Goal: Task Accomplishment & Management: Manage account settings

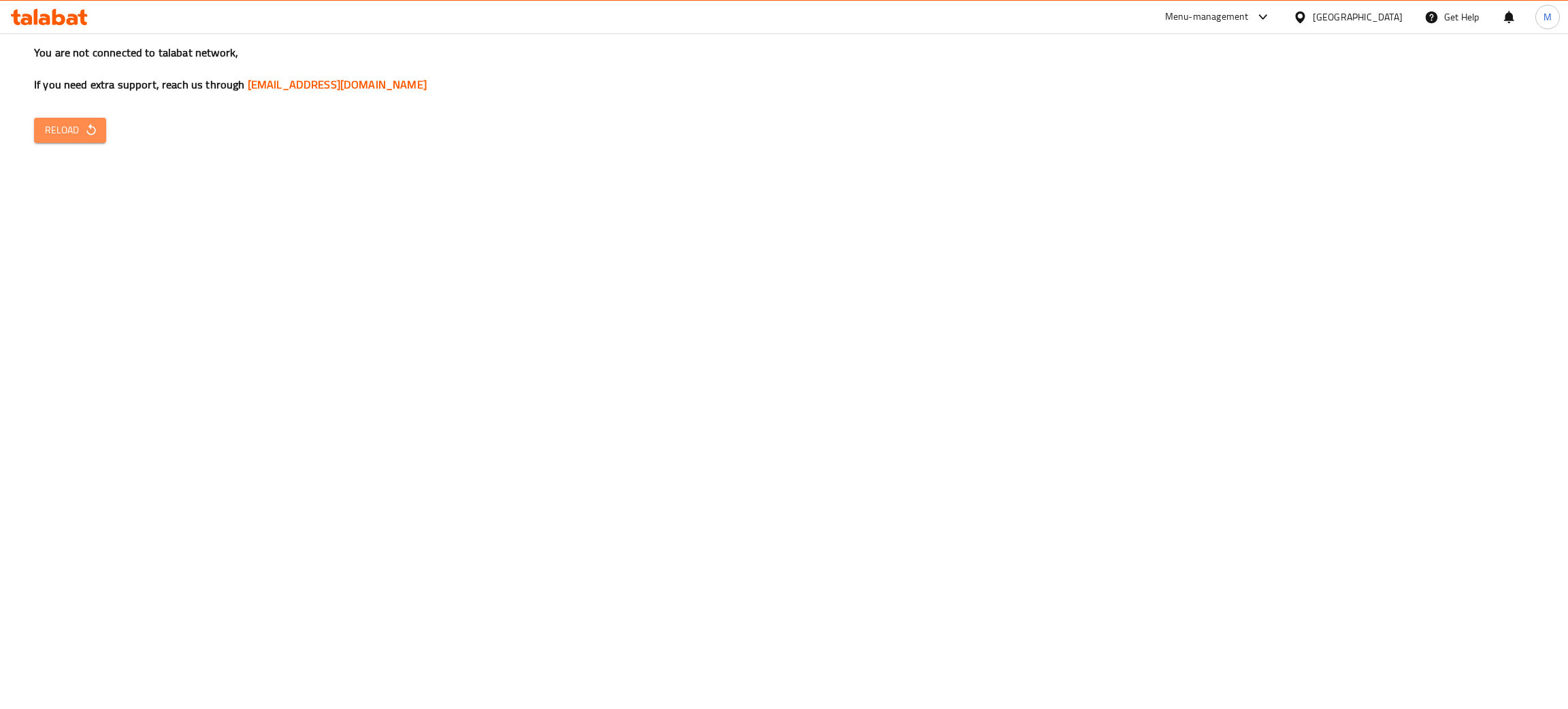
click at [71, 133] on span "Reload" at bounding box center [70, 130] width 51 height 17
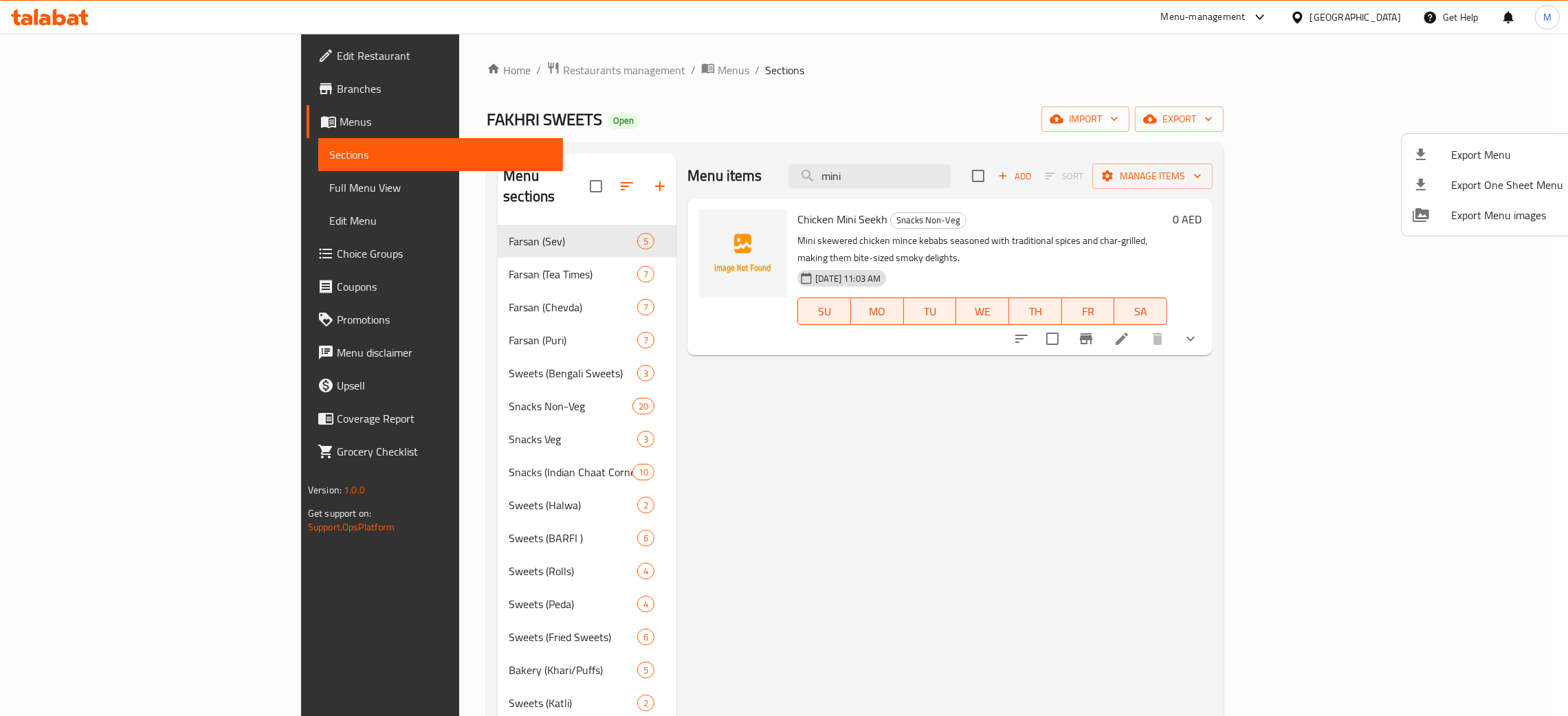
click at [687, 104] on div at bounding box center [784, 358] width 1568 height 716
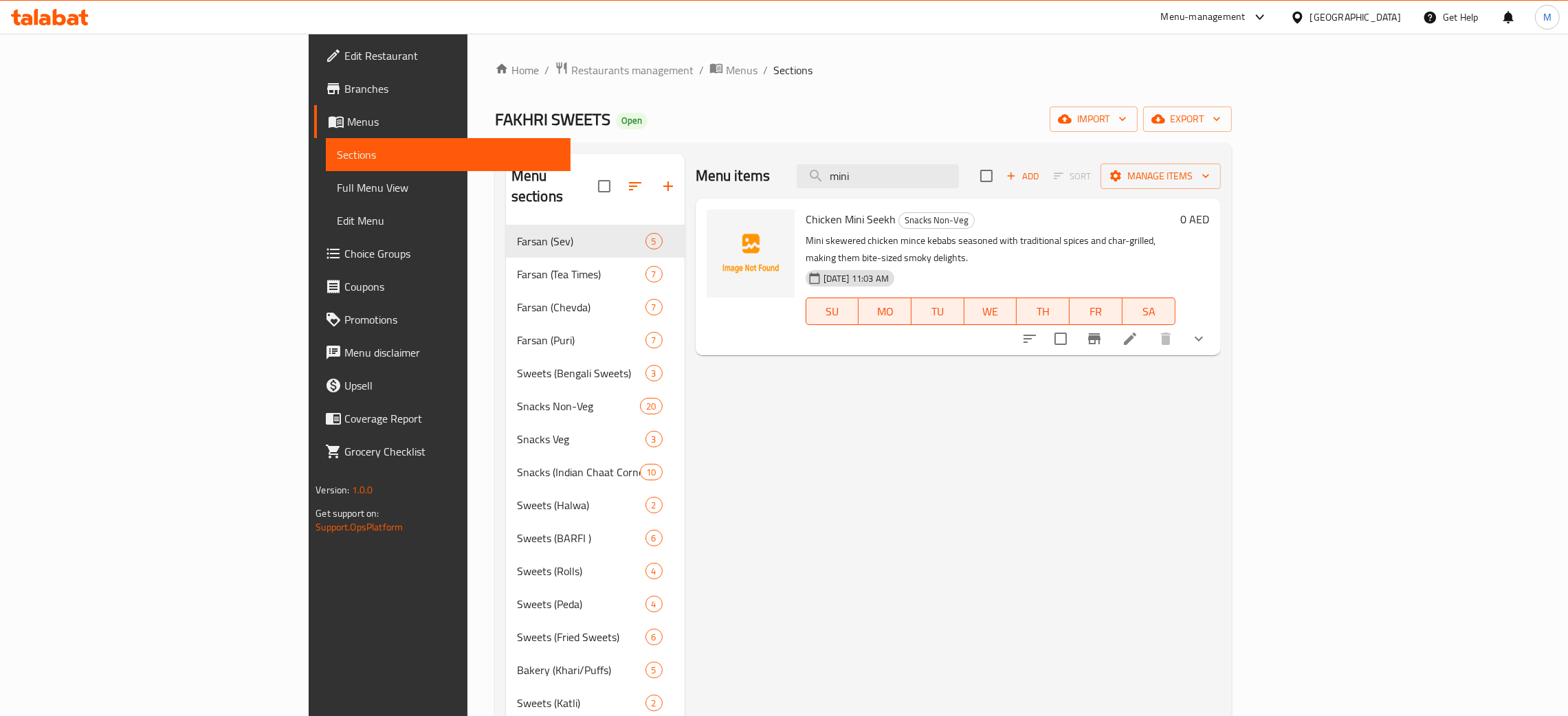
click at [1314, 14] on div "United Arab Emirates" at bounding box center [1356, 17] width 91 height 15
click at [1204, 131] on div "[GEOGRAPHIC_DATA]" at bounding box center [1252, 141] width 113 height 32
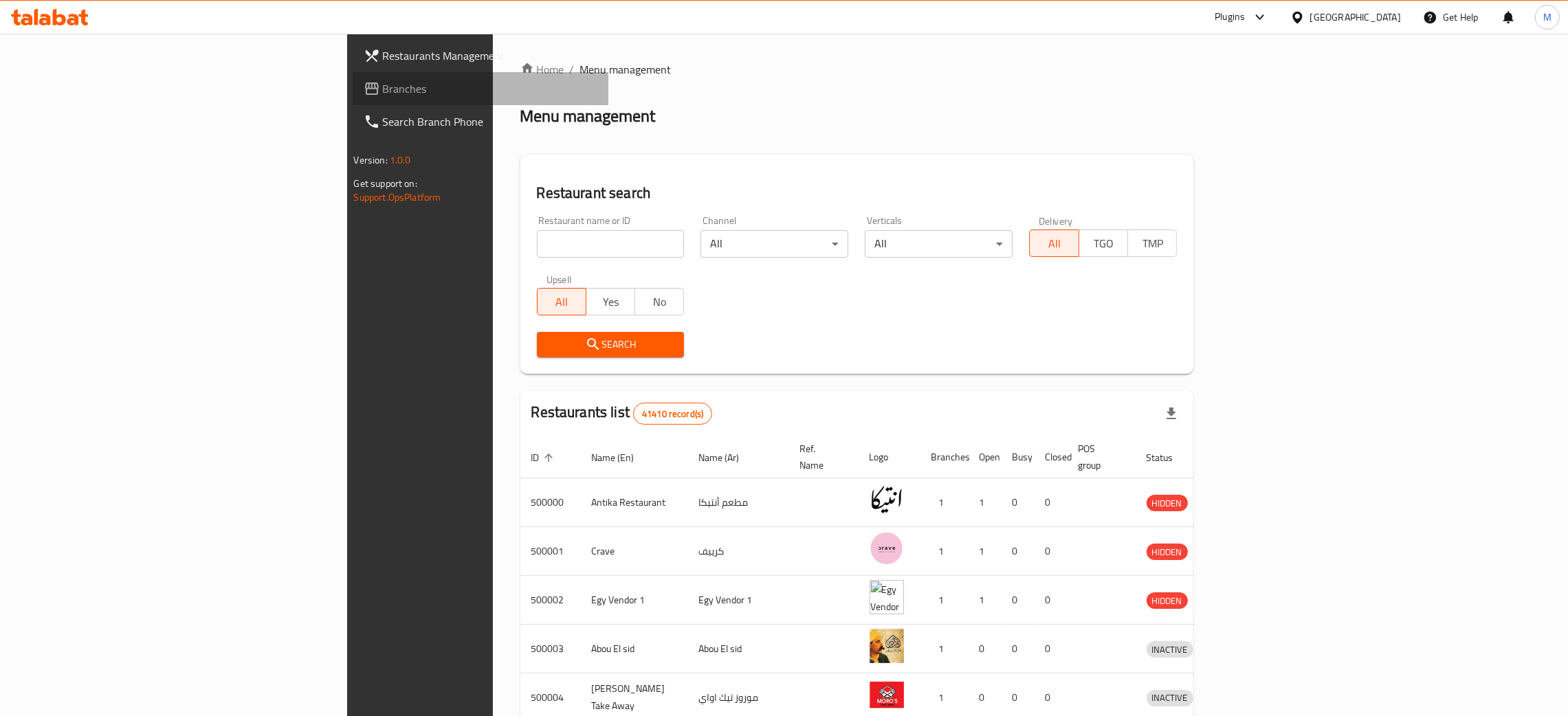
click at [383, 84] on span "Branches" at bounding box center [490, 88] width 216 height 16
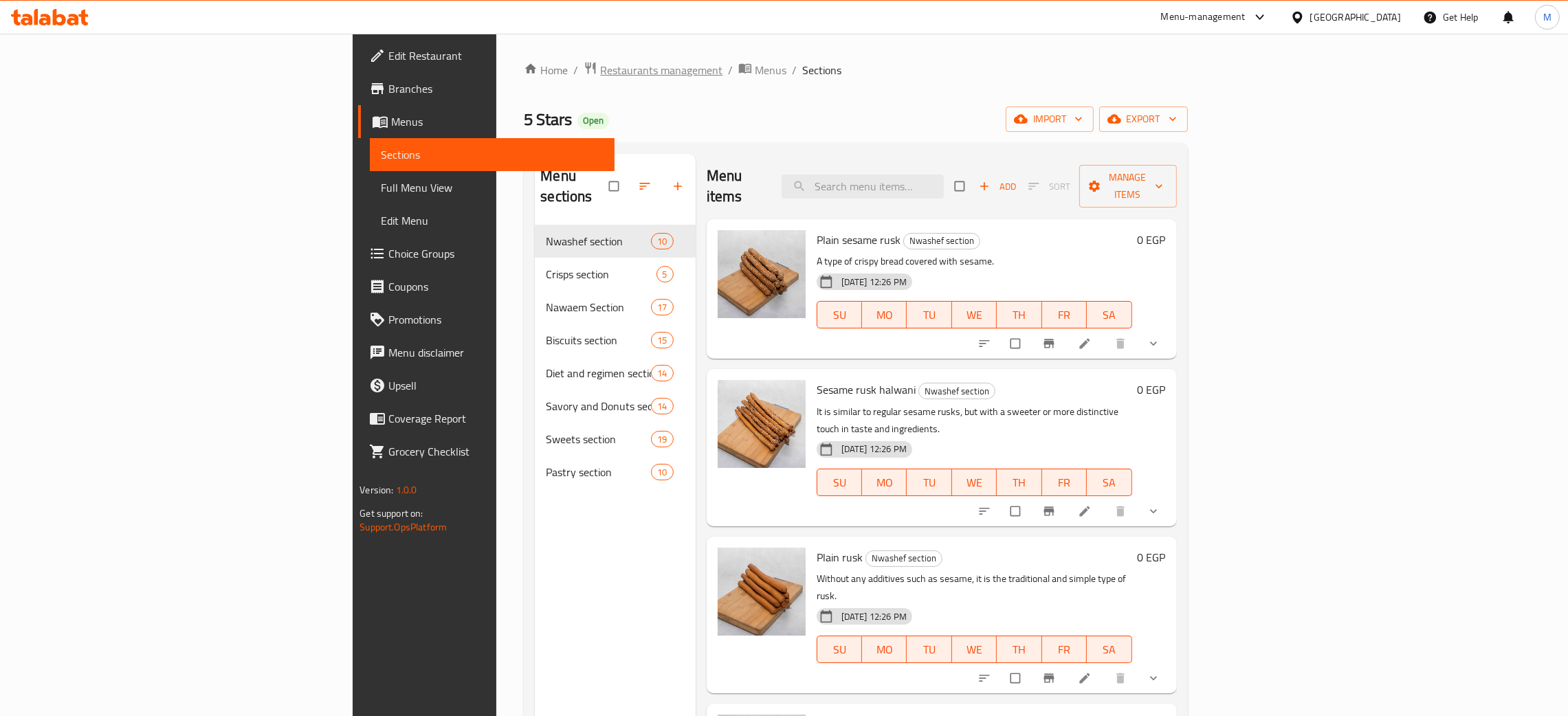
click at [600, 65] on span "Restaurants management" at bounding box center [661, 70] width 123 height 16
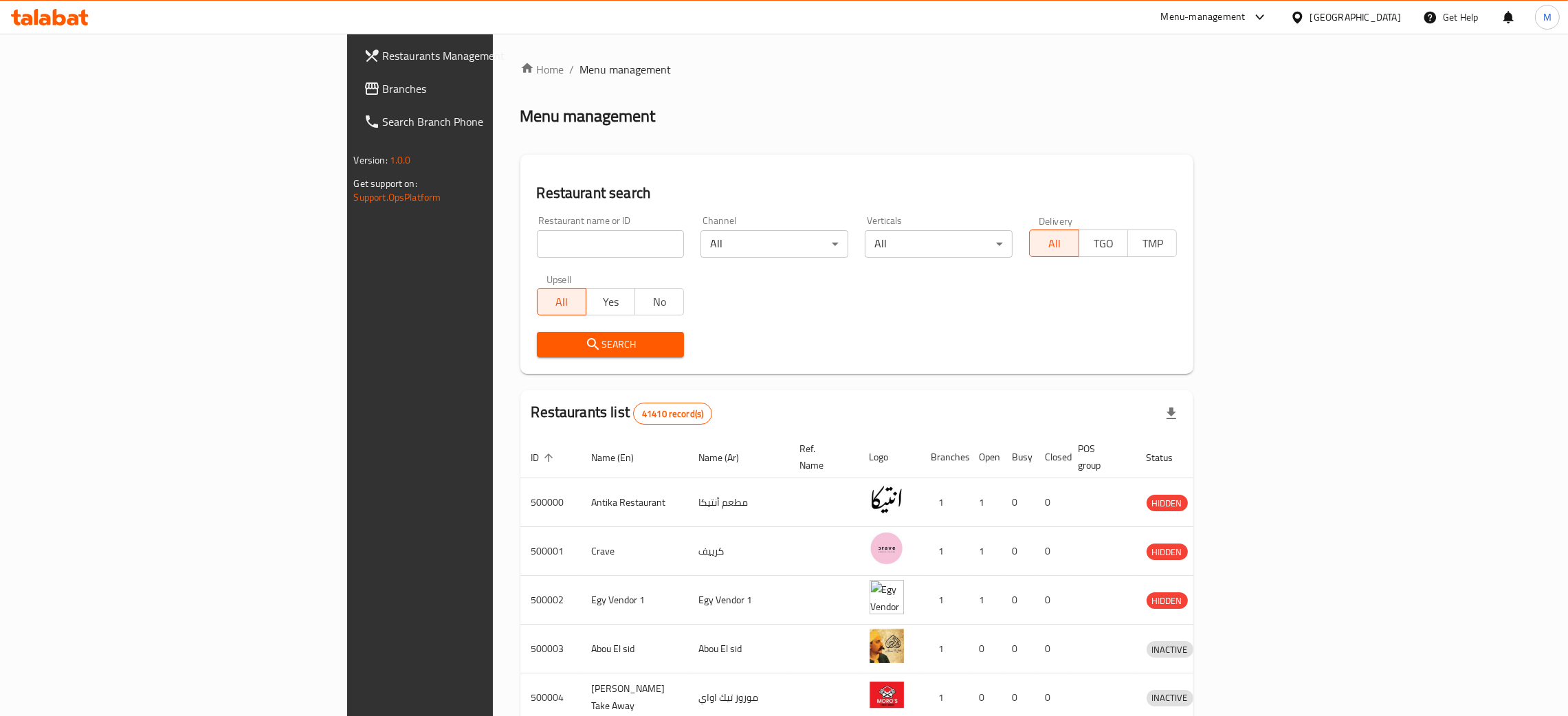
click at [383, 80] on span "Branches" at bounding box center [490, 88] width 216 height 16
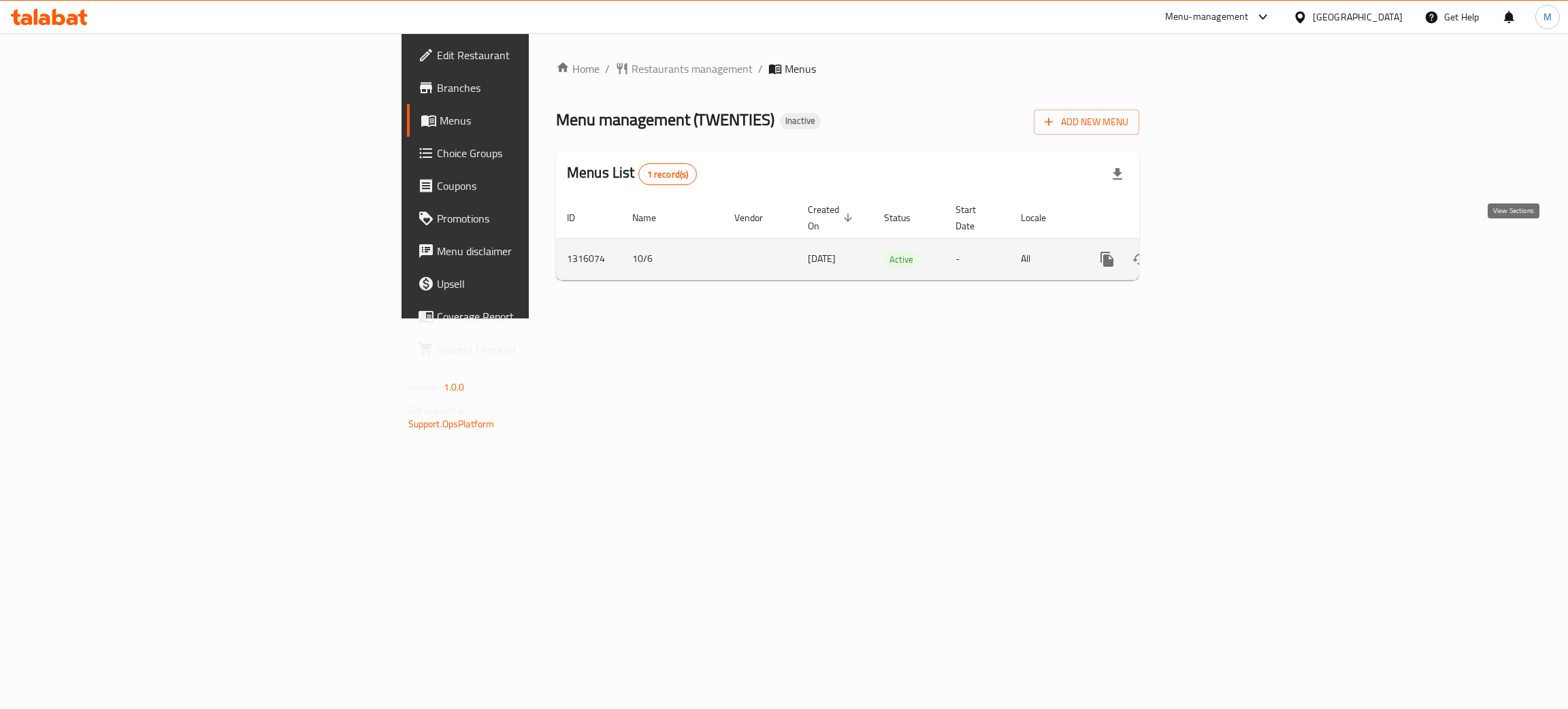
click at [1213, 251] on icon "enhanced table" at bounding box center [1204, 258] width 16 height 16
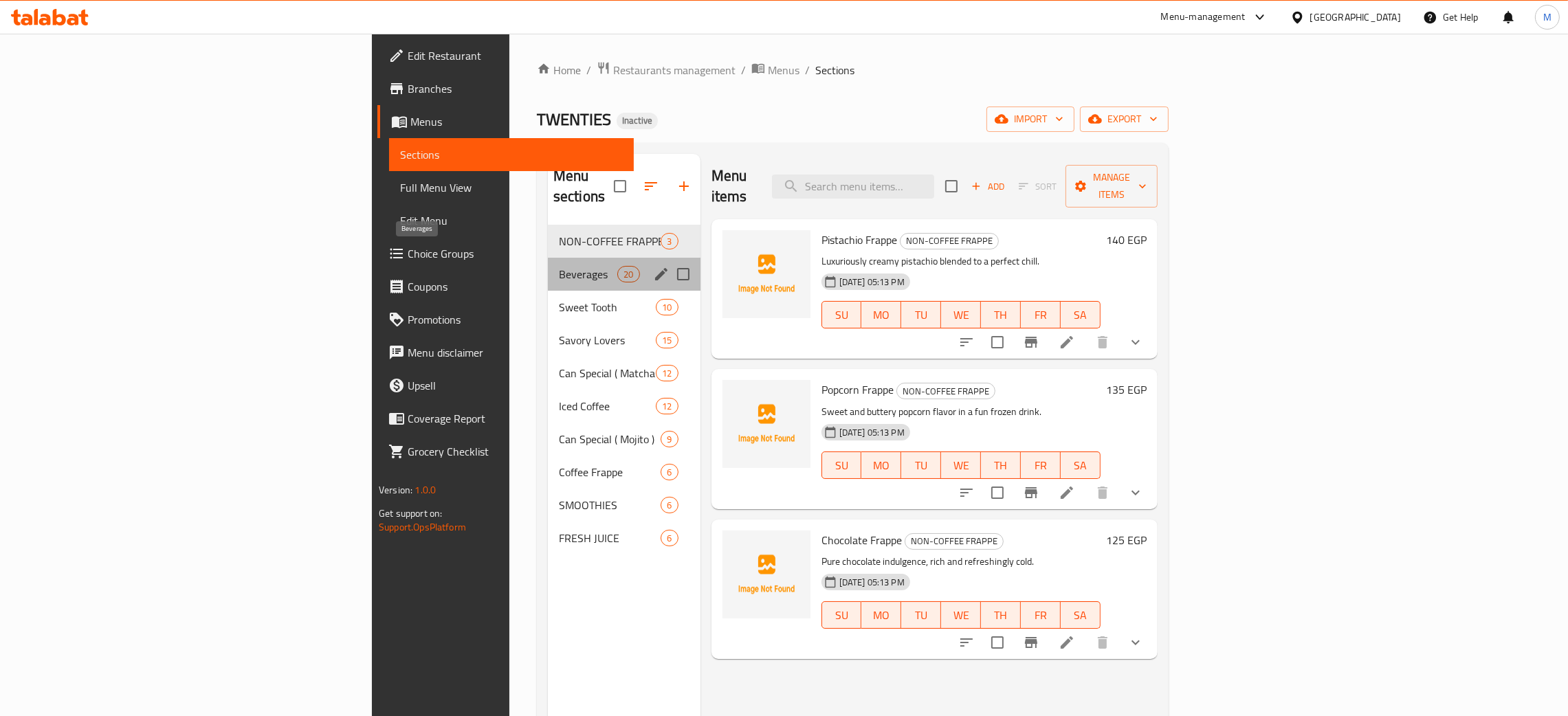
click at [559, 266] on span "Beverages" at bounding box center [588, 273] width 58 height 16
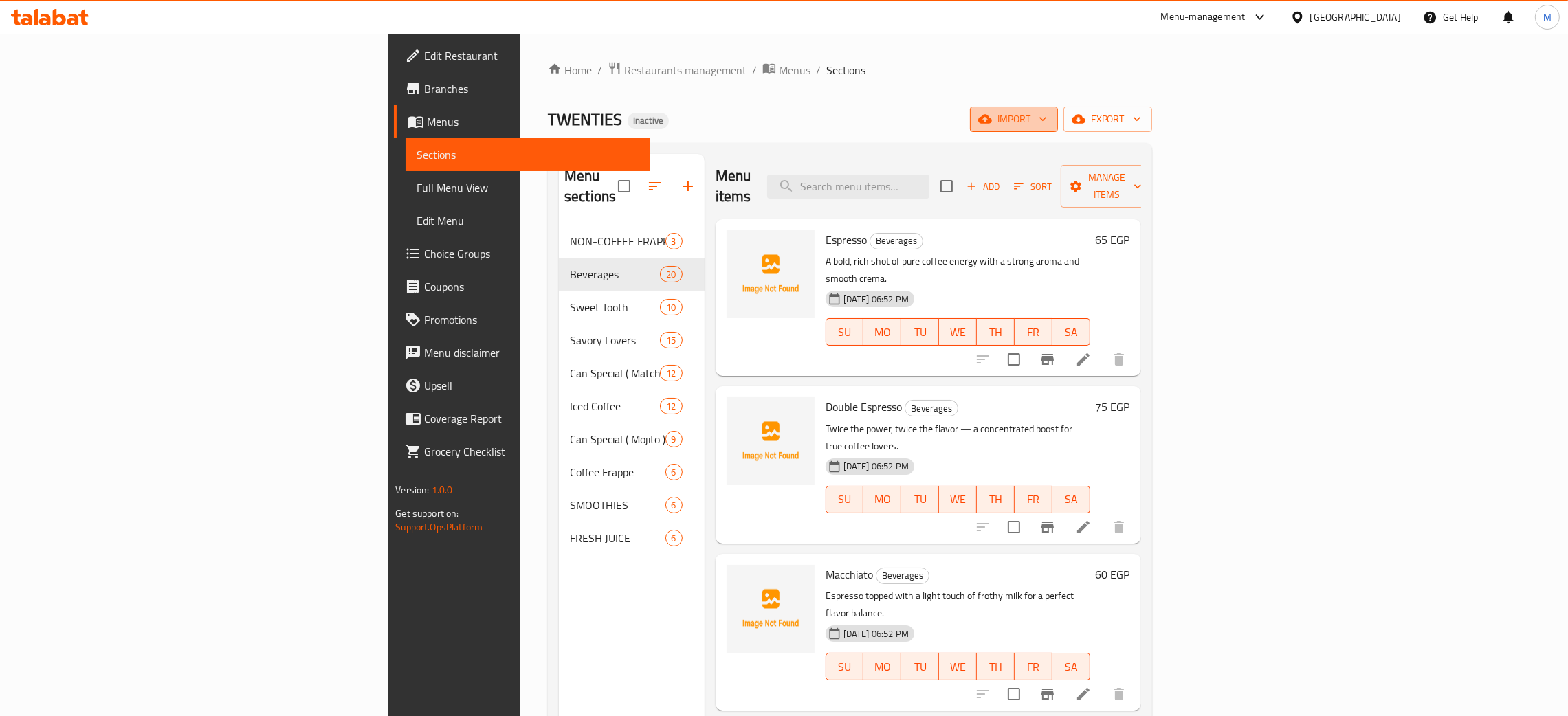
click at [992, 117] on icon "button" at bounding box center [985, 119] width 14 height 14
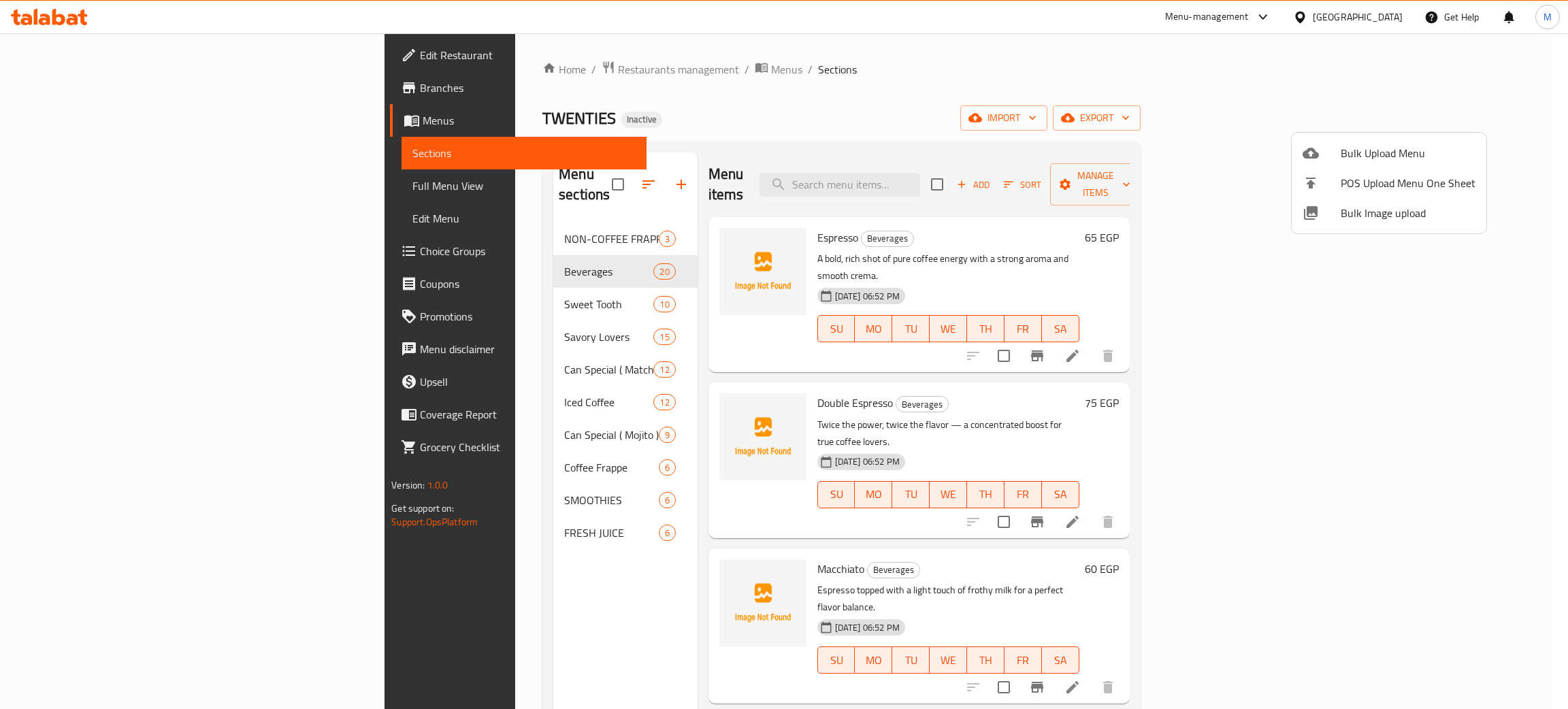
click at [1362, 213] on span "Bulk Image upload" at bounding box center [1407, 212] width 135 height 16
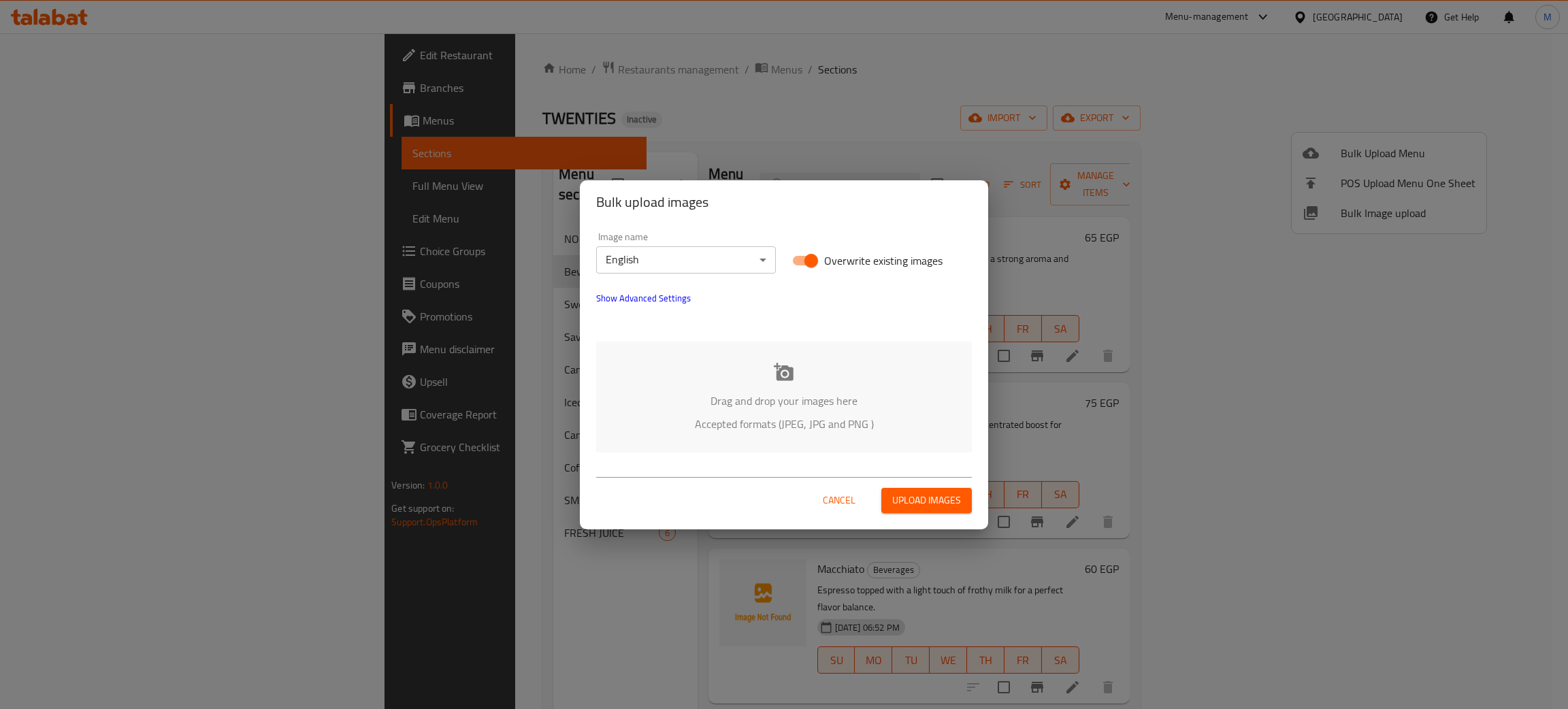
click at [772, 392] on p "Drag and drop your images here" at bounding box center [784, 400] width 335 height 16
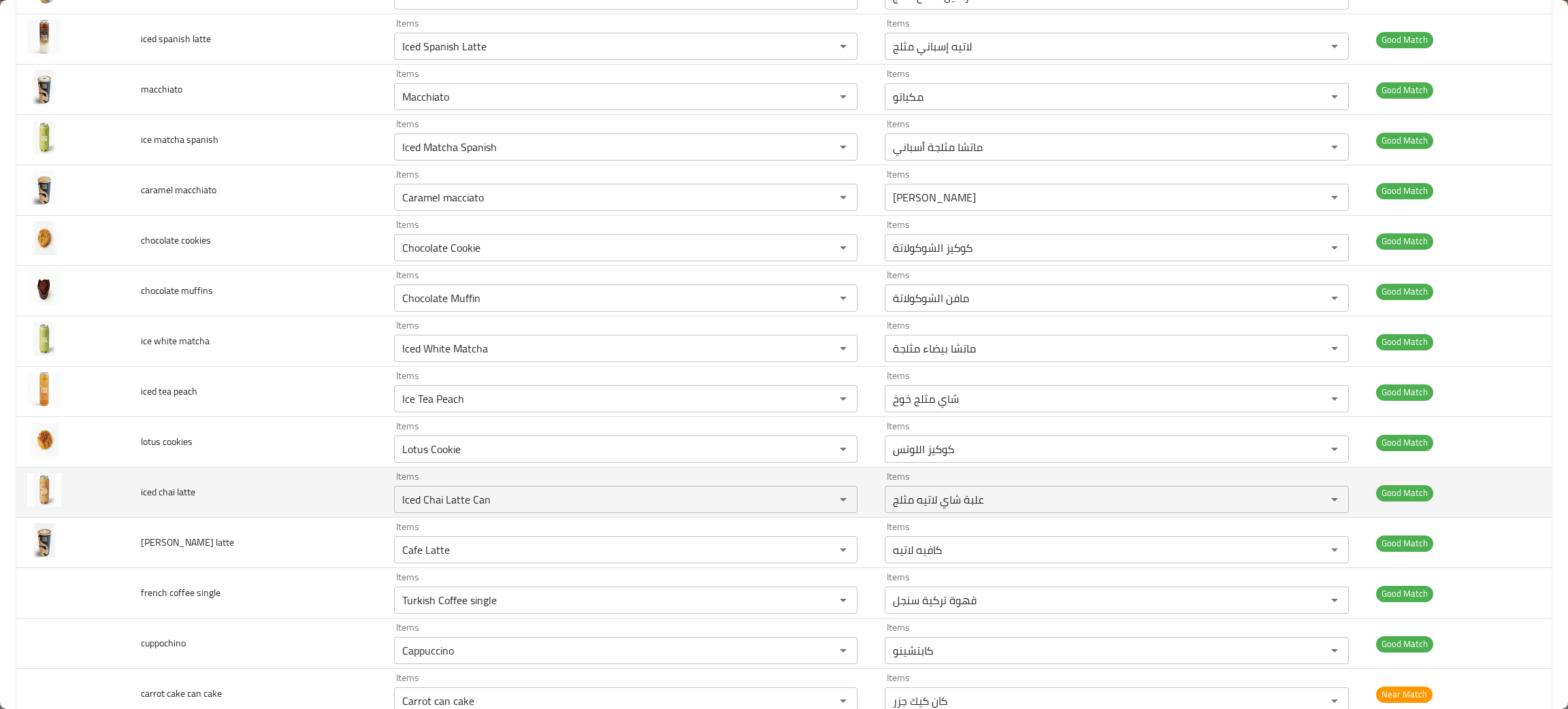
scroll to position [1326, 0]
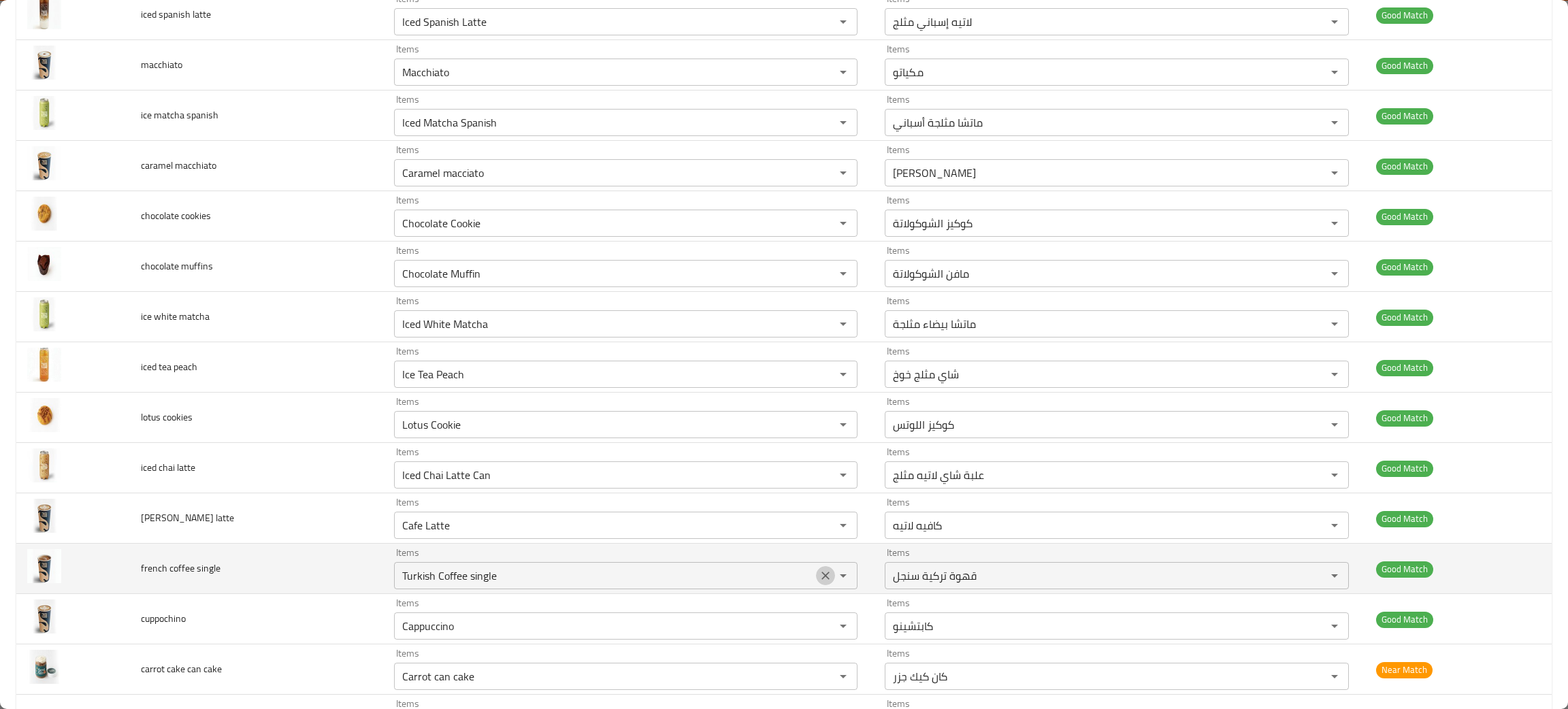
click at [819, 583] on icon "Clear" at bounding box center [826, 576] width 13 height 13
type single "fre"
drag, startPoint x: 231, startPoint y: 583, endPoint x: 123, endPoint y: 559, distance: 110.6
click at [123, 559] on tr "french coffee single Items Items Items Items Good Match" at bounding box center [784, 568] width 1535 height 51
copy tr "french coffee single"
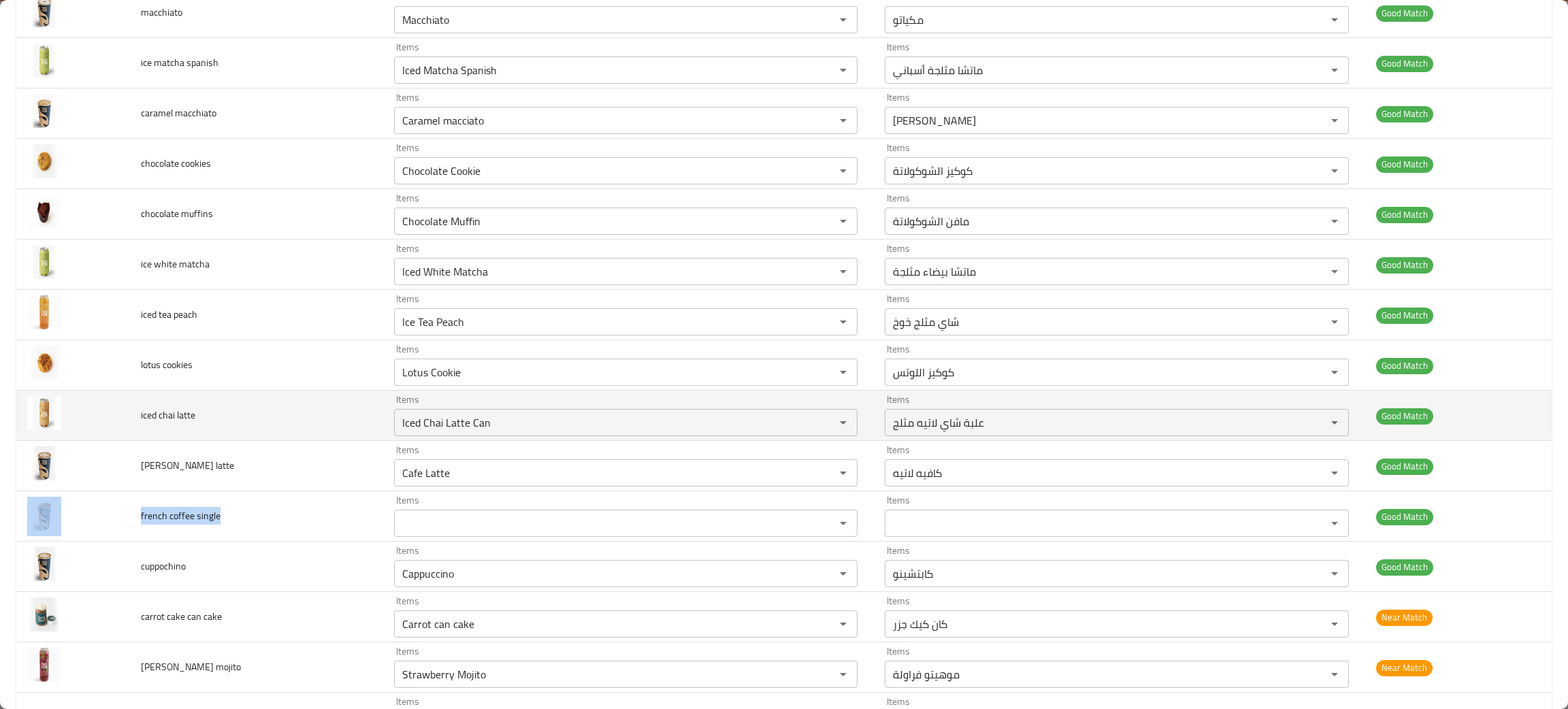
scroll to position [1429, 0]
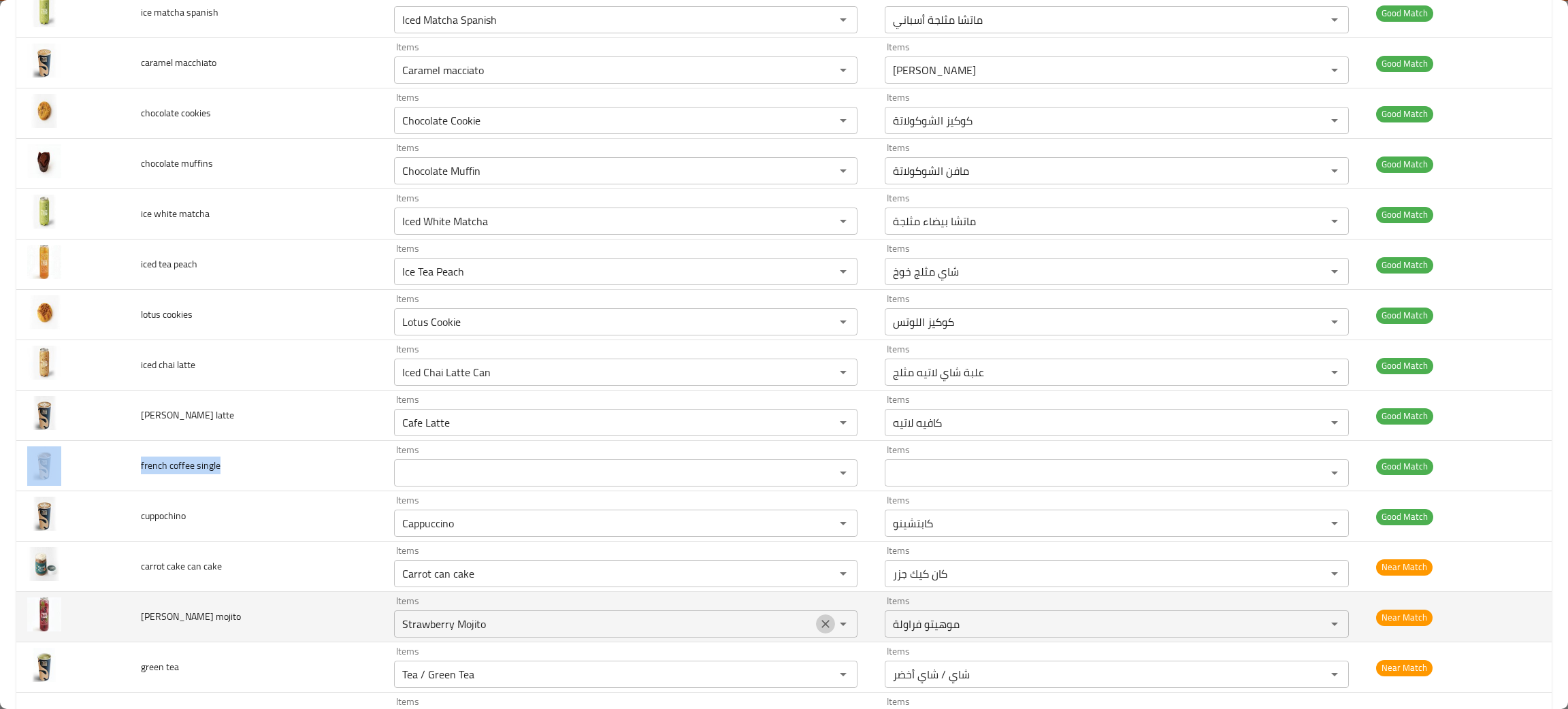
click at [819, 625] on icon "Clear" at bounding box center [826, 624] width 13 height 13
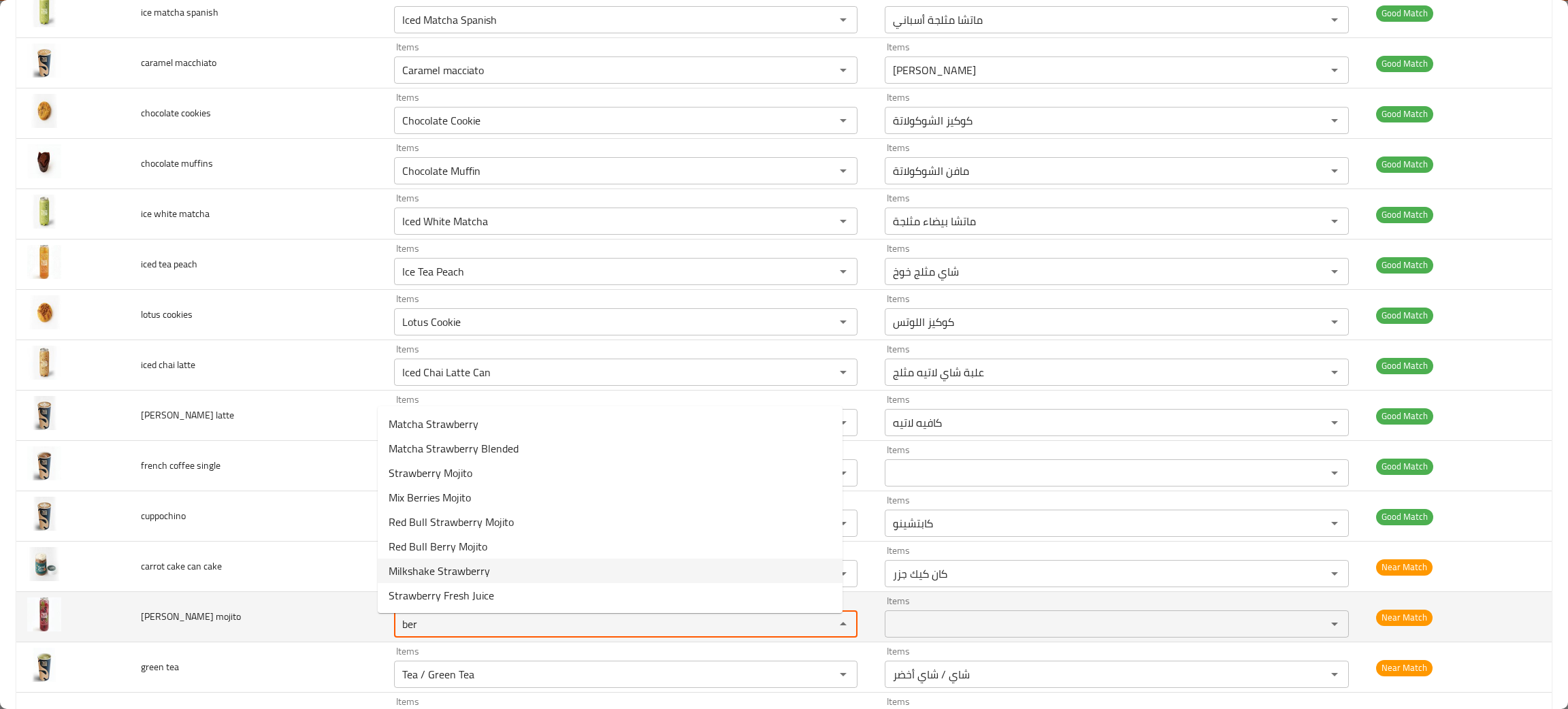
type mojito "ber"
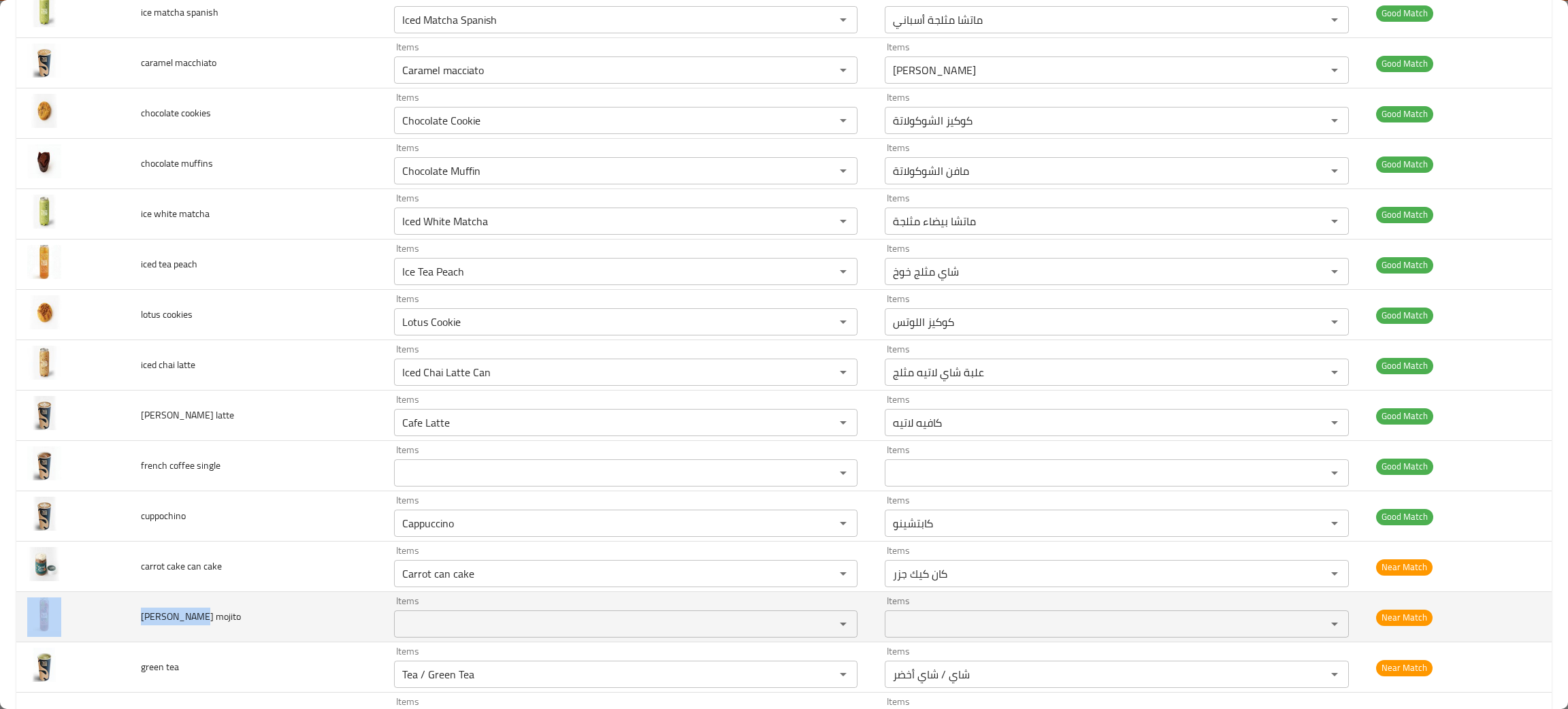
drag, startPoint x: 207, startPoint y: 614, endPoint x: 91, endPoint y: 616, distance: 116.0
click at [91, 616] on tr "berry mojito Items Items Items Items Near Match" at bounding box center [784, 617] width 1535 height 51
copy tr "berry mojito"
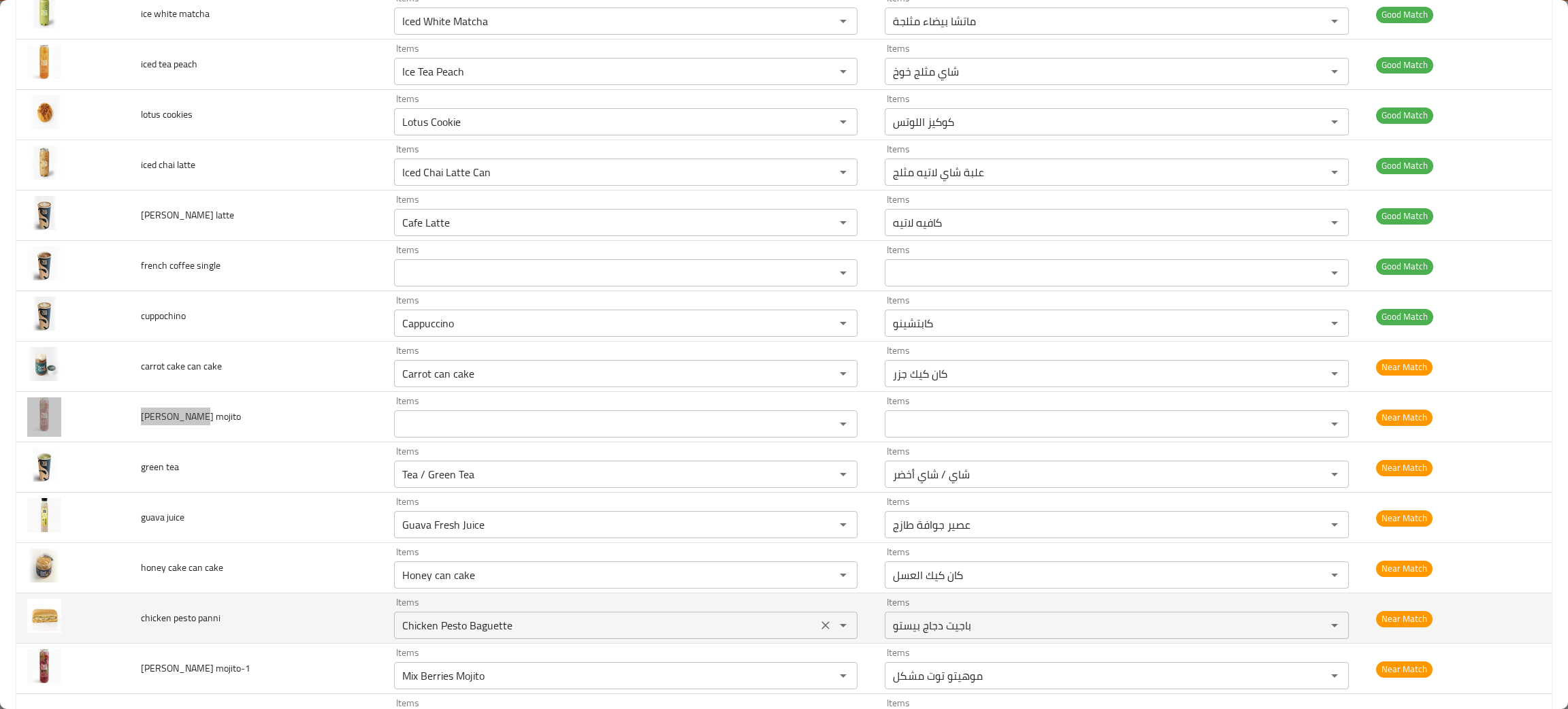
scroll to position [1633, 0]
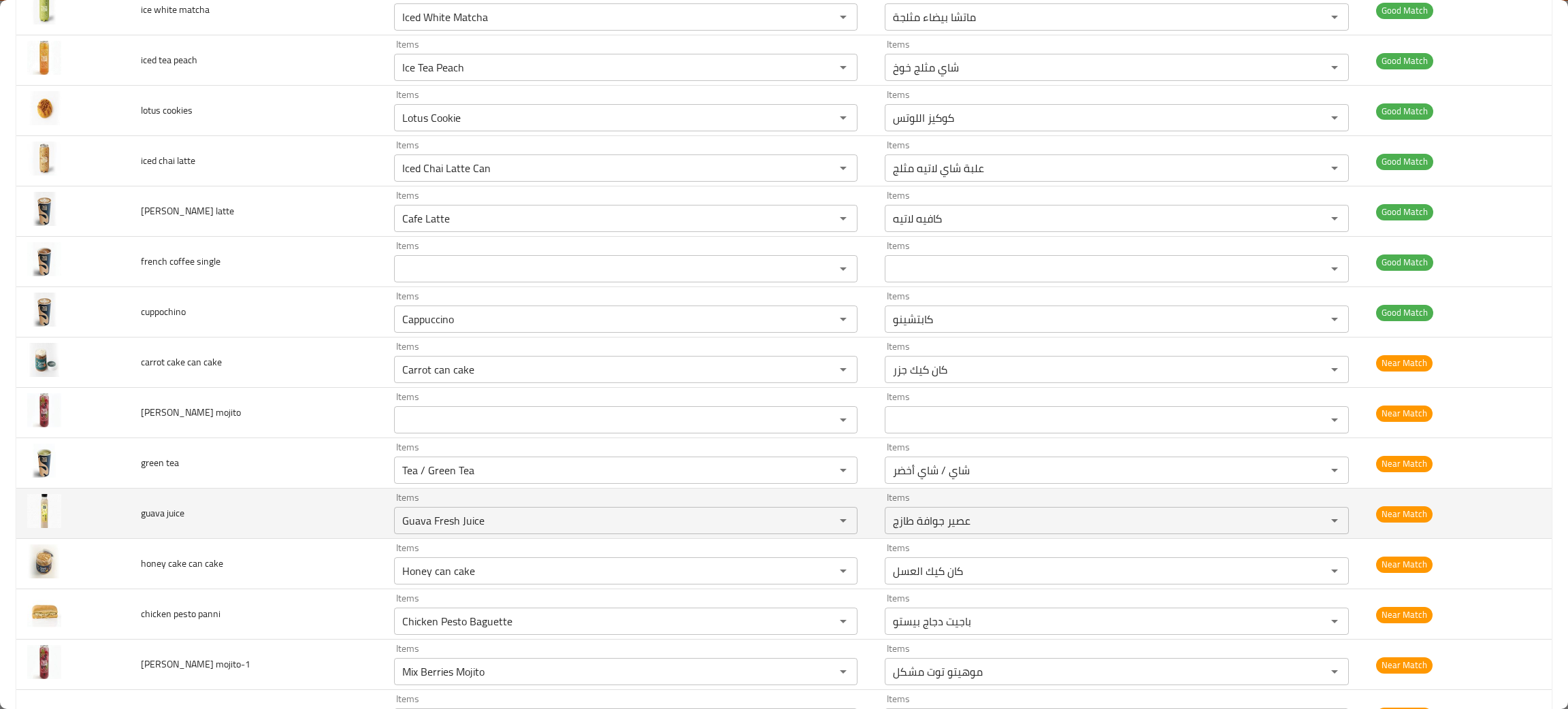
drag, startPoint x: 241, startPoint y: 521, endPoint x: 307, endPoint y: 531, distance: 66.8
click at [244, 522] on td "guava juice" at bounding box center [256, 514] width 254 height 51
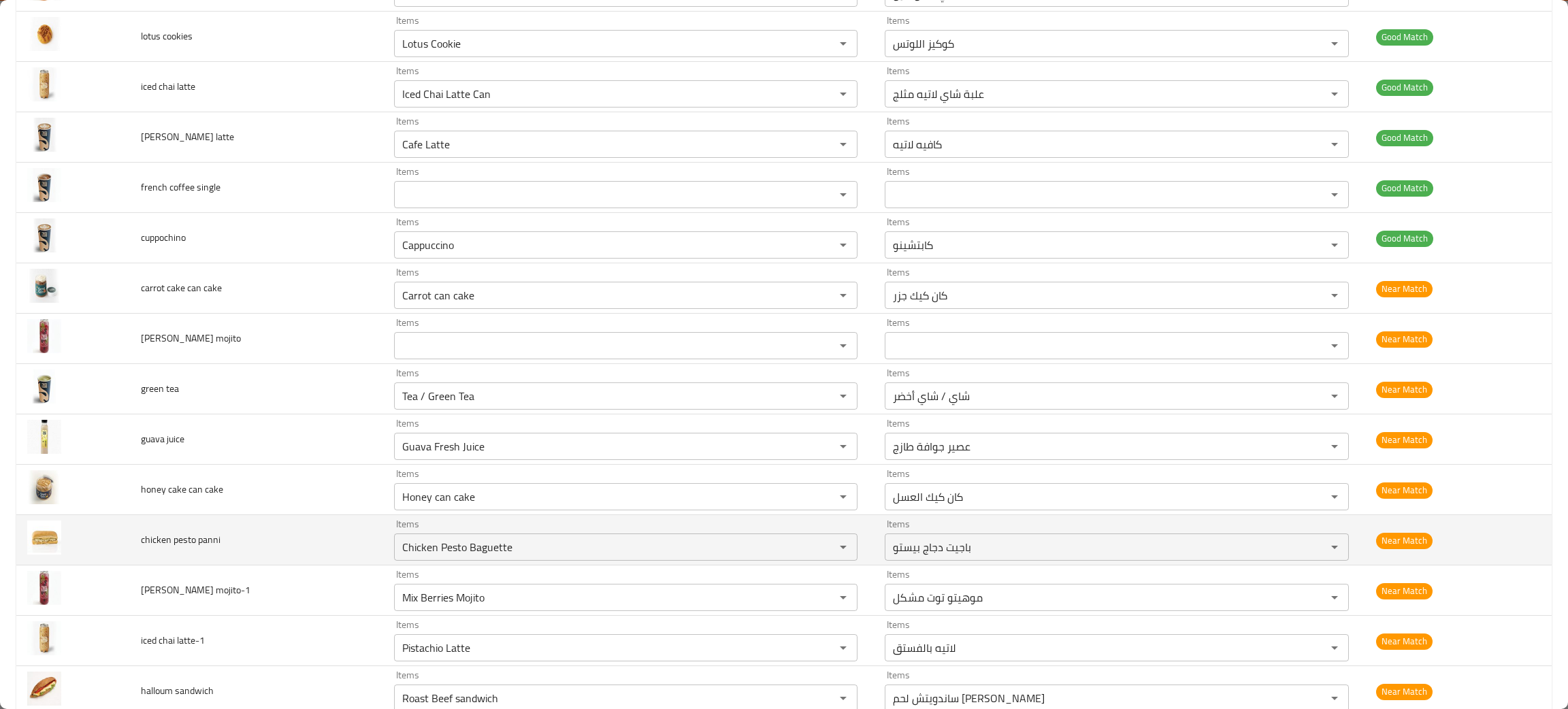
scroll to position [1736, 0]
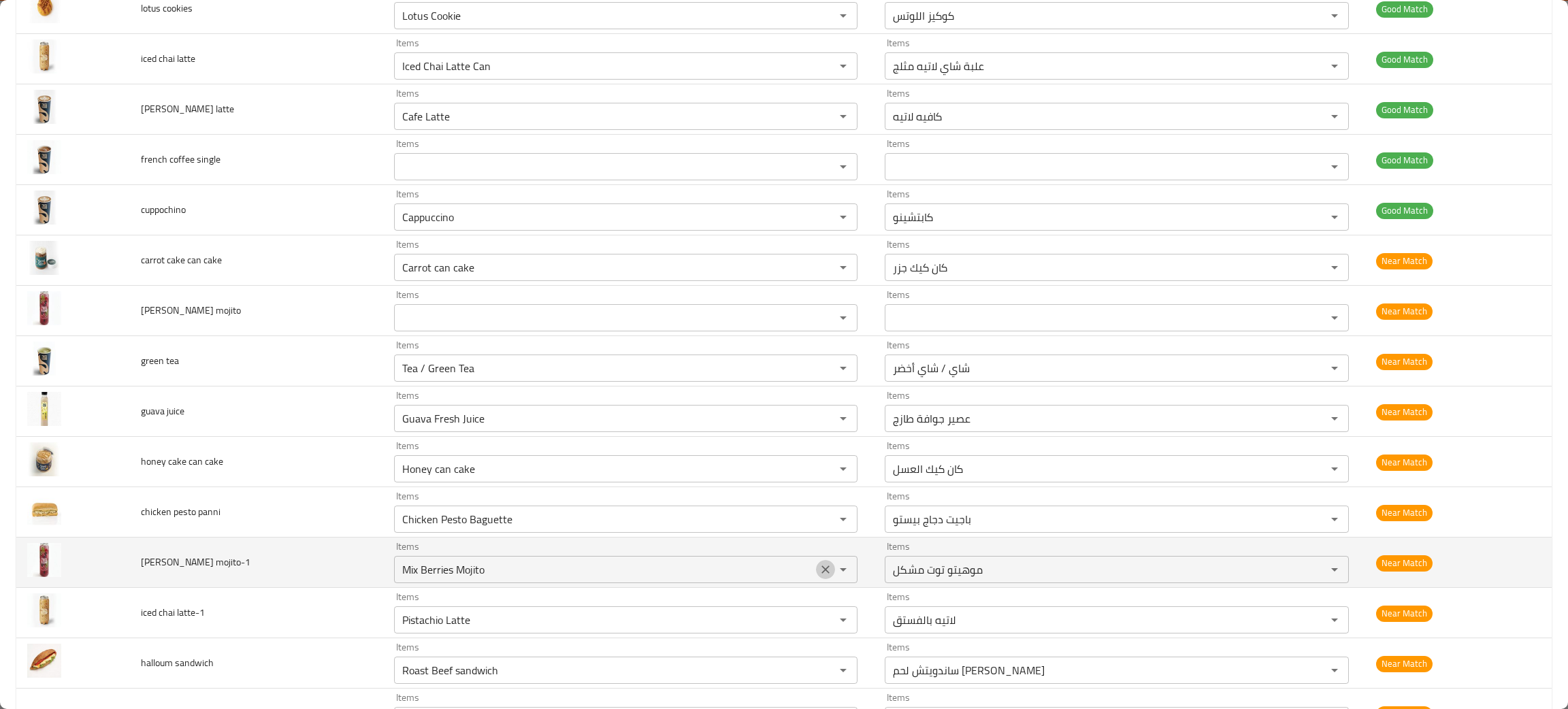
click at [819, 575] on icon "Clear" at bounding box center [826, 569] width 13 height 13
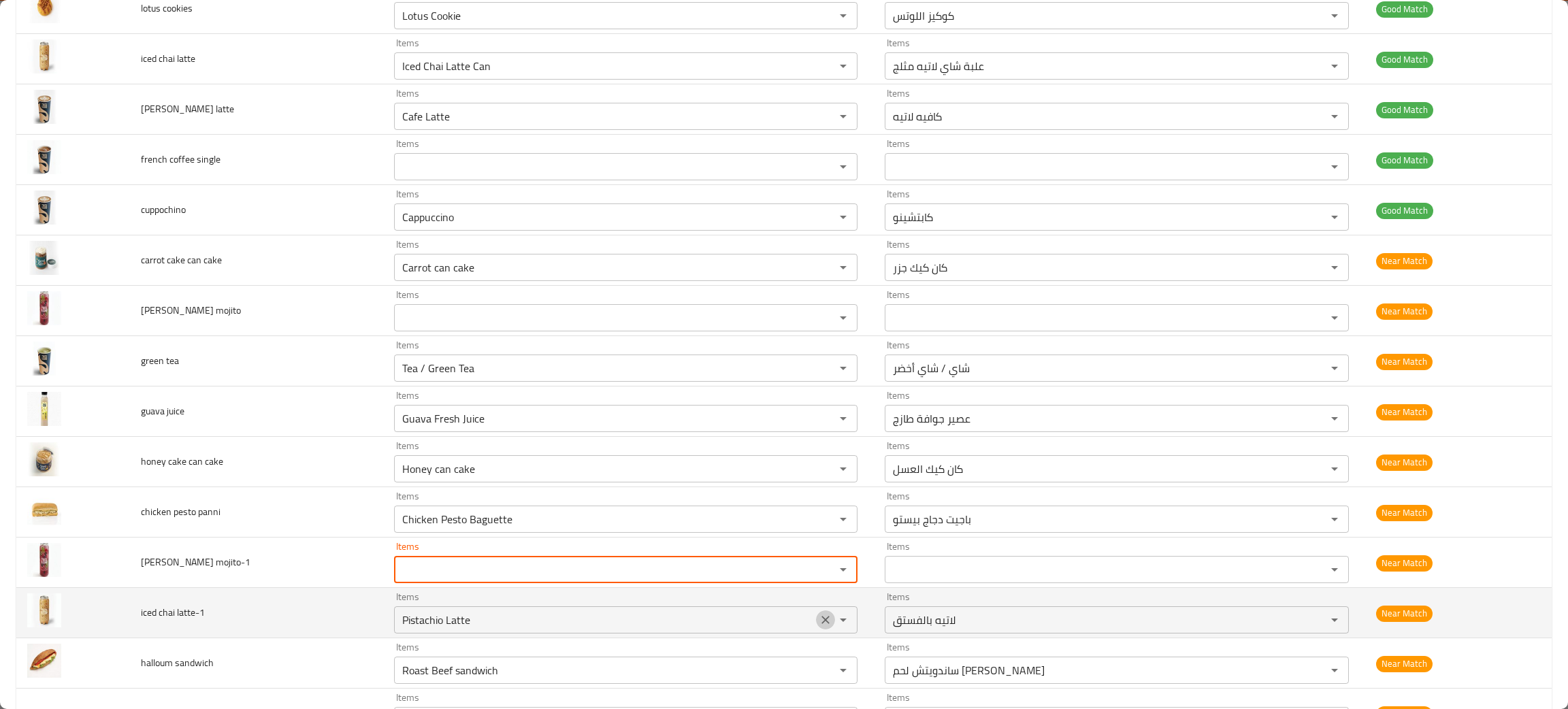
click at [819, 623] on icon "Clear" at bounding box center [826, 620] width 13 height 13
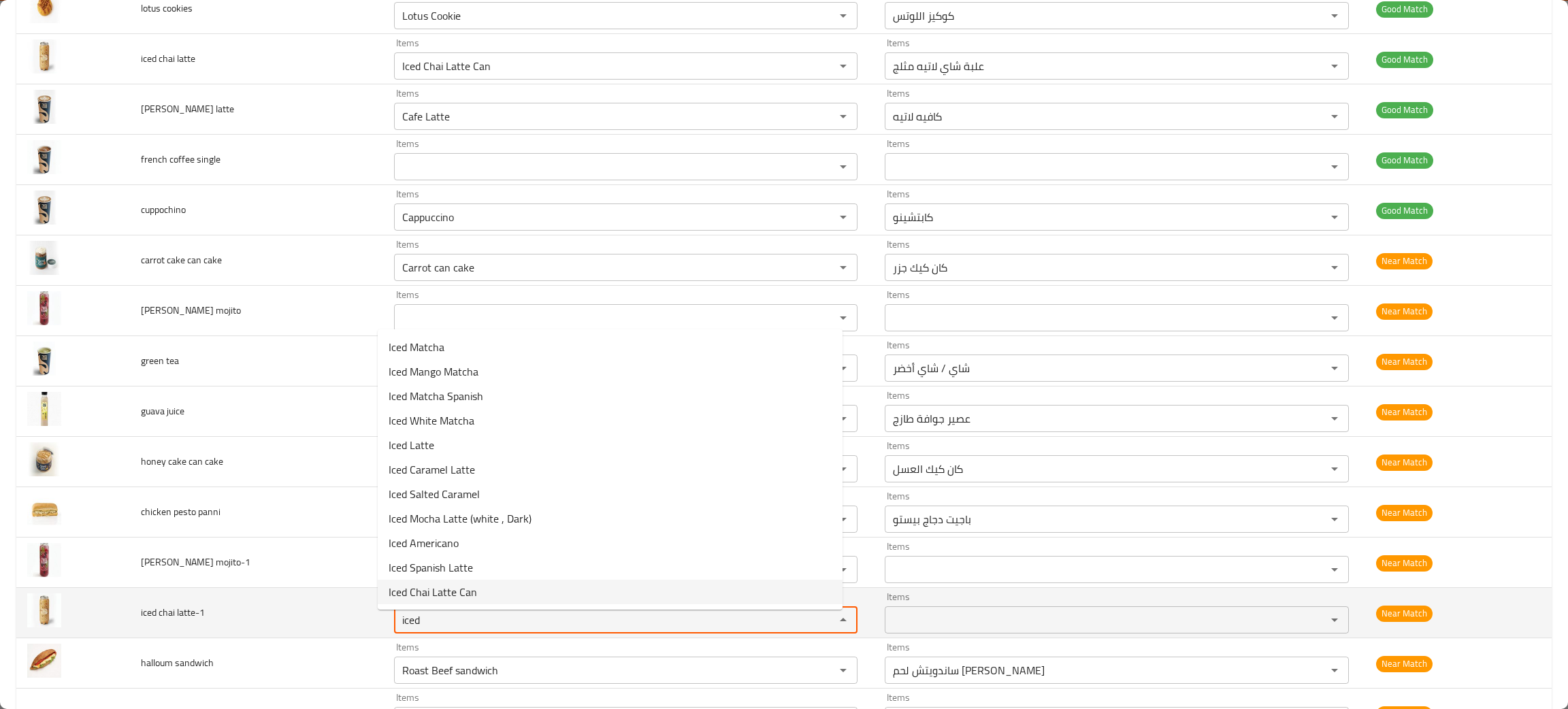
type latte-1 "iced"
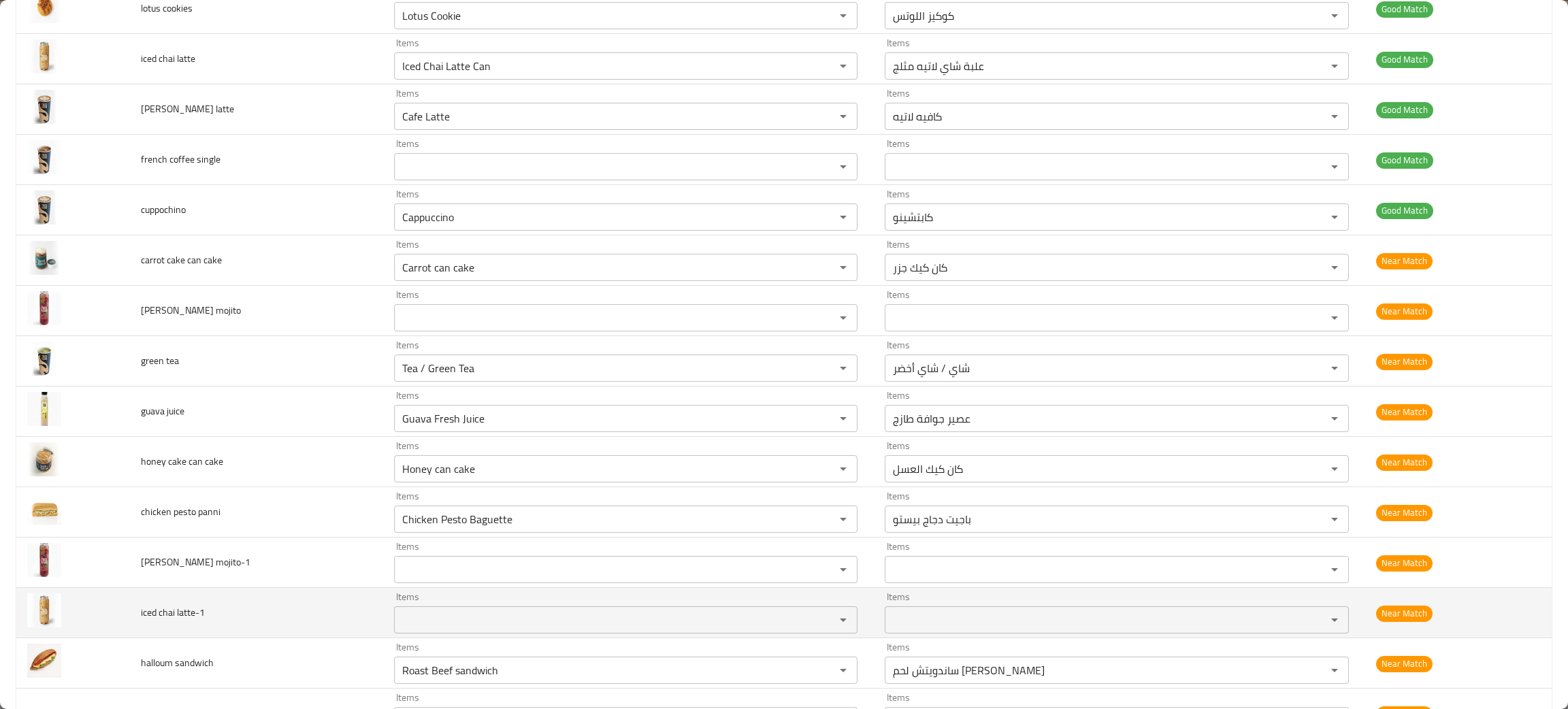
click at [244, 609] on td "iced chai latte-1" at bounding box center [256, 612] width 254 height 51
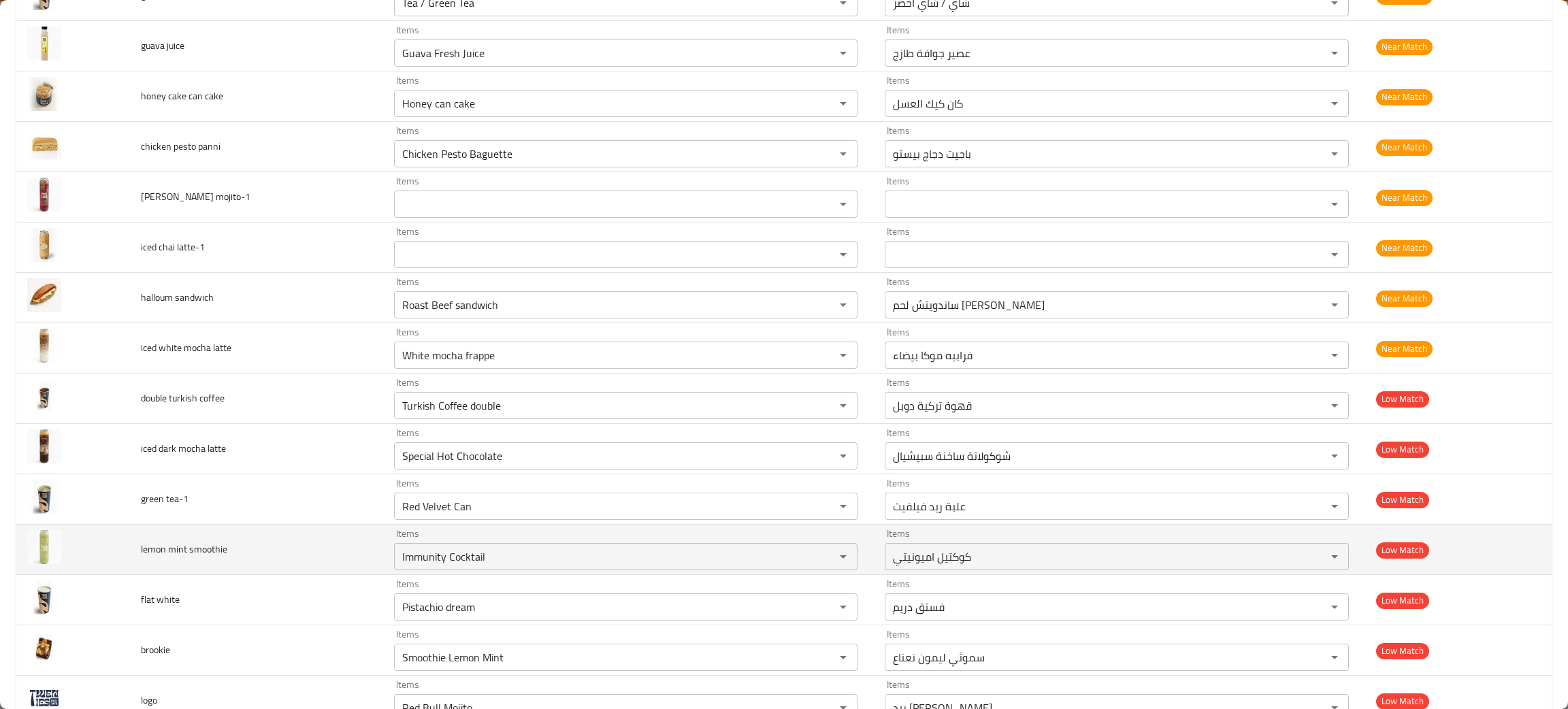
scroll to position [2151, 0]
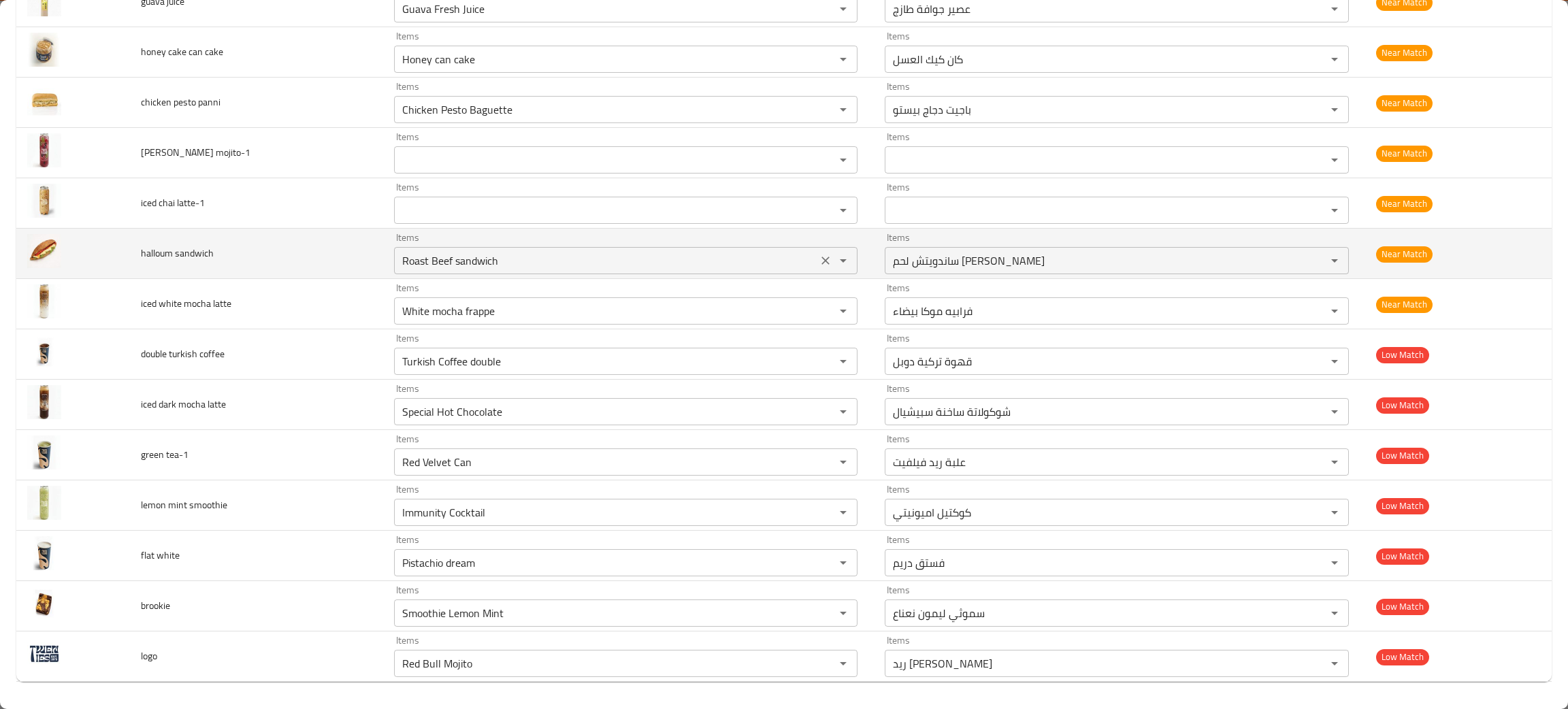
click at [821, 260] on icon "Clear" at bounding box center [825, 260] width 9 height 9
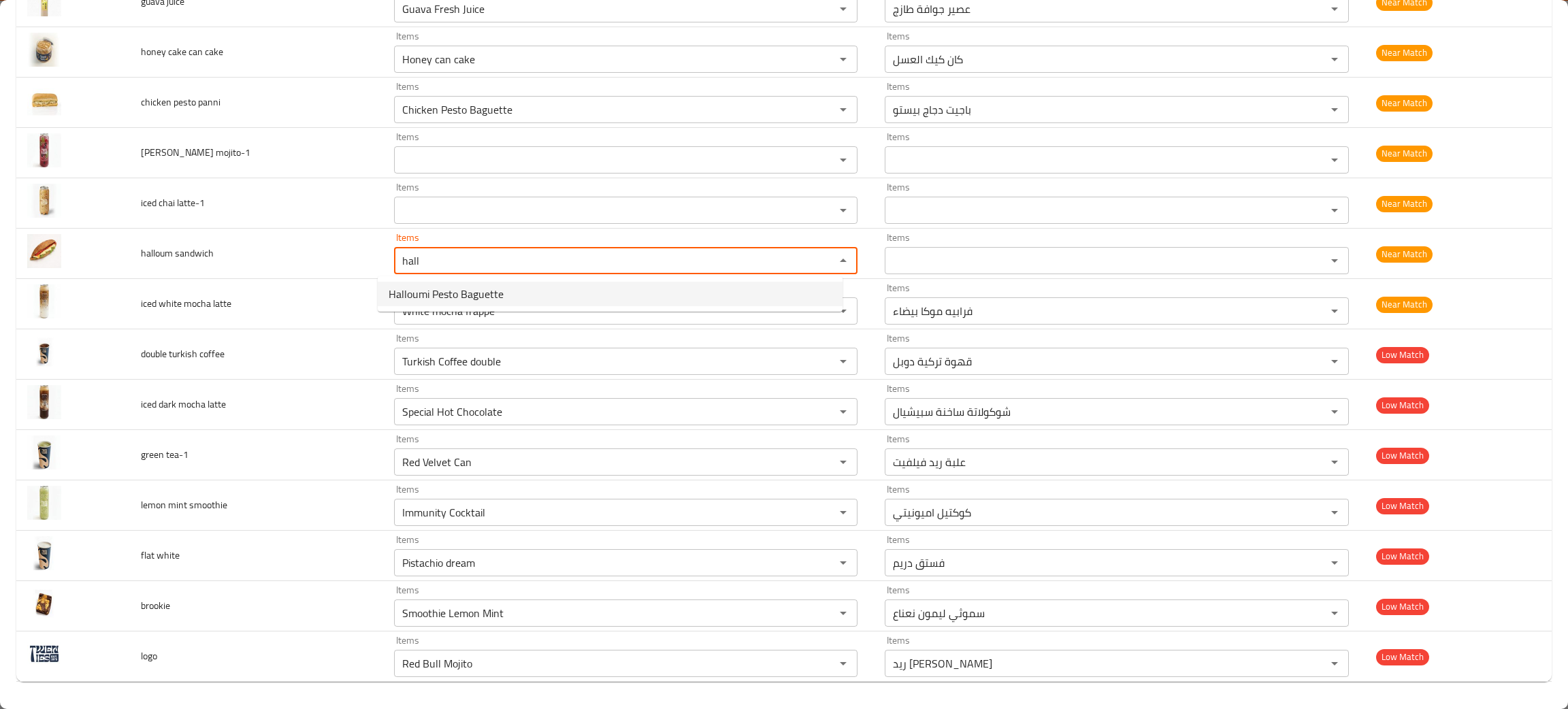
click at [456, 299] on span "Halloumi Pesto Baguette" at bounding box center [446, 294] width 115 height 16
type sandwich "Halloumi Pesto Baguette"
type sandwich-ar "باجيت حلومي بيستو"
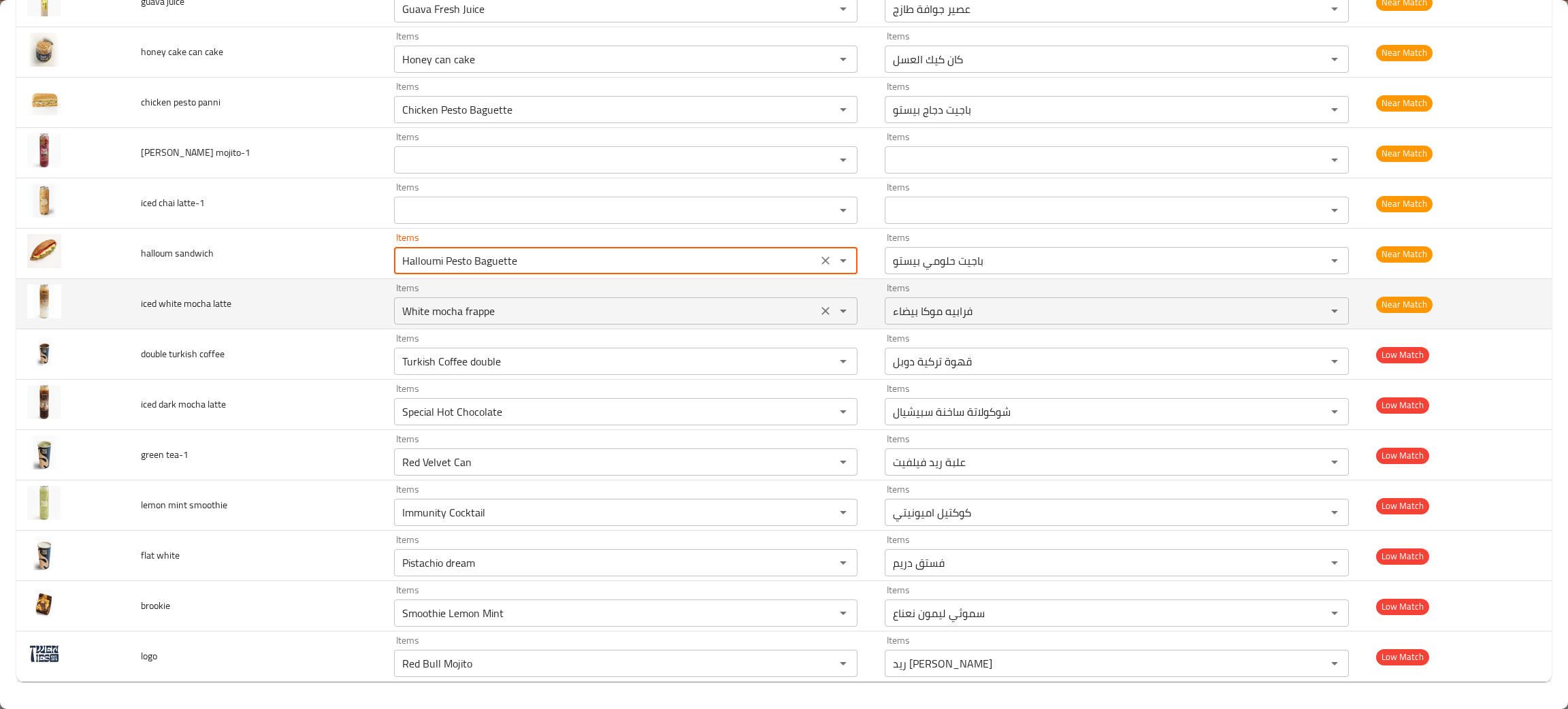
click at [819, 305] on icon "Clear" at bounding box center [826, 311] width 13 height 13
type sandwich "Halloumi Pesto Baguette"
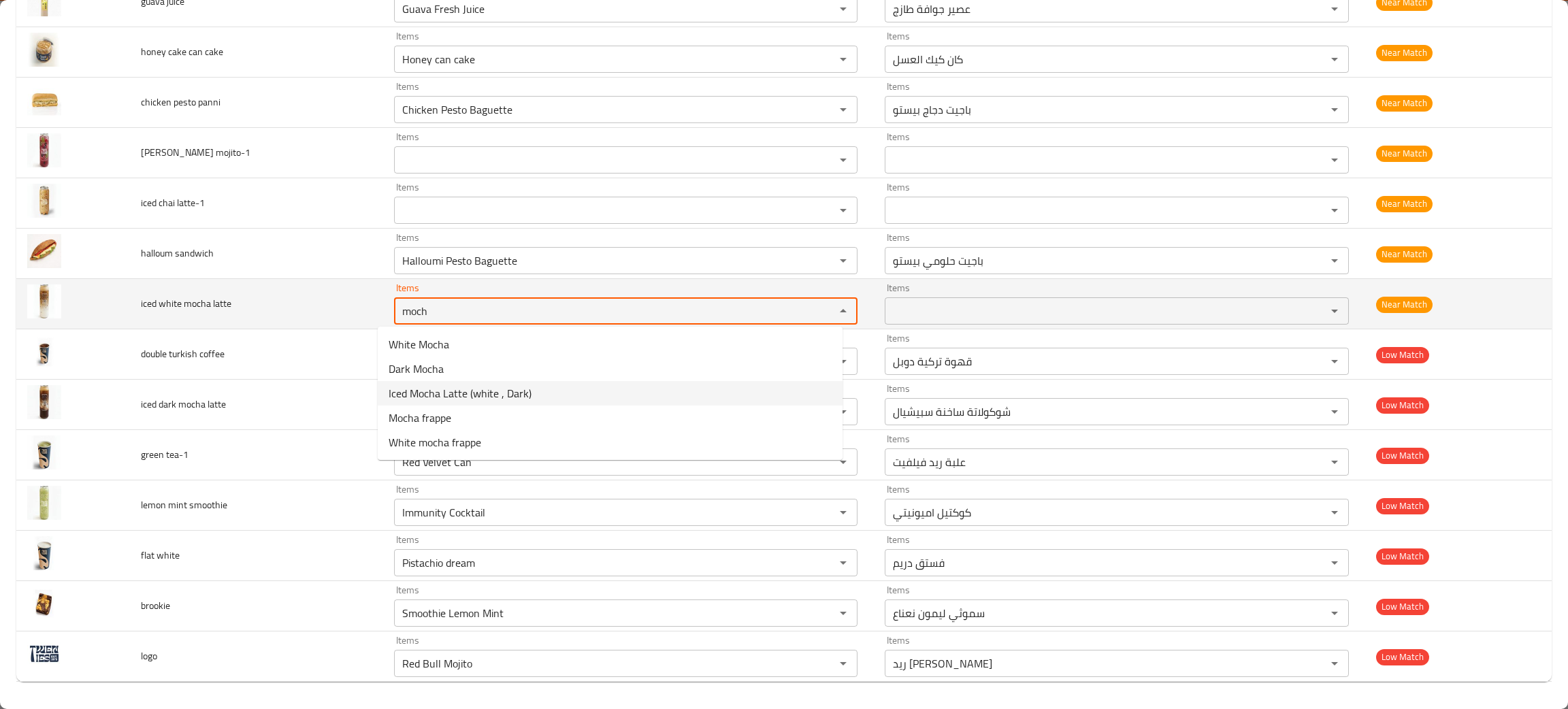
type latte "moch"
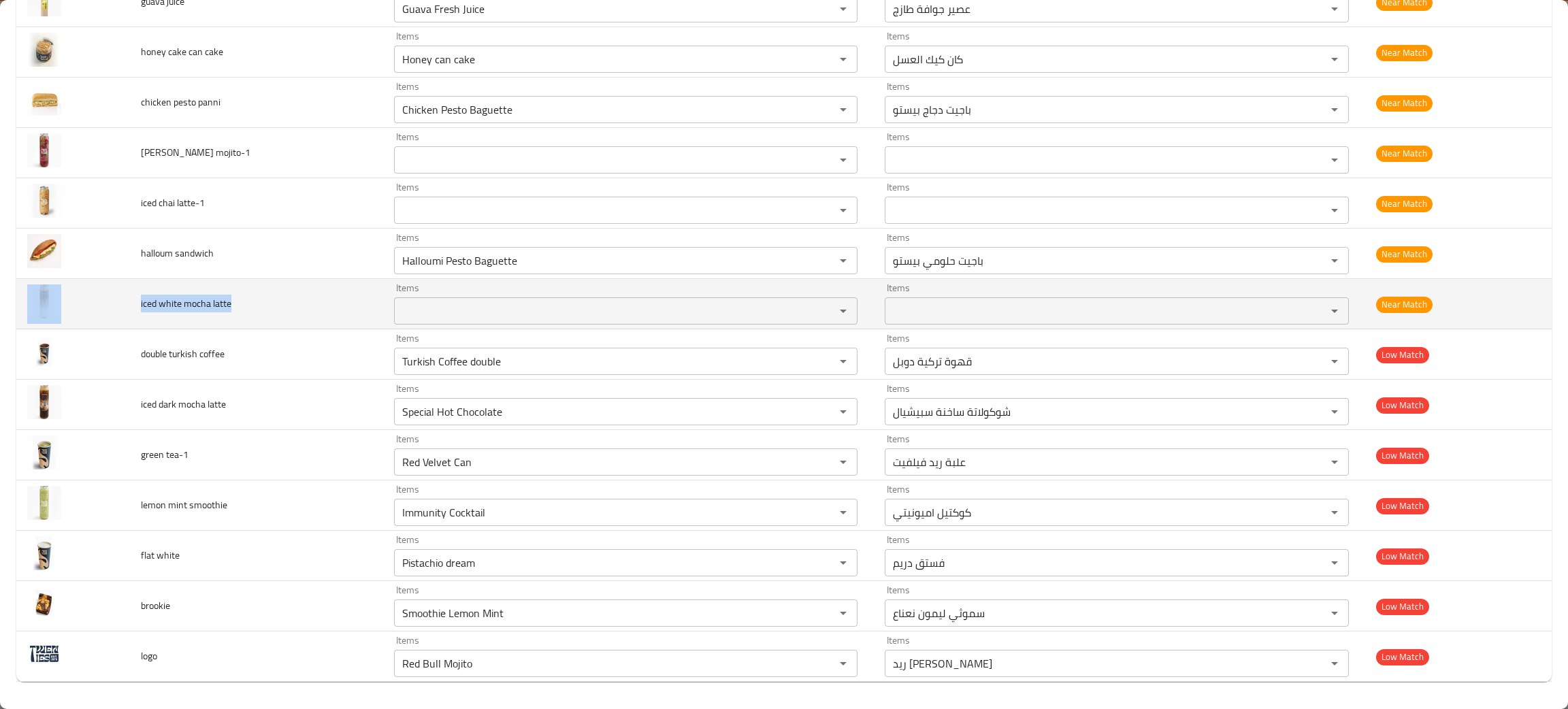
drag, startPoint x: 252, startPoint y: 305, endPoint x: 126, endPoint y: 299, distance: 126.1
click at [126, 299] on tr "iced white mocha latte Items Items Items Items Near Match" at bounding box center [784, 304] width 1535 height 51
drag, startPoint x: 154, startPoint y: 305, endPoint x: 198, endPoint y: 300, distance: 44.3
copy tr "iced white mocha latte"
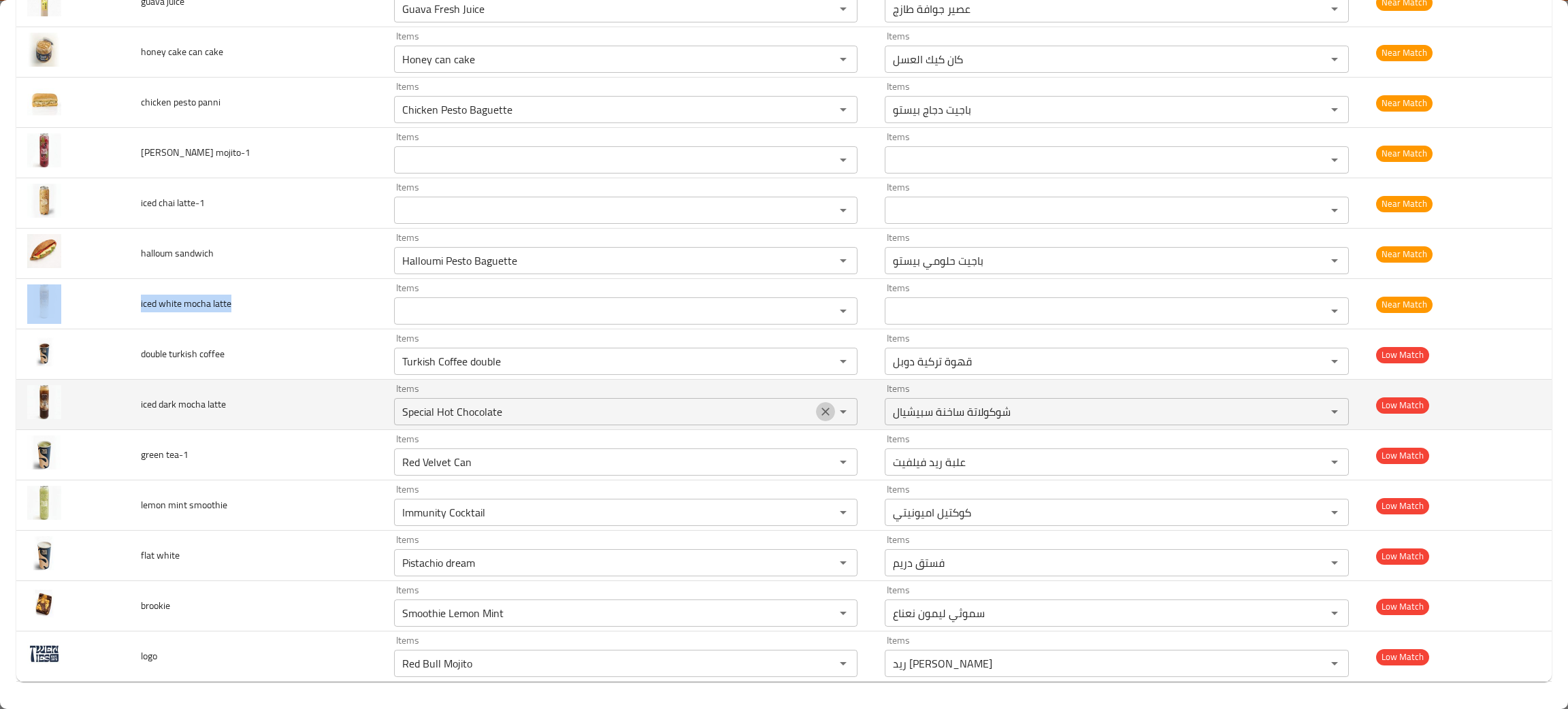
drag, startPoint x: 809, startPoint y: 411, endPoint x: 386, endPoint y: 415, distance: 423.0
click at [821, 411] on icon "Clear" at bounding box center [825, 411] width 9 height 9
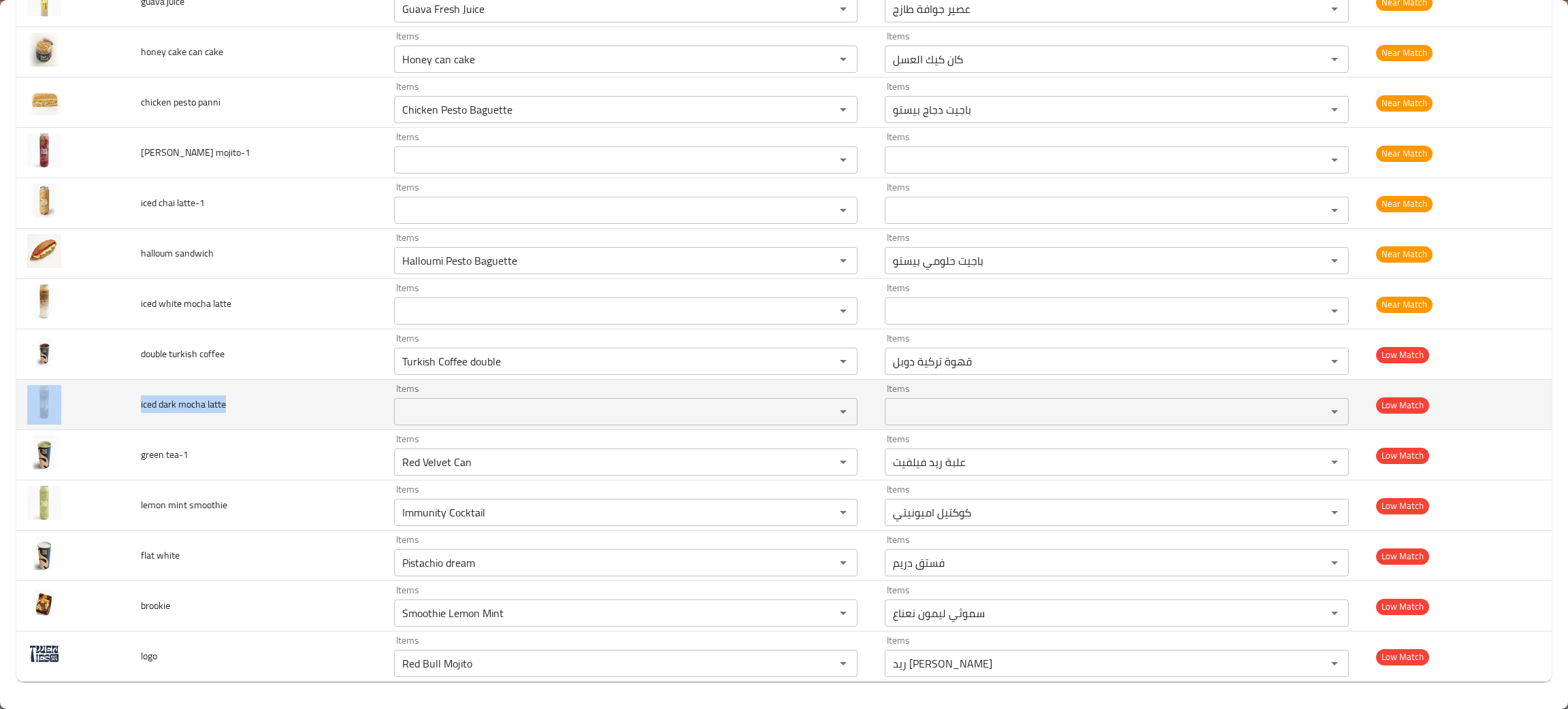
drag, startPoint x: 272, startPoint y: 410, endPoint x: 147, endPoint y: 394, distance: 126.0
click at [113, 410] on tr "iced dark mocha latte Items Items Items Items Low Match" at bounding box center [784, 405] width 1535 height 51
copy tr "iced dark mocha latte"
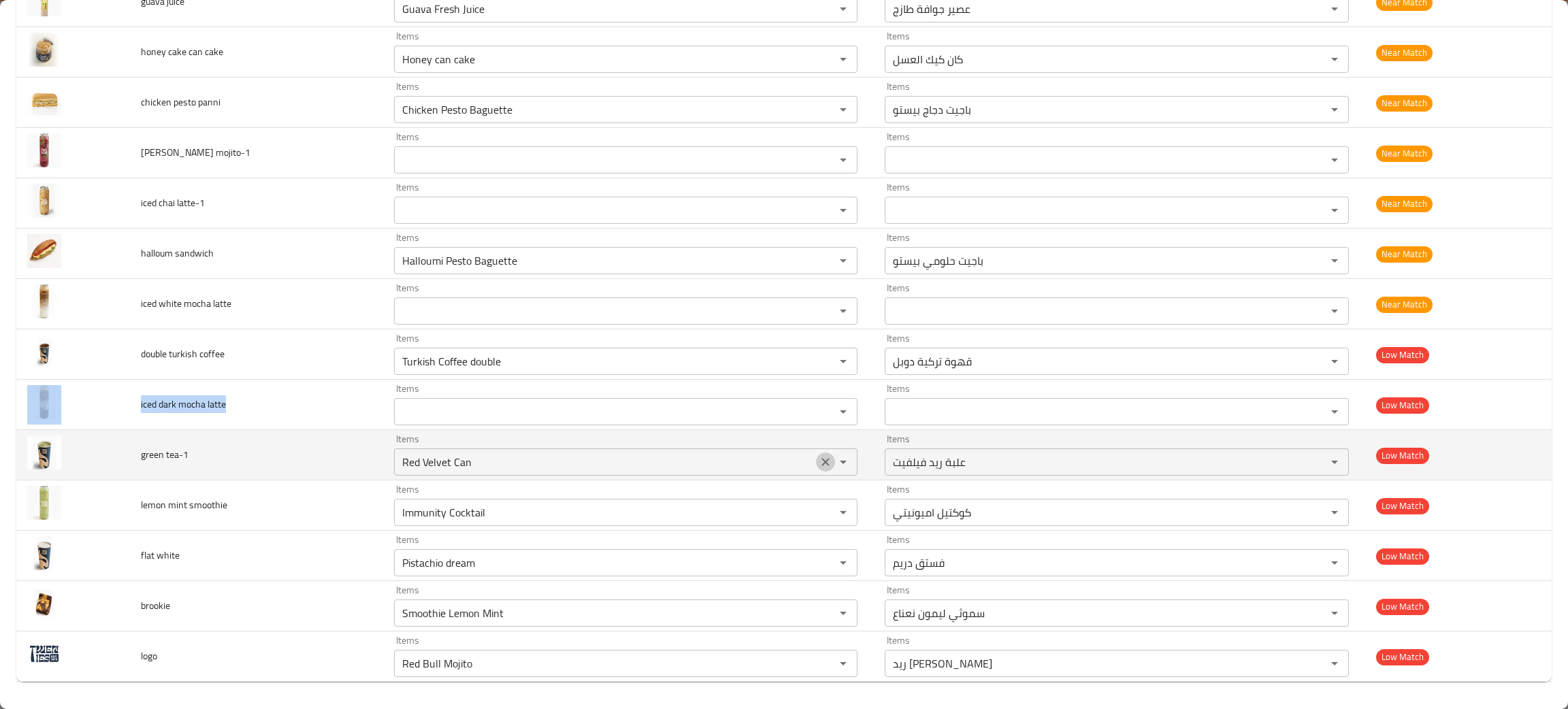
click at [821, 458] on icon "Clear" at bounding box center [825, 462] width 9 height 9
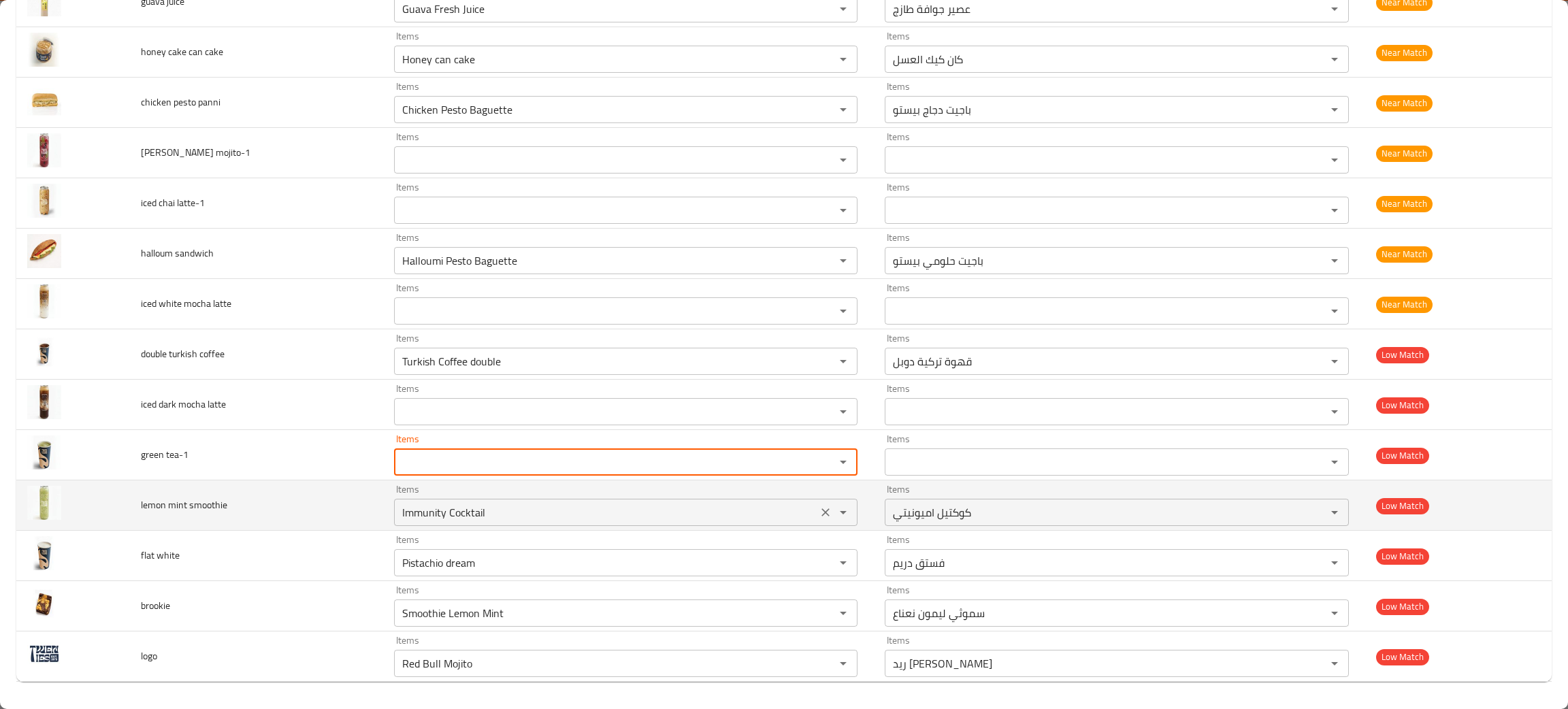
drag, startPoint x: 806, startPoint y: 513, endPoint x: 758, endPoint y: 555, distance: 63.8
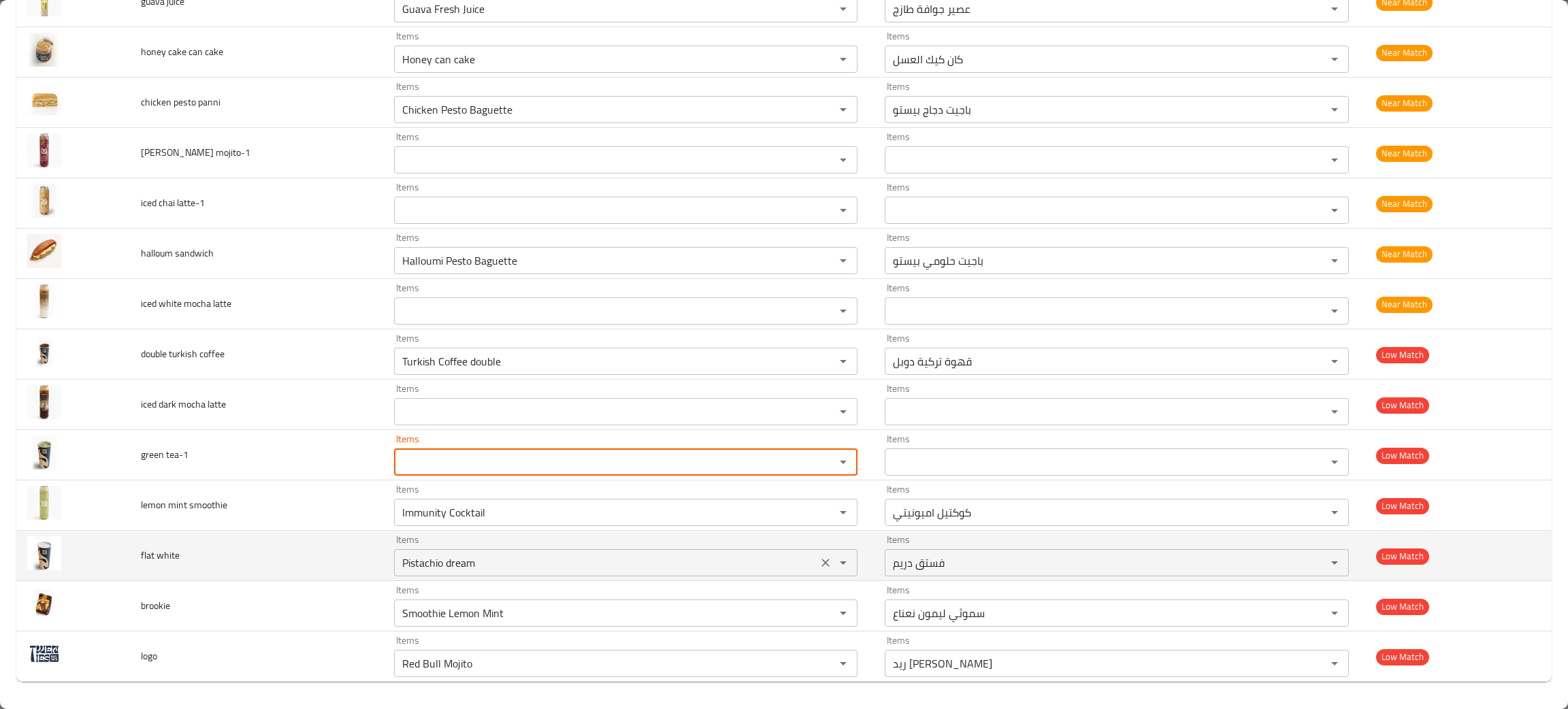
click at [819, 514] on icon "Clear" at bounding box center [826, 512] width 13 height 13
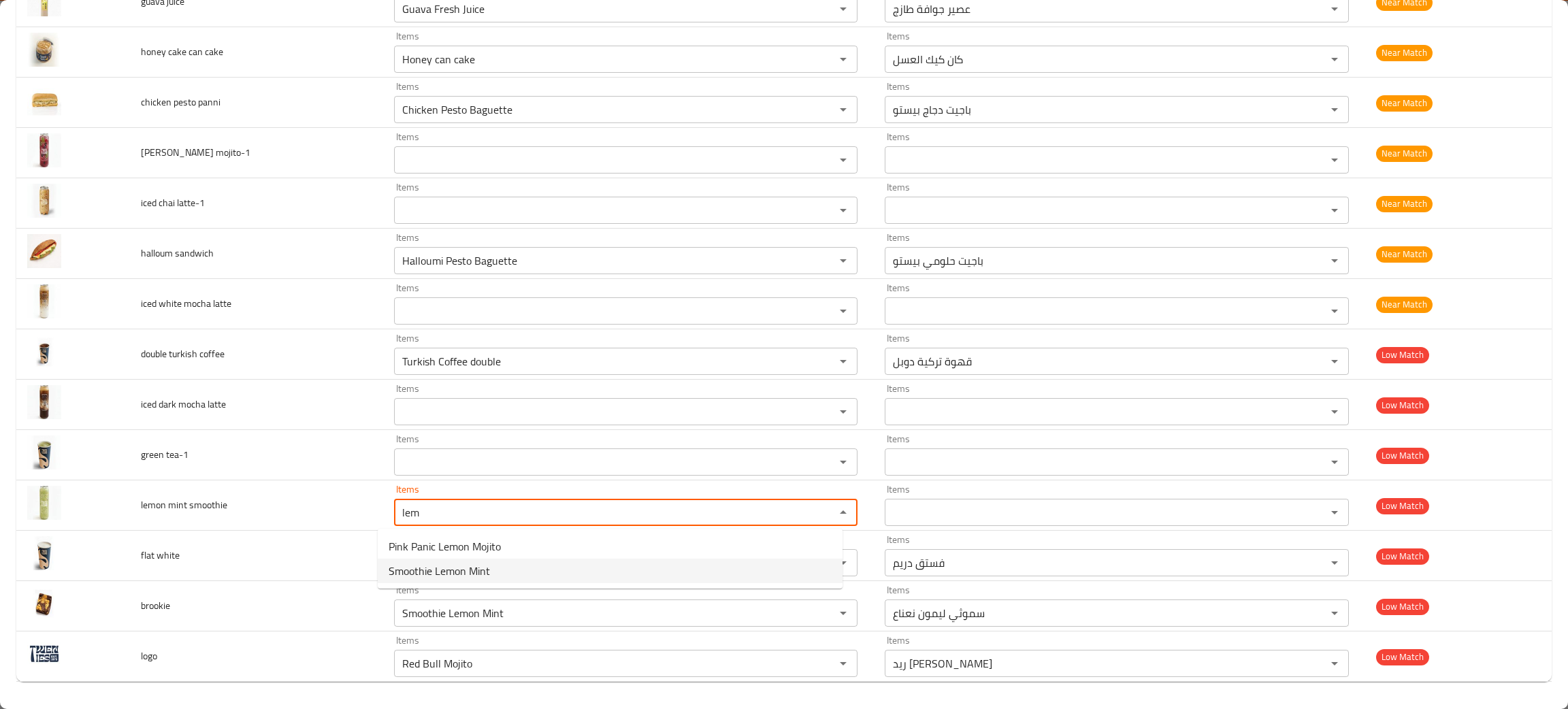
click at [447, 569] on span "Smoothie Lemon Mint" at bounding box center [439, 570] width 101 height 16
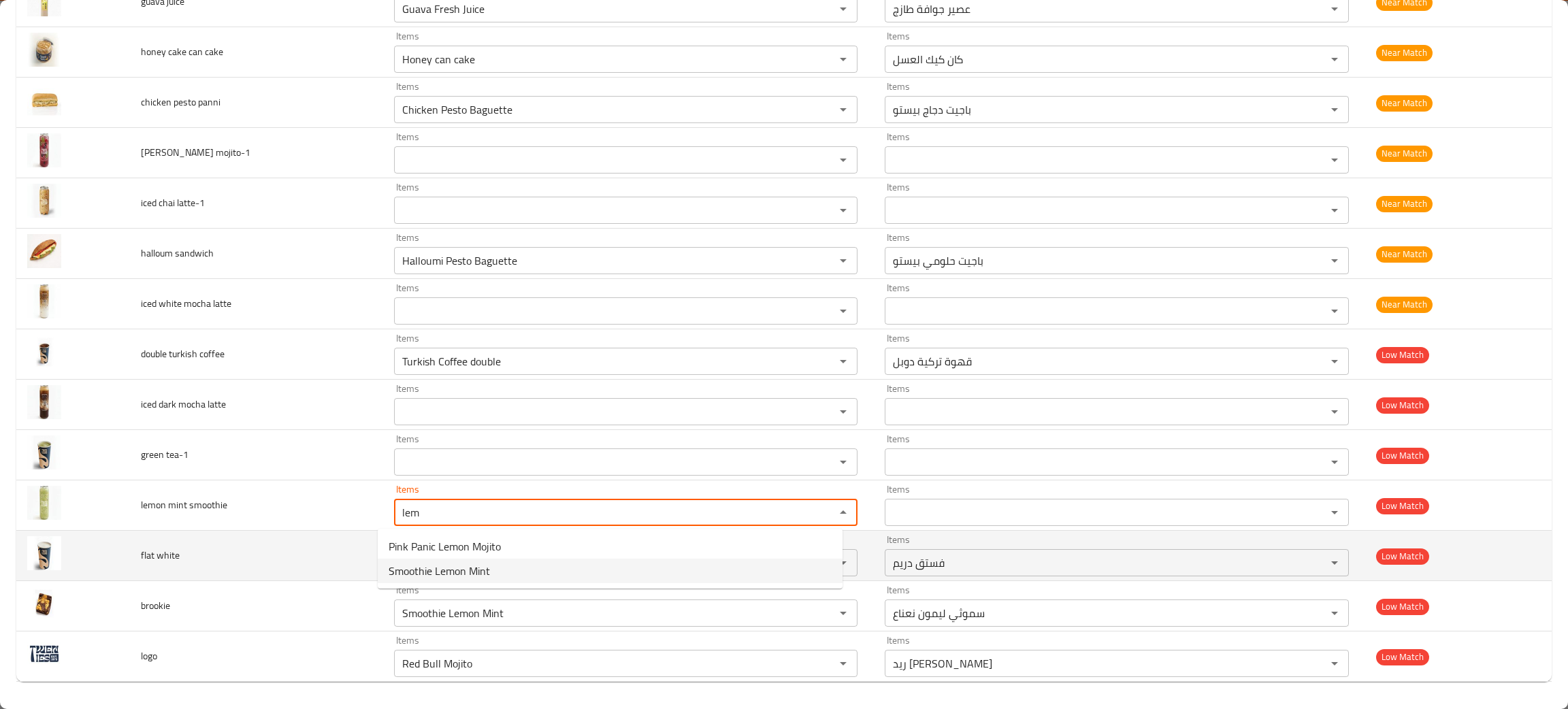
type smoothie "Smoothie Lemon Mint"
type smoothie-ar "سموثي ليمون نعناع"
click at [819, 562] on icon "Clear" at bounding box center [826, 563] width 13 height 13
type smoothie "Smoothie Lemon Mint"
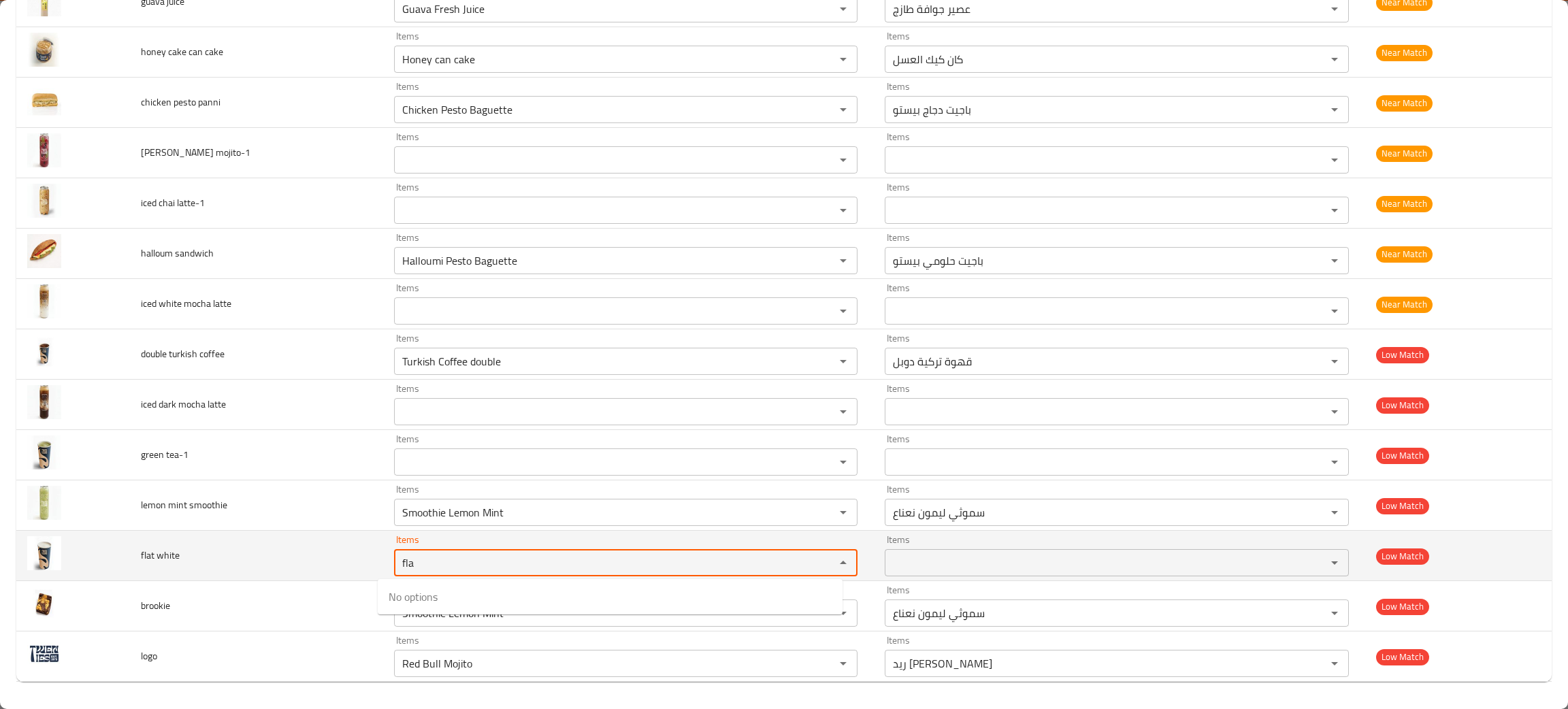
type white "fla"
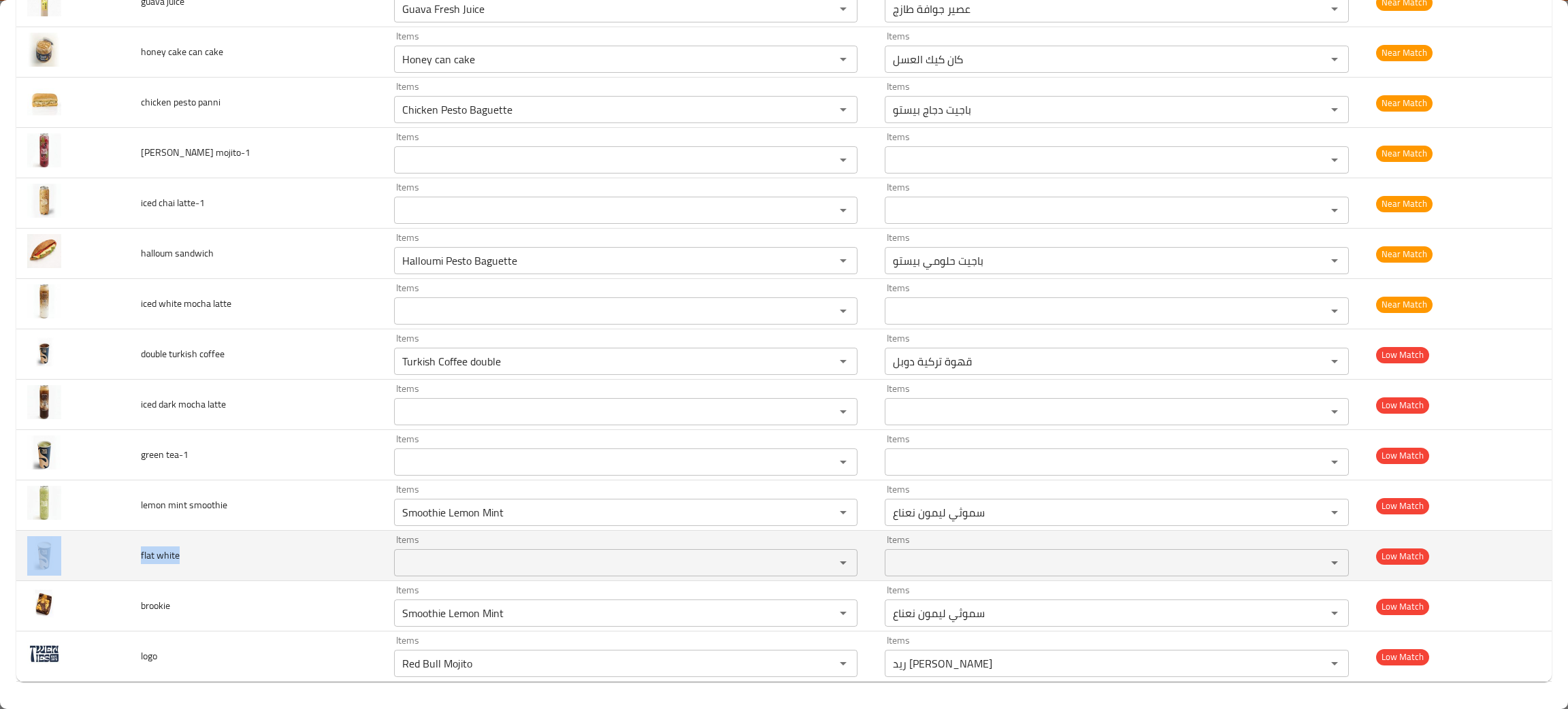
drag, startPoint x: 192, startPoint y: 555, endPoint x: 100, endPoint y: 553, distance: 92.0
click at [100, 553] on tr "flat white Items Items Items Items Low Match" at bounding box center [784, 556] width 1535 height 51
copy tr "flat white"
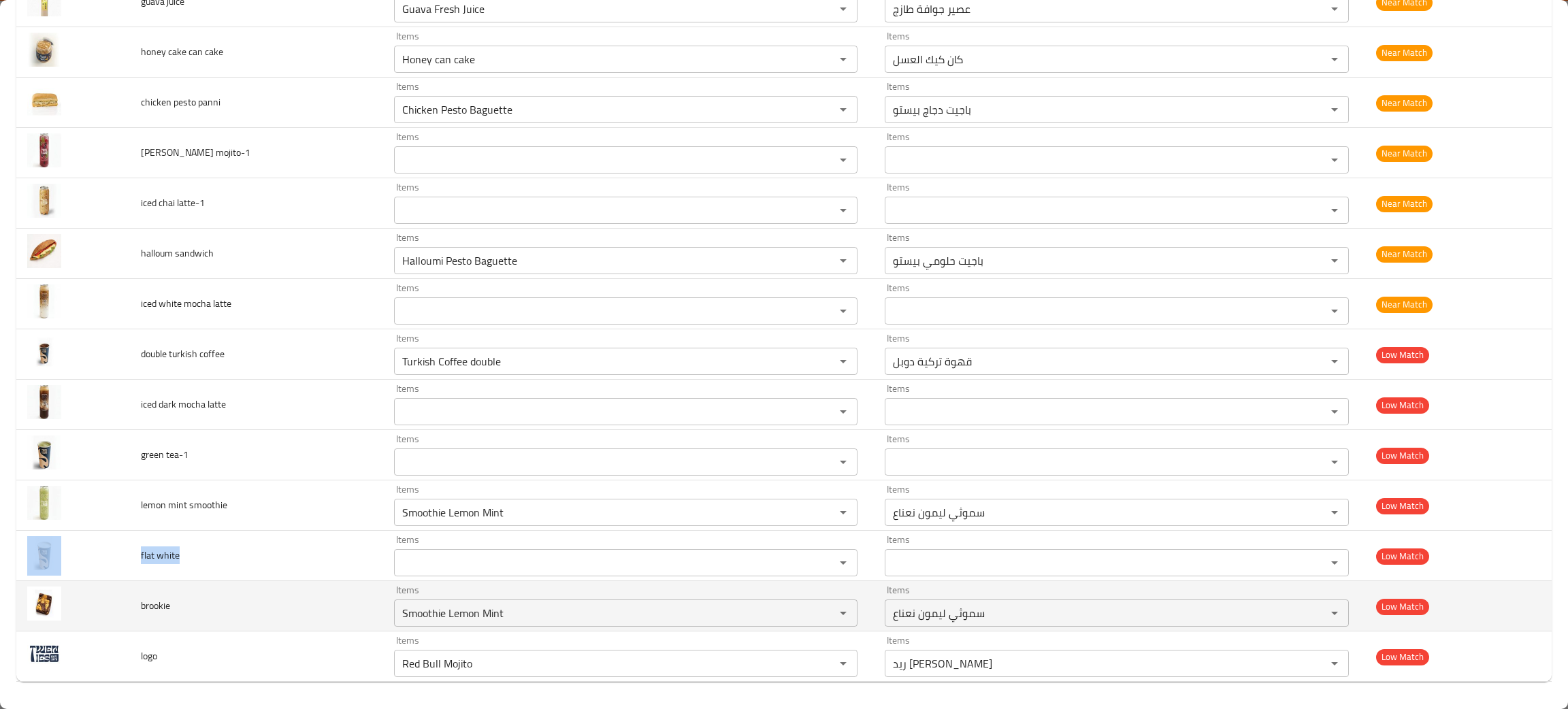
click at [564, 628] on td "Items Smoothie Lemon Mint Items" at bounding box center [628, 606] width 491 height 51
click at [819, 609] on icon "Clear" at bounding box center [826, 613] width 13 height 13
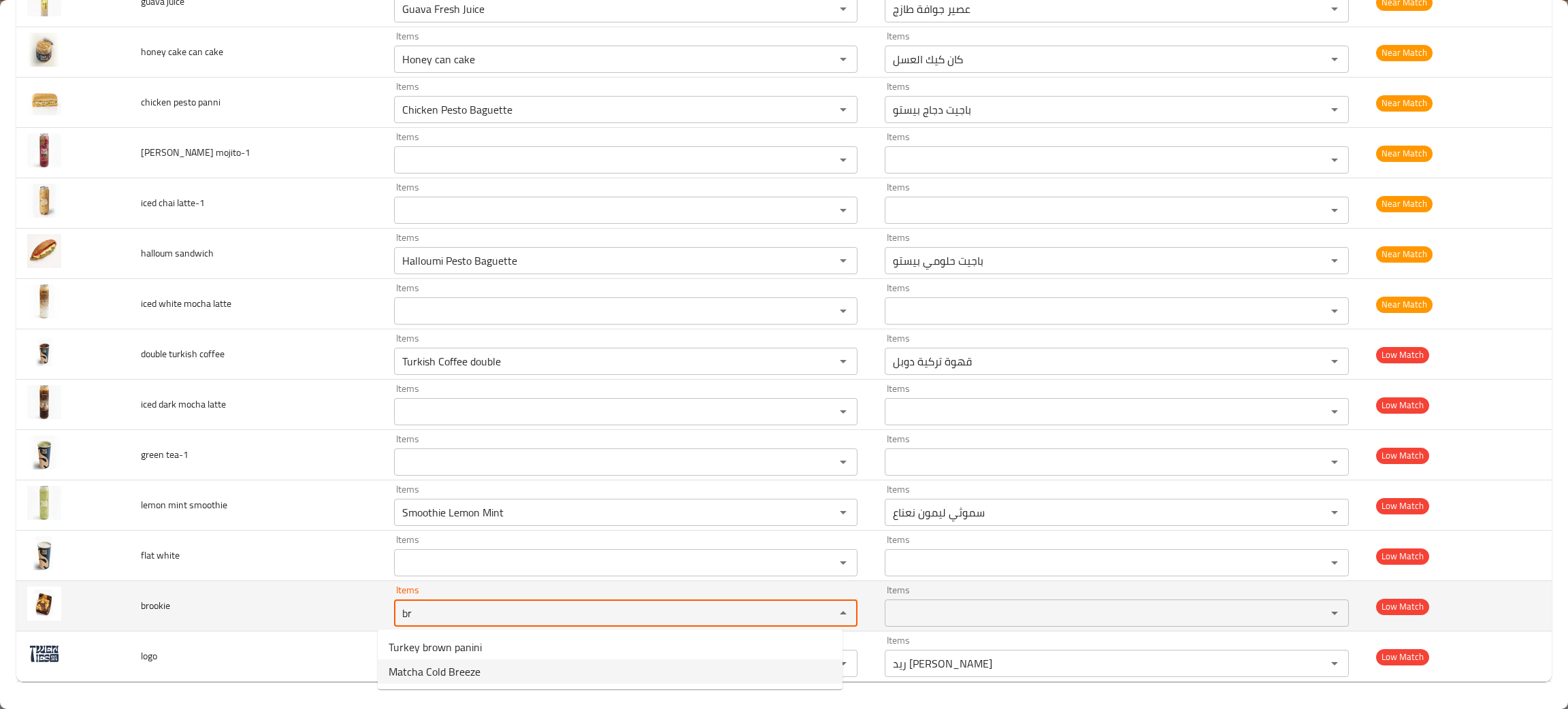
type input "br"
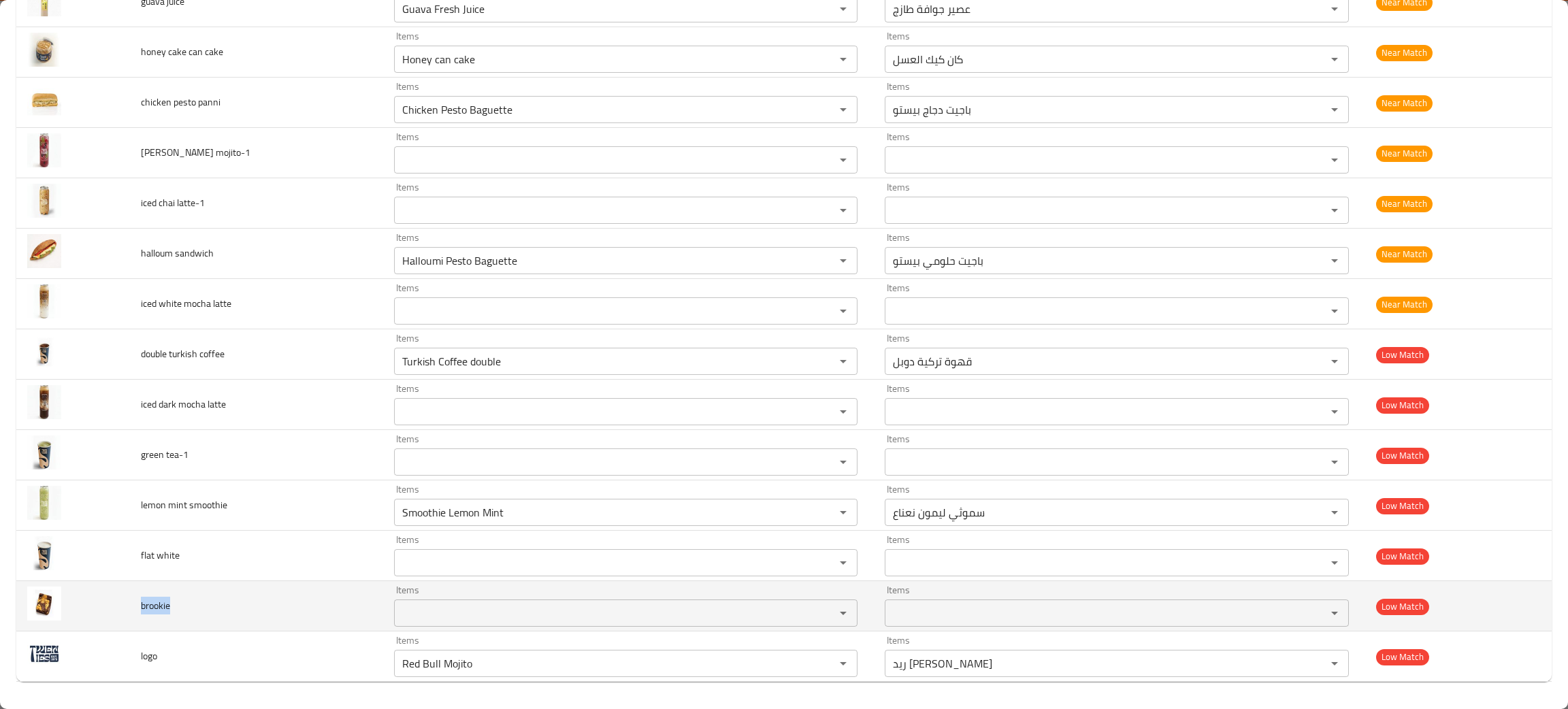
drag, startPoint x: 169, startPoint y: 600, endPoint x: 133, endPoint y: 598, distance: 36.1
click at [133, 598] on td "brookie" at bounding box center [256, 606] width 254 height 51
copy span "brookie"
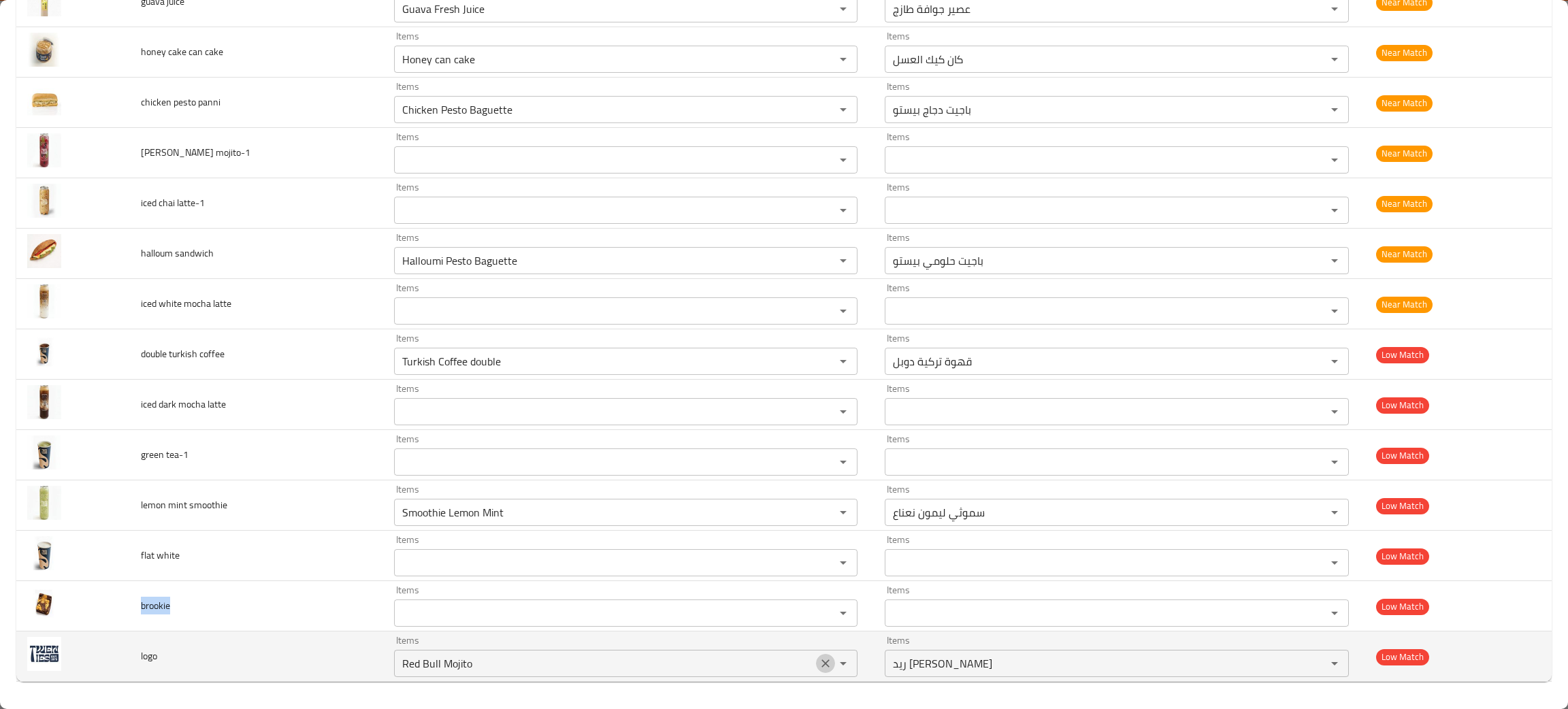
click at [819, 658] on icon "Clear" at bounding box center [826, 663] width 13 height 13
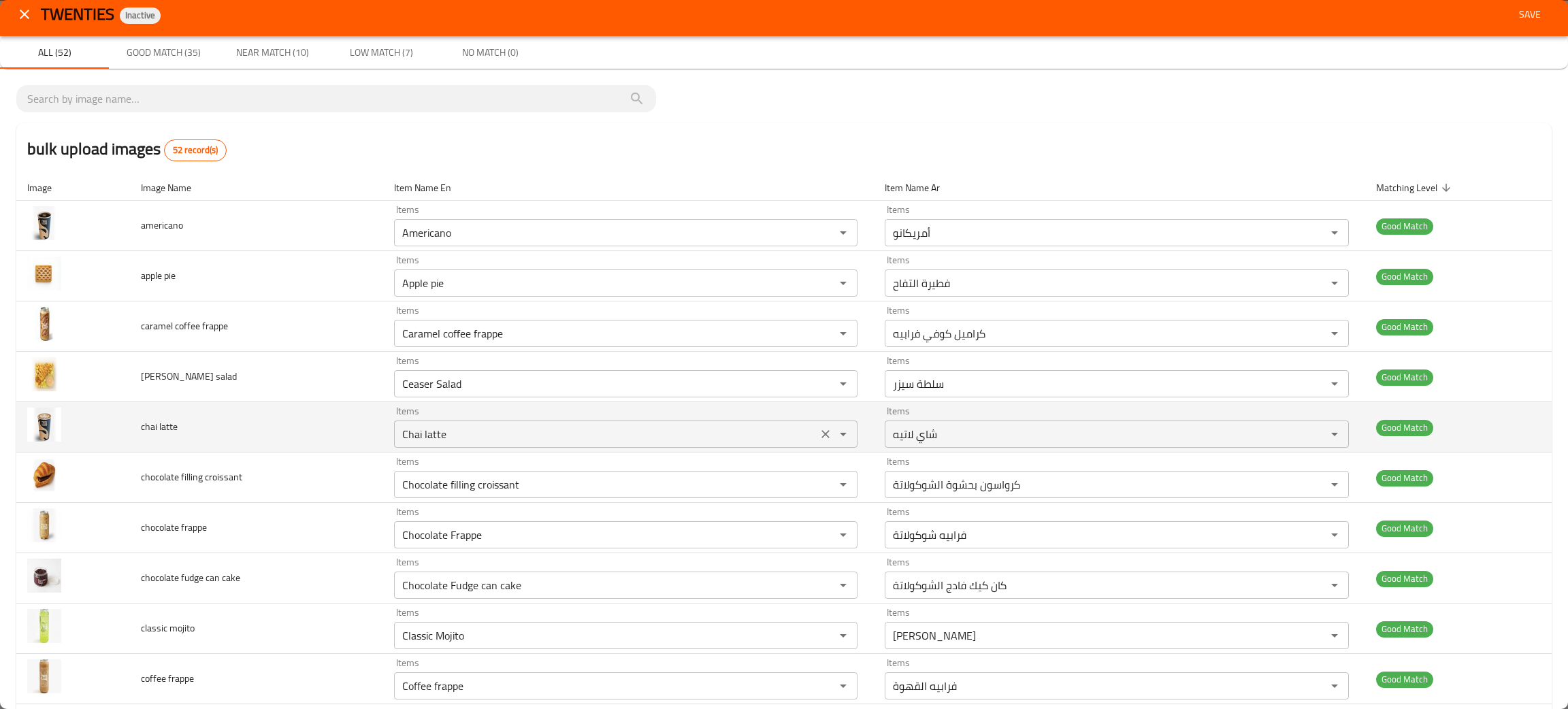
scroll to position [0, 0]
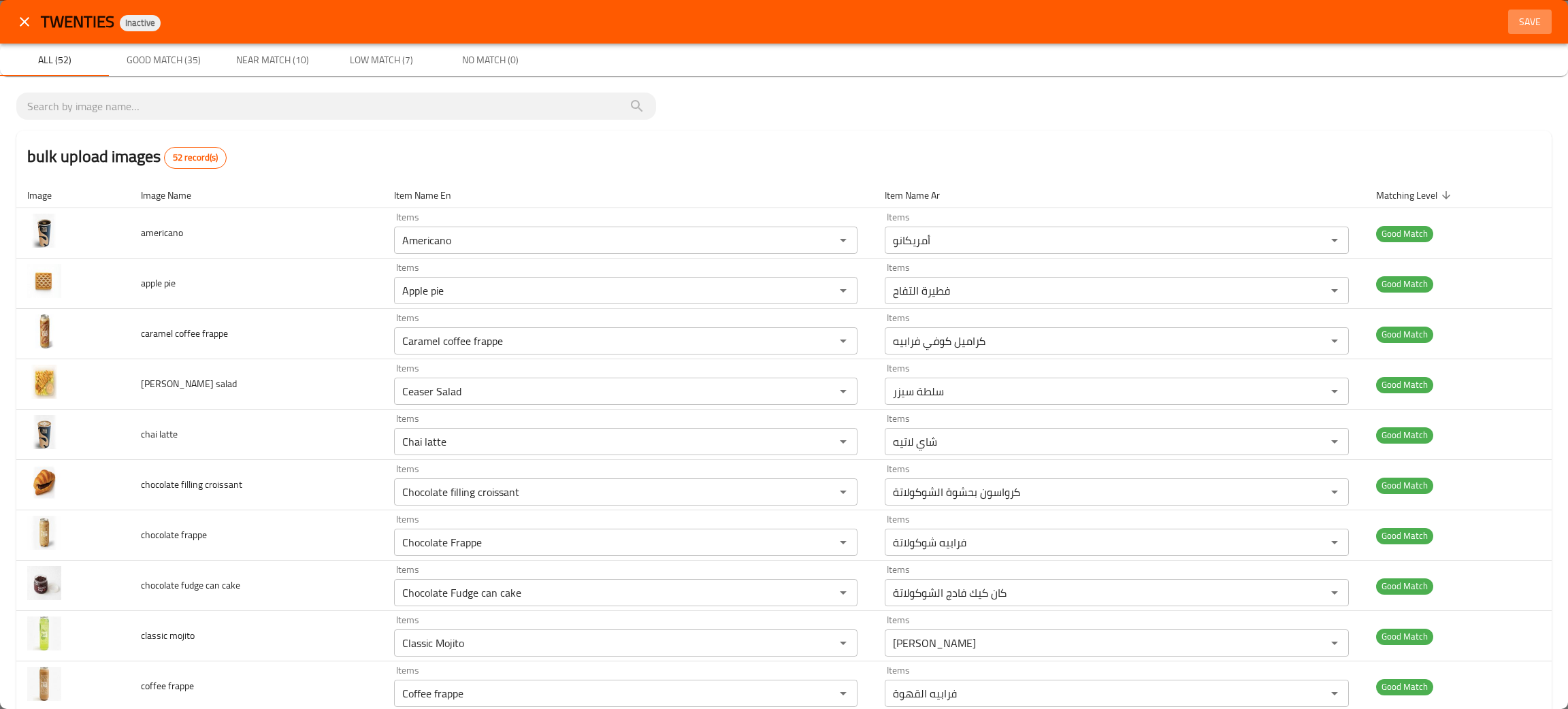
click at [1516, 13] on span "Save" at bounding box center [1530, 22] width 33 height 17
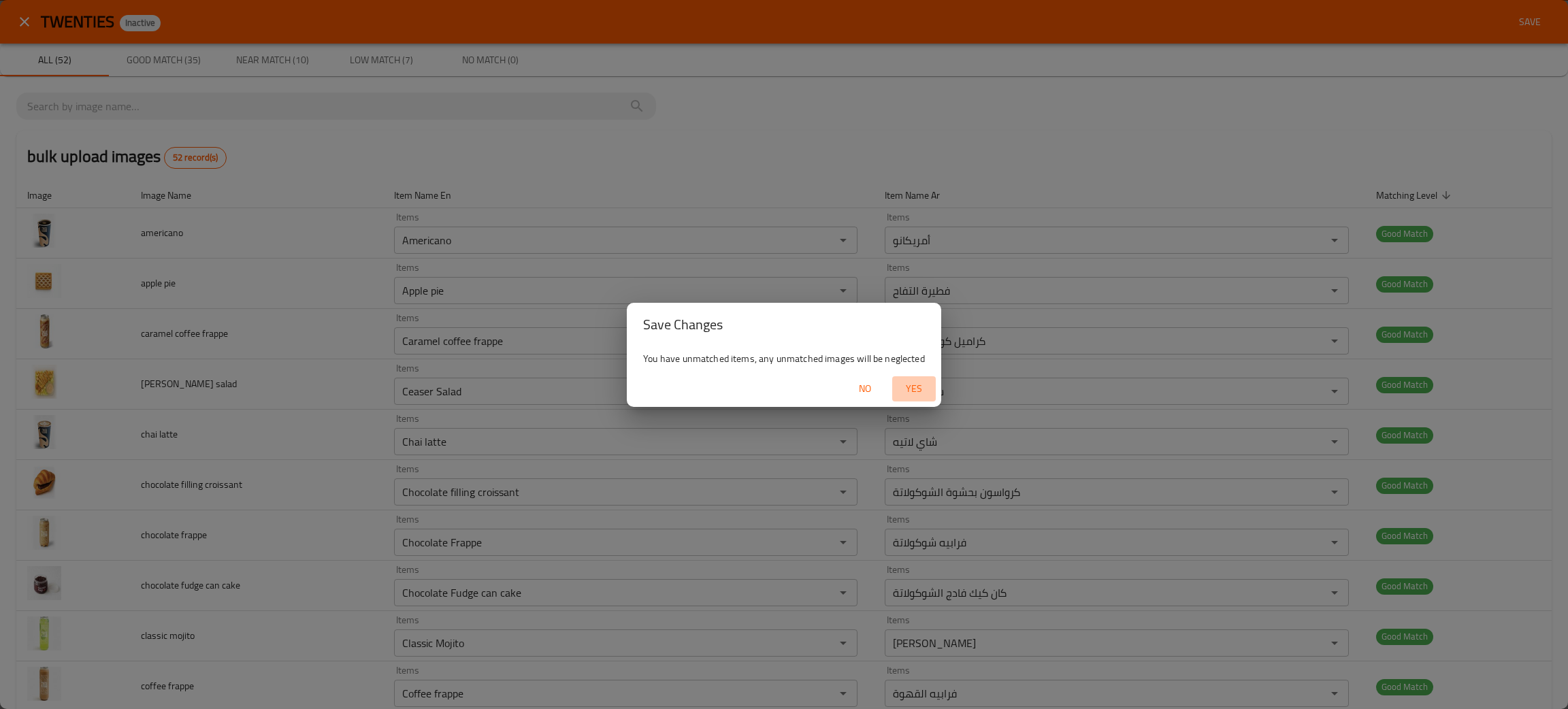
click at [910, 388] on span "Yes" at bounding box center [914, 389] width 33 height 17
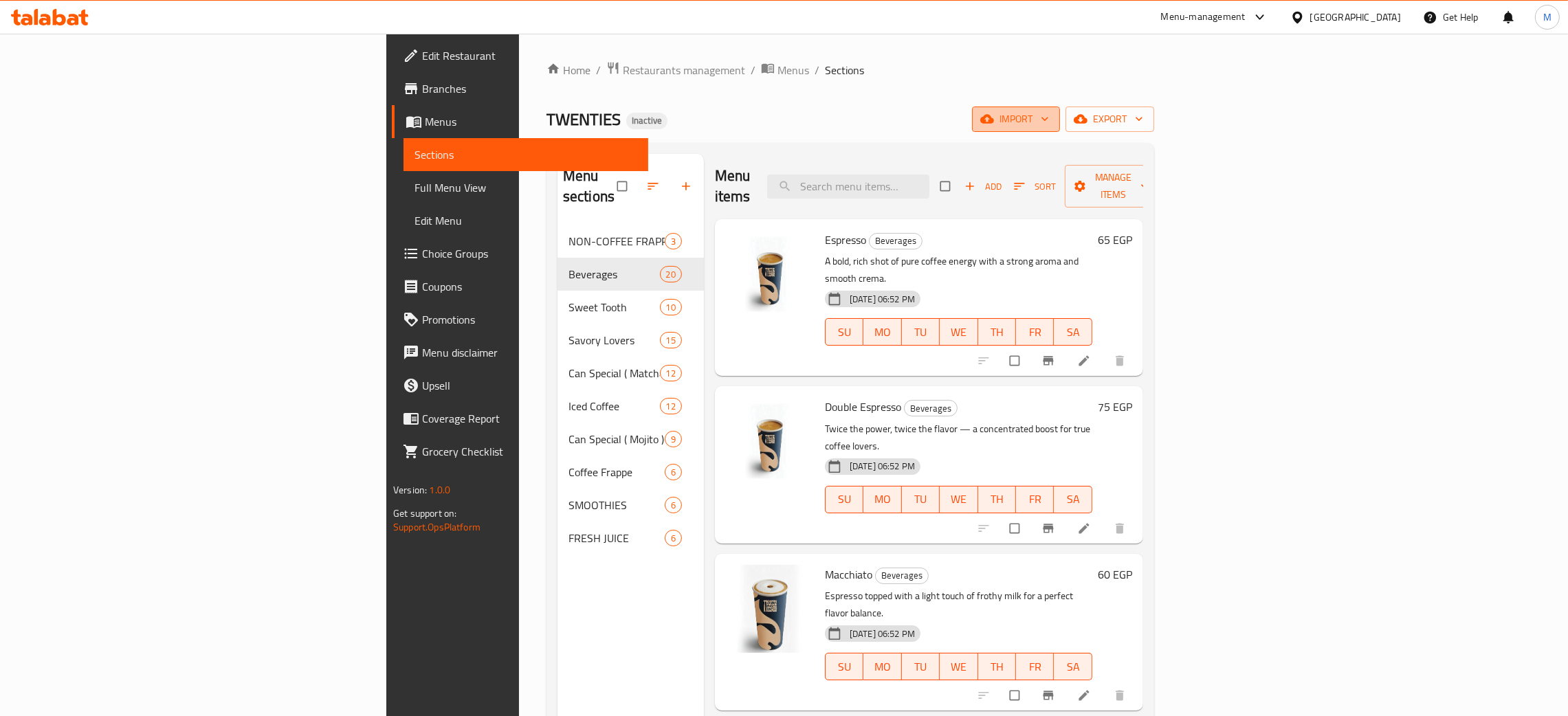
click at [1049, 122] on span "import" at bounding box center [1016, 120] width 66 height 17
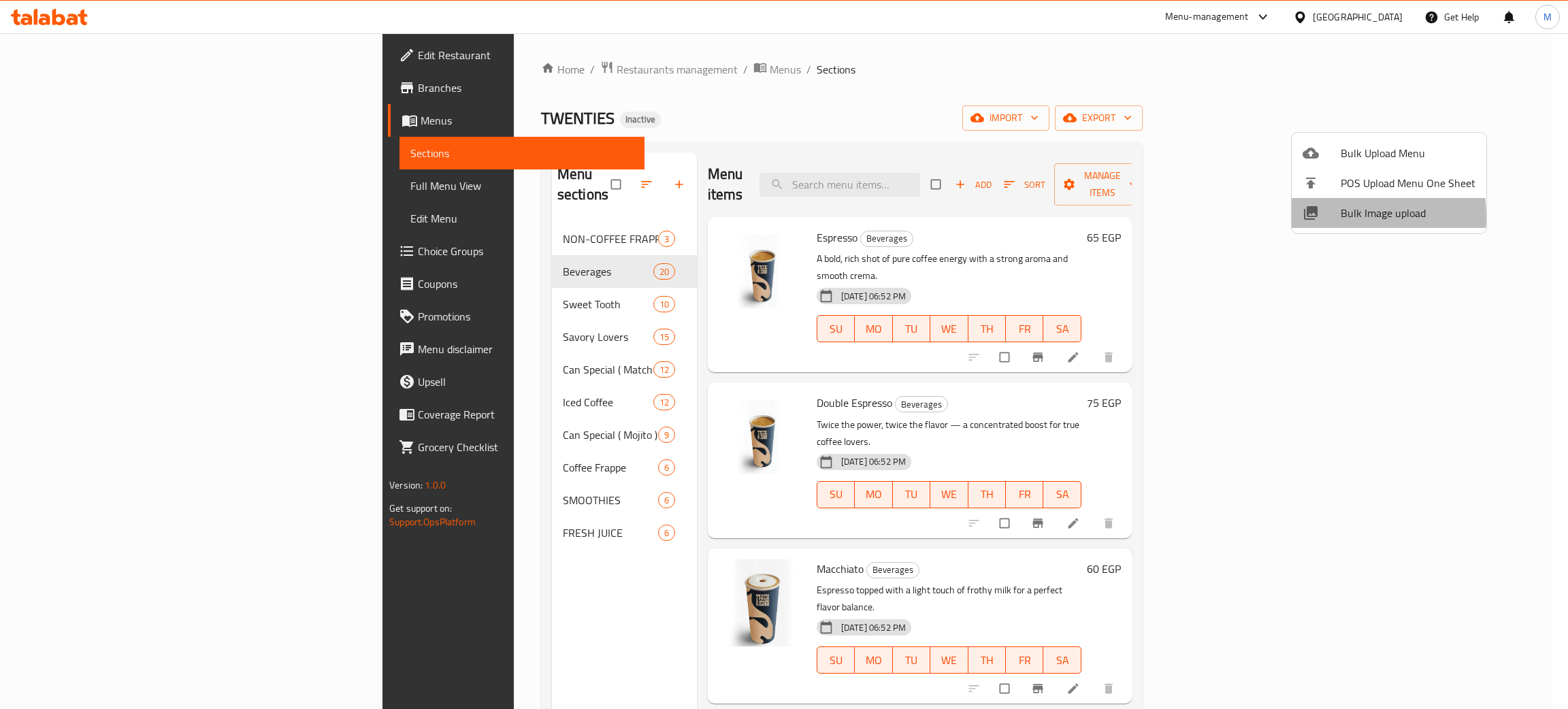
click at [1346, 216] on span "Bulk Image upload" at bounding box center [1407, 212] width 135 height 16
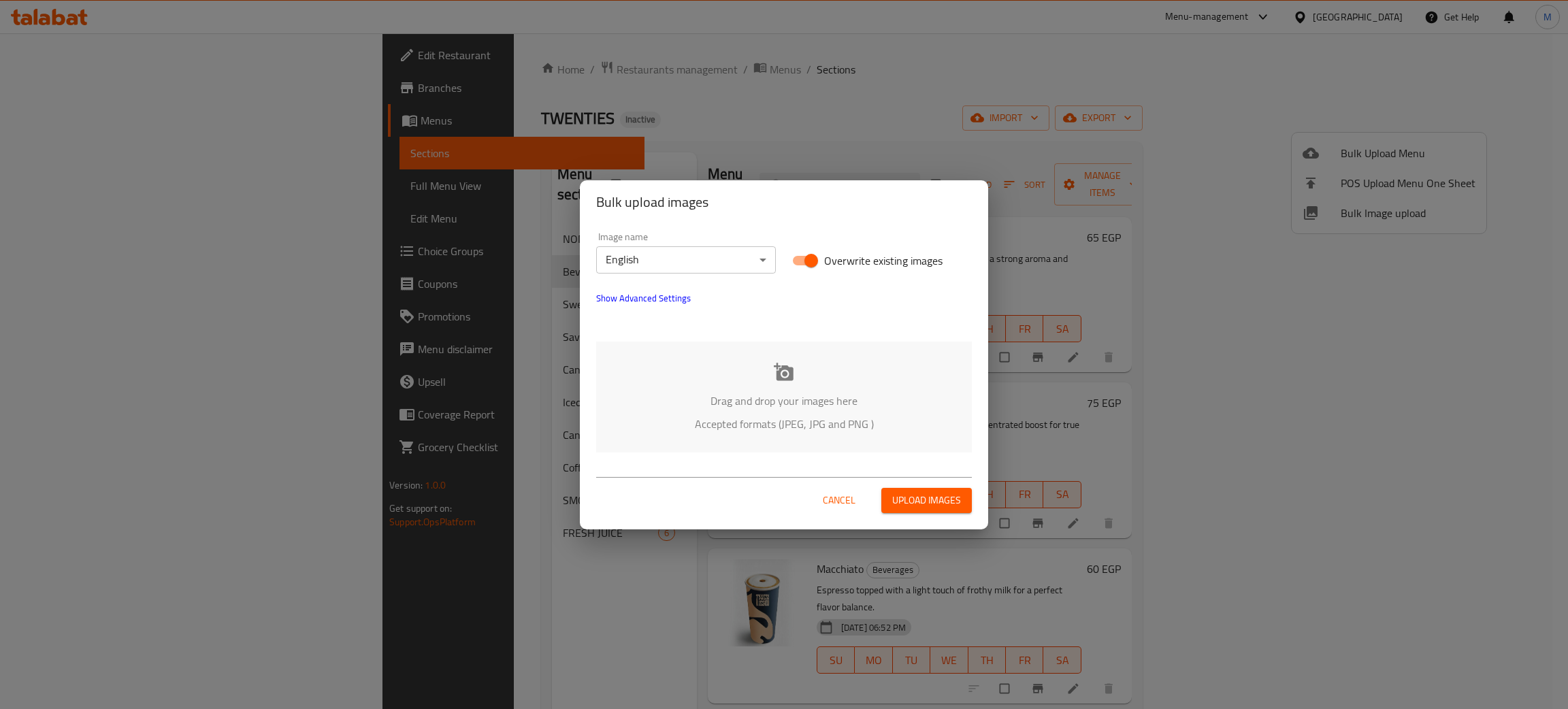
click at [898, 391] on div "Drag and drop your images here Accepted formats (JPEG, JPG and PNG )" at bounding box center [784, 397] width 376 height 111
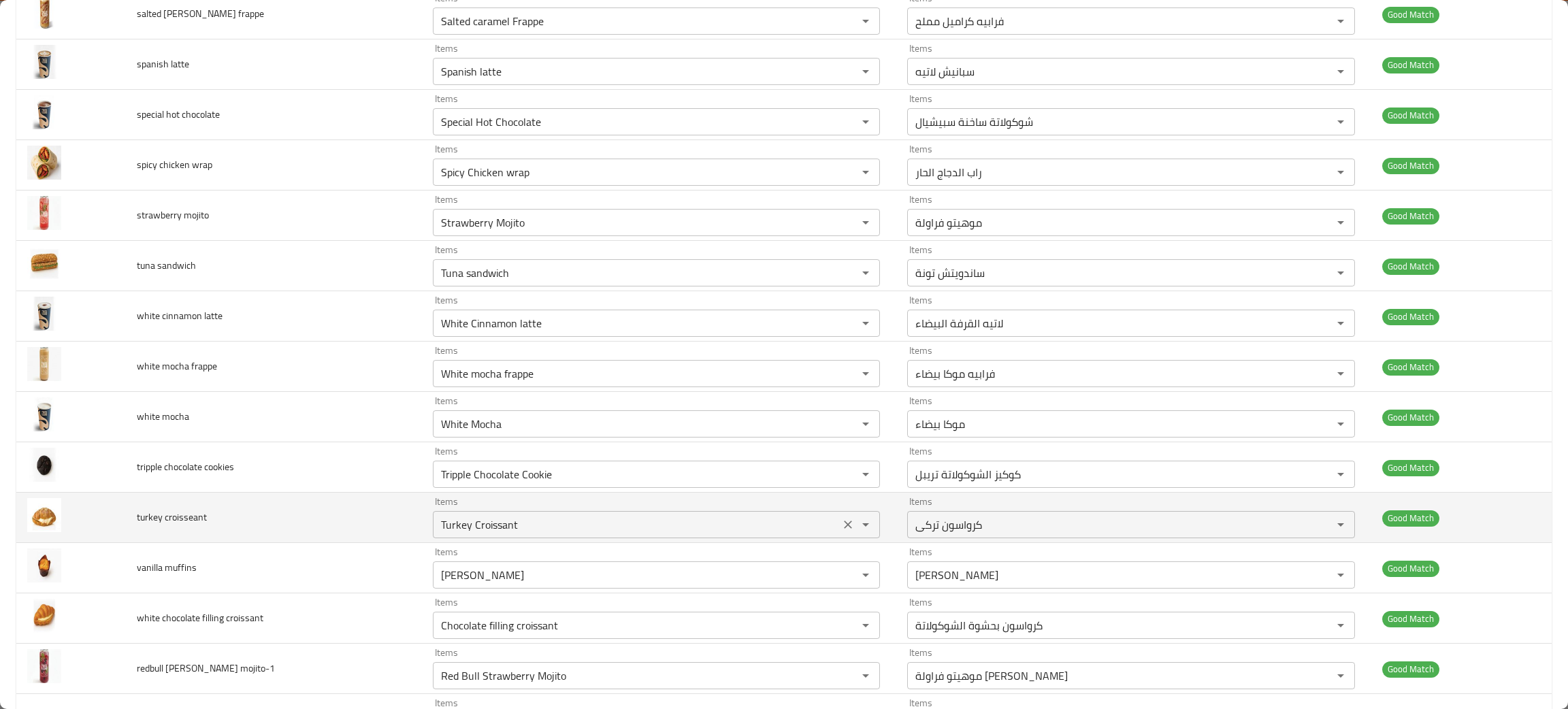
scroll to position [1020, 0]
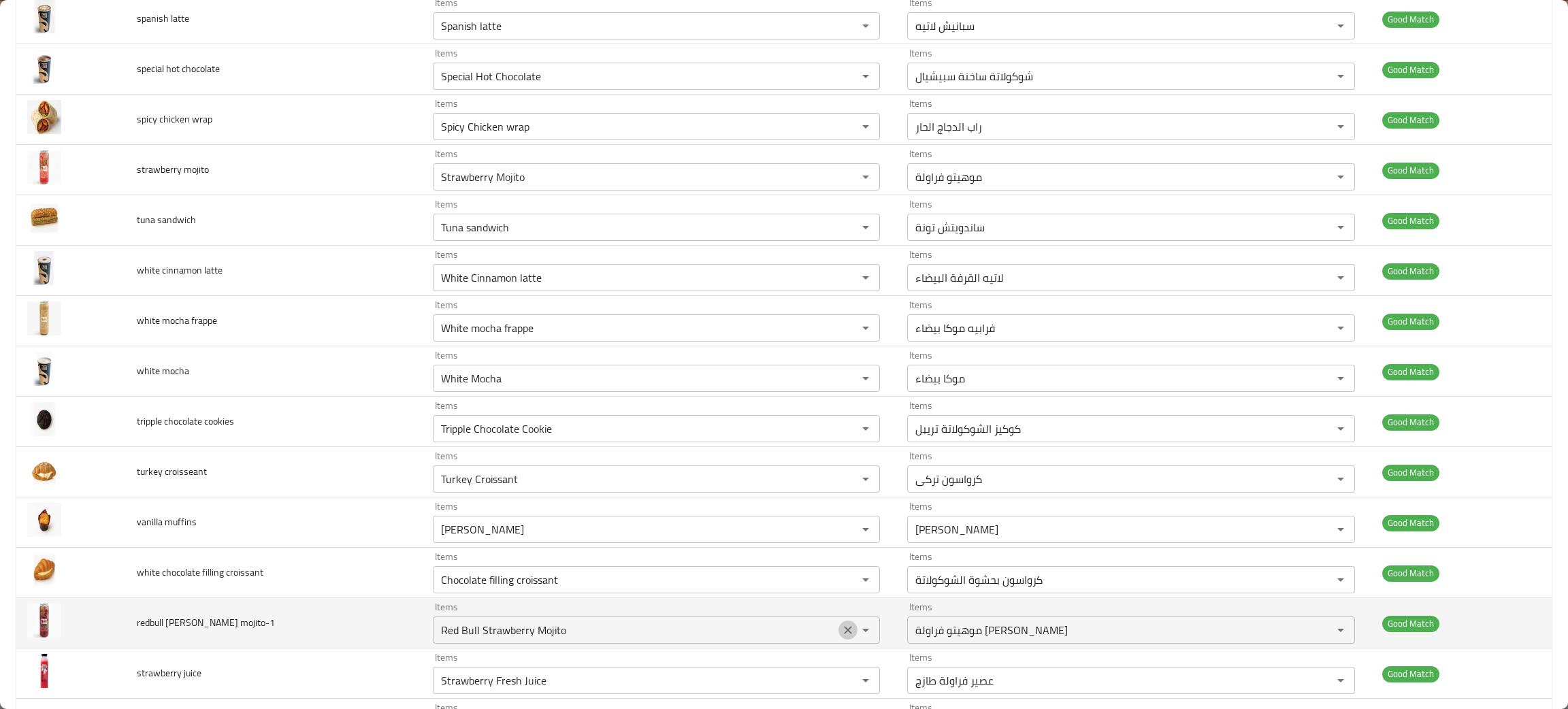
click at [841, 637] on icon "Clear" at bounding box center [848, 630] width 13 height 13
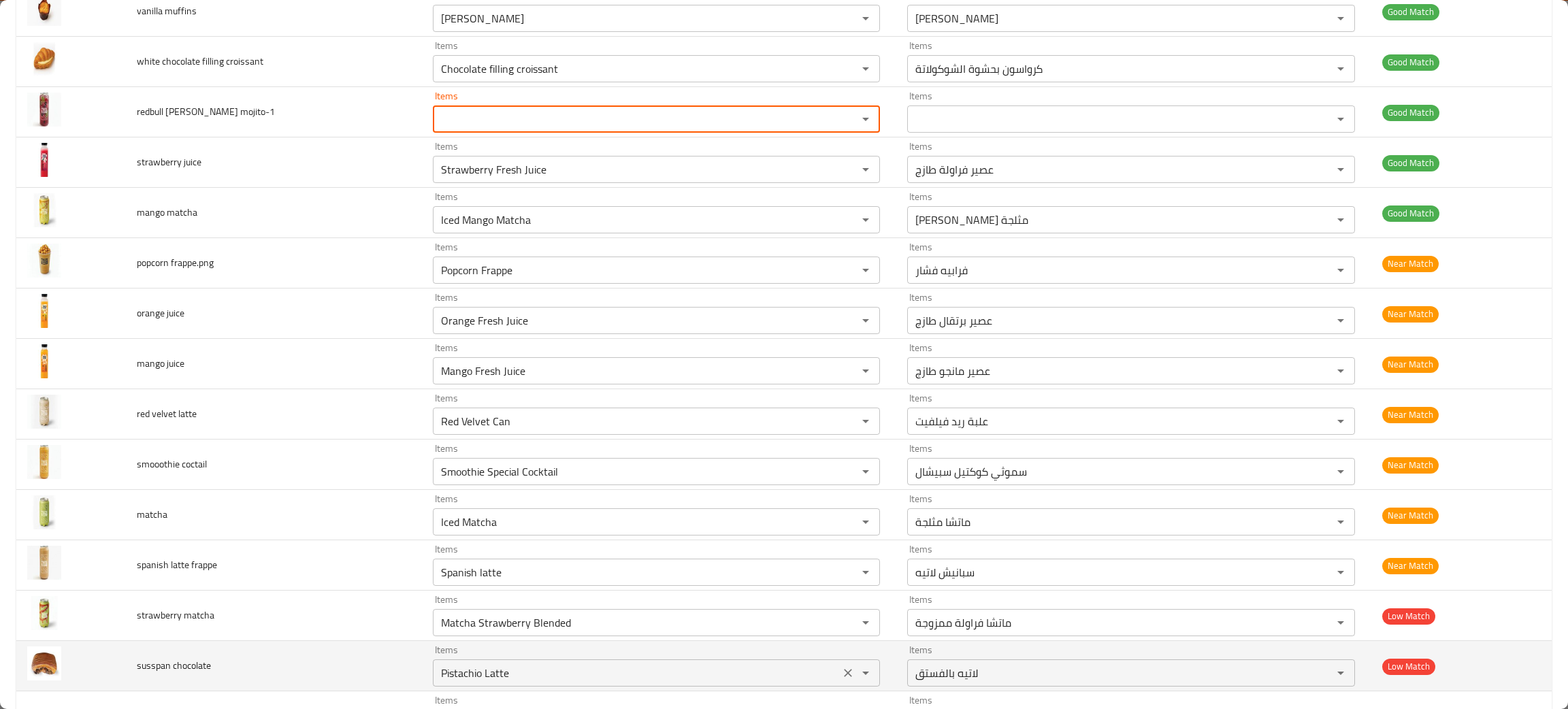
scroll to position [1633, 0]
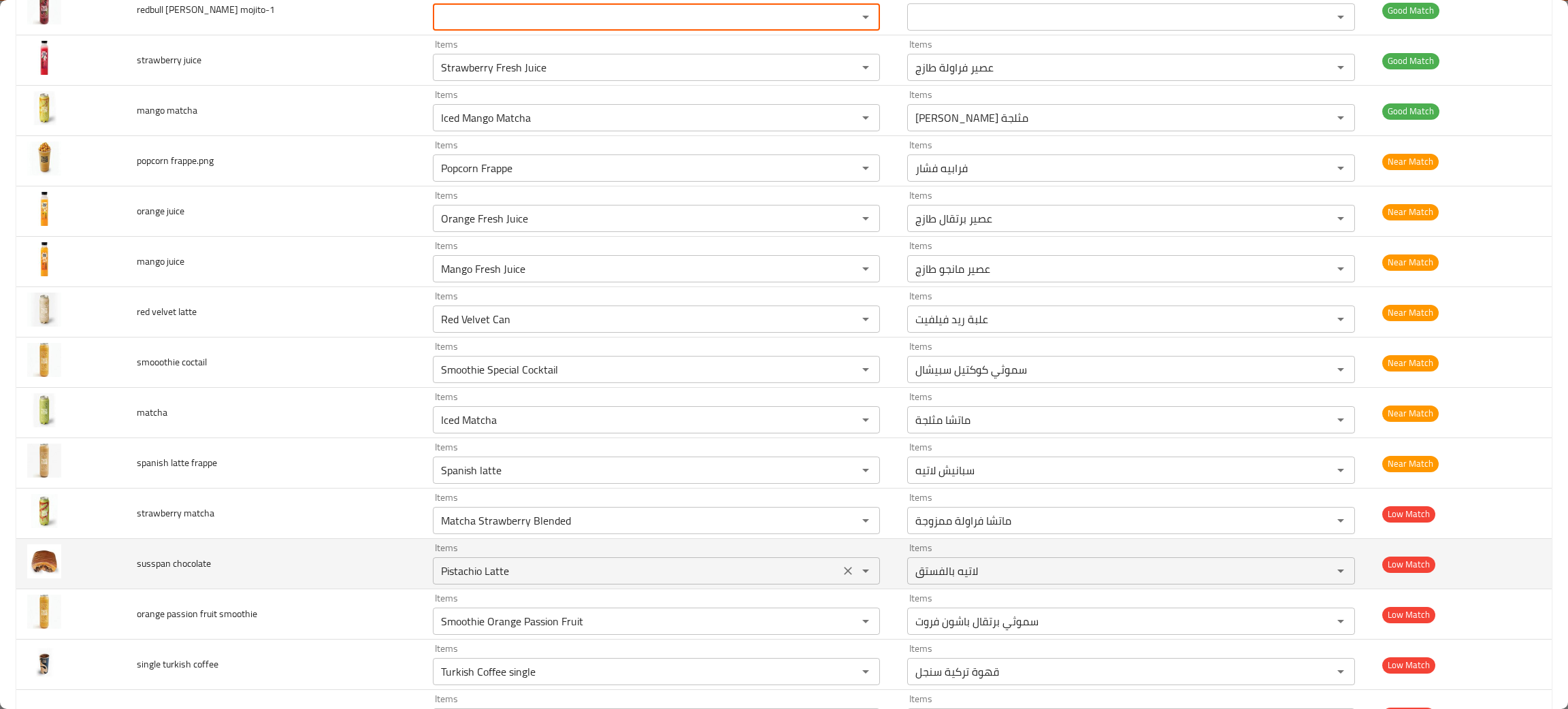
click at [841, 576] on icon "Clear" at bounding box center [848, 571] width 13 height 13
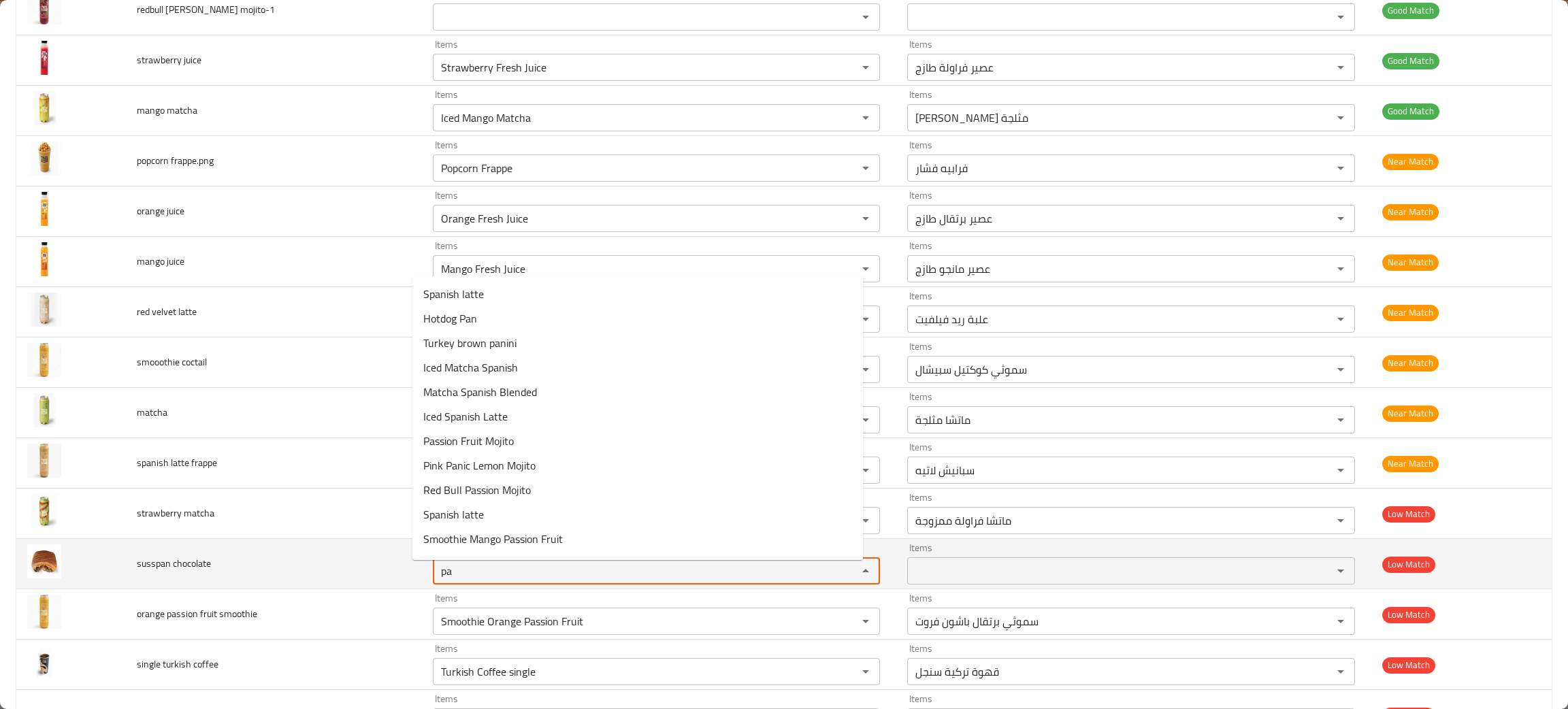
type chocolate "pan"
drag, startPoint x: 464, startPoint y: 579, endPoint x: 394, endPoint y: 581, distance: 70.0
click at [394, 581] on tr "susspan chocolate Items pan Items Items Items Low Match" at bounding box center [784, 564] width 1535 height 51
type chocolate "choc"
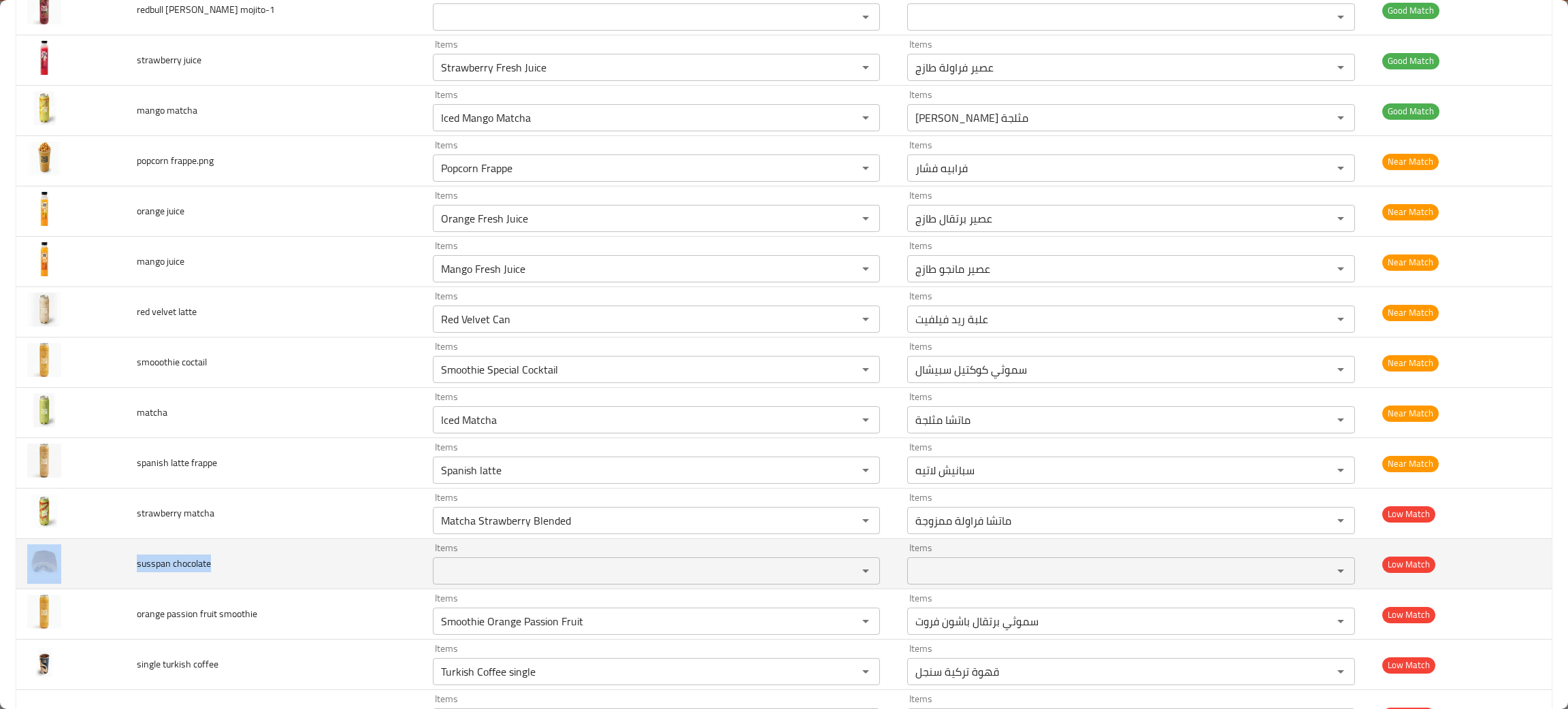
drag, startPoint x: 255, startPoint y: 569, endPoint x: 117, endPoint y: 562, distance: 138.2
click at [117, 562] on tr "susspan chocolate Items Items Items Items Low Match" at bounding box center [784, 564] width 1535 height 51
copy tr "susspan chocolate"
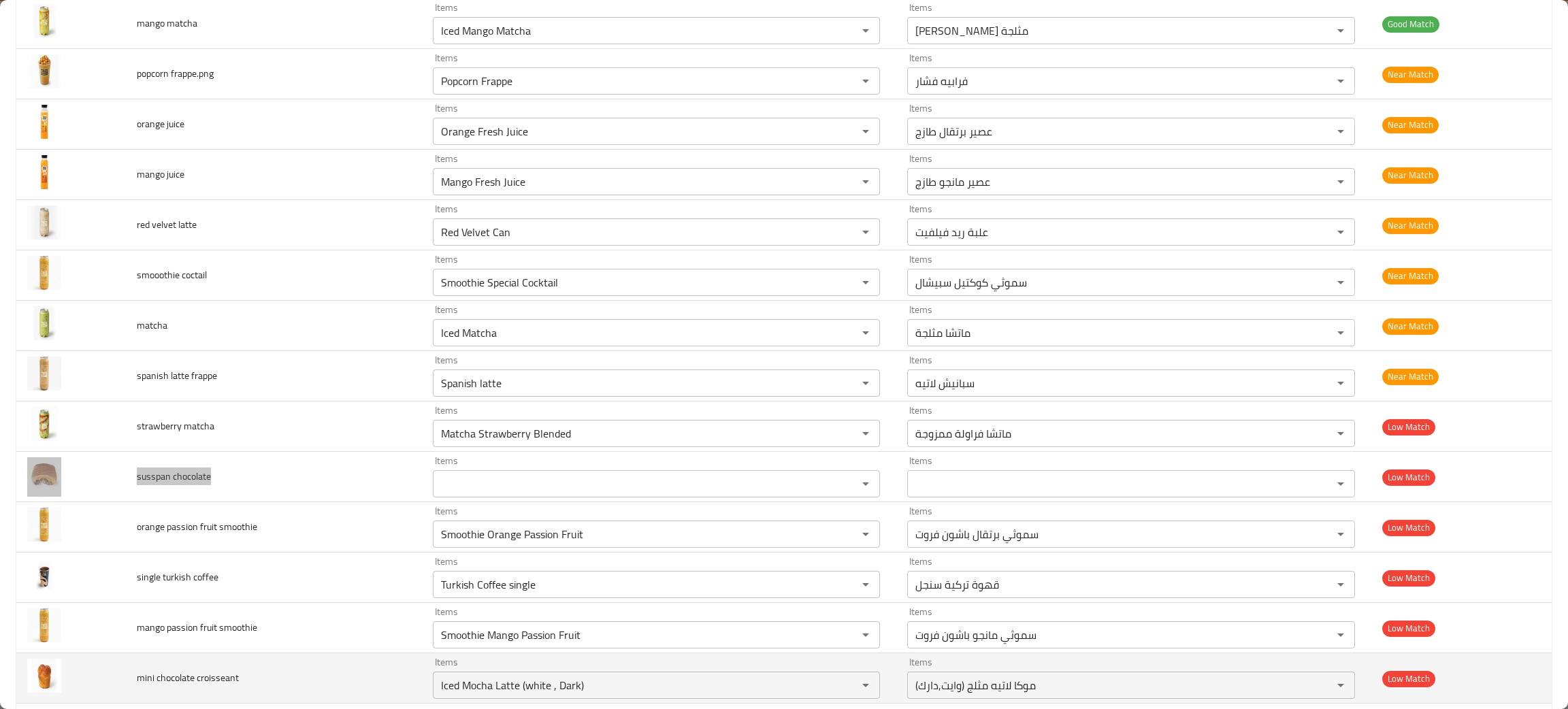
scroll to position [1736, 0]
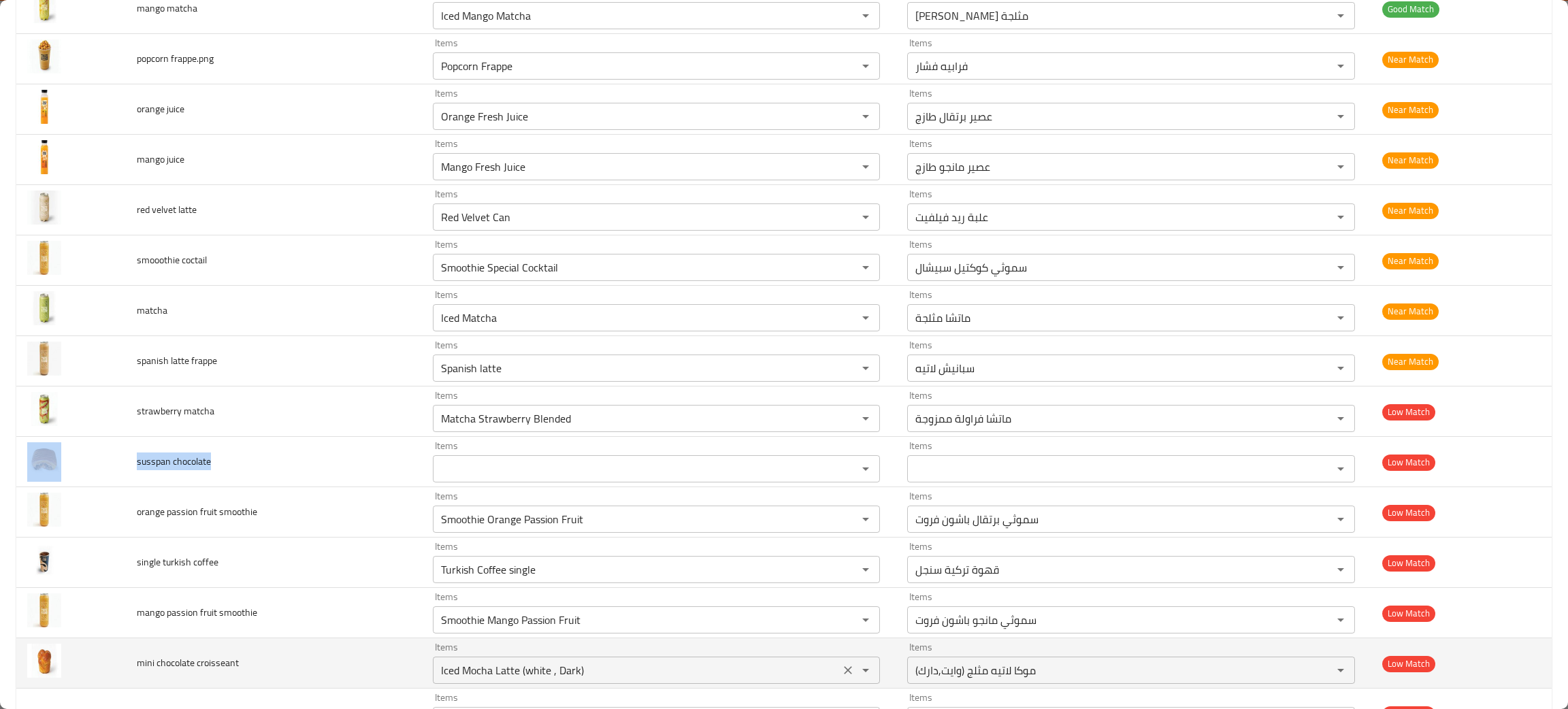
drag, startPoint x: 829, startPoint y: 673, endPoint x: 700, endPoint y: 682, distance: 129.3
click at [841, 673] on icon "Clear" at bounding box center [848, 670] width 13 height 13
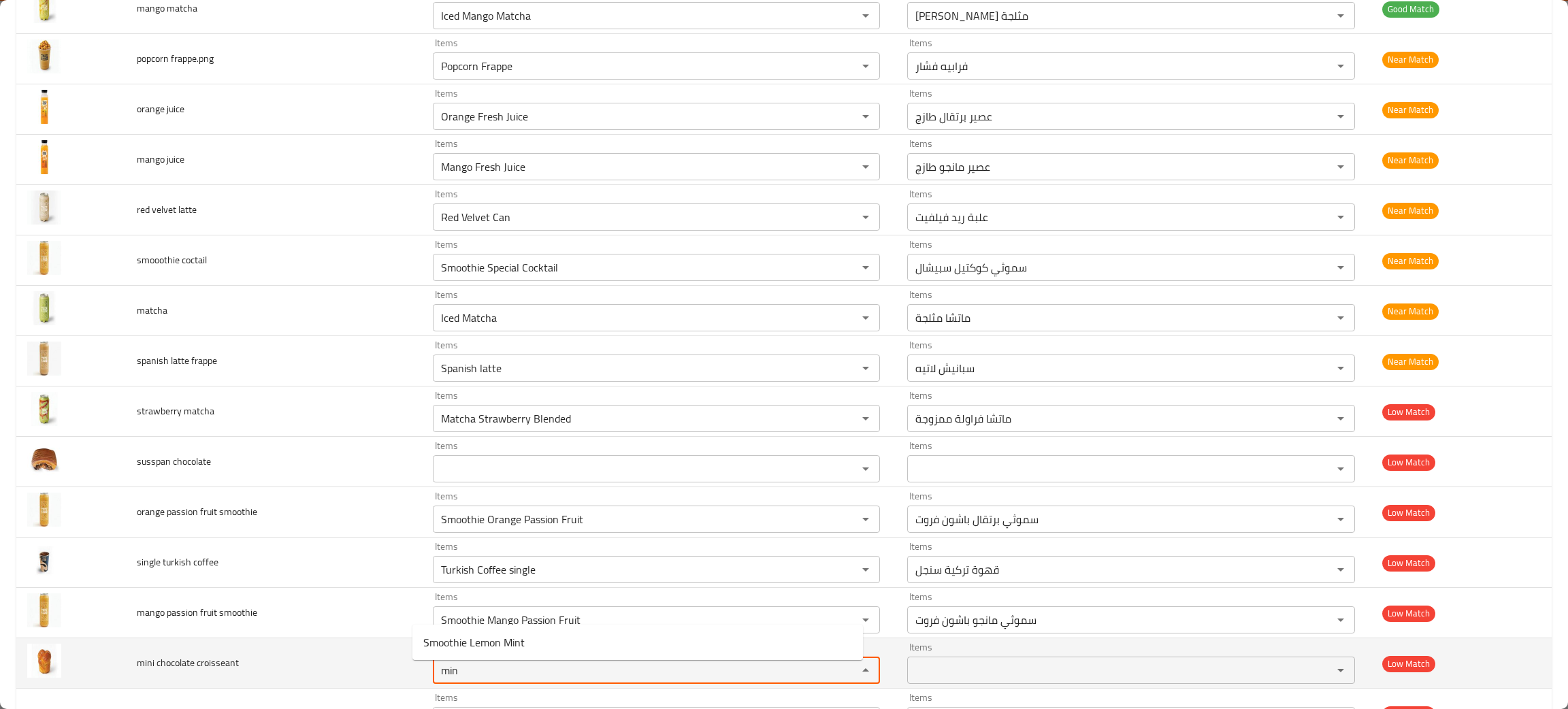
type croisseant "min"
drag, startPoint x: 254, startPoint y: 686, endPoint x: 138, endPoint y: 682, distance: 116.1
click at [138, 682] on td "mini chocolate croisseant" at bounding box center [274, 663] width 296 height 51
copy span "mini chocolate croisseant"
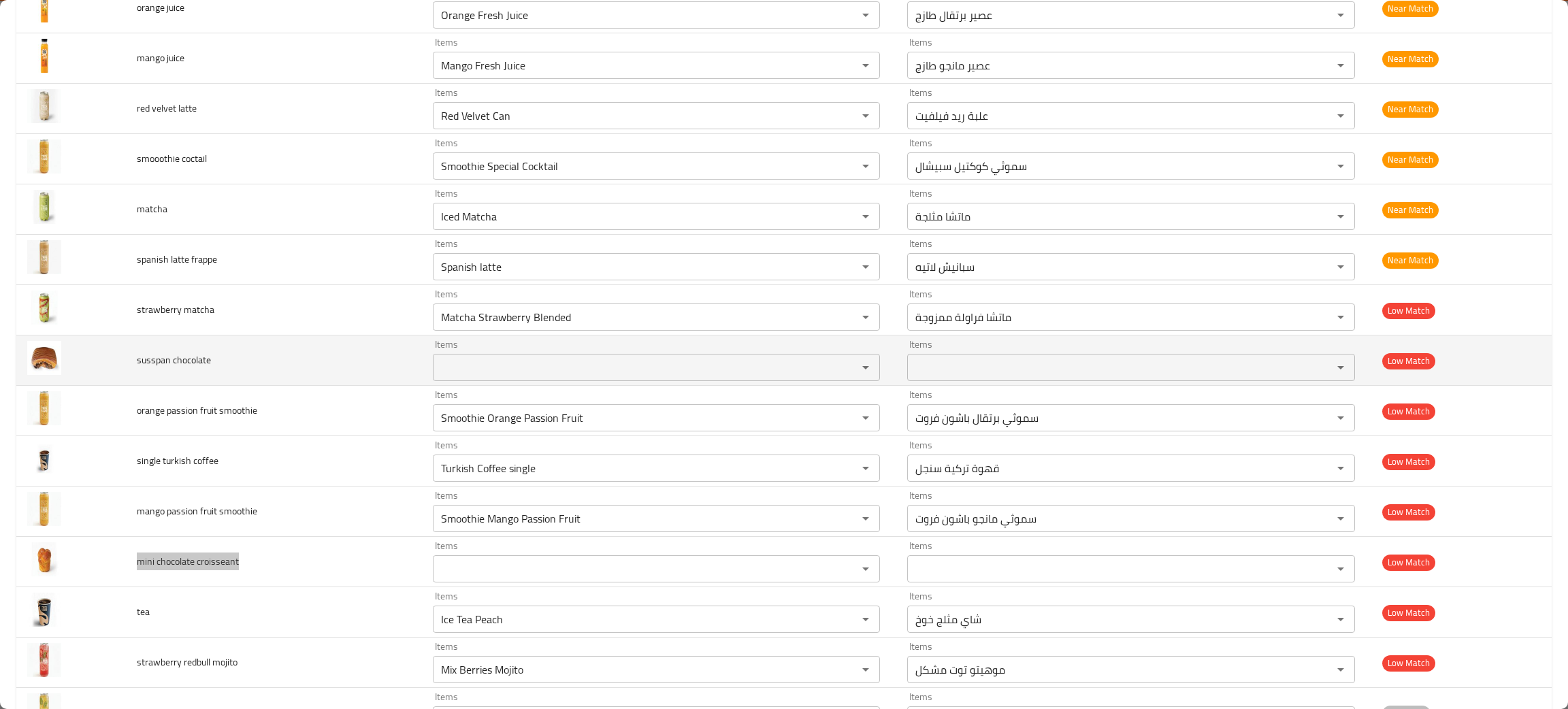
scroll to position [1939, 0]
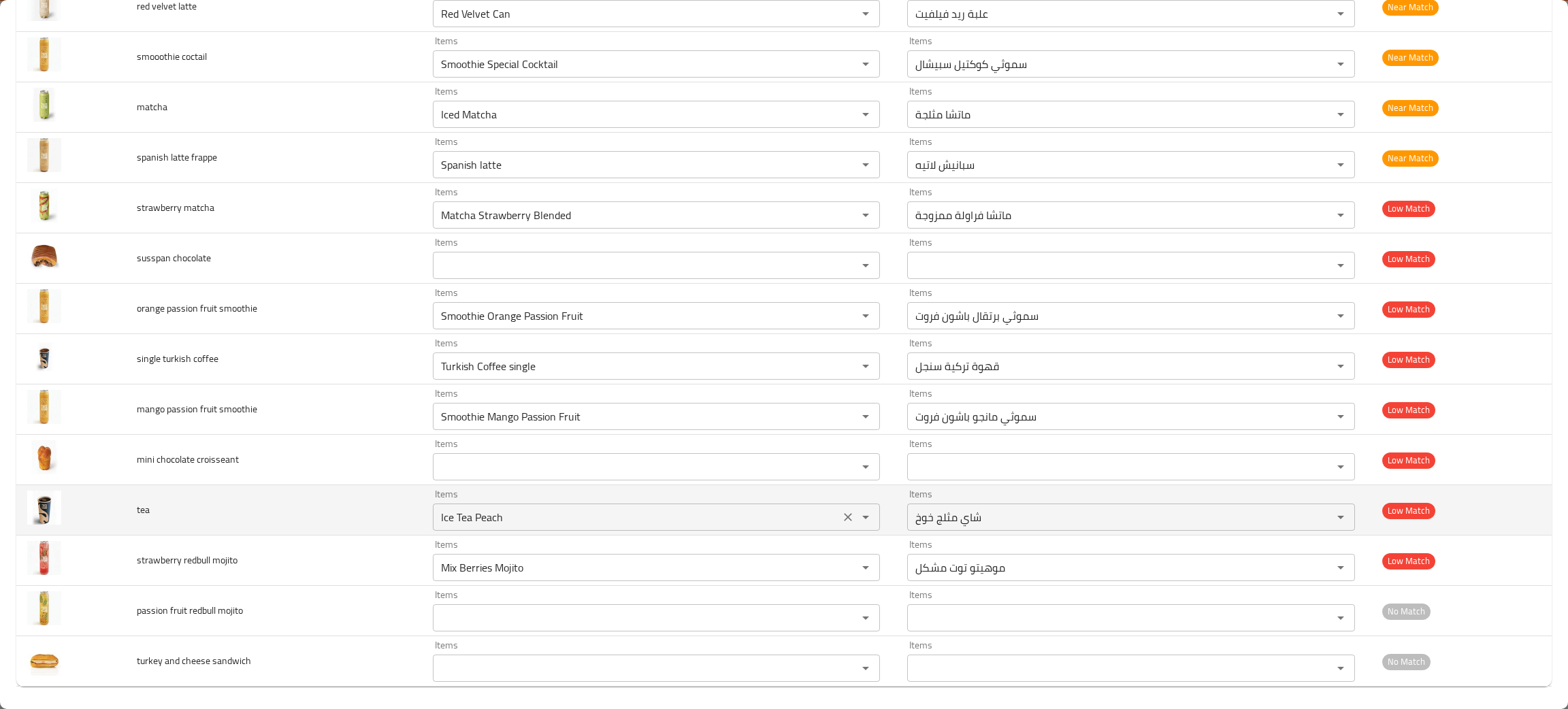
click at [503, 521] on input "Ice Tea Peach" at bounding box center [636, 518] width 399 height 19
click at [841, 518] on icon "Clear" at bounding box center [848, 517] width 13 height 13
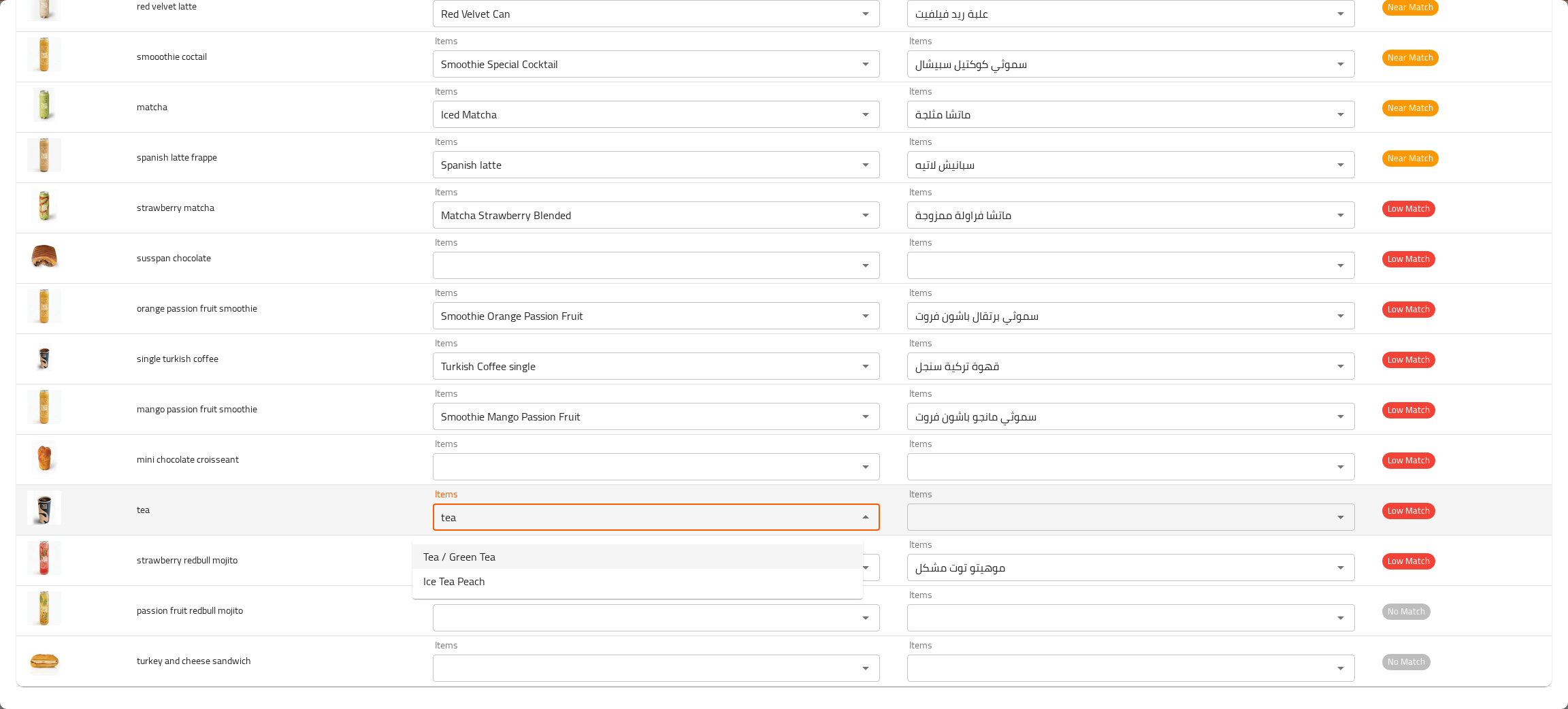
type input "tea"
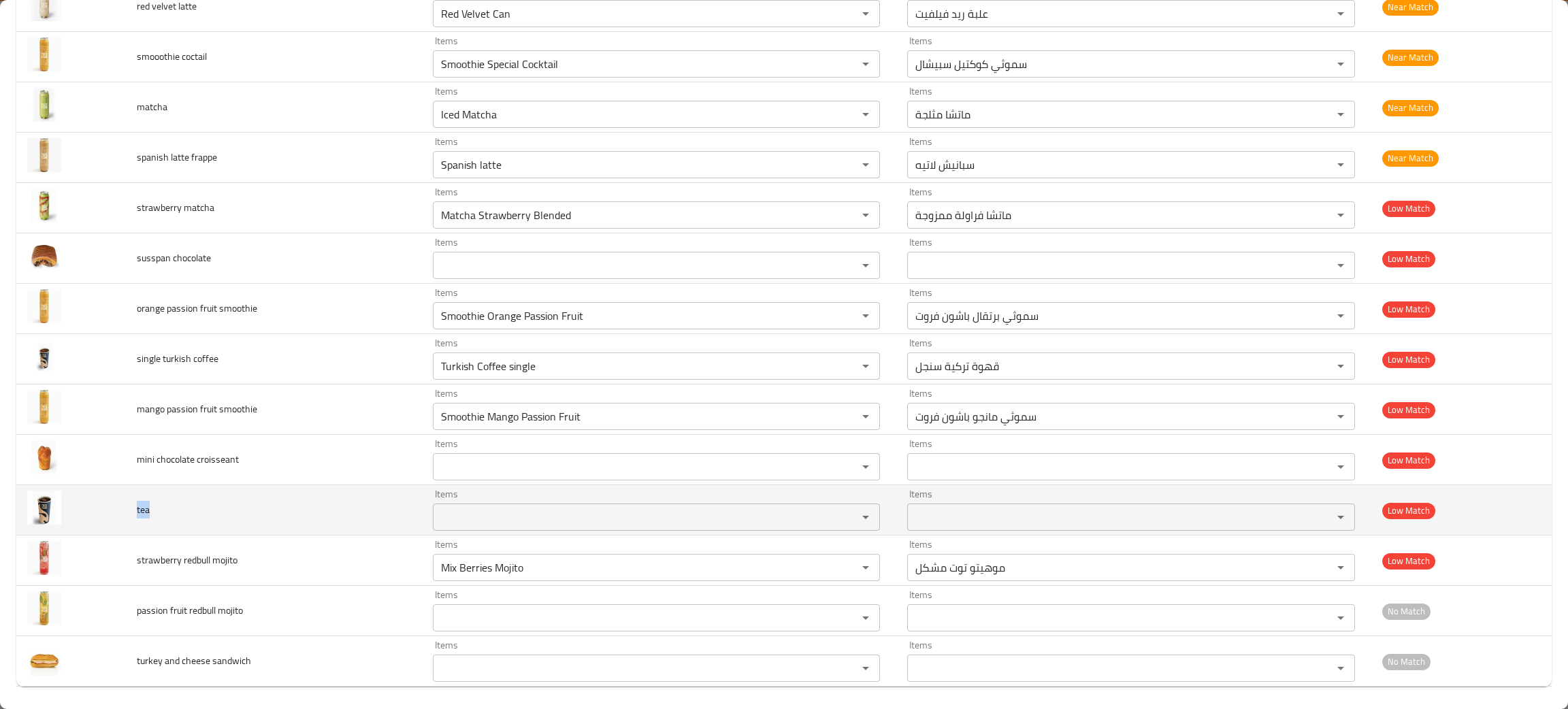
drag, startPoint x: 178, startPoint y: 524, endPoint x: 131, endPoint y: 521, distance: 47.1
click at [131, 521] on td "tea" at bounding box center [274, 510] width 296 height 51
copy span "tea"
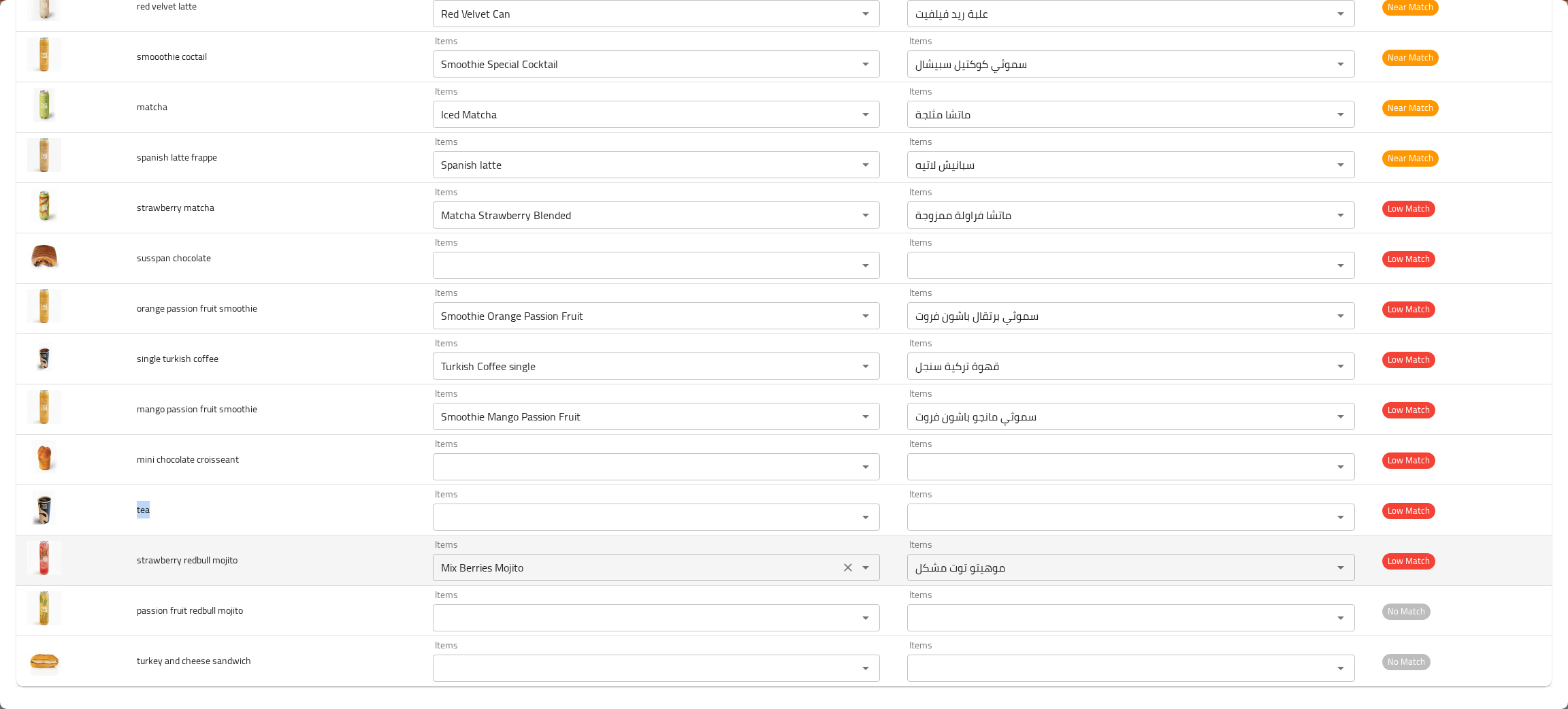
click at [624, 581] on div "Mix Berries Mojito Items" at bounding box center [656, 567] width 448 height 27
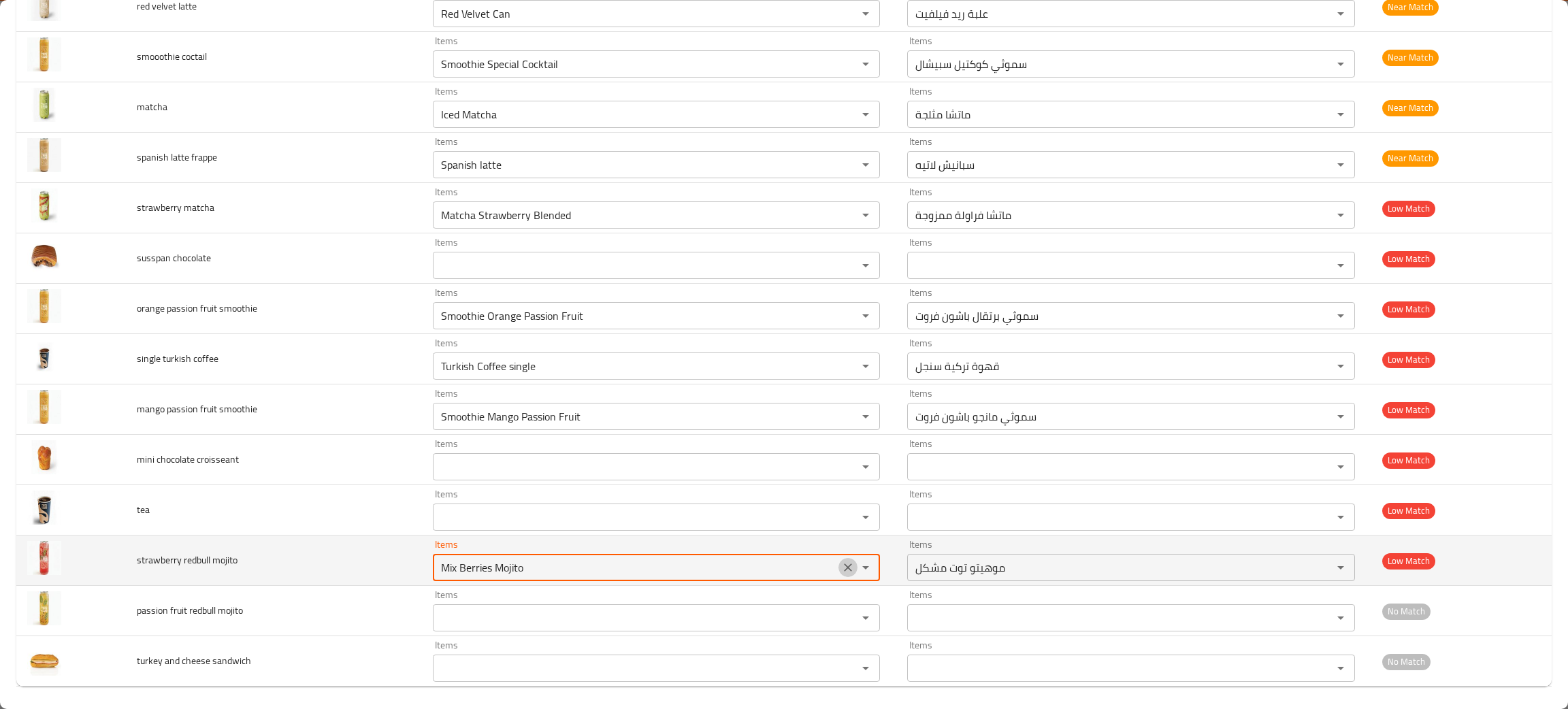
click at [841, 569] on icon "Clear" at bounding box center [848, 567] width 13 height 13
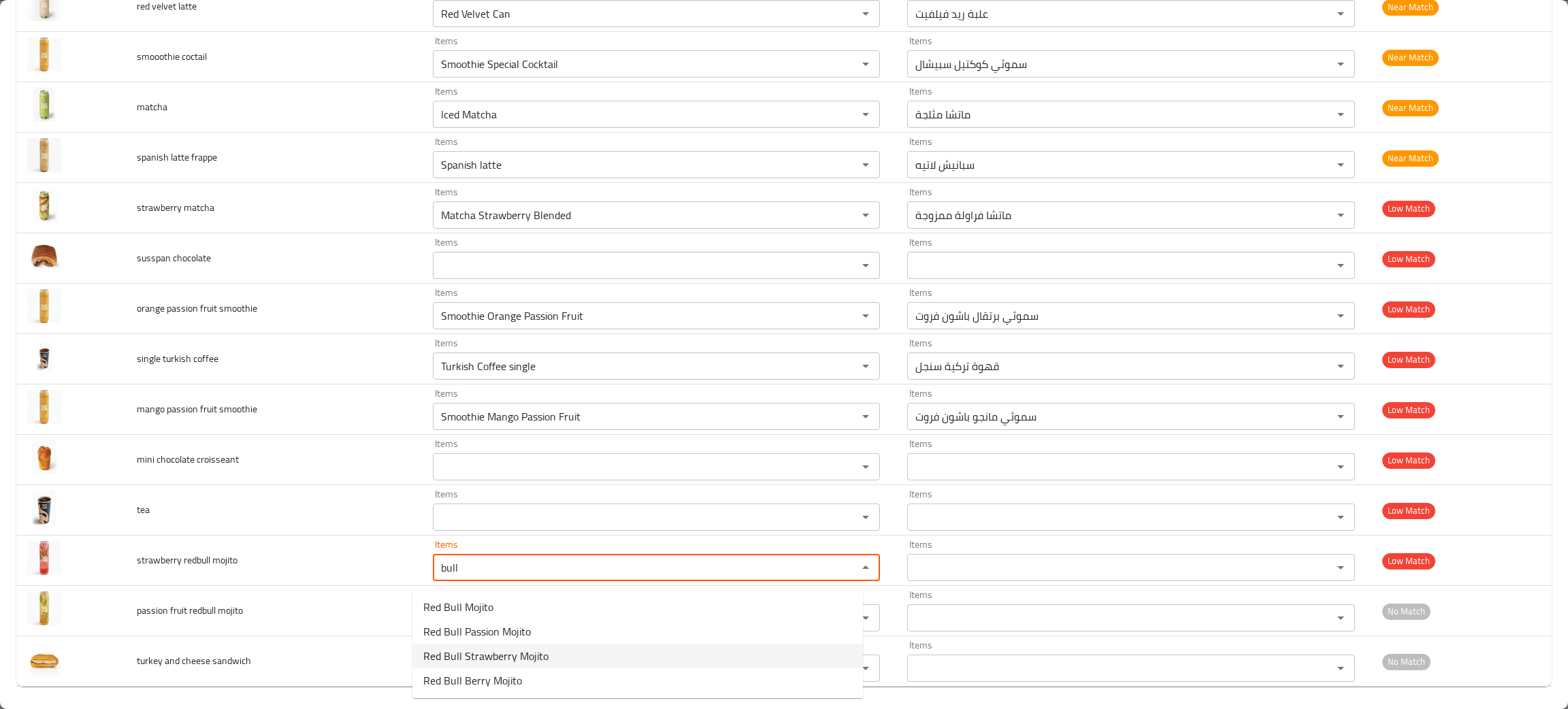
click at [495, 663] on span "Red Bull Strawberry Mojito" at bounding box center [485, 655] width 125 height 16
type mojito "Red Bull Strawberry Mojito"
type mojito-ar "موهيتو فراولة [PERSON_NAME]"
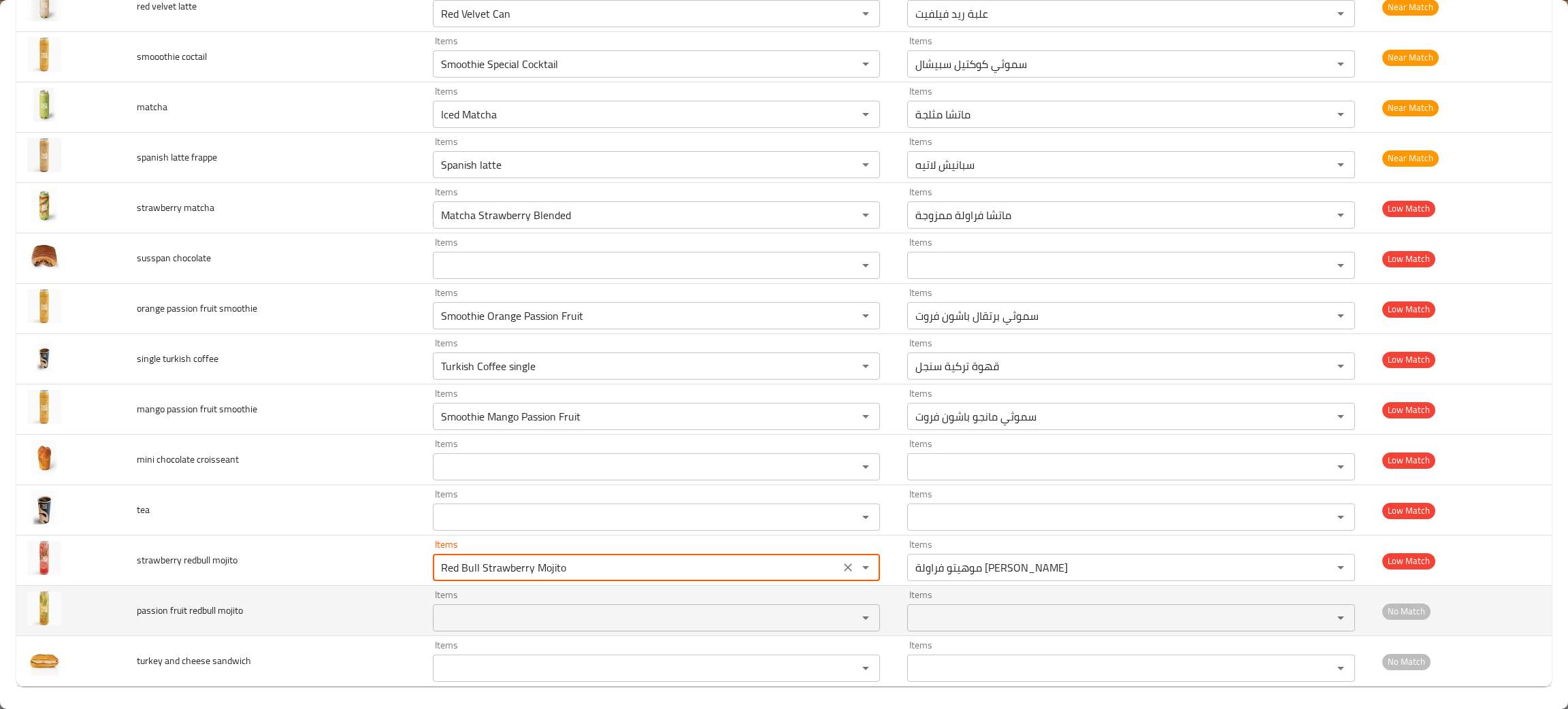
click at [482, 603] on div "Items Items" at bounding box center [656, 610] width 448 height 41
type mojito "Red Bull Strawberry Mojito"
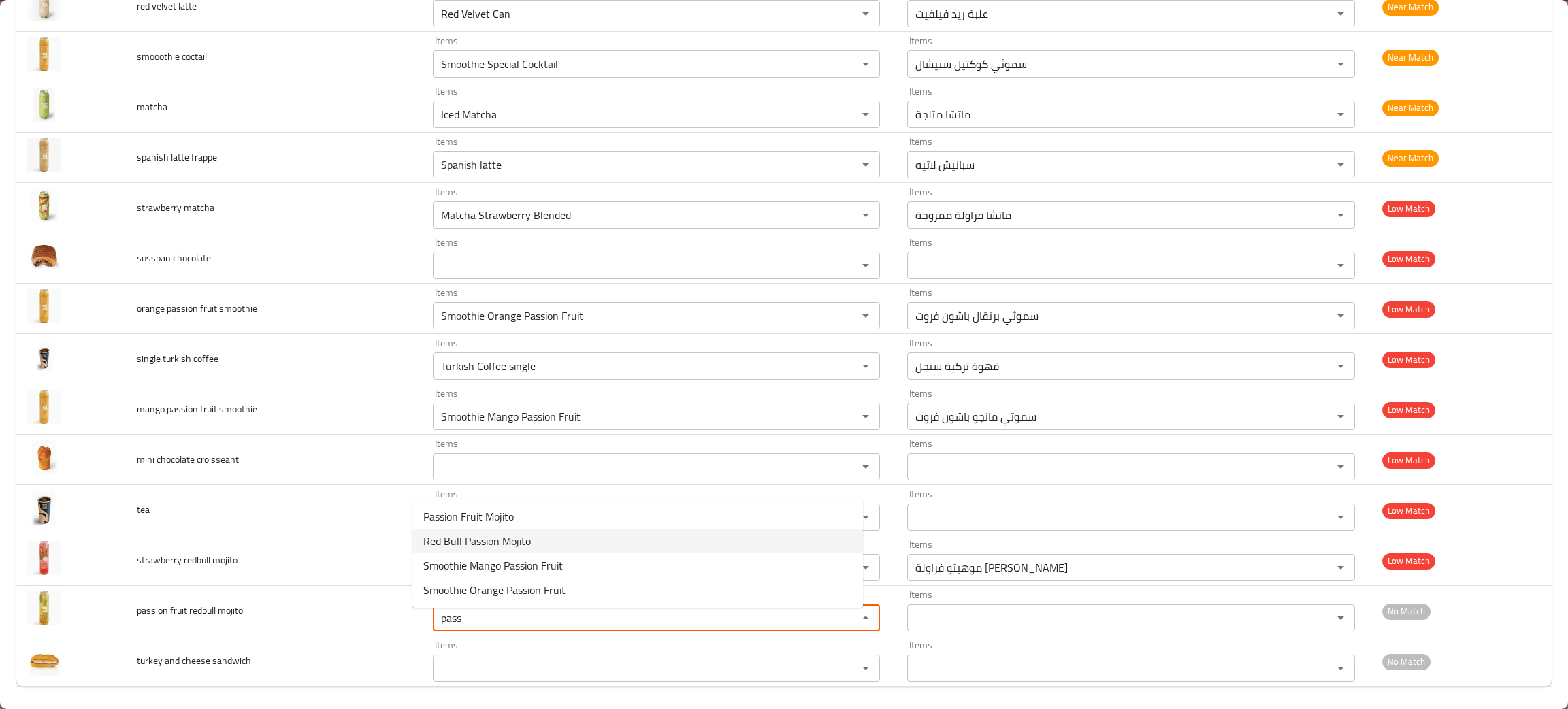
click at [465, 543] on span "Red Bull Passion Mojito" at bounding box center [476, 541] width 107 height 16
type mojito "Red Bull Passion Mojito"
type mojito-ar "ريد بول باشون موهيتو"
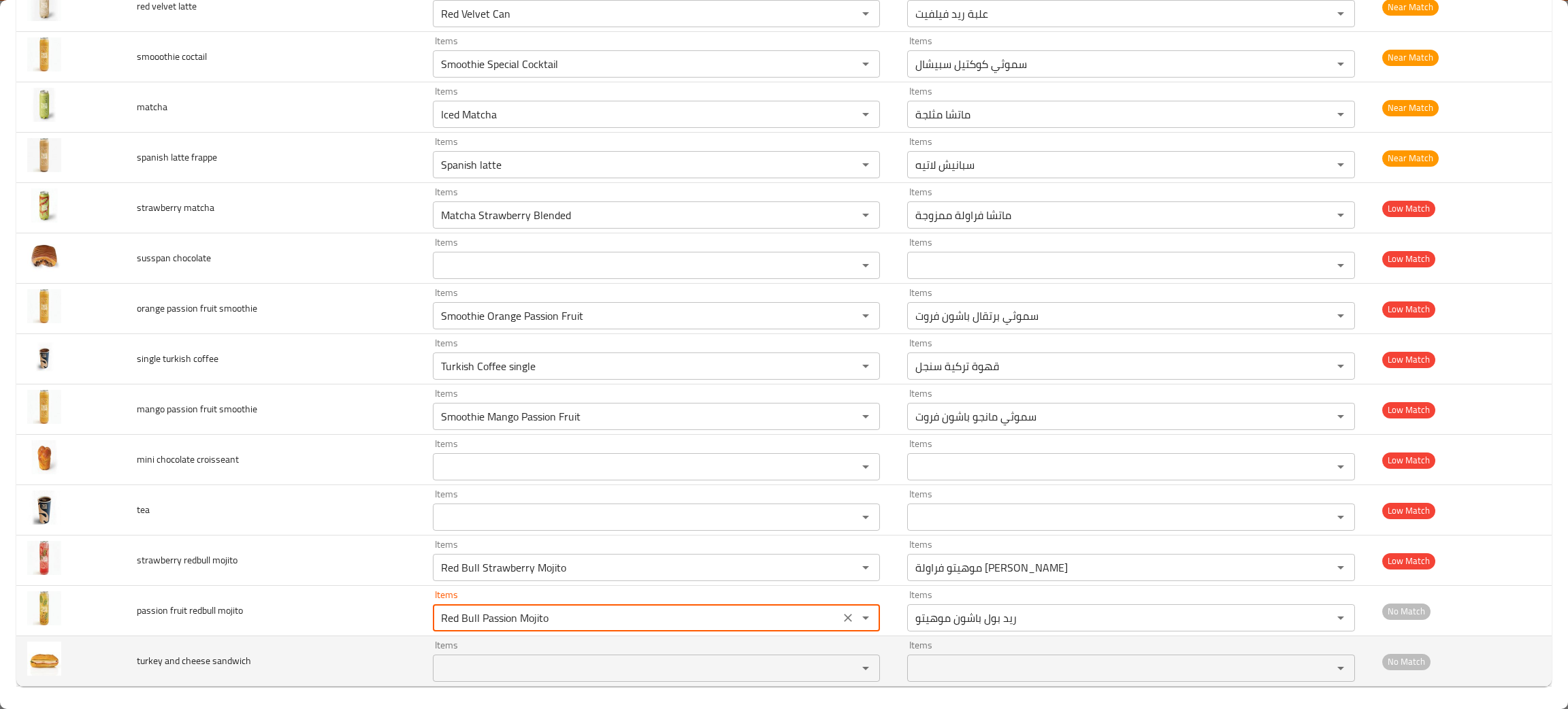
type mojito "Red Bull Passion Mojito"
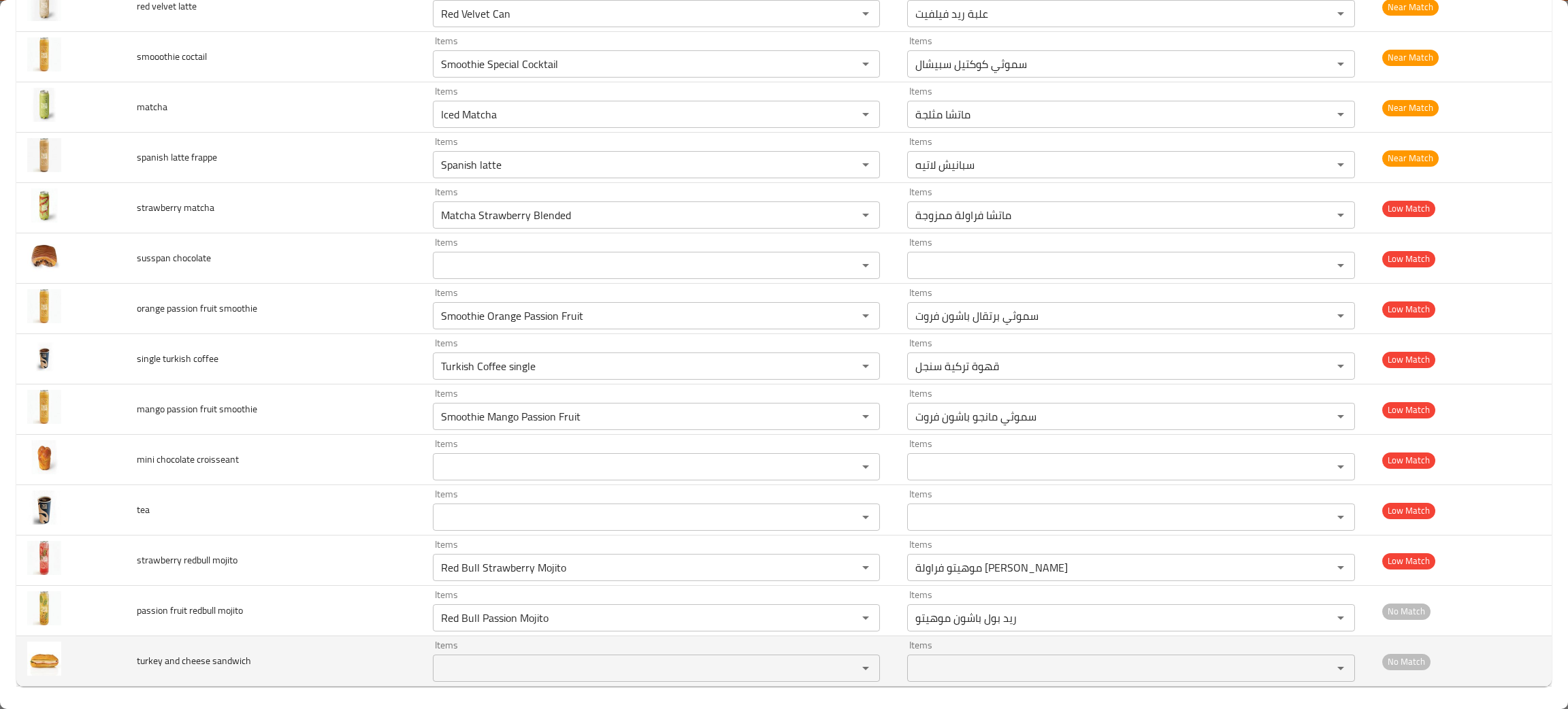
click at [521, 687] on td "Items Items" at bounding box center [659, 661] width 475 height 51
click at [511, 682] on div "Items" at bounding box center [656, 668] width 448 height 27
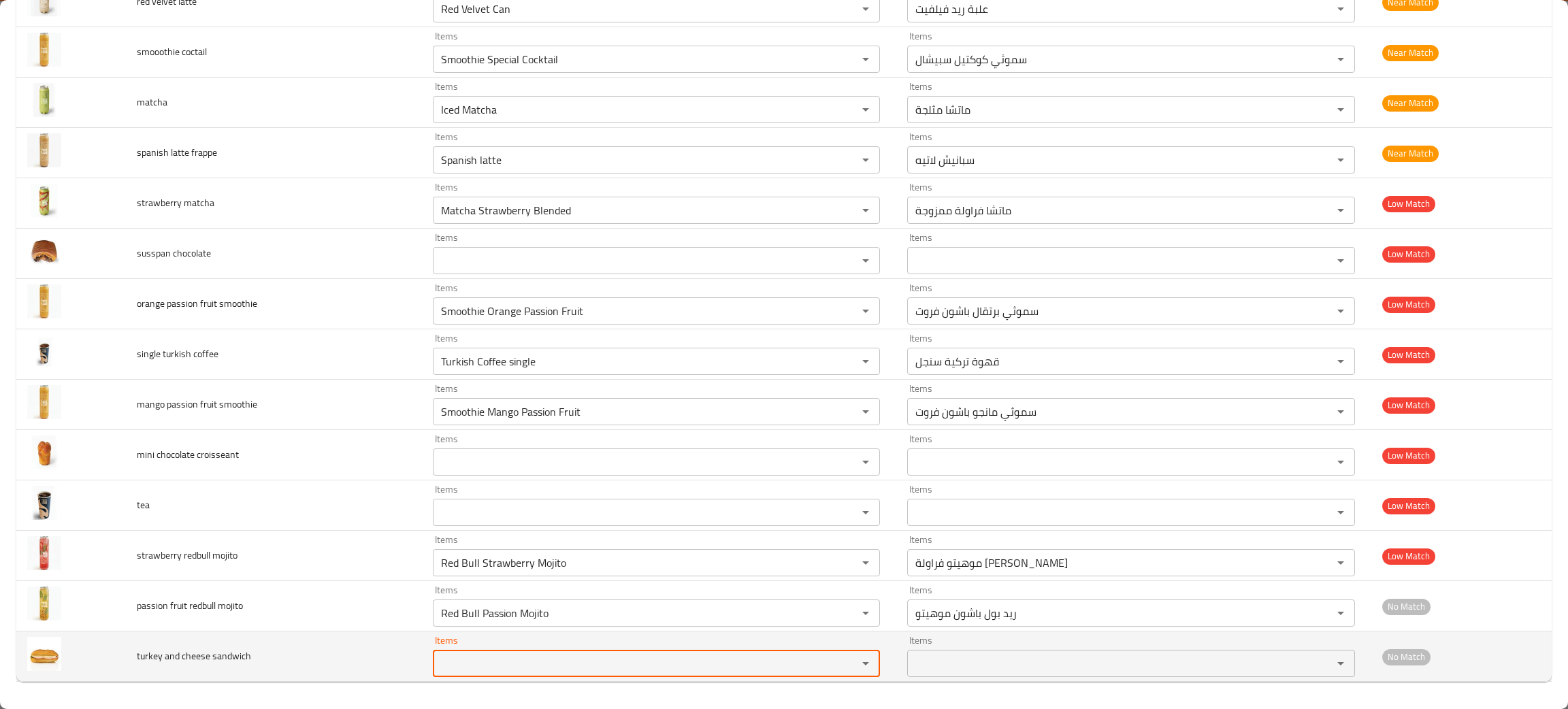
scroll to position [1950, 0]
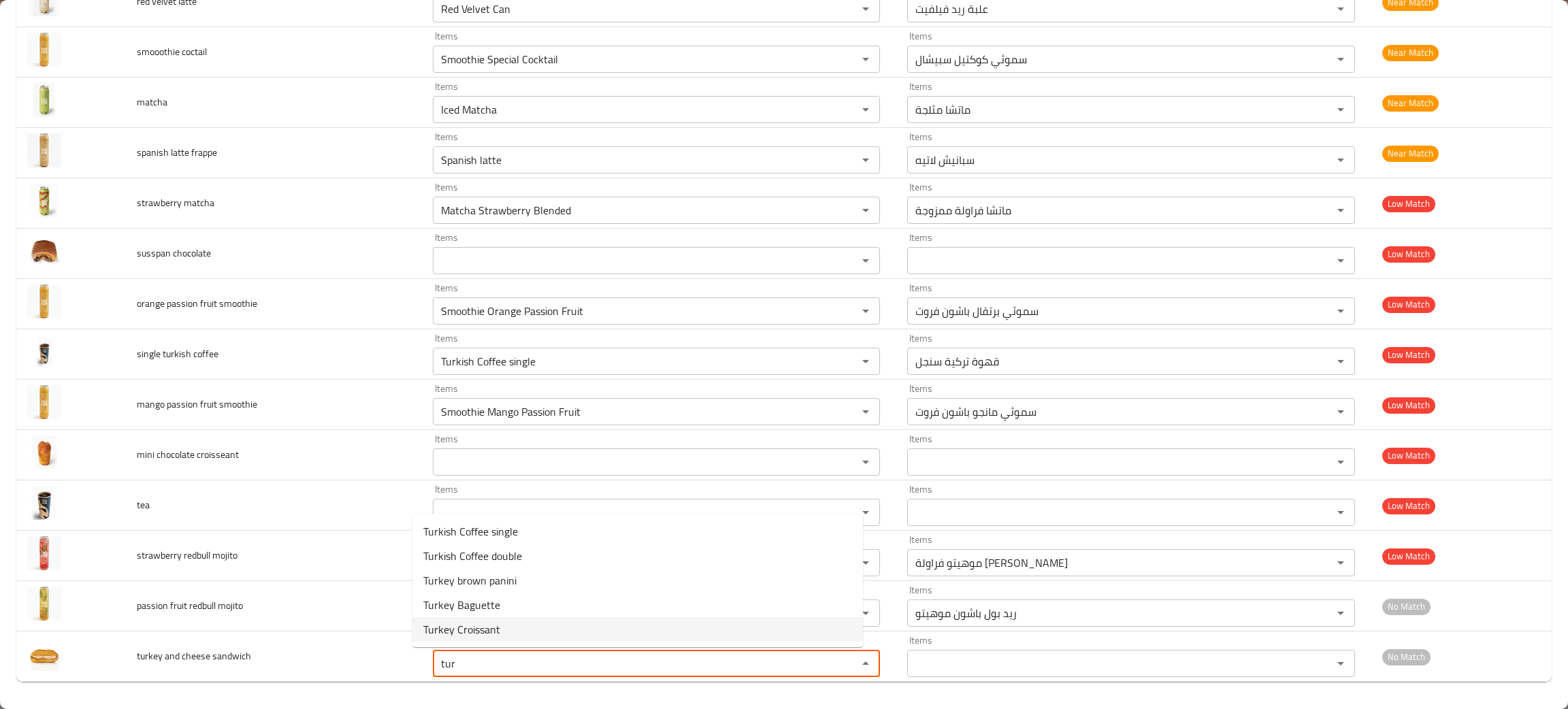
click at [447, 628] on span "Turkey Croissant" at bounding box center [461, 629] width 77 height 16
type sandwich "Turkey Croissant"
type sandwich-ar "كرواسون تركى"
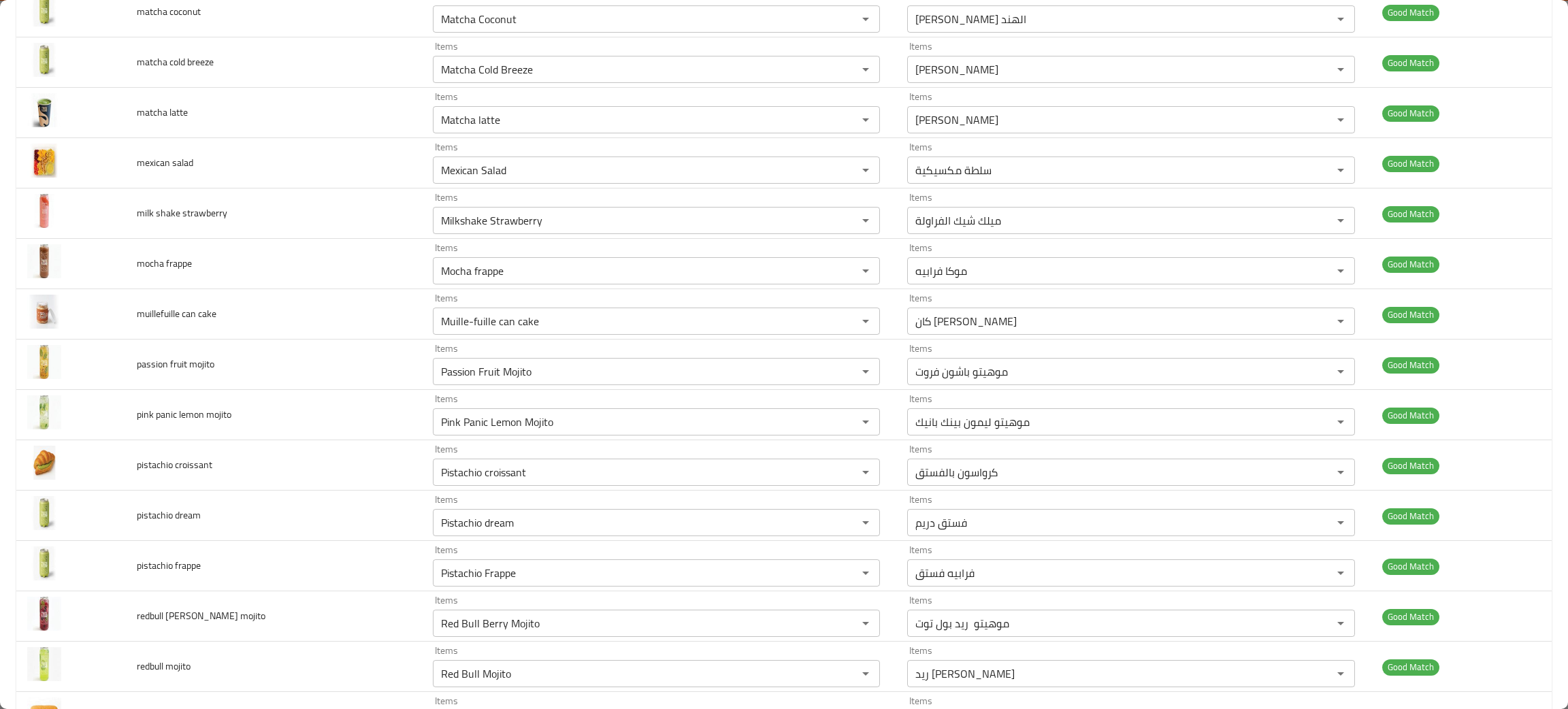
scroll to position [11, 0]
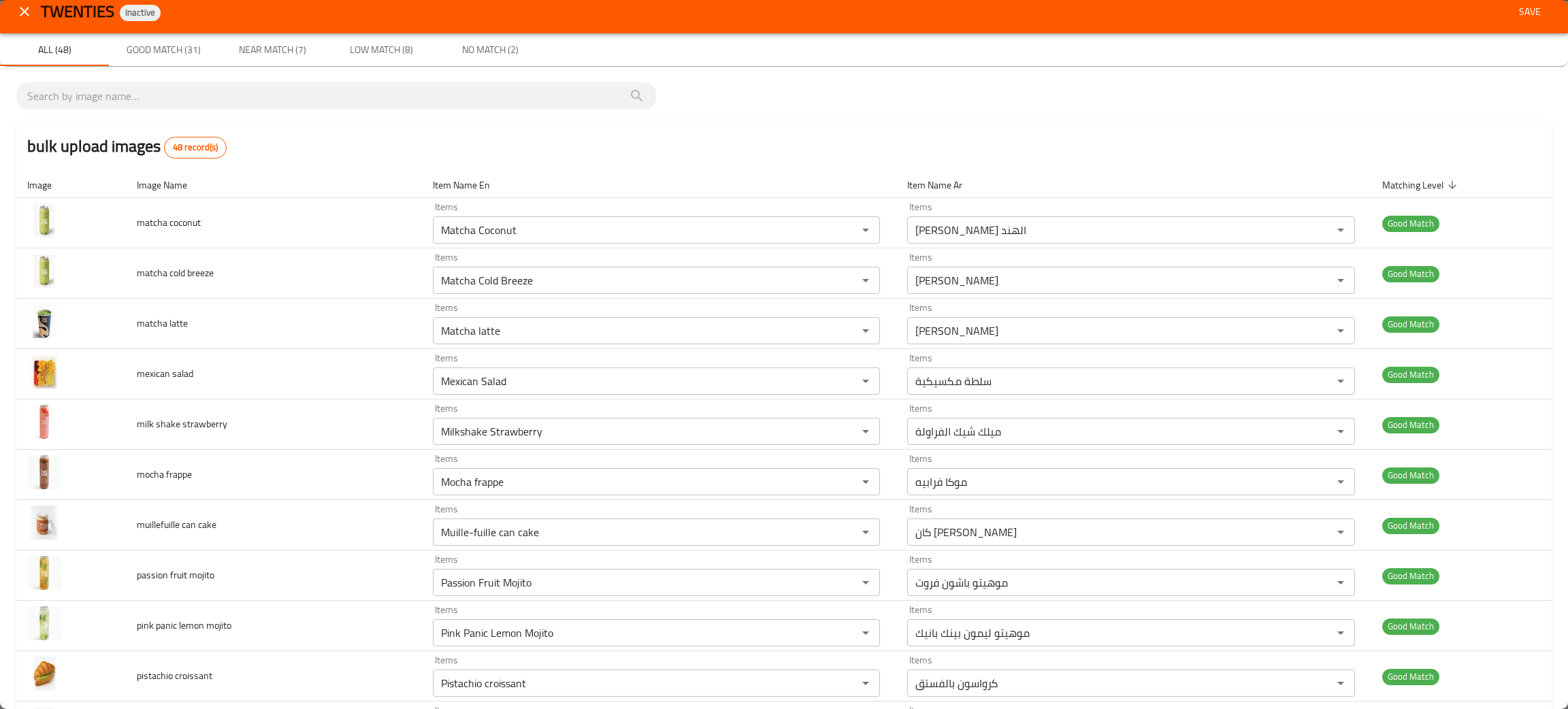
type sandwich "Turkey Croissant"
click at [1515, 6] on span "Save" at bounding box center [1530, 12] width 33 height 17
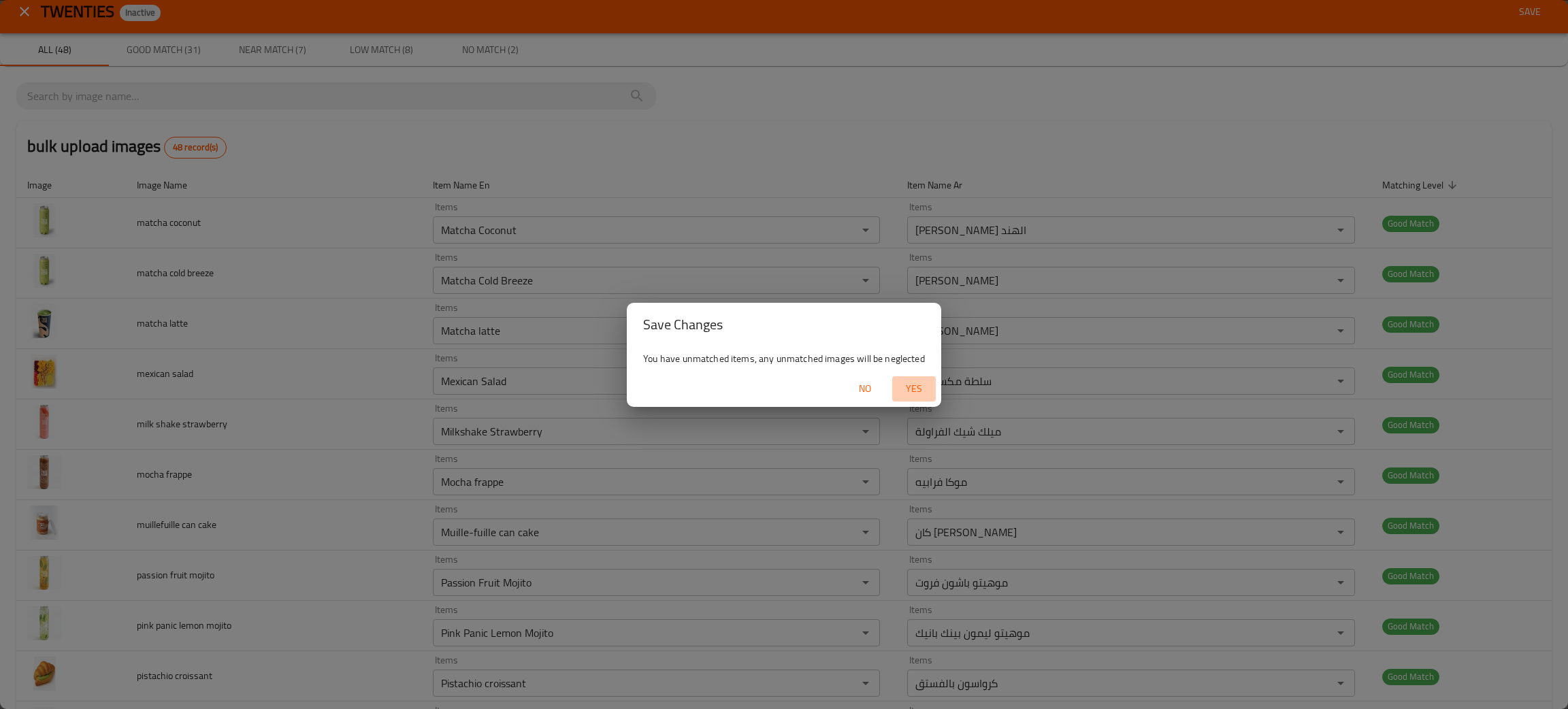
click at [916, 383] on span "Yes" at bounding box center [914, 389] width 33 height 17
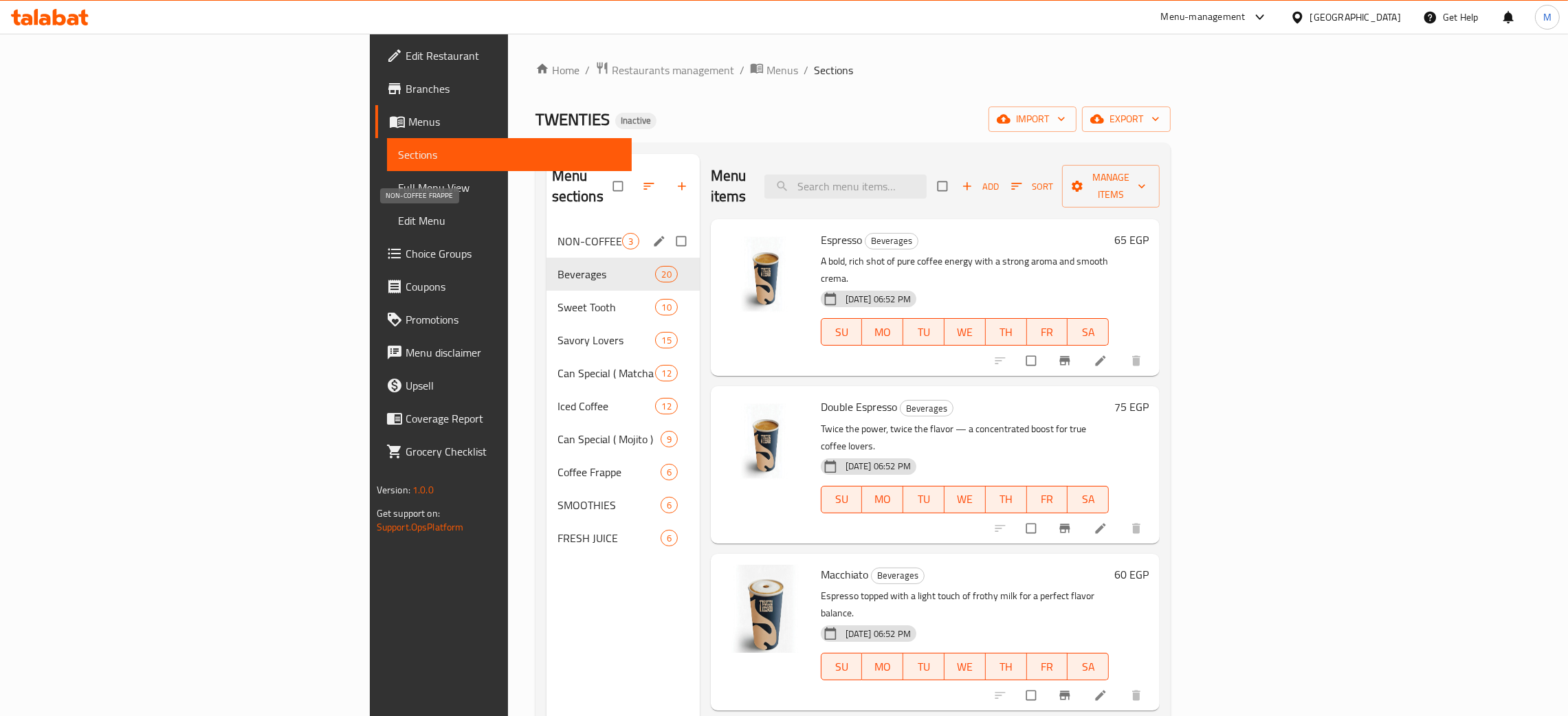
click at [558, 233] on span "NON-COFFEE FRAPPE" at bounding box center [590, 241] width 65 height 16
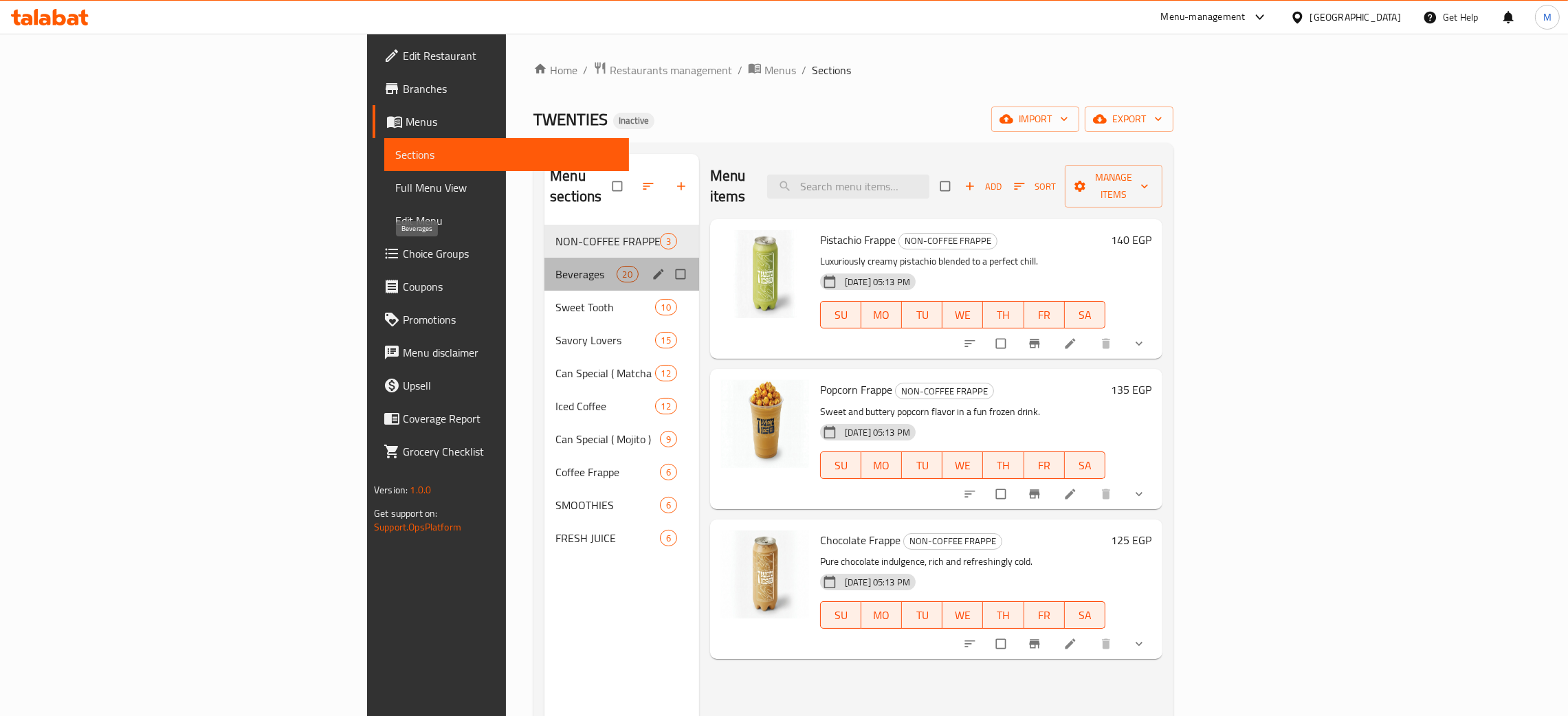
click at [556, 266] on span "Beverages" at bounding box center [586, 273] width 61 height 16
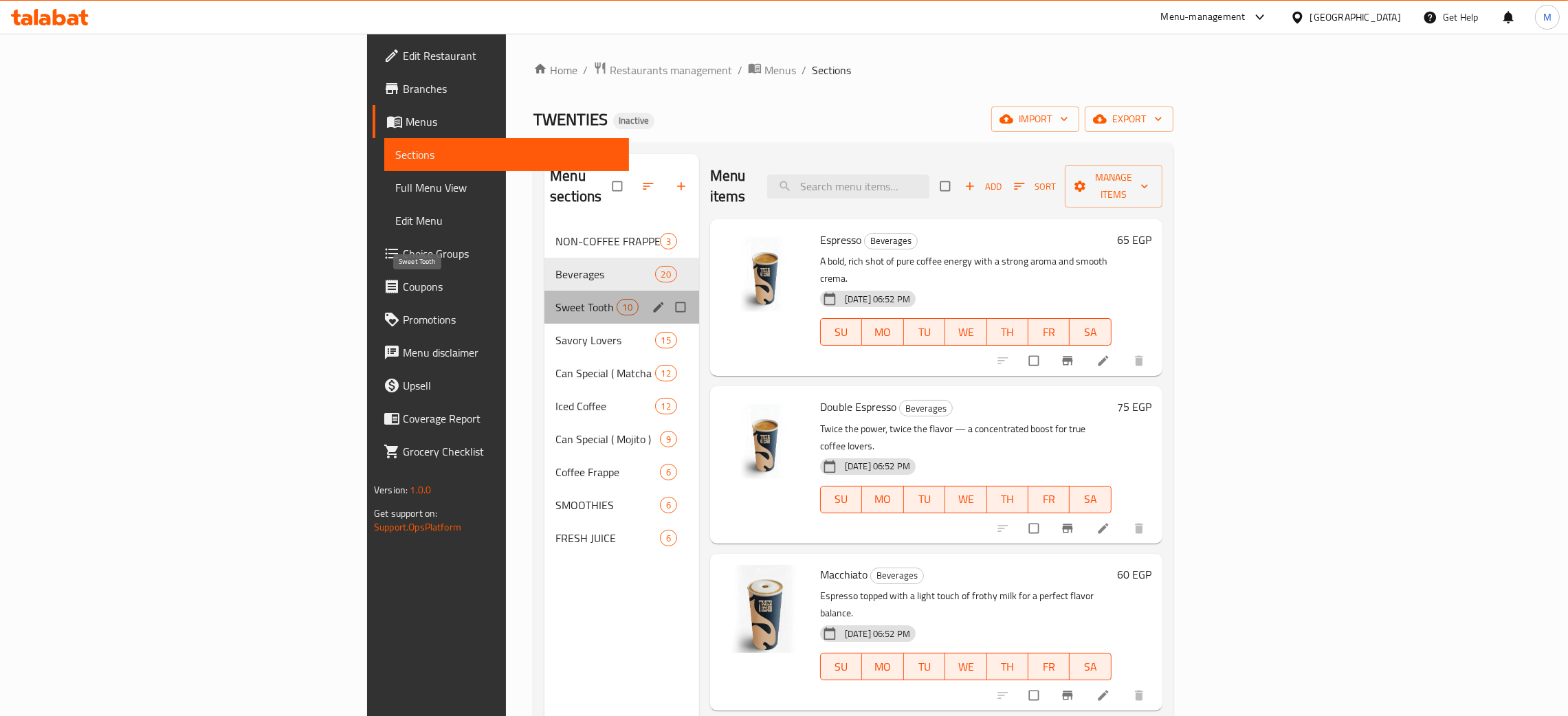
click at [556, 299] on span "Sweet Tooth" at bounding box center [586, 306] width 61 height 16
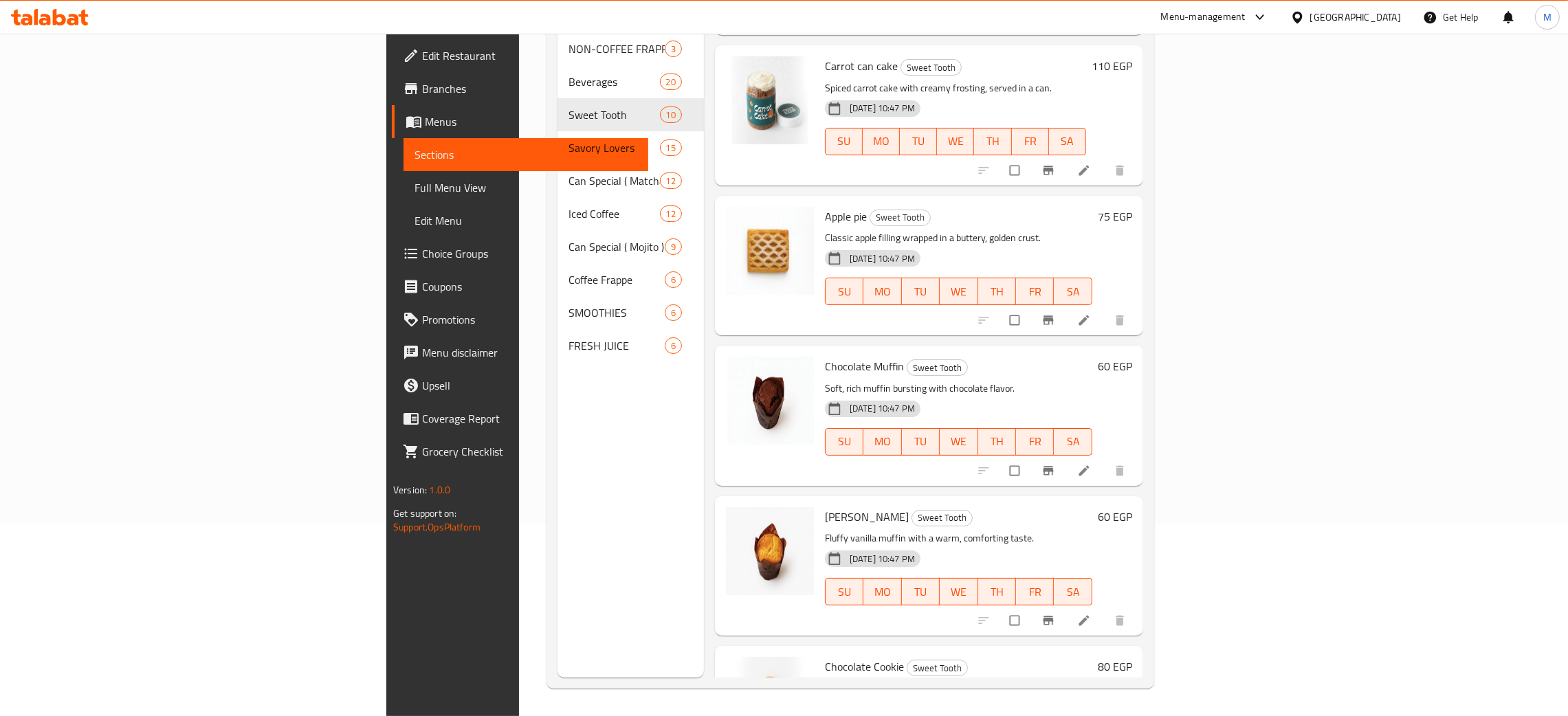
scroll to position [406, 0]
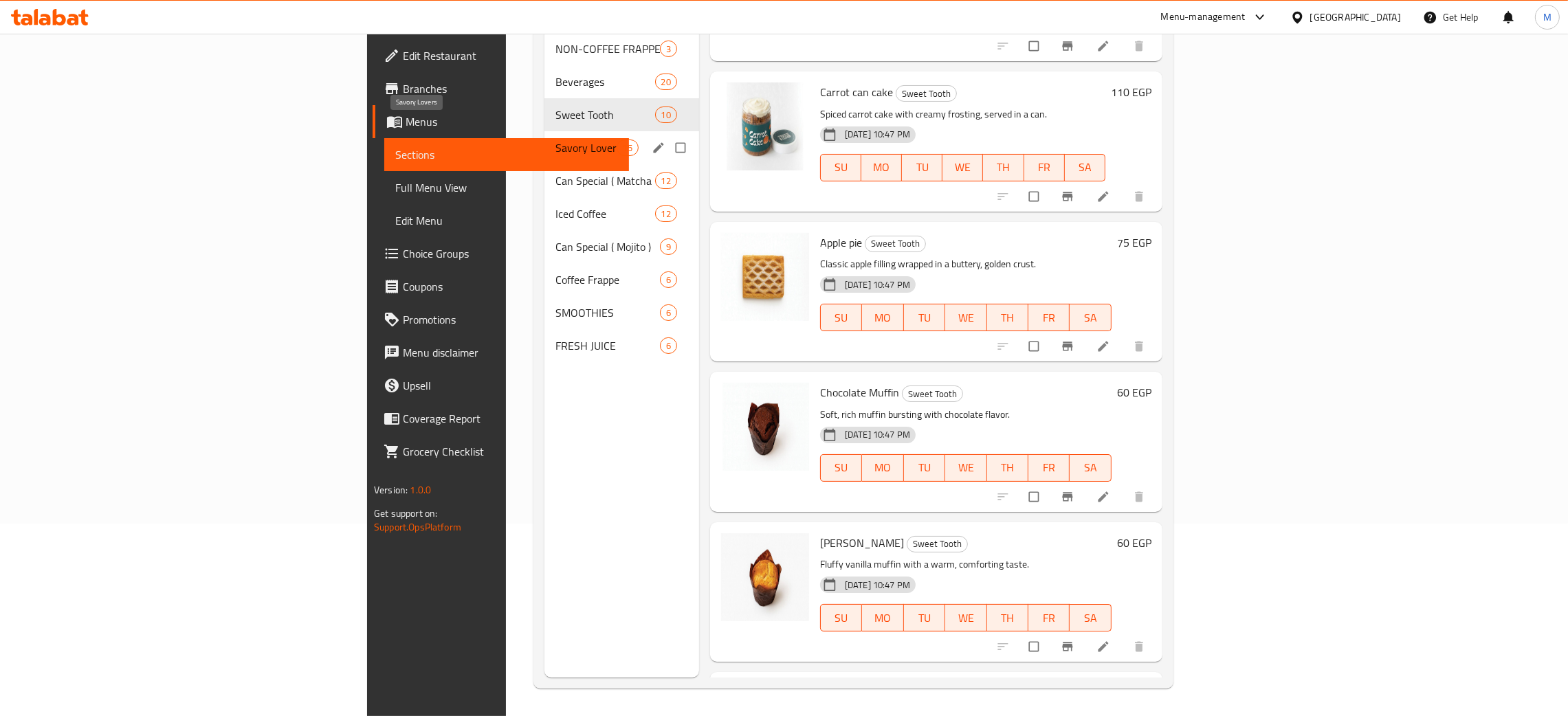
click at [556, 139] on span "Savory Lovers" at bounding box center [586, 147] width 61 height 16
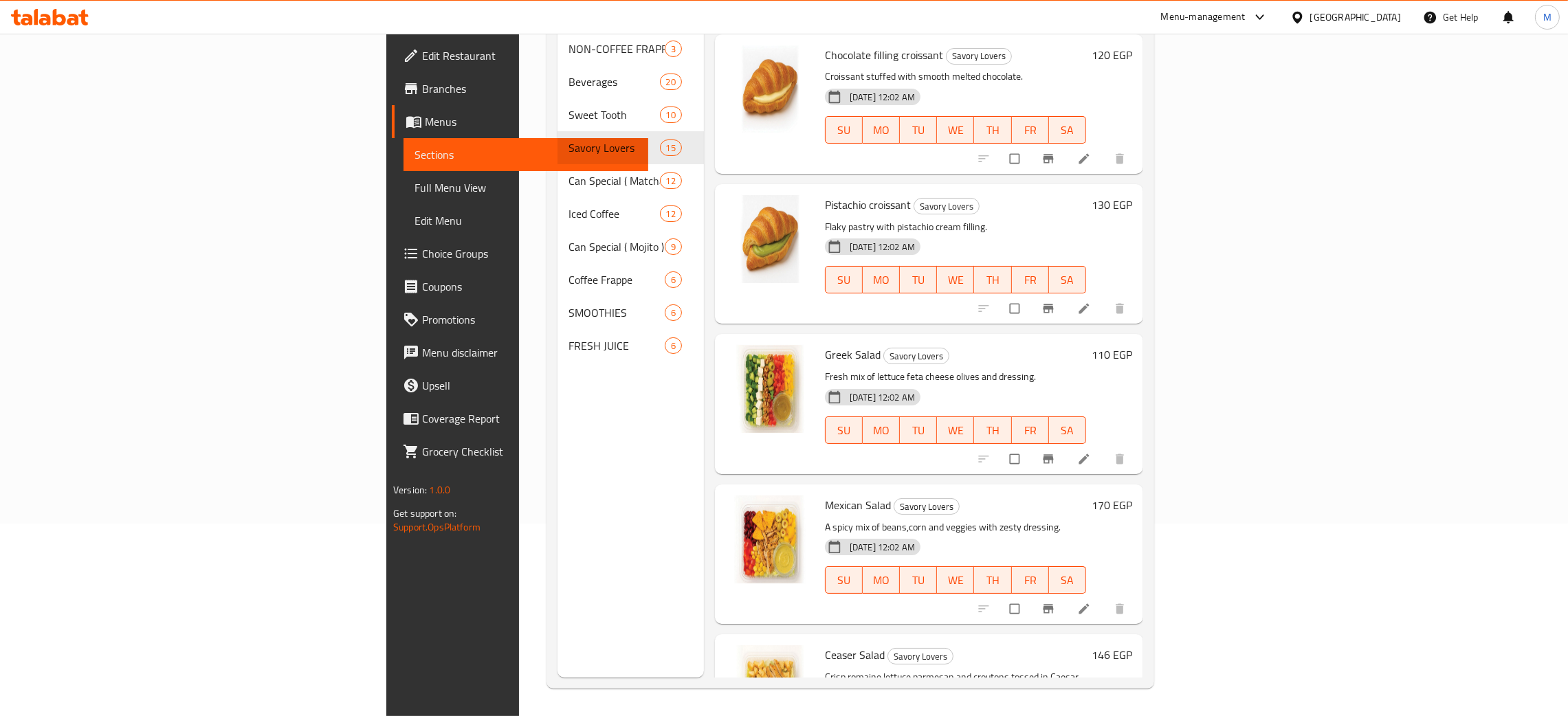
scroll to position [1568, 0]
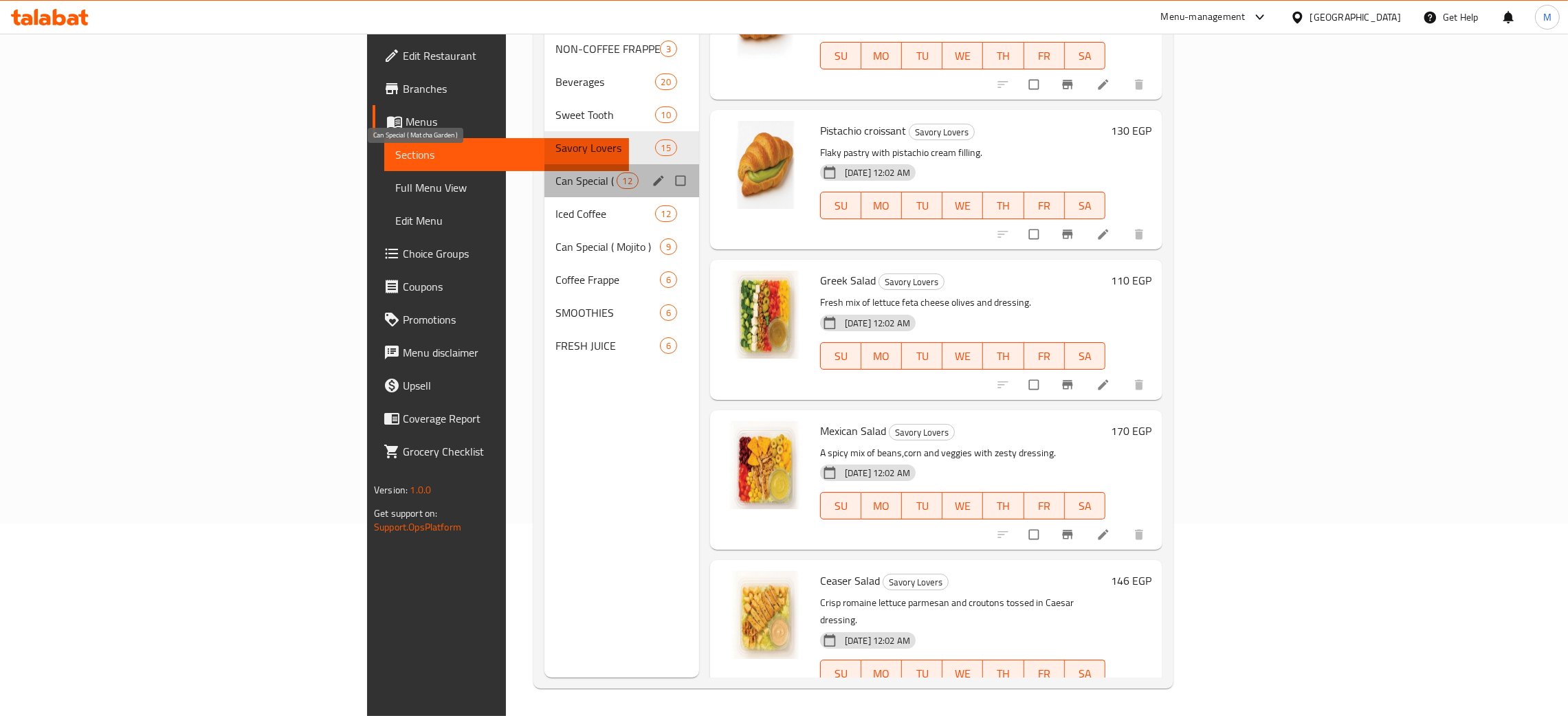
click at [556, 173] on span "Can Special ( Matcha Garden )" at bounding box center [586, 181] width 61 height 16
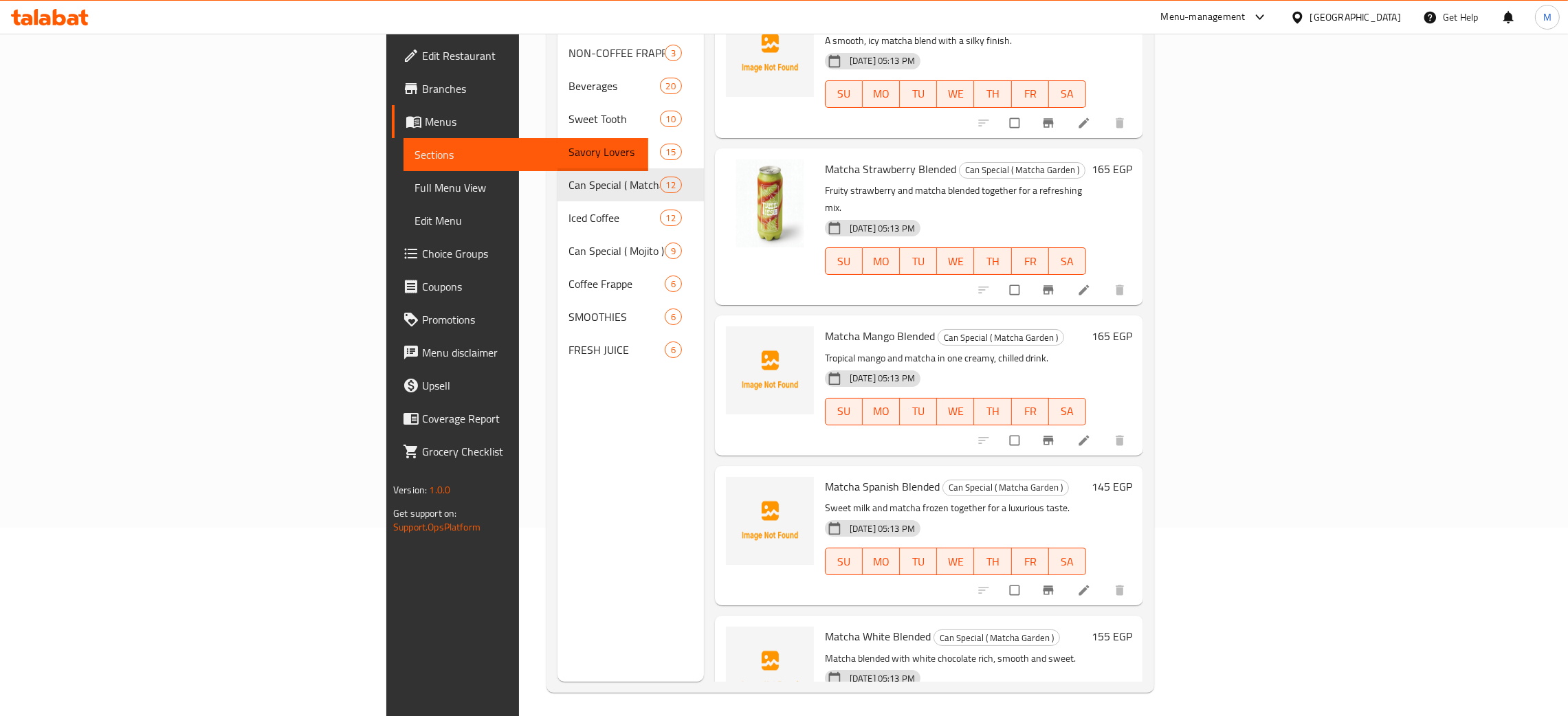
scroll to position [194, 0]
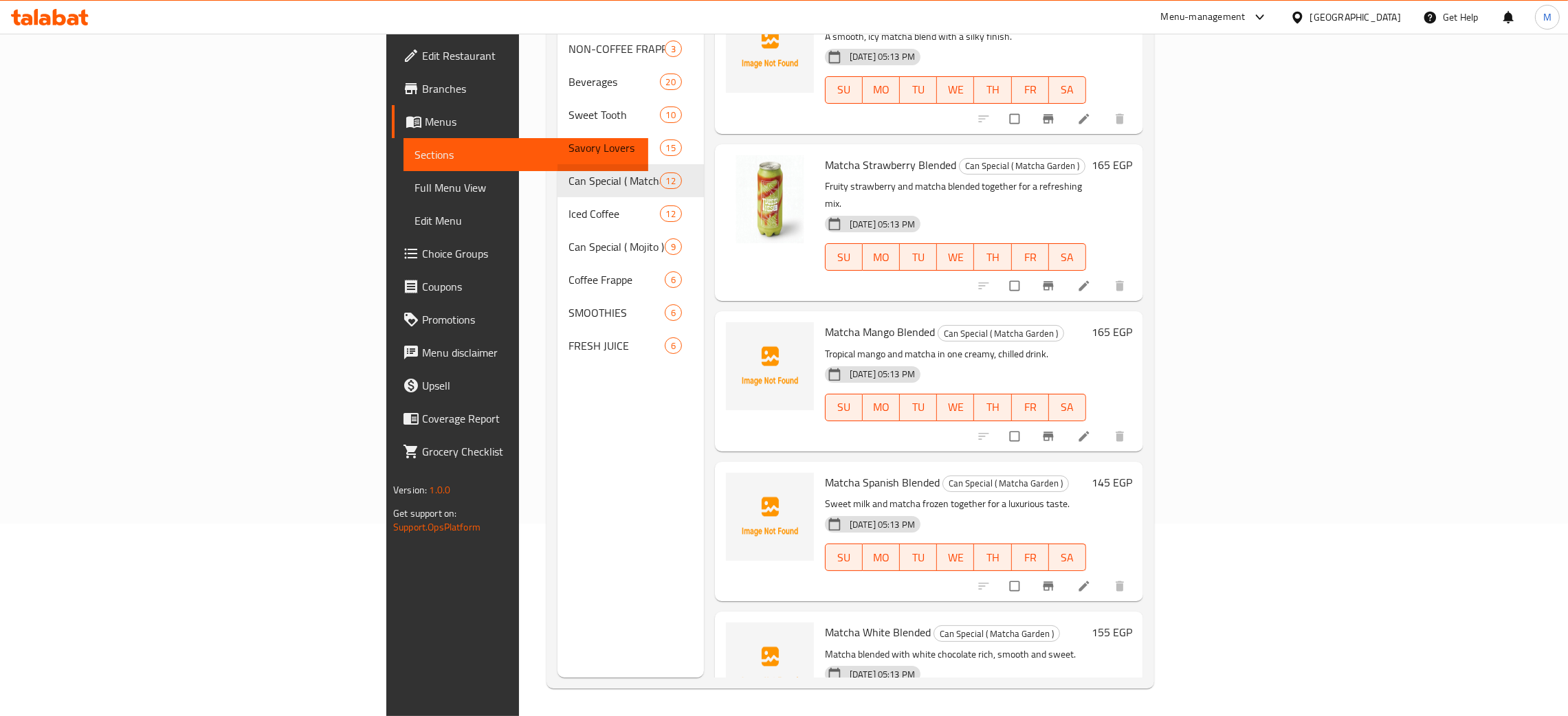
drag, startPoint x: 489, startPoint y: 534, endPoint x: 494, endPoint y: 524, distance: 11.2
click at [558, 534] on div "Menu sections NON-COFFEE FRAPPE 3 Beverages 20 Sweet Tooth 10 Savory Lovers 15 …" at bounding box center [630, 319] width 146 height 716
click at [558, 452] on div "Menu sections NON-COFFEE FRAPPE 3 Beverages 20 Sweet Tooth 10 Savory Lovers 15 …" at bounding box center [630, 319] width 146 height 716
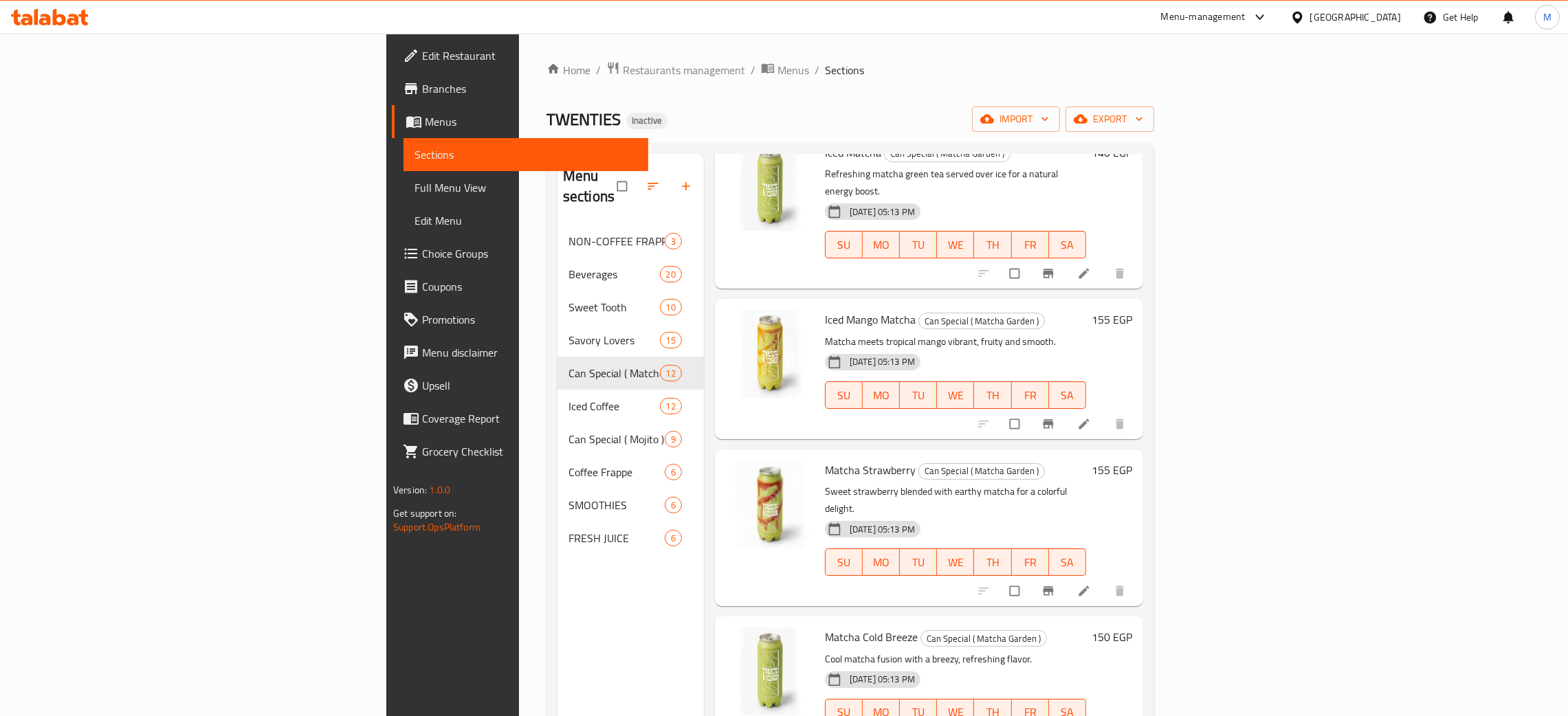
scroll to position [0, 0]
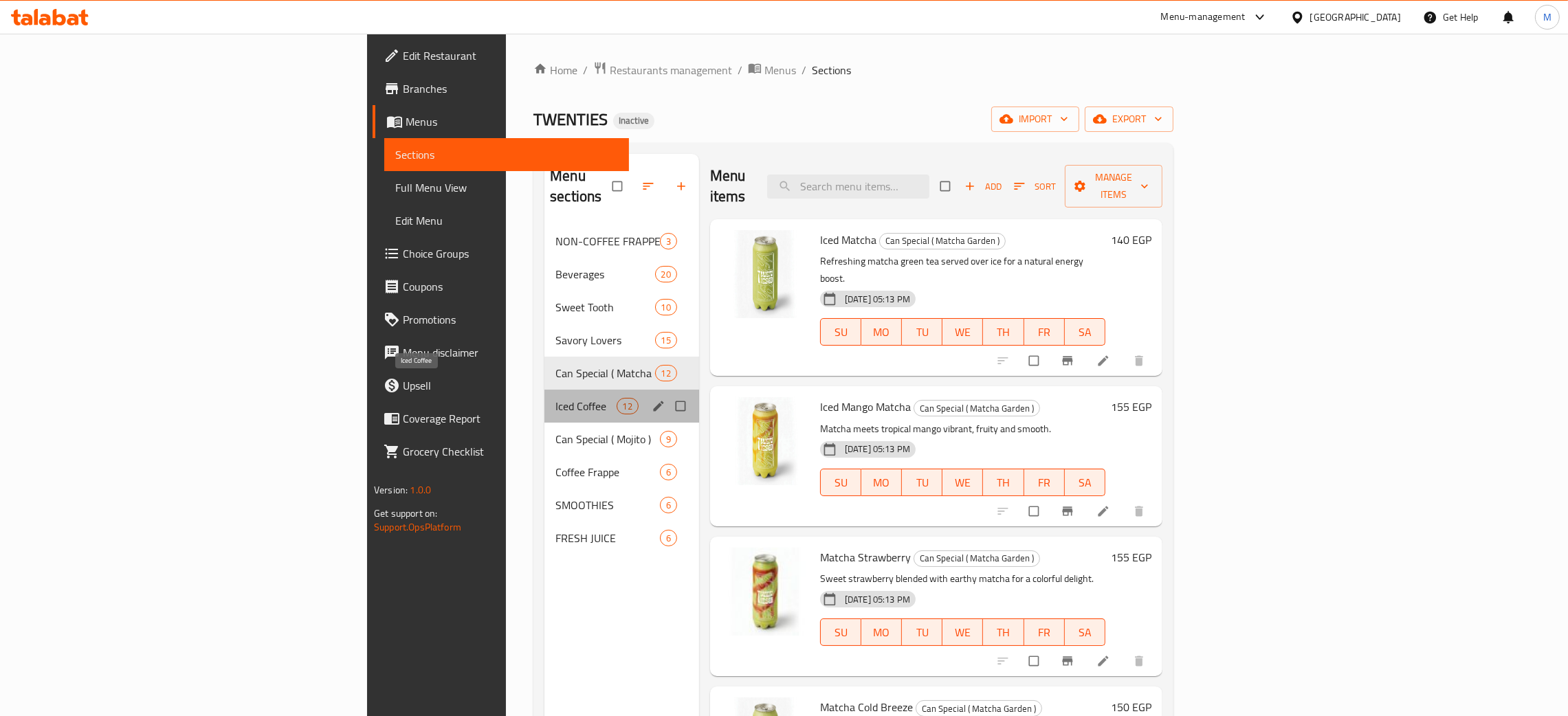
click at [556, 398] on span "Iced Coffee" at bounding box center [586, 406] width 61 height 16
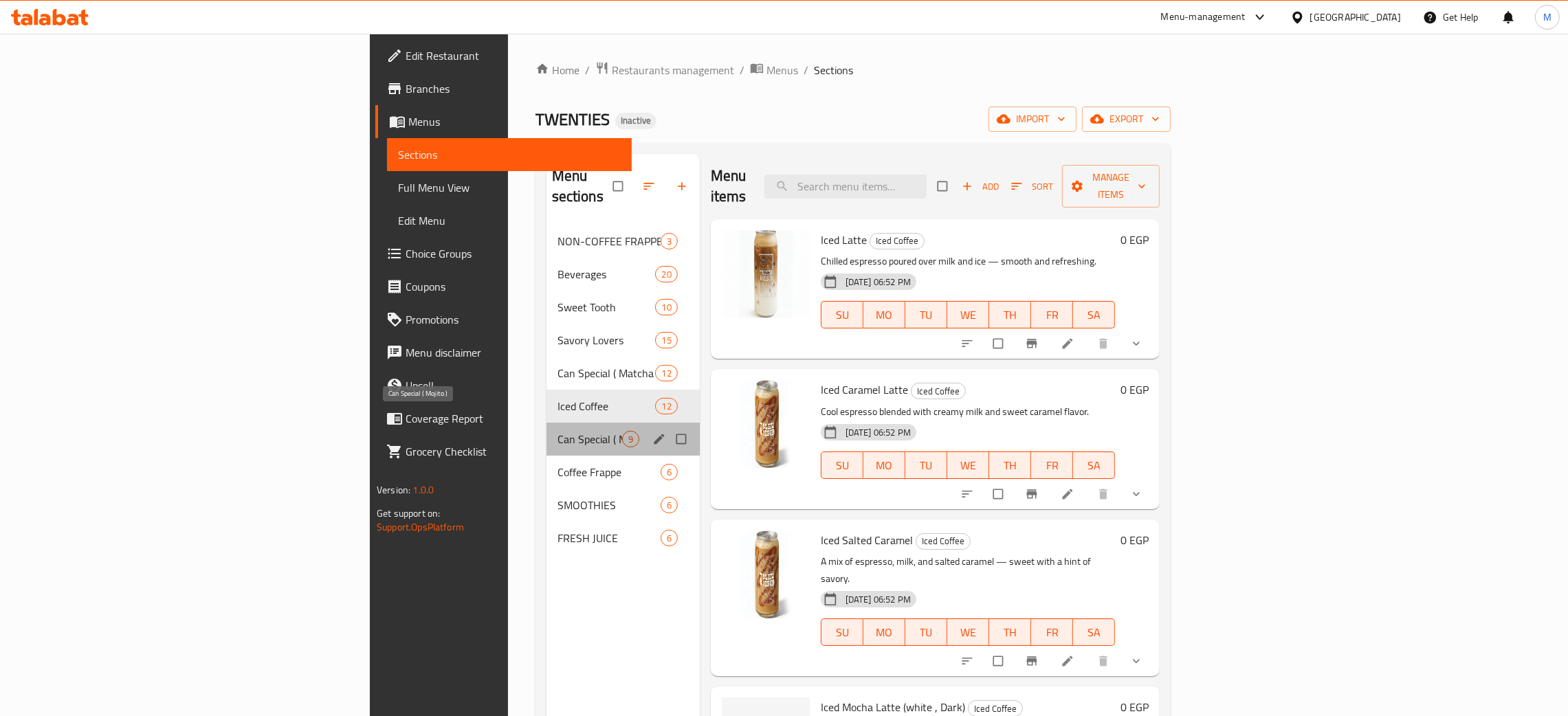
click at [558, 431] on span "Can Special ( Mojito )" at bounding box center [590, 439] width 65 height 16
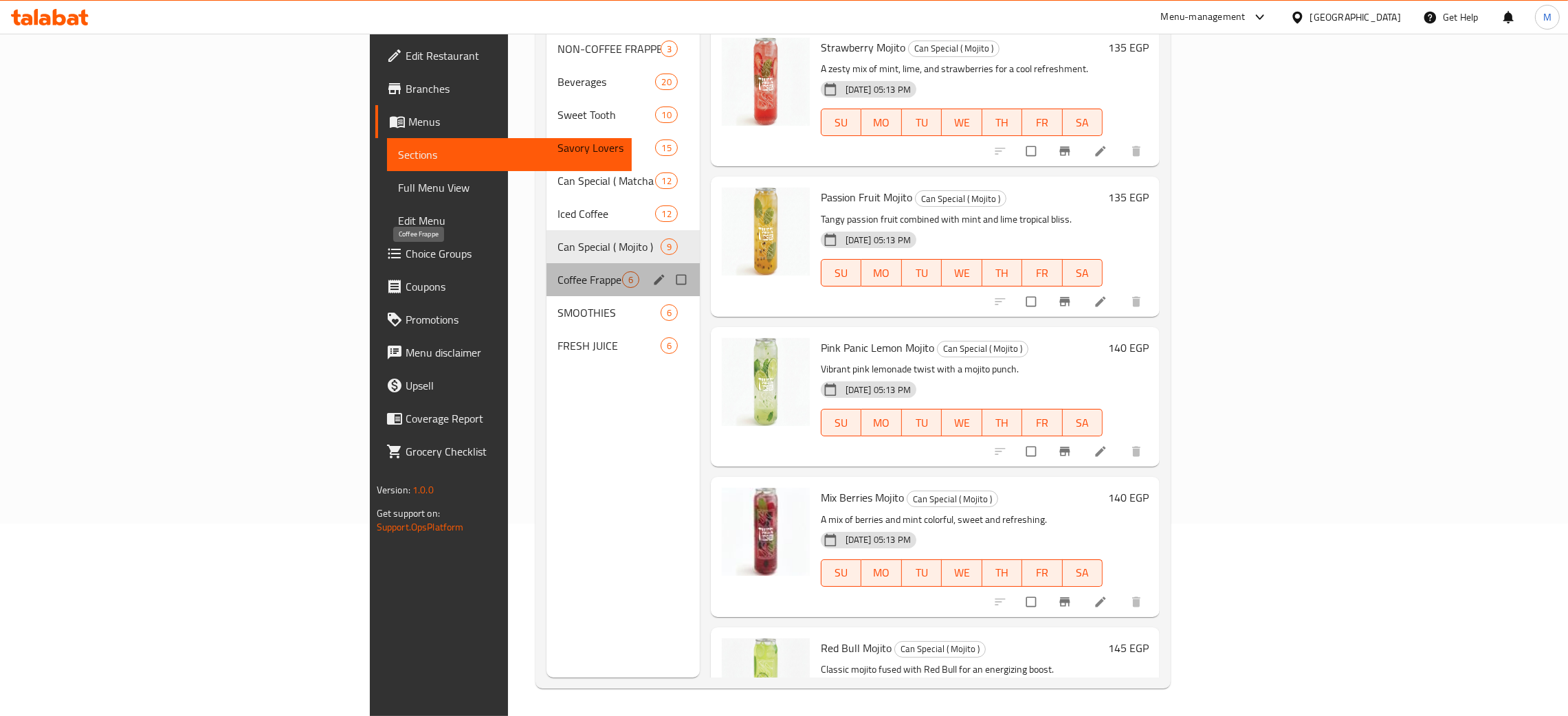
click at [558, 272] on span "Coffee Frappe" at bounding box center [590, 279] width 65 height 16
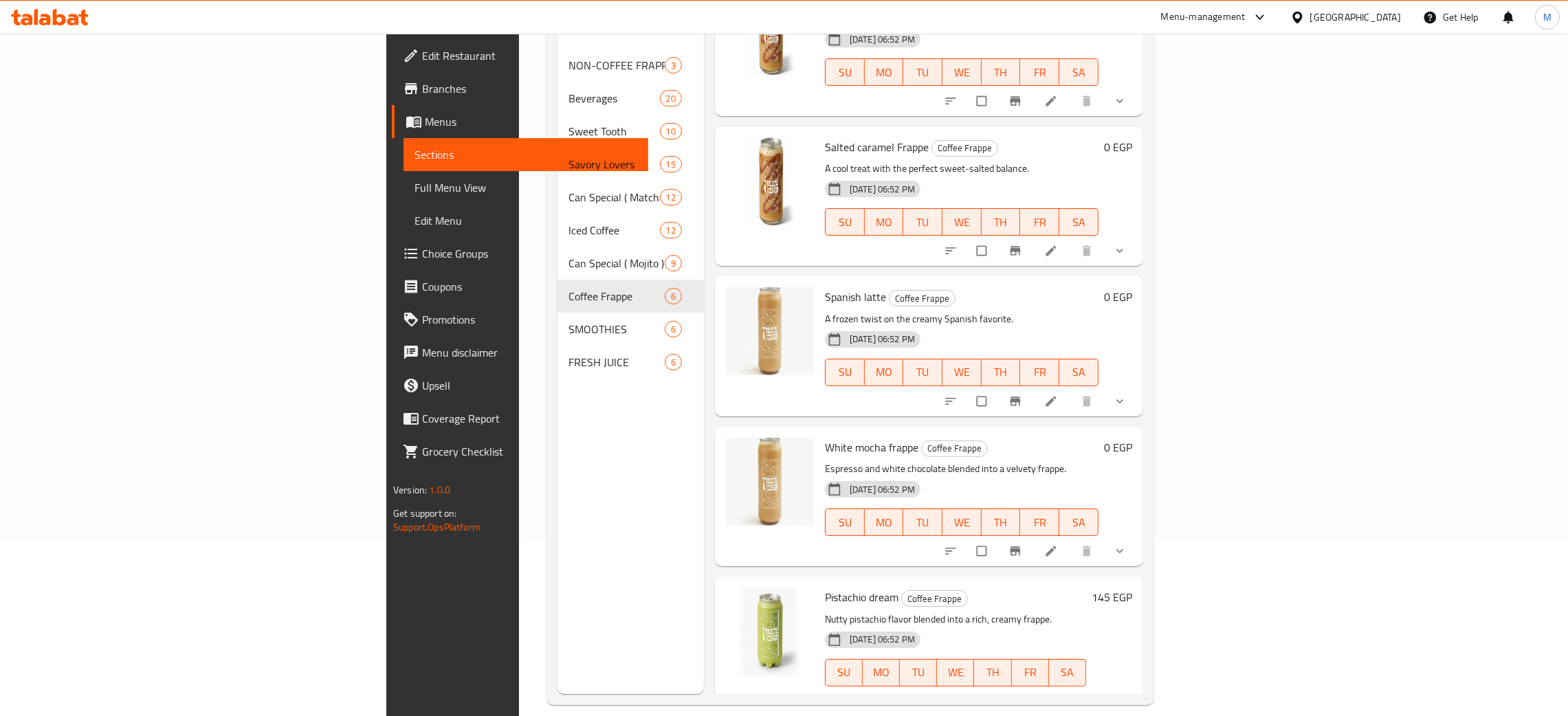
scroll to position [194, 0]
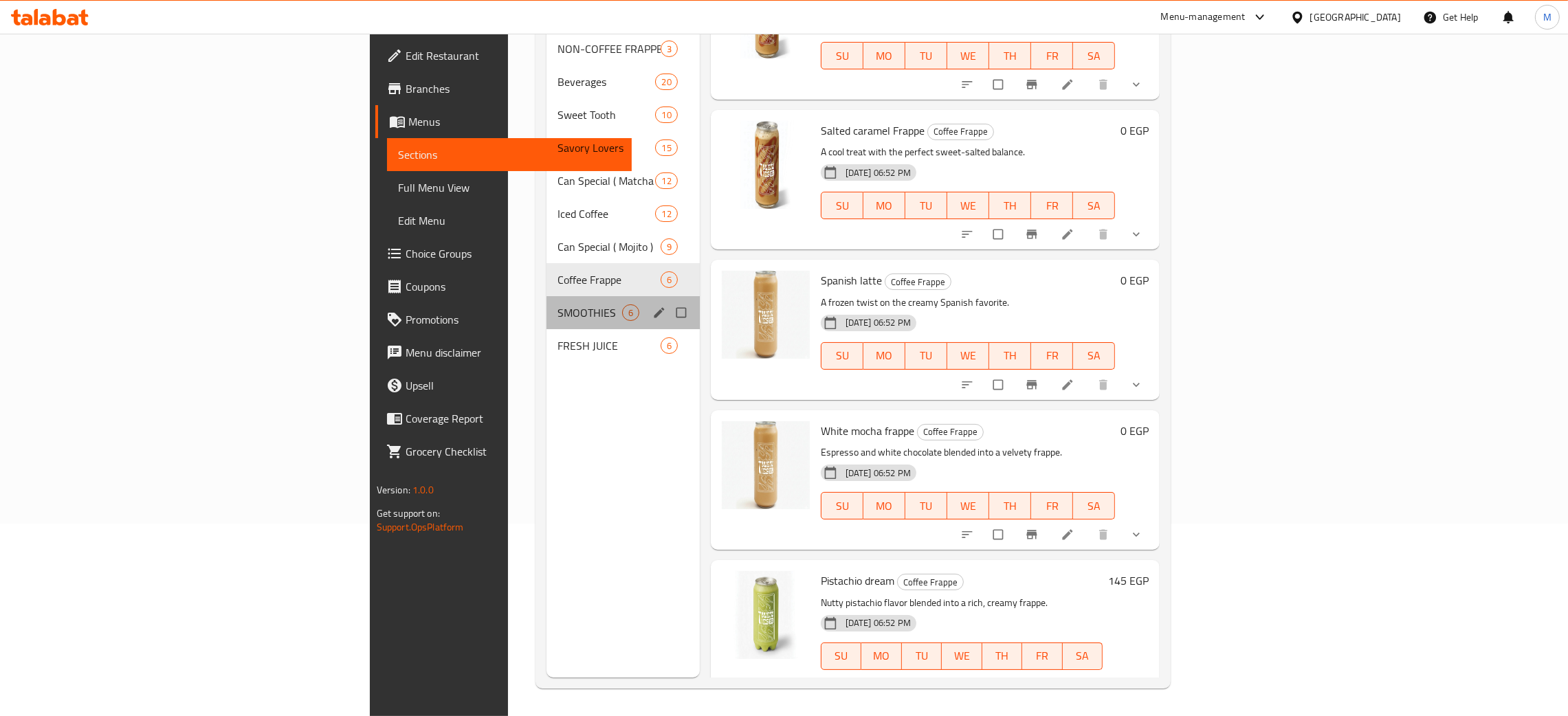
click at [546, 297] on div "SMOOTHIES 6" at bounding box center [623, 313] width 154 height 33
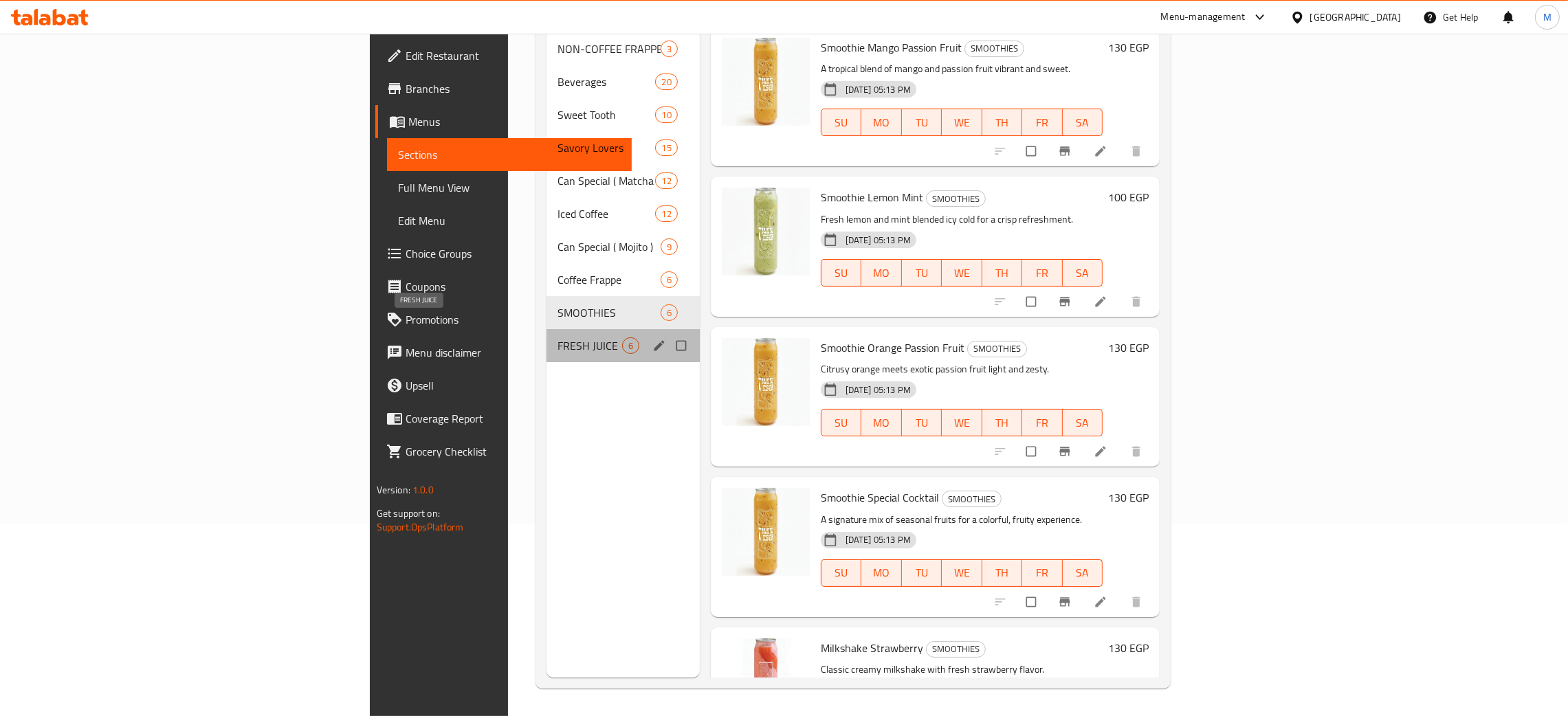
click at [558, 337] on span "FRESH JUICE" at bounding box center [590, 345] width 65 height 16
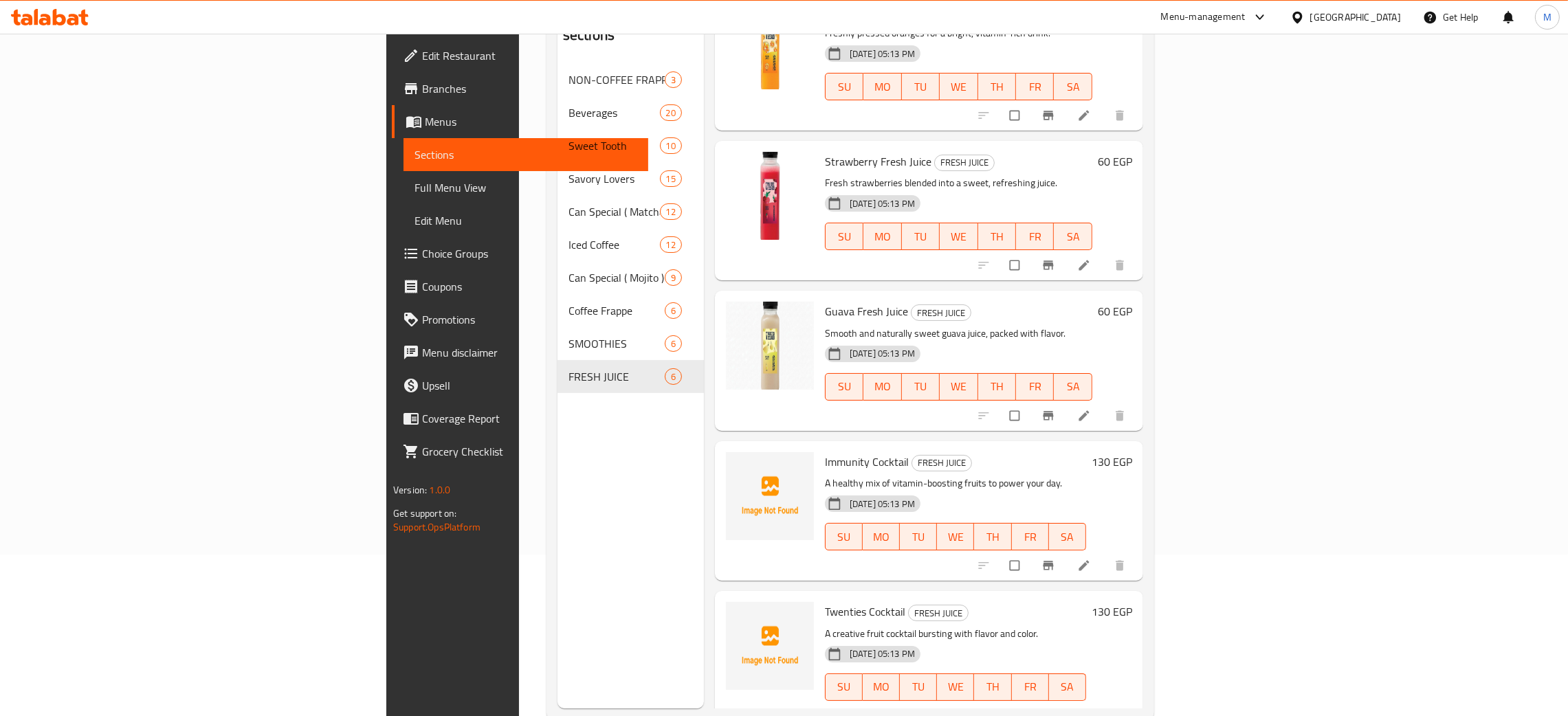
scroll to position [194, 0]
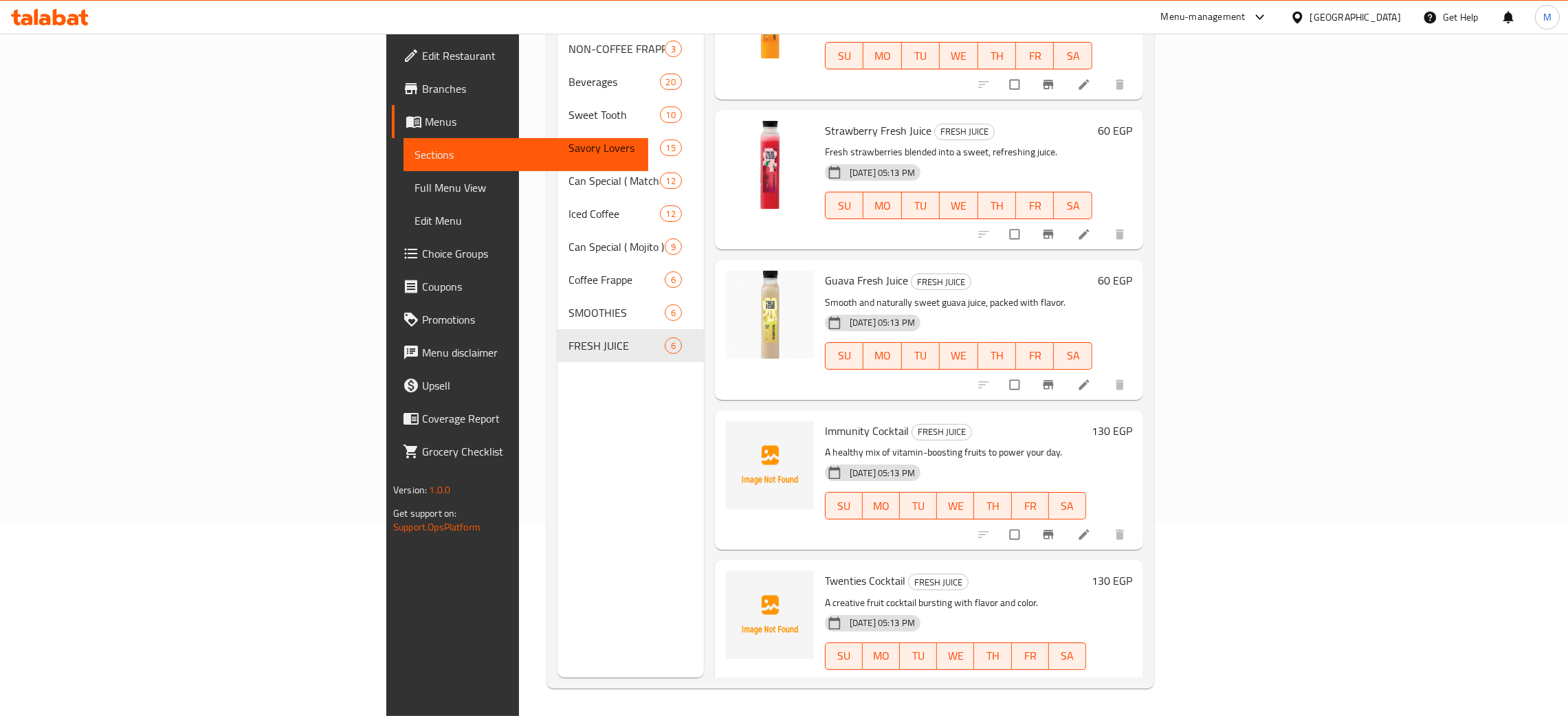
click at [415, 180] on span "Full Menu View" at bounding box center [526, 187] width 222 height 16
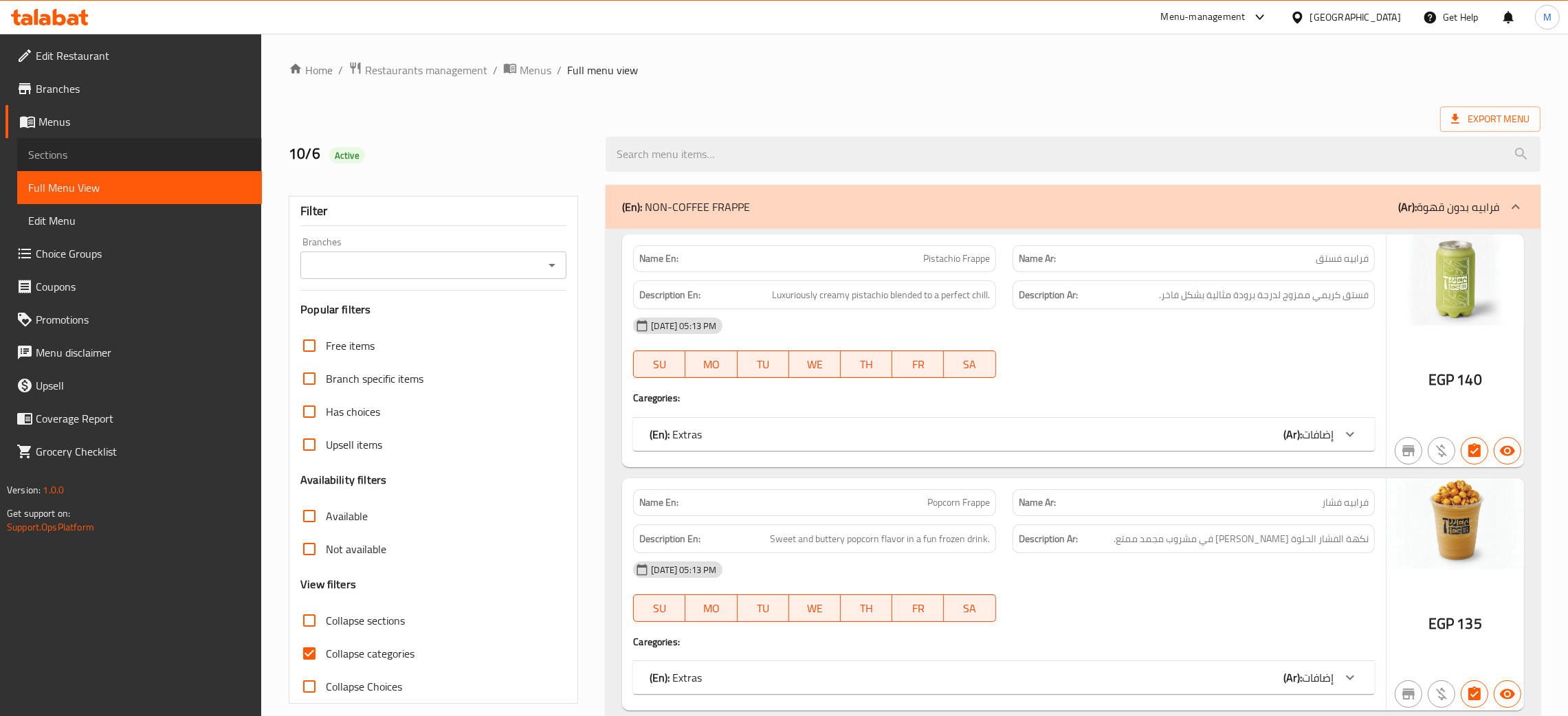
click at [51, 151] on span "Sections" at bounding box center [139, 154] width 222 height 16
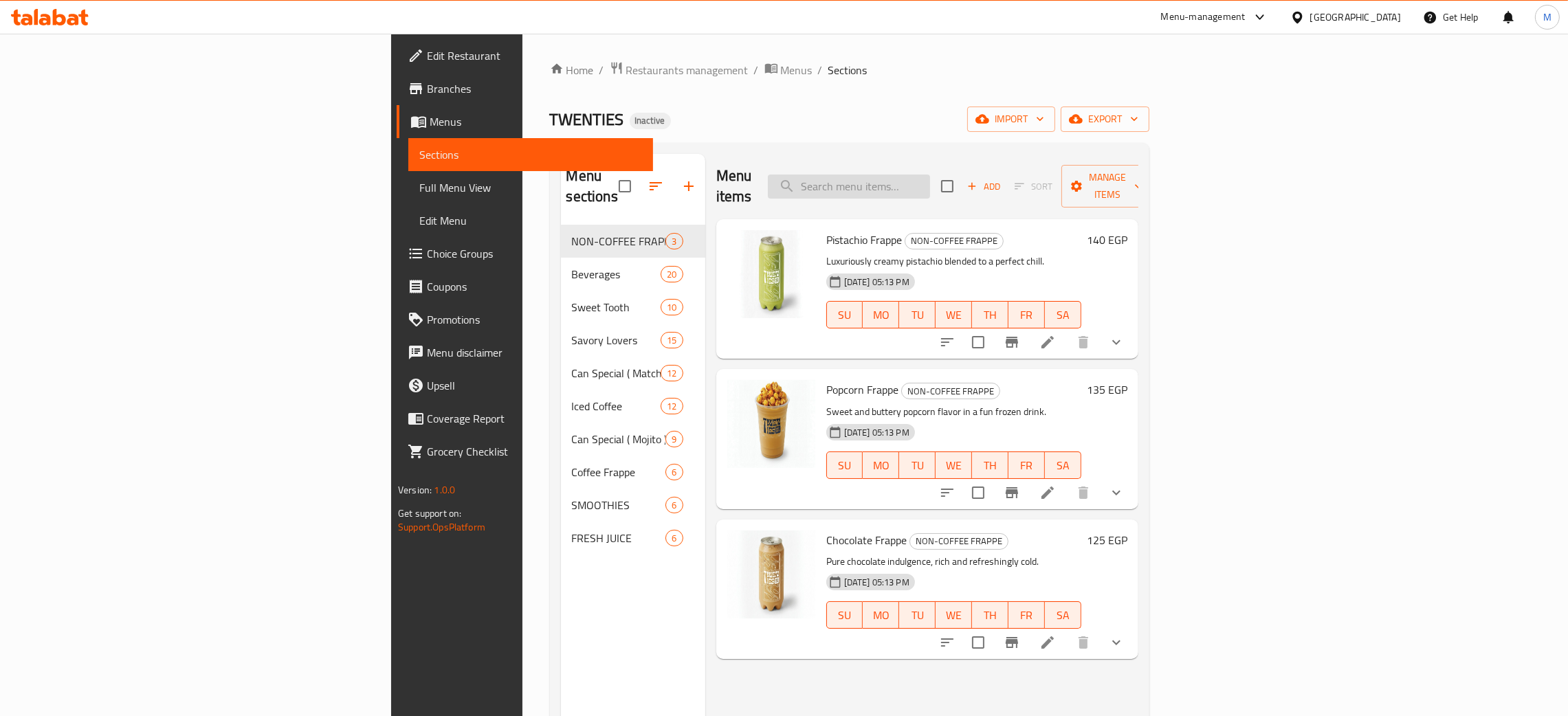
click at [930, 175] on input "search" at bounding box center [849, 186] width 162 height 24
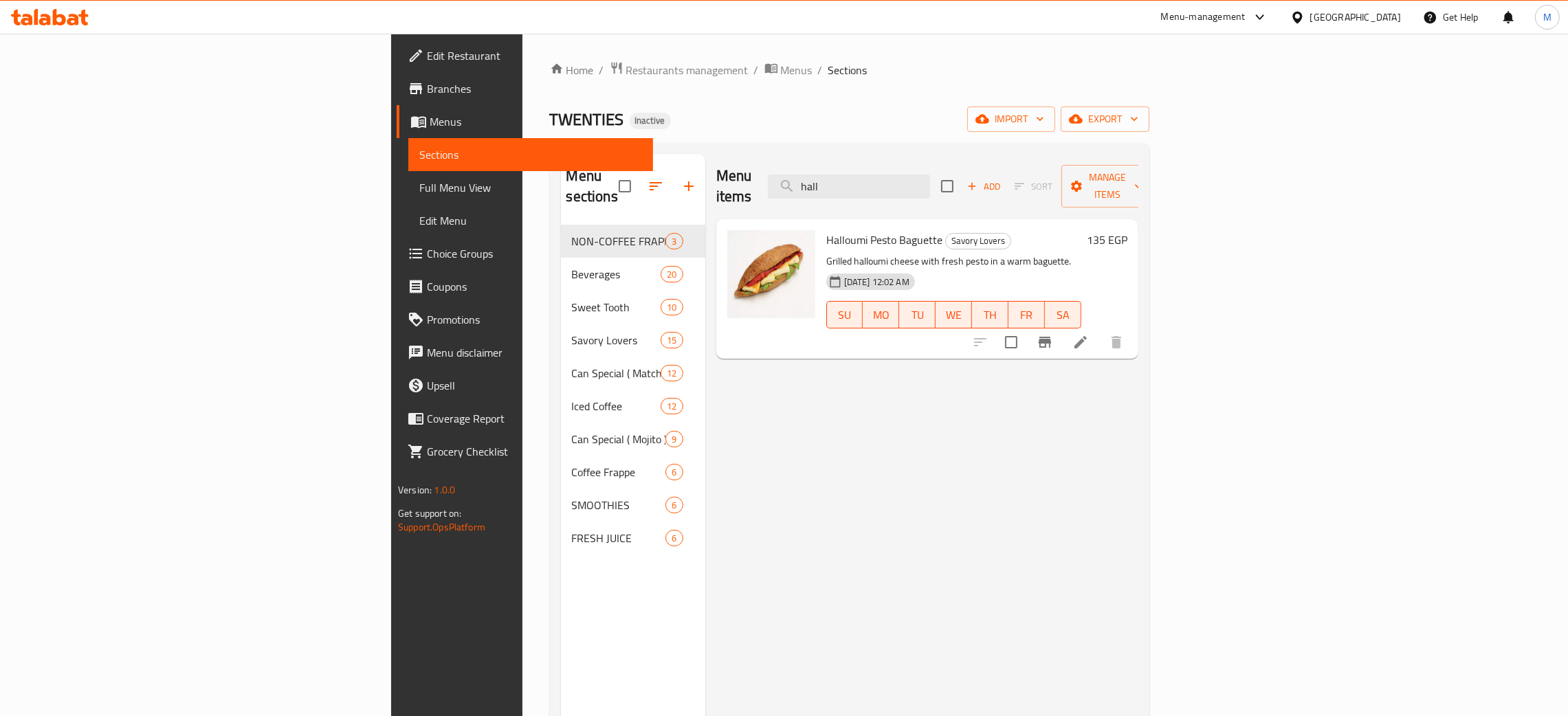
type input "hall"
click at [420, 180] on span "Full Menu View" at bounding box center [531, 187] width 222 height 16
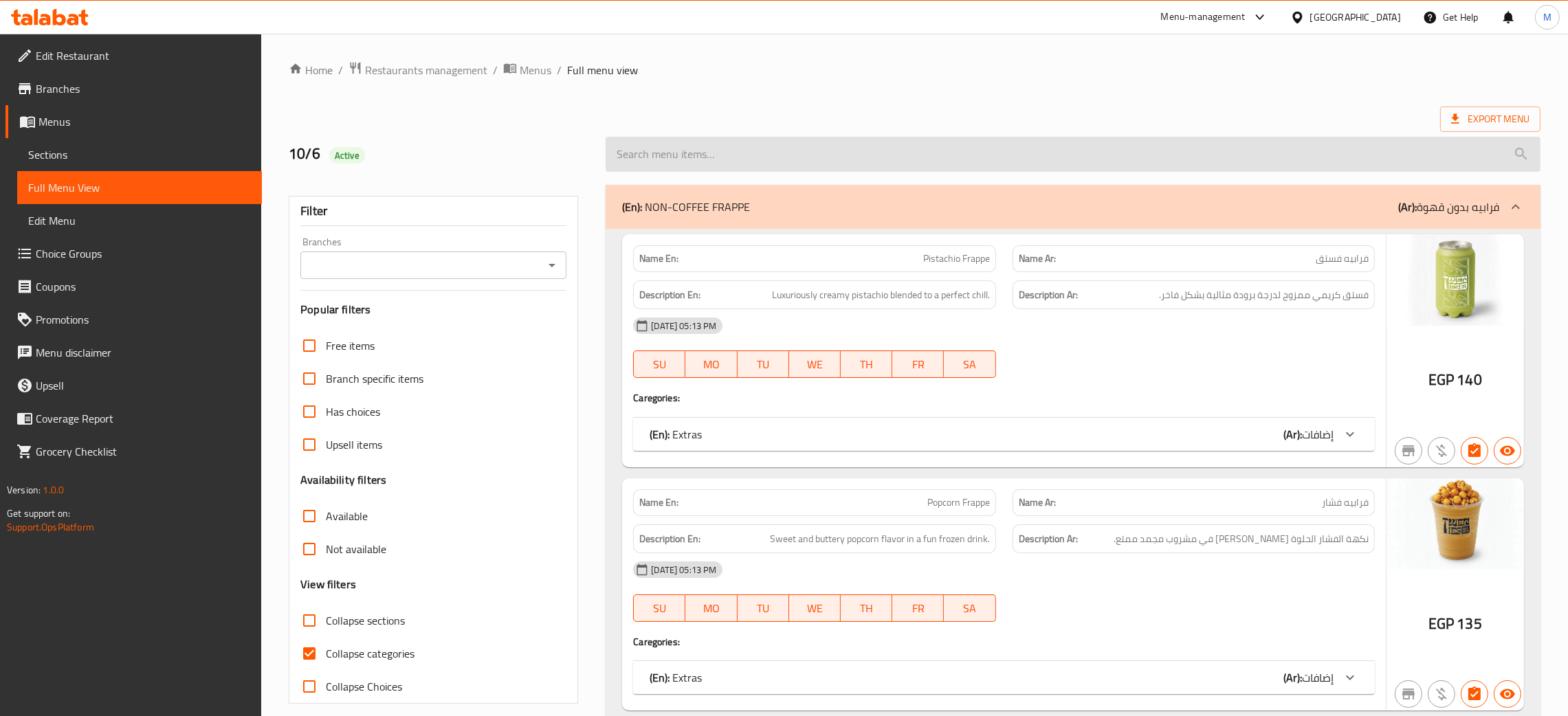
click at [732, 160] on input "search" at bounding box center [1073, 155] width 935 height 35
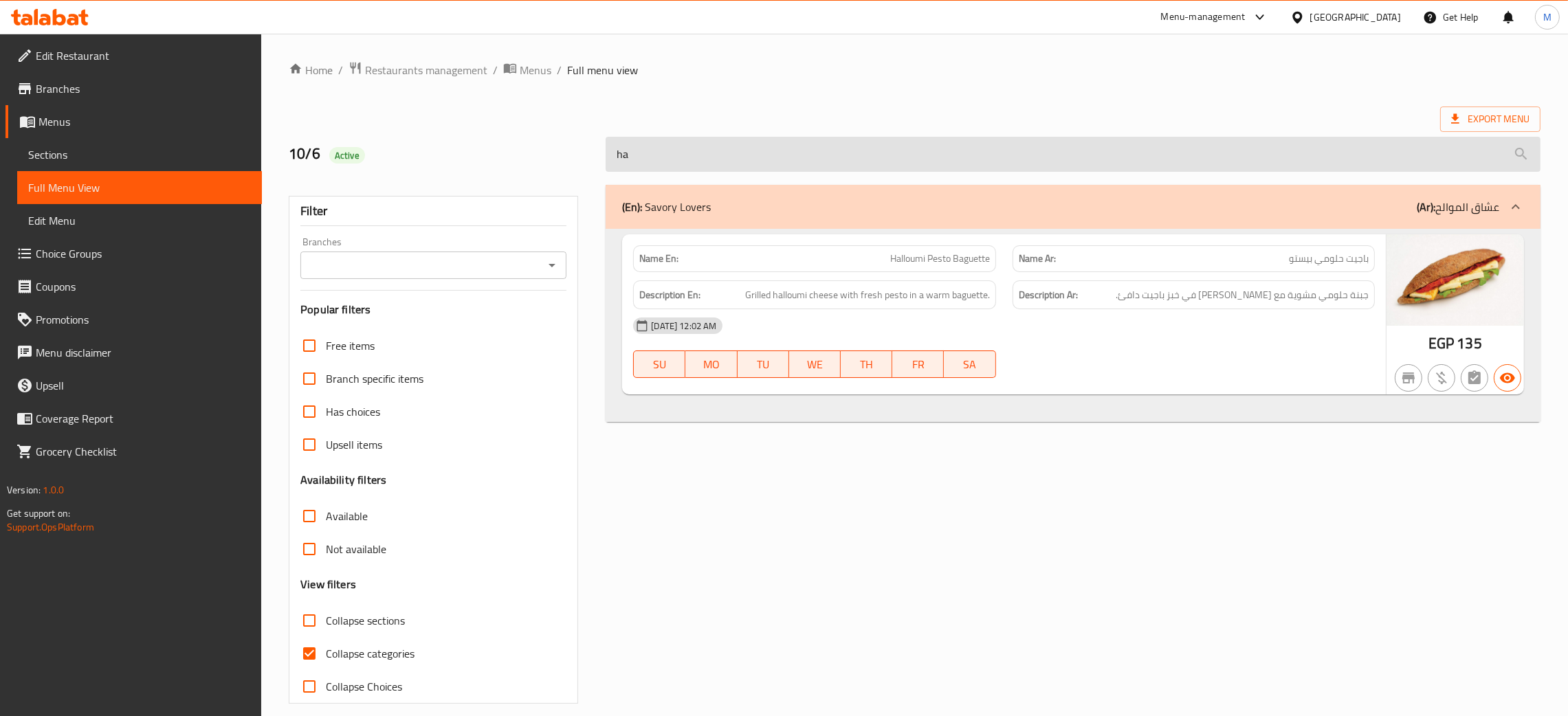
type input "h"
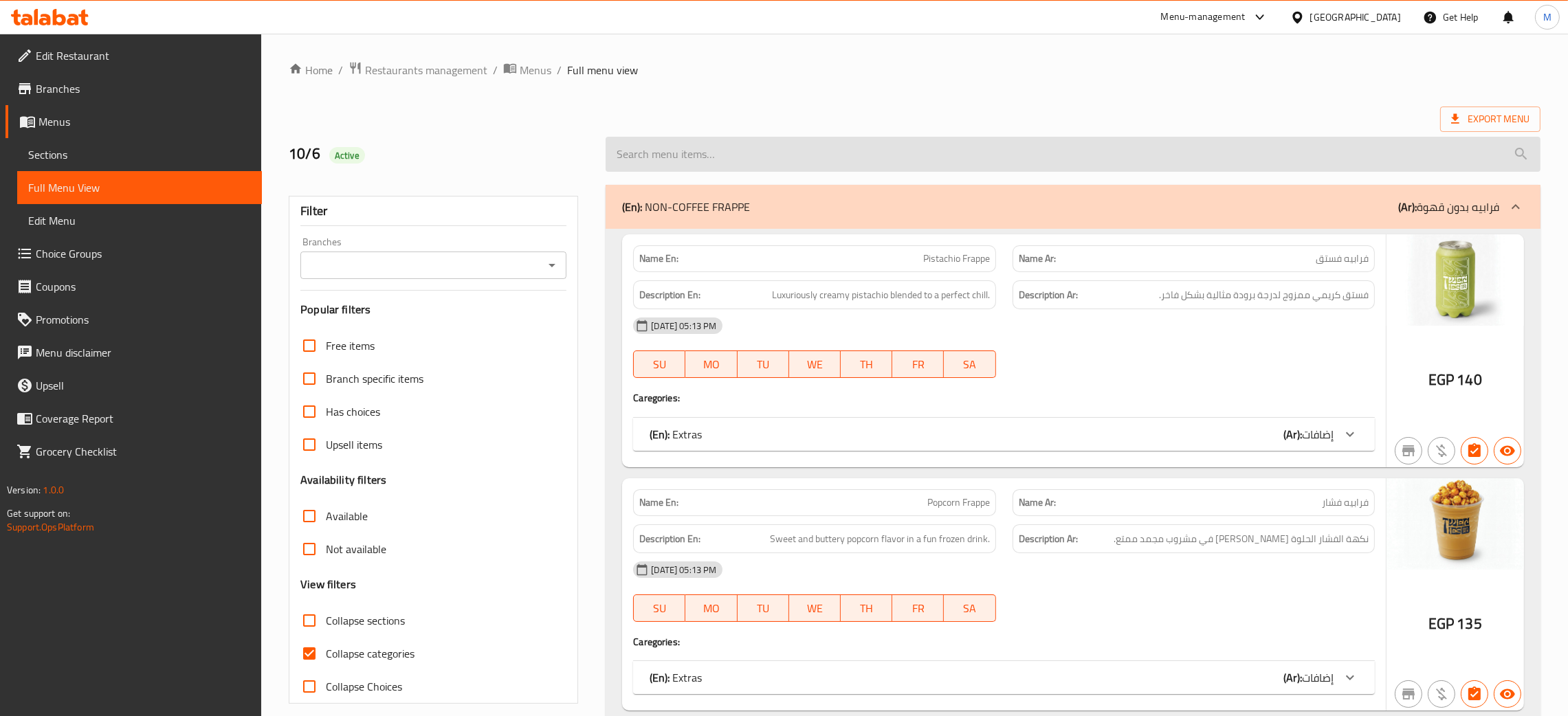
click at [713, 157] on input "search" at bounding box center [1073, 155] width 935 height 35
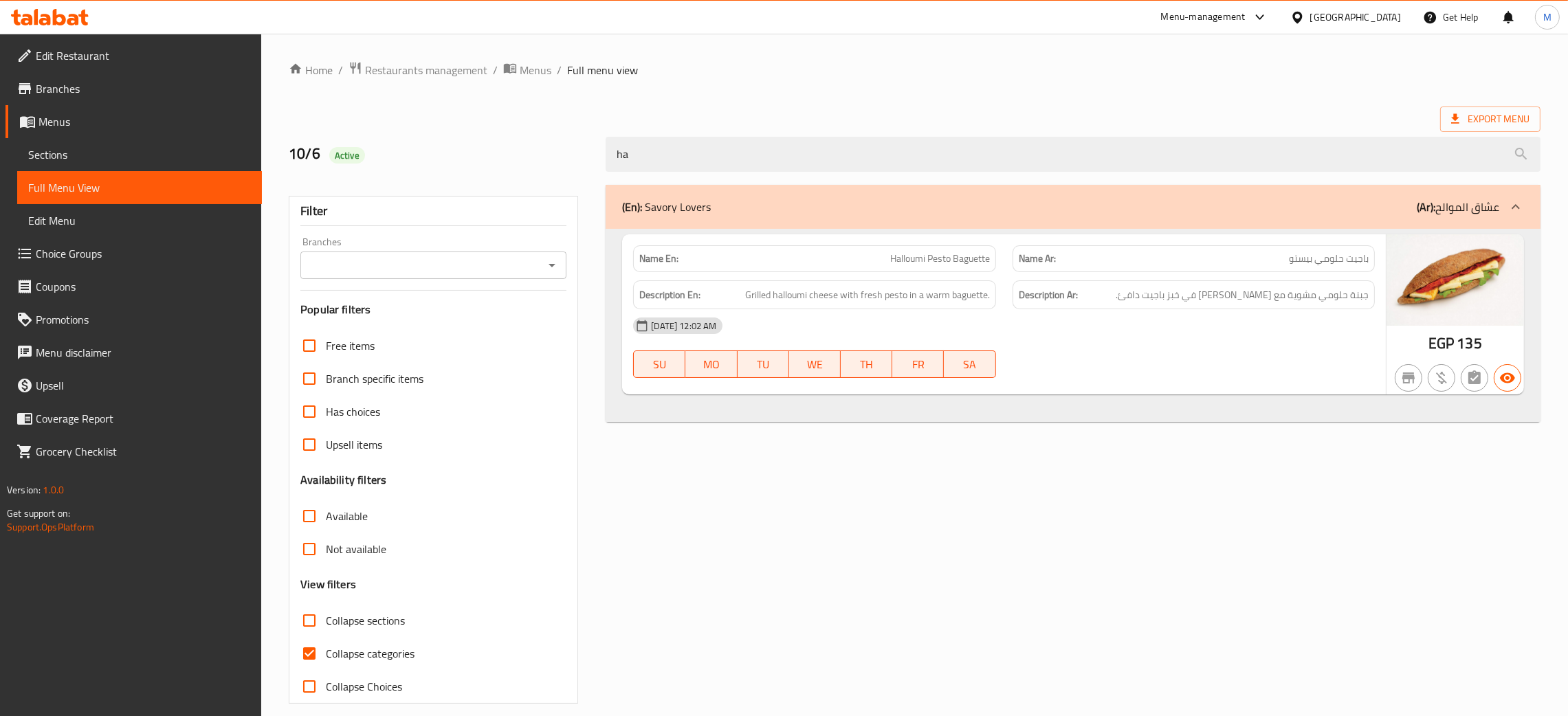
type input "h"
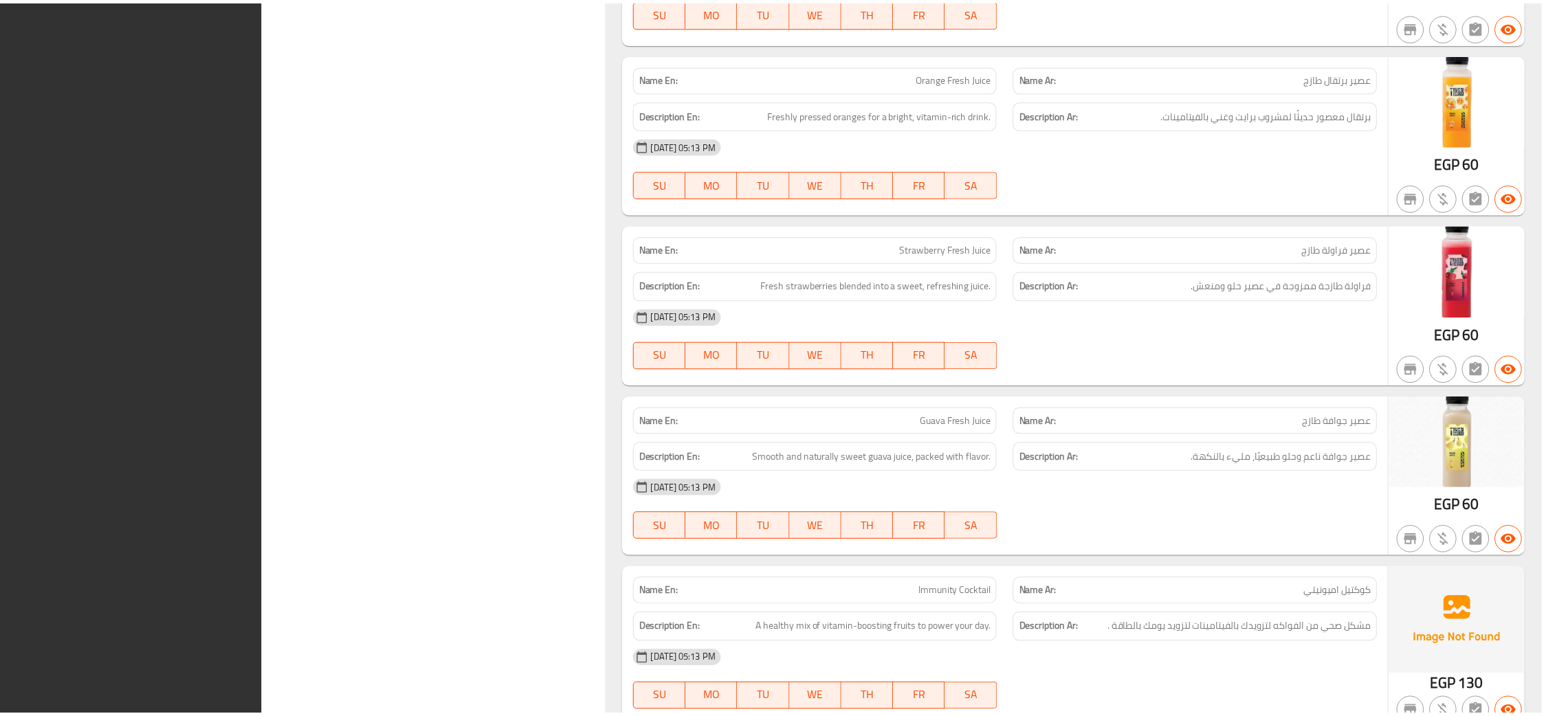
scroll to position [18756, 0]
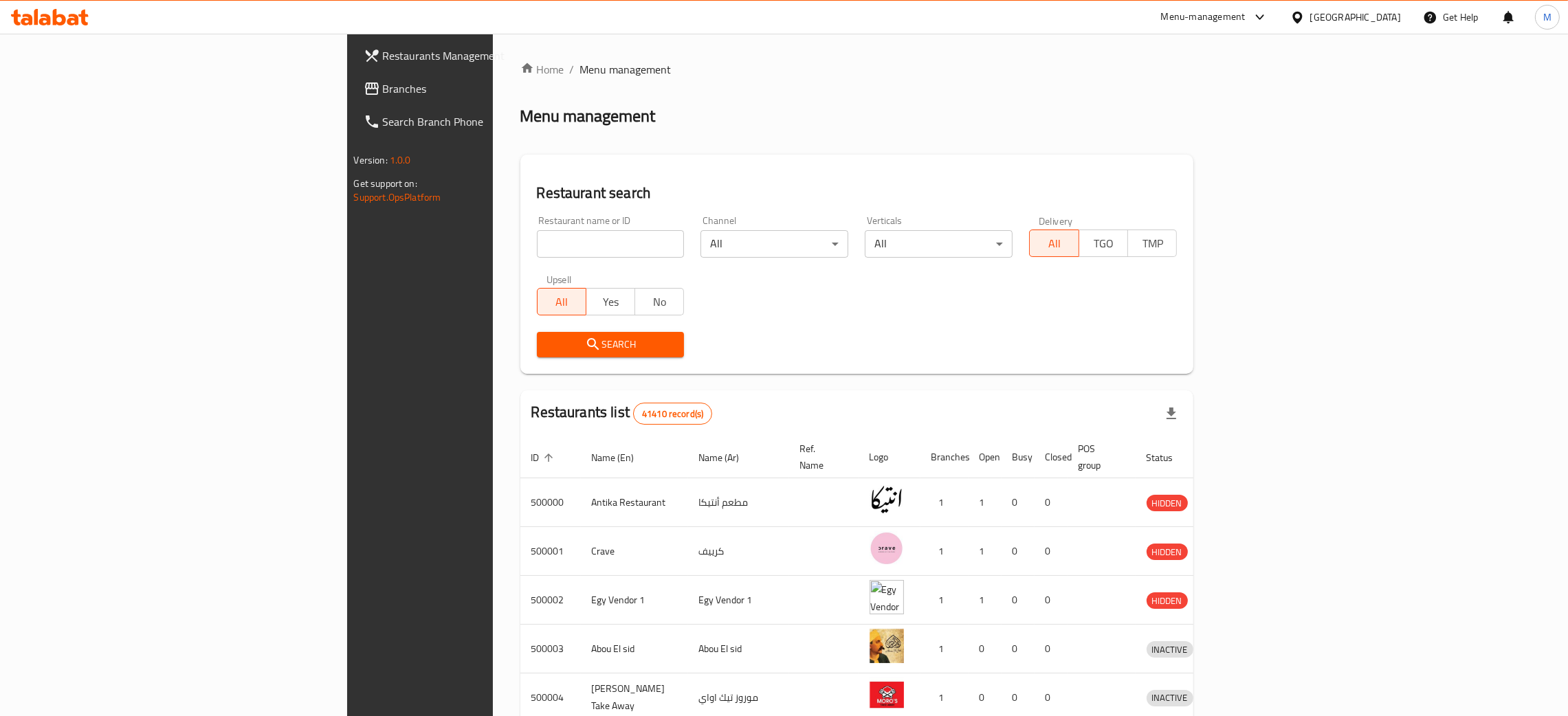
click at [1311, 16] on div at bounding box center [1300, 17] width 20 height 15
click at [1210, 189] on div "Jordan" at bounding box center [1220, 201] width 48 height 32
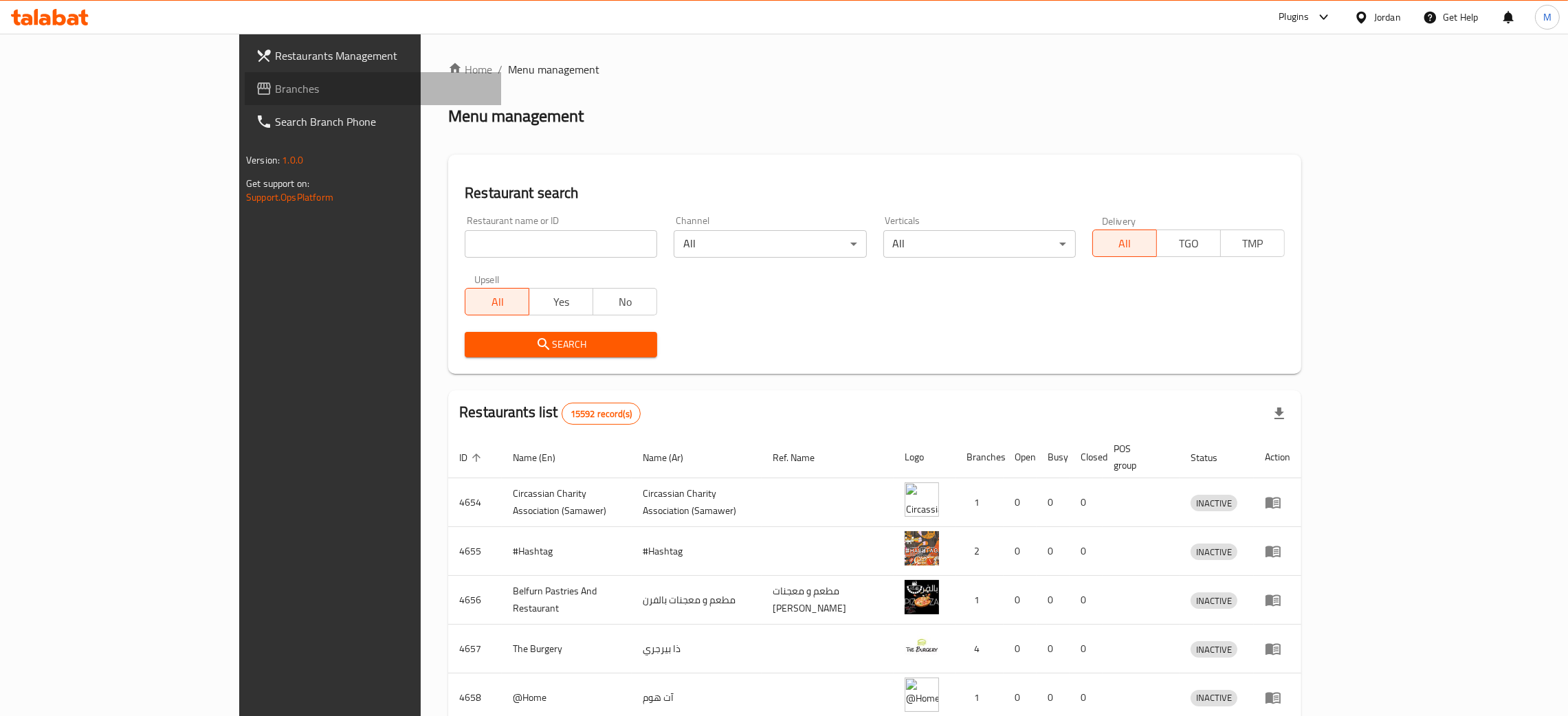
click at [275, 82] on span "Branches" at bounding box center [382, 88] width 216 height 16
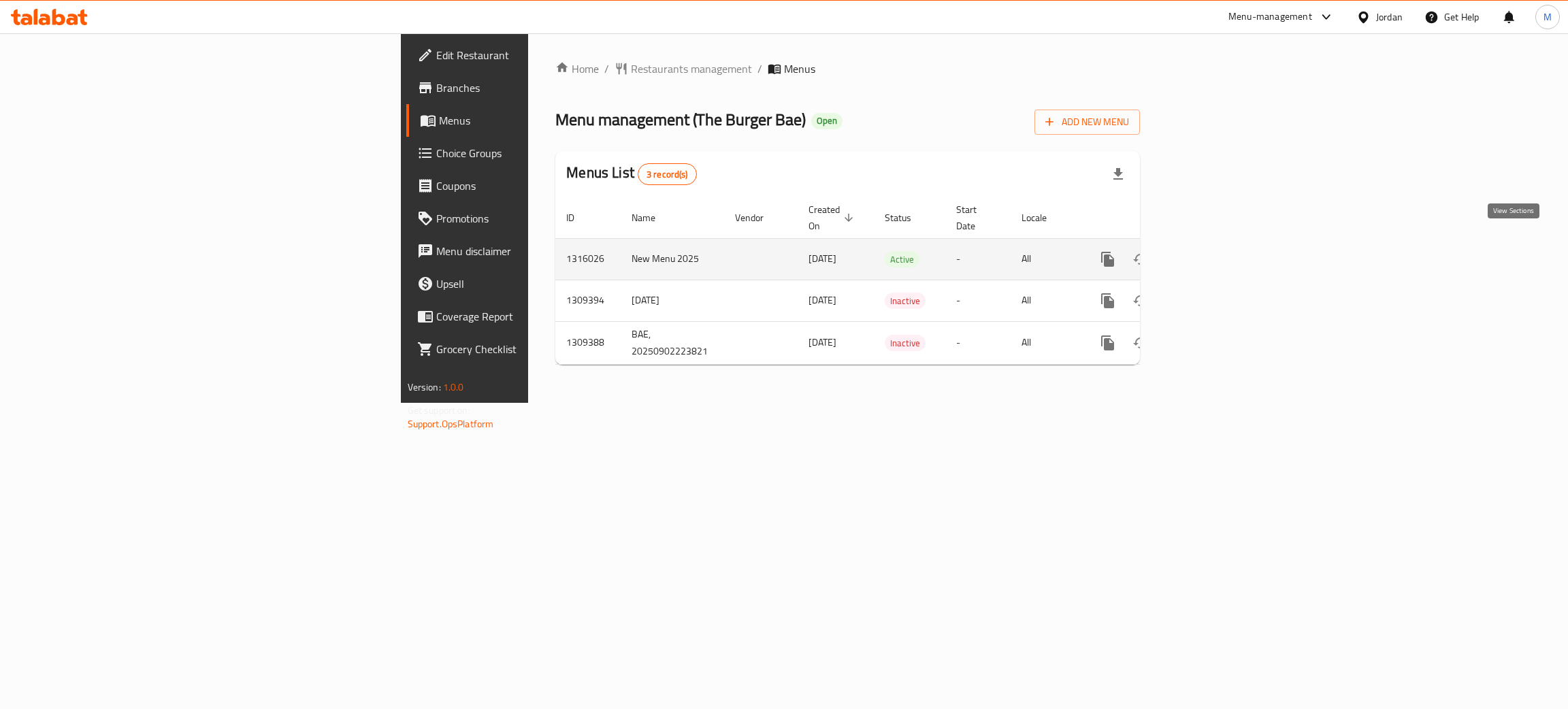
click at [1214, 251] on icon "enhanced table" at bounding box center [1205, 258] width 16 height 16
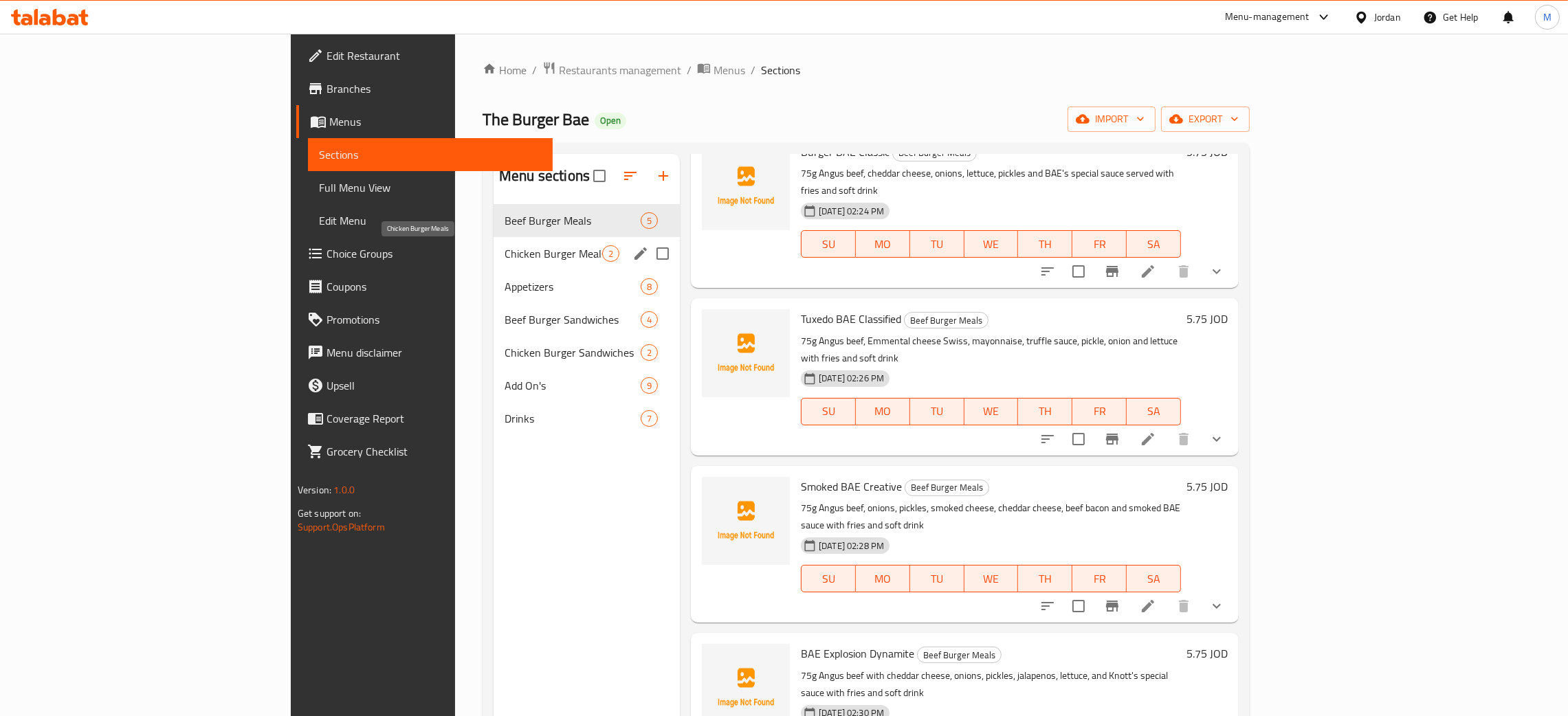
click at [505, 247] on span "Chicken Burger Meals" at bounding box center [553, 253] width 98 height 16
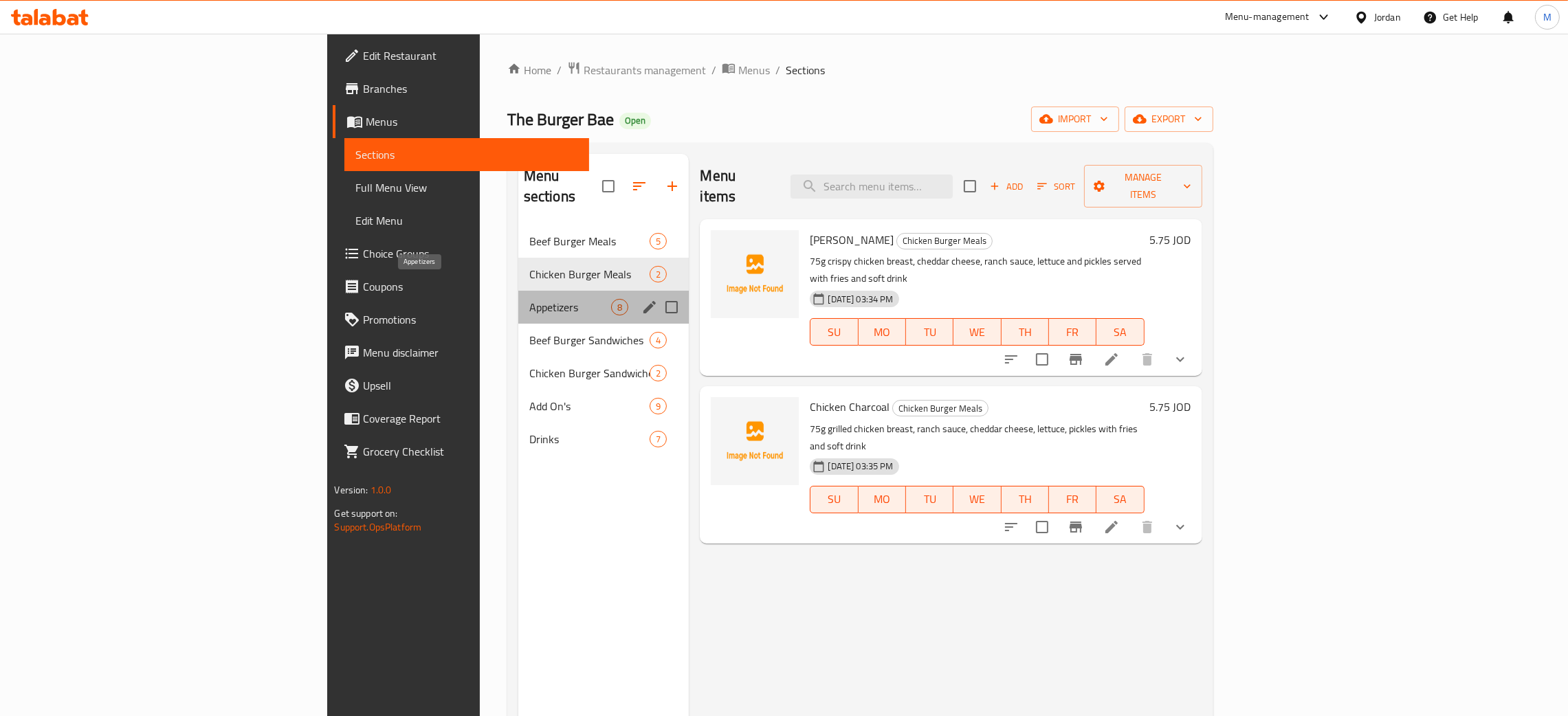
click at [530, 299] on span "Appetizers" at bounding box center [570, 306] width 82 height 16
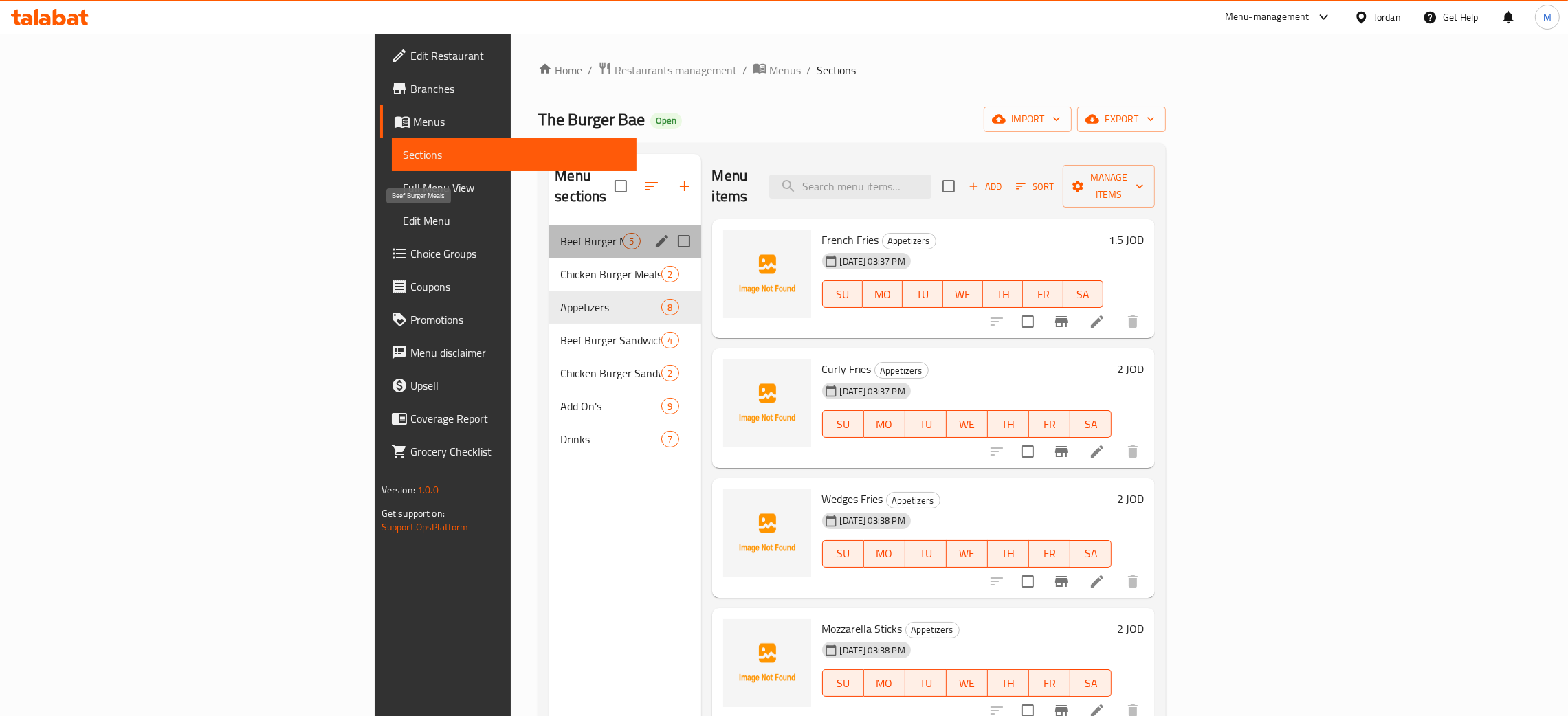
click at [561, 233] on span "Beef Burger Meals" at bounding box center [592, 241] width 63 height 16
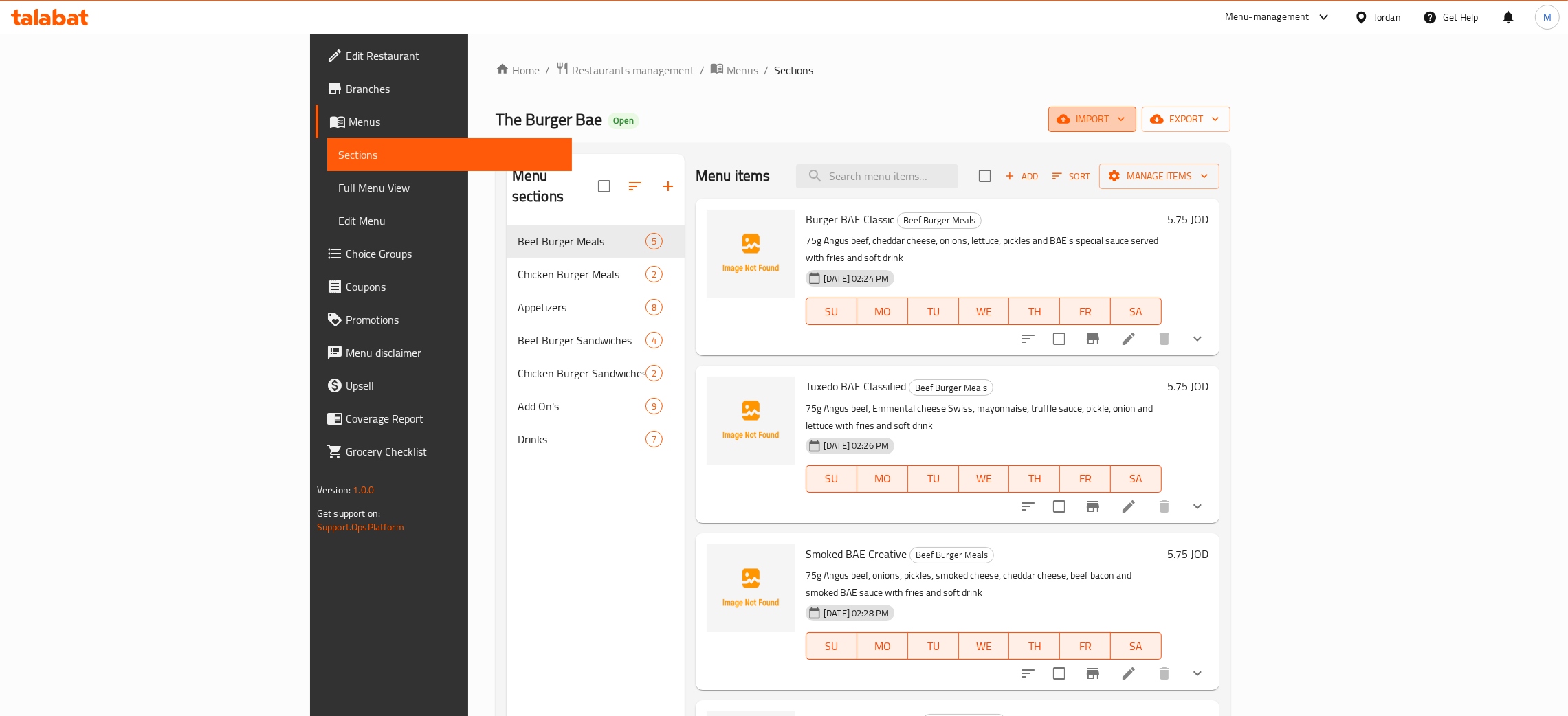
click at [1125, 121] on span "import" at bounding box center [1092, 120] width 66 height 17
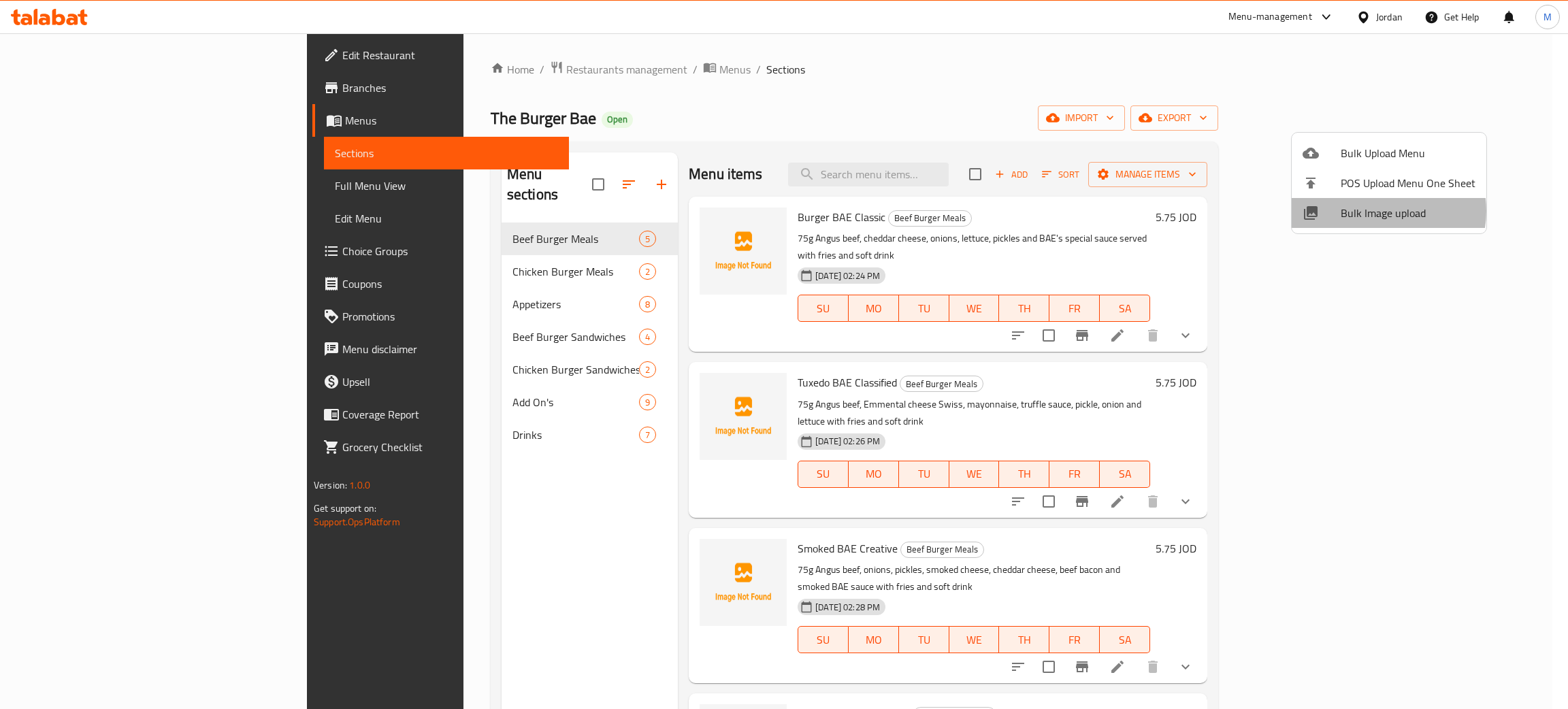
click at [1377, 210] on span "Bulk Image upload" at bounding box center [1407, 212] width 135 height 16
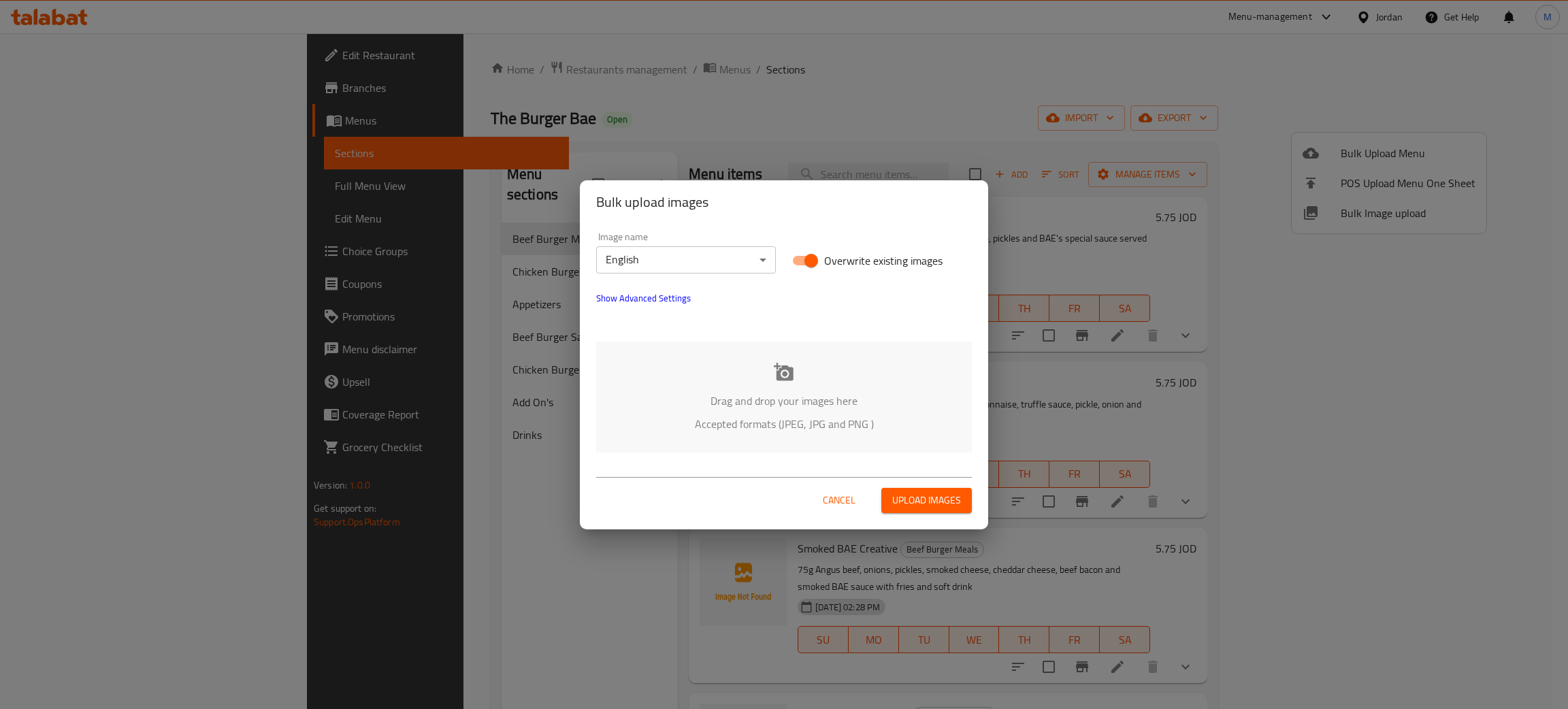
click at [785, 411] on div "Drag and drop your images here Accepted formats (JPEG, JPG and PNG )" at bounding box center [784, 397] width 376 height 111
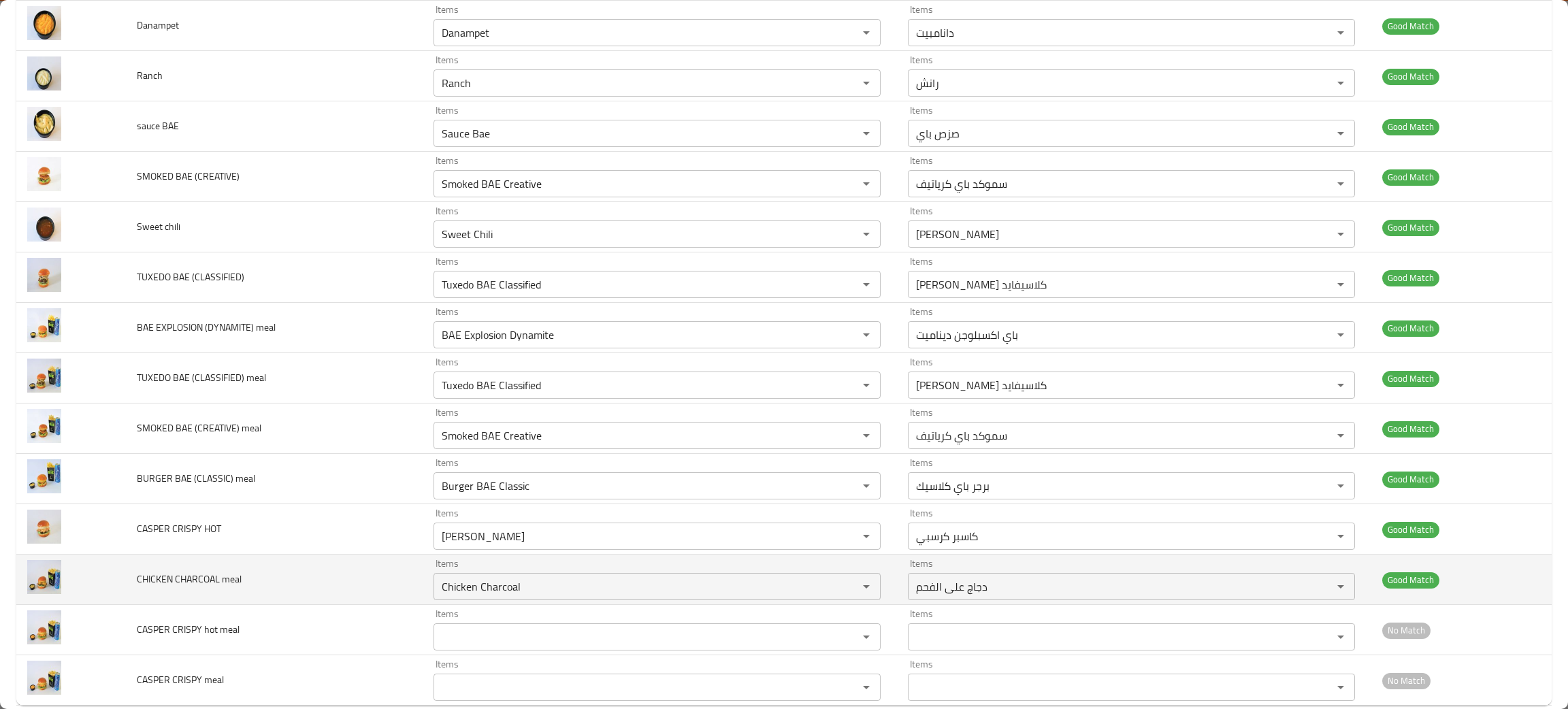
scroll to position [536, 0]
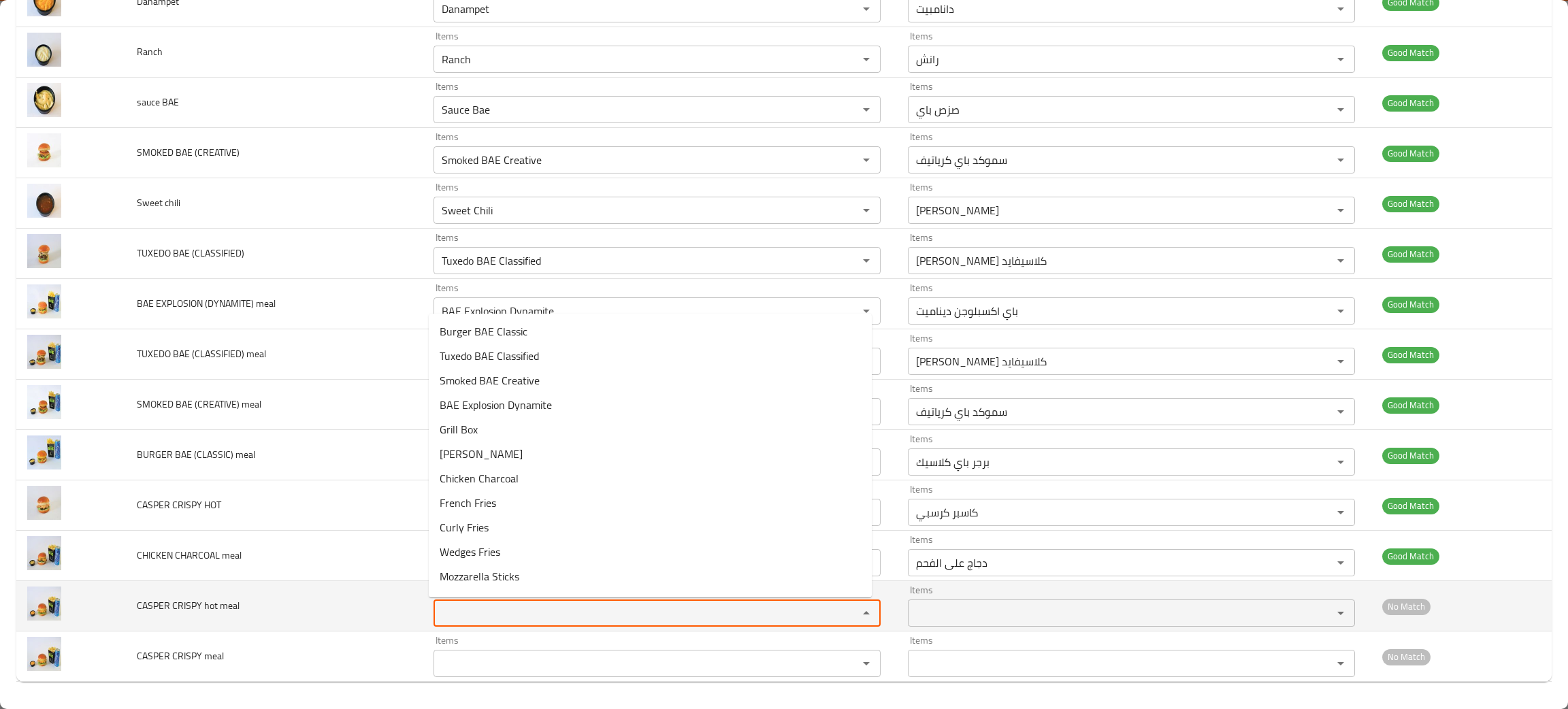
click at [465, 616] on meal "Items" at bounding box center [636, 613] width 399 height 19
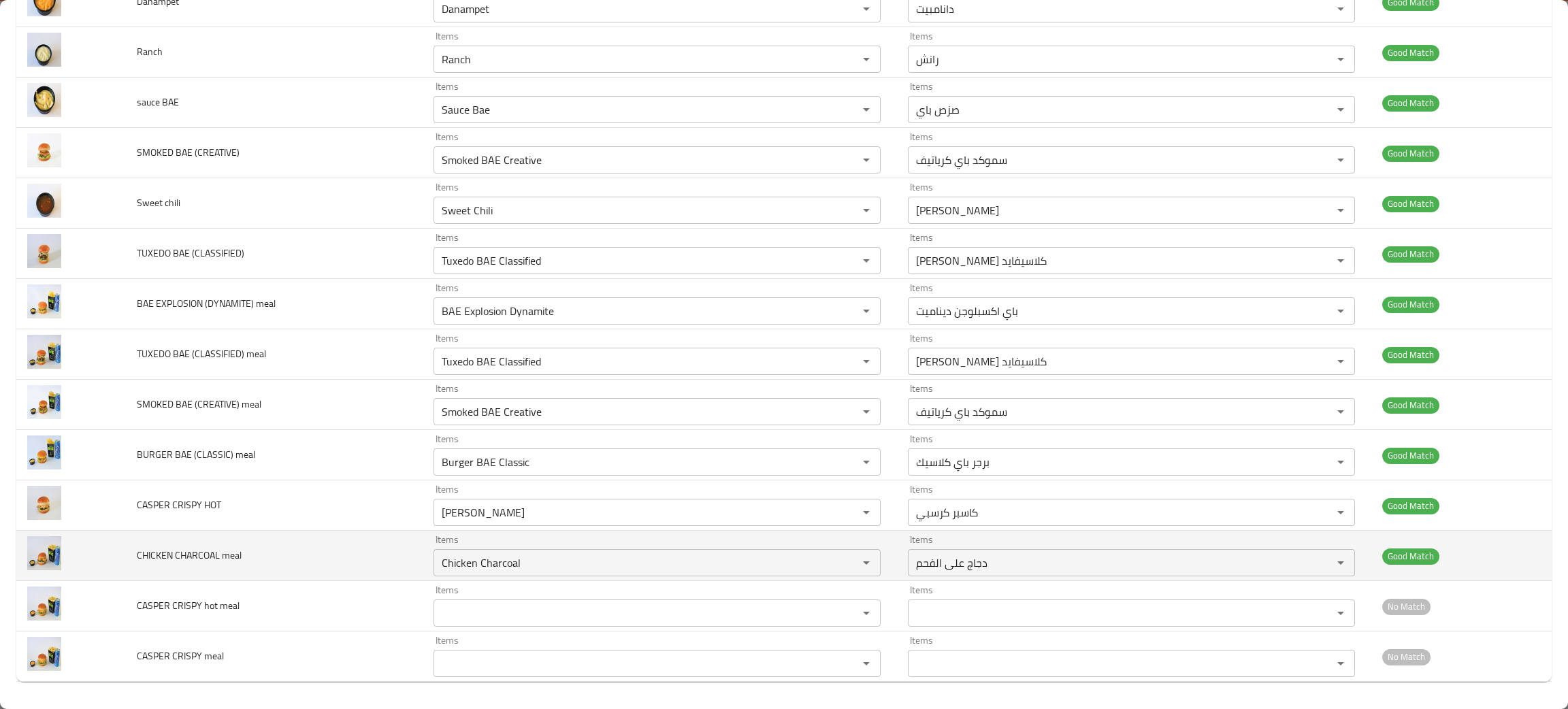
click at [246, 579] on td "CHICKEN CHARCOAL meal" at bounding box center [275, 556] width 297 height 51
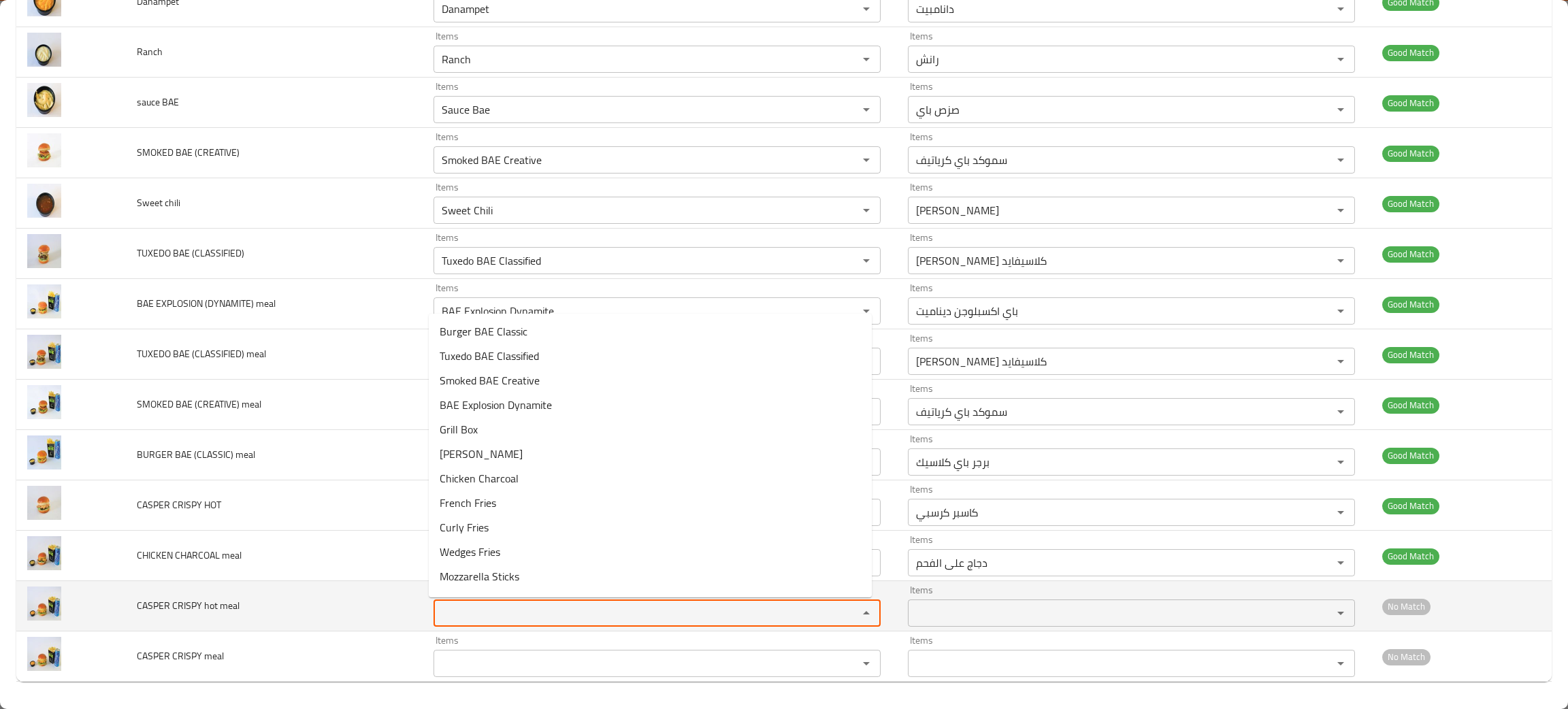
click at [462, 615] on meal "Items" at bounding box center [636, 613] width 399 height 19
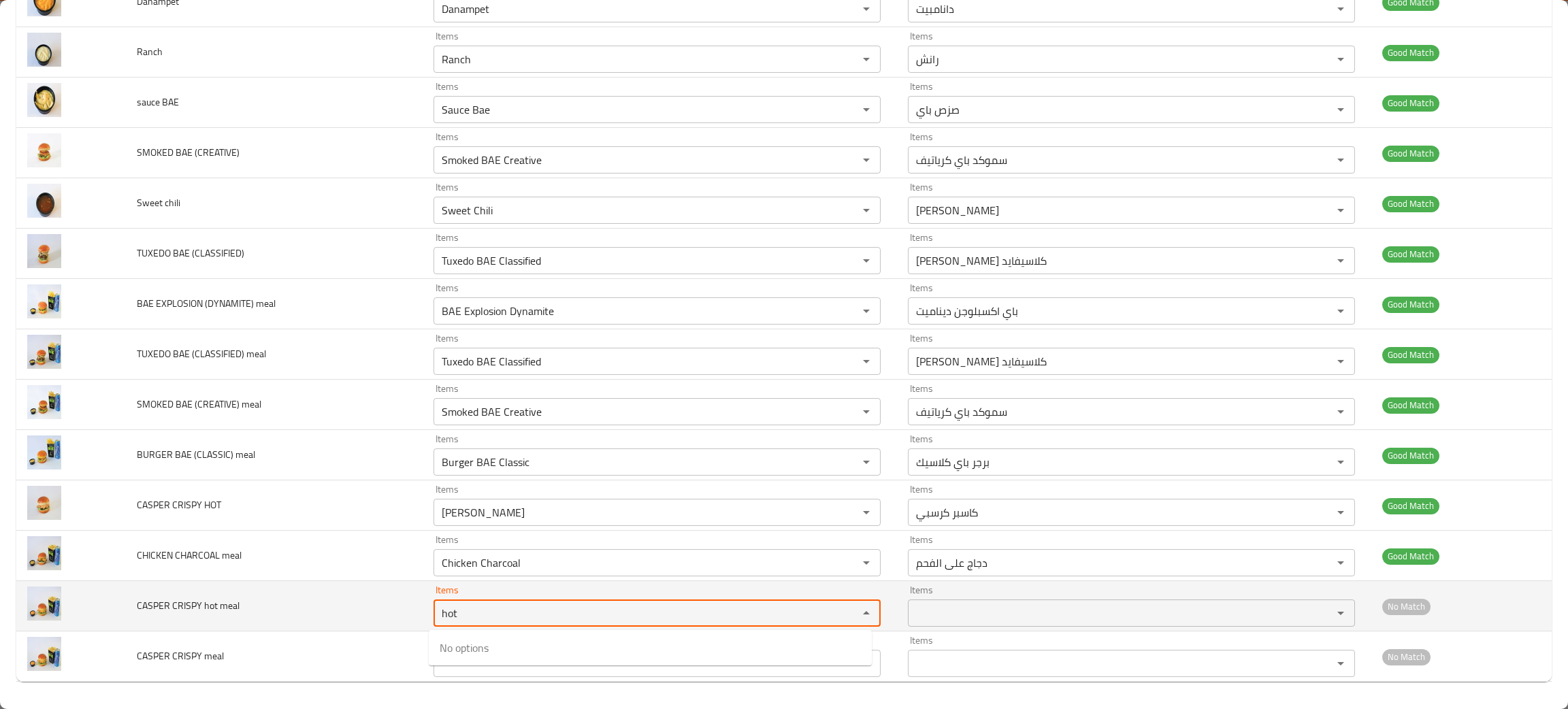
type meal "hot"
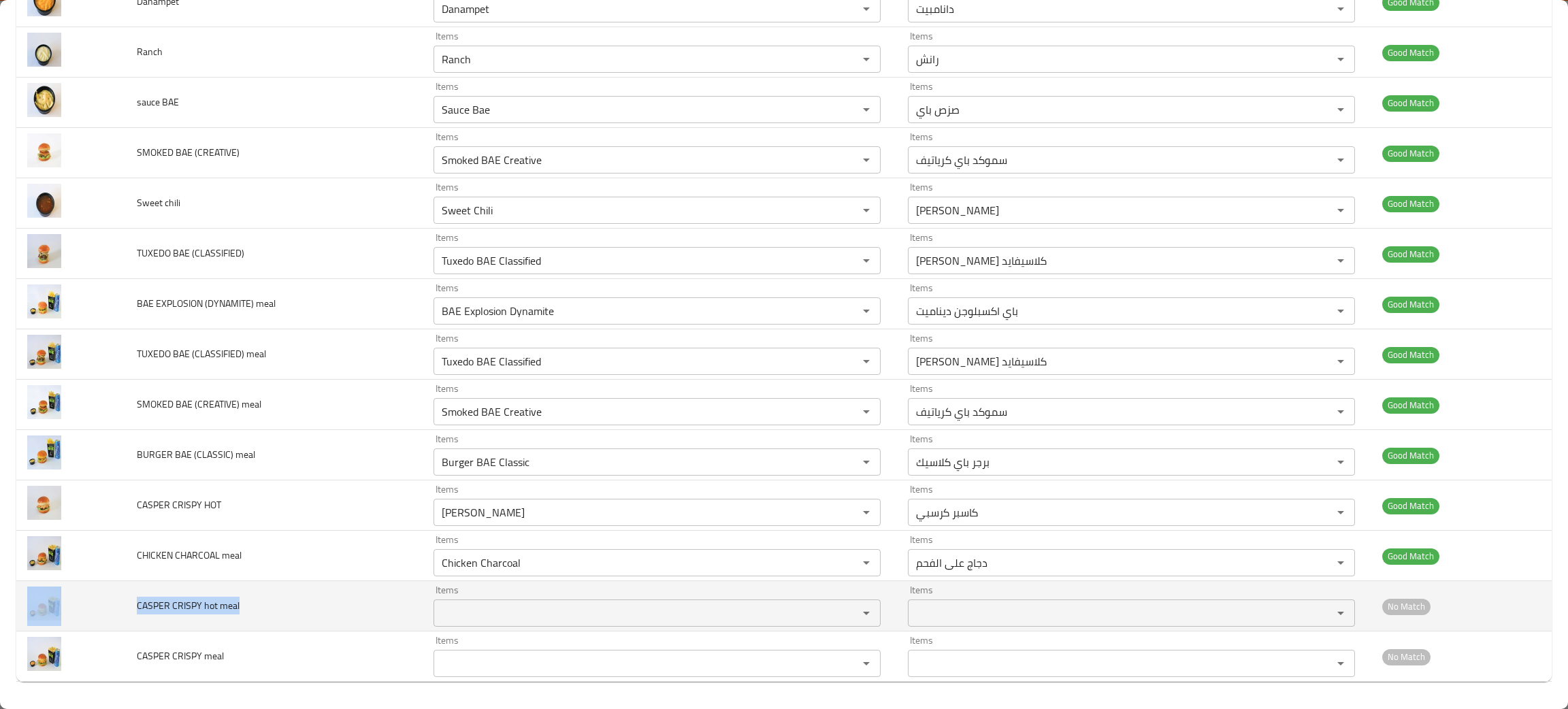
drag, startPoint x: 291, startPoint y: 606, endPoint x: 168, endPoint y: 607, distance: 123.0
click at [126, 600] on td "CASPER CRISPY hot meal" at bounding box center [275, 606] width 297 height 51
copy span "CASPER CRISPY hot meal"
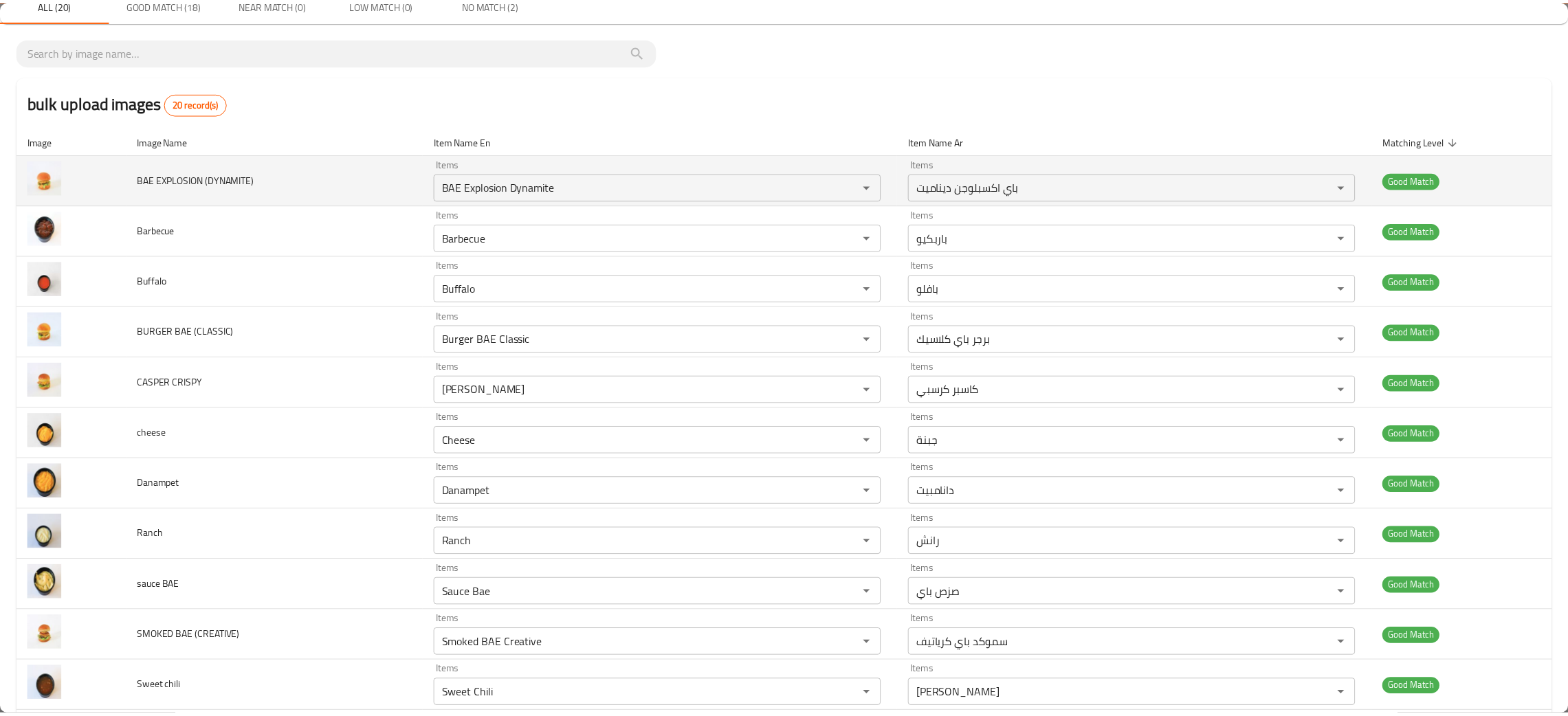
scroll to position [0, 0]
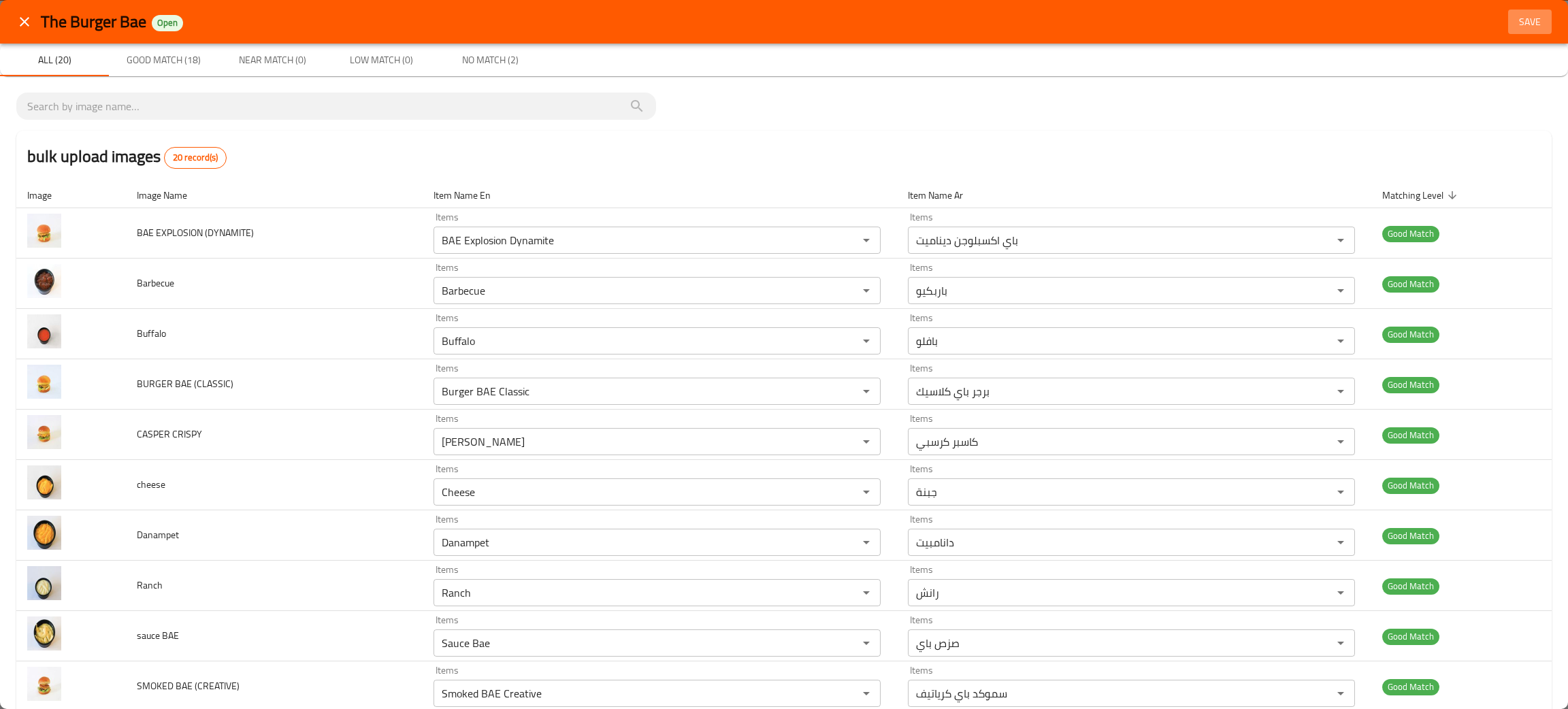
click at [1523, 19] on span "Save" at bounding box center [1530, 22] width 33 height 17
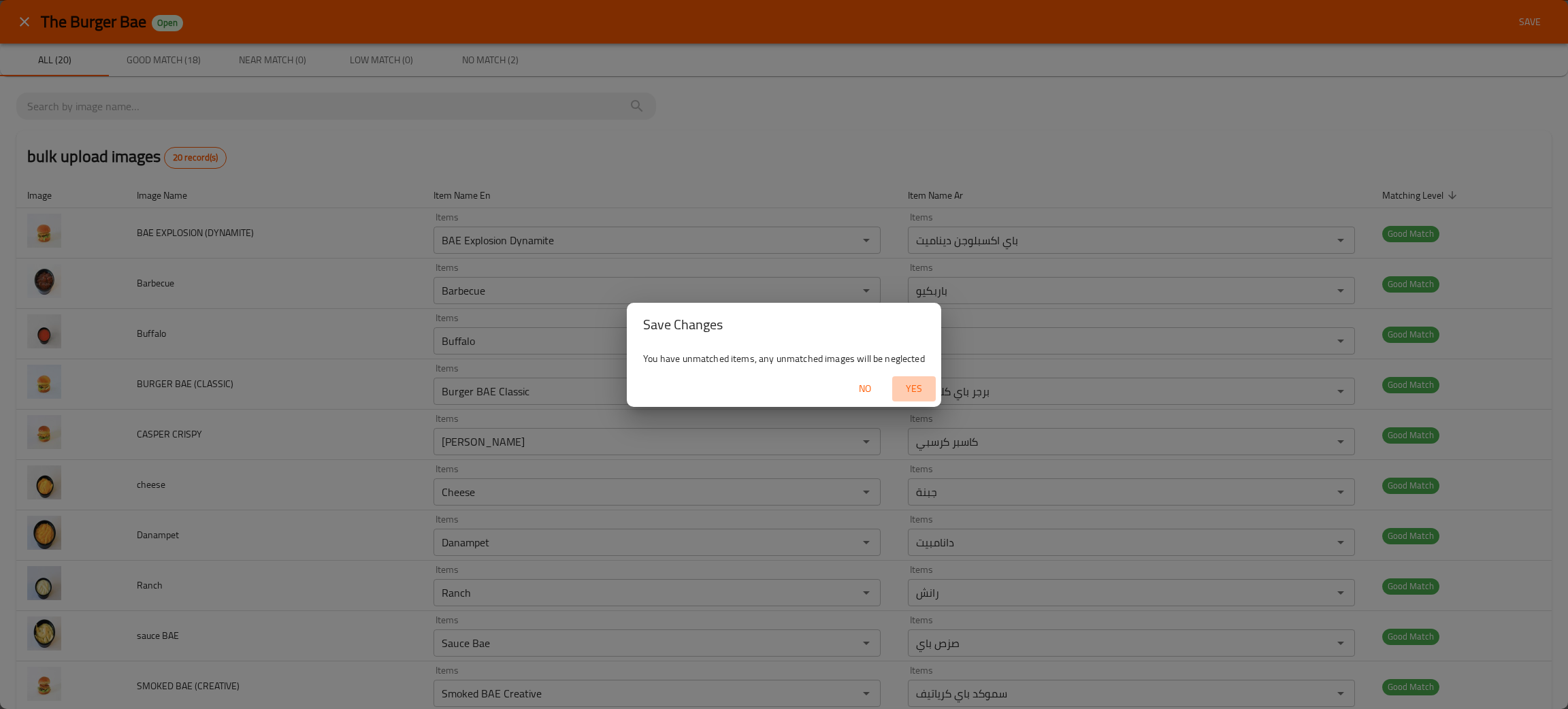
click at [917, 383] on span "Yes" at bounding box center [914, 389] width 33 height 17
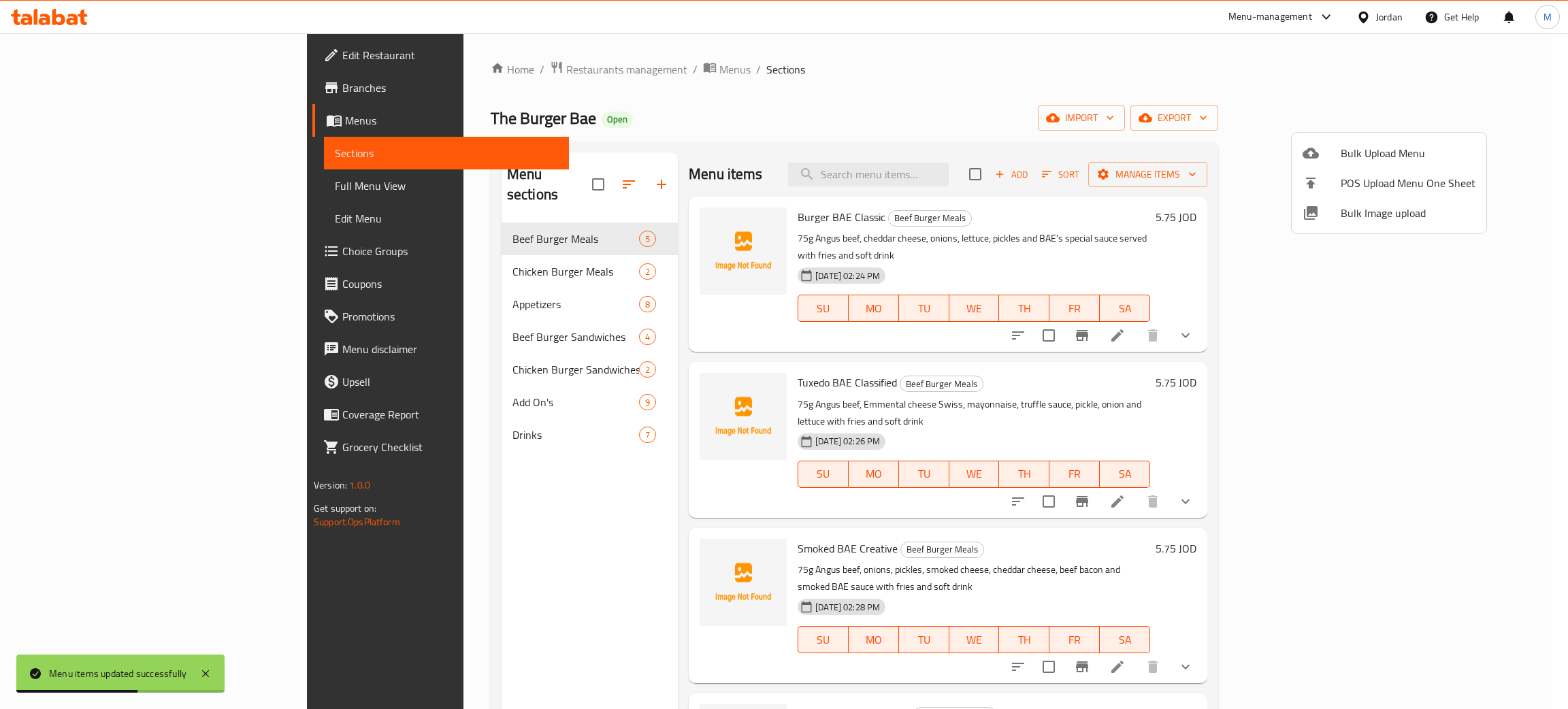
click at [385, 248] on div at bounding box center [784, 354] width 1568 height 709
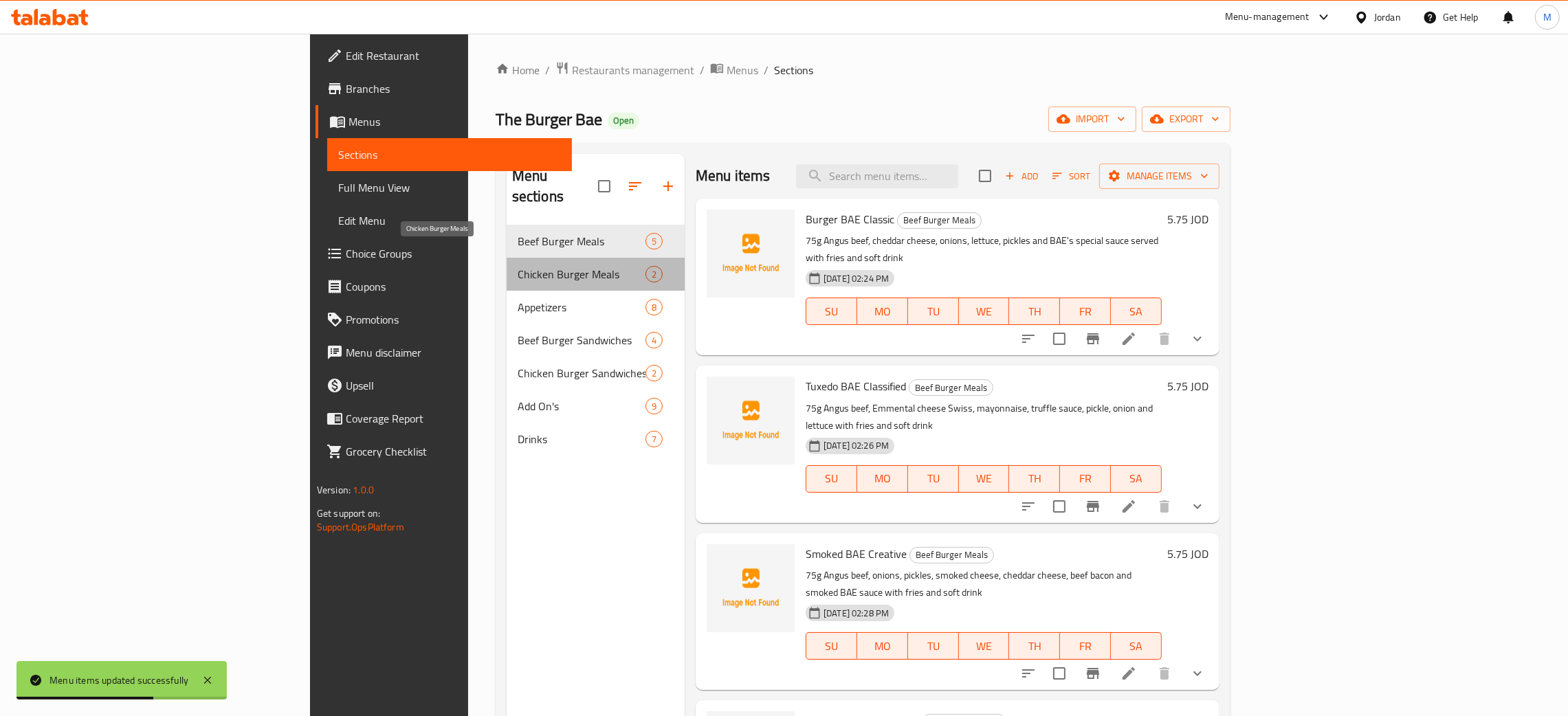
click at [518, 266] on span "Chicken Burger Meals" at bounding box center [582, 273] width 128 height 16
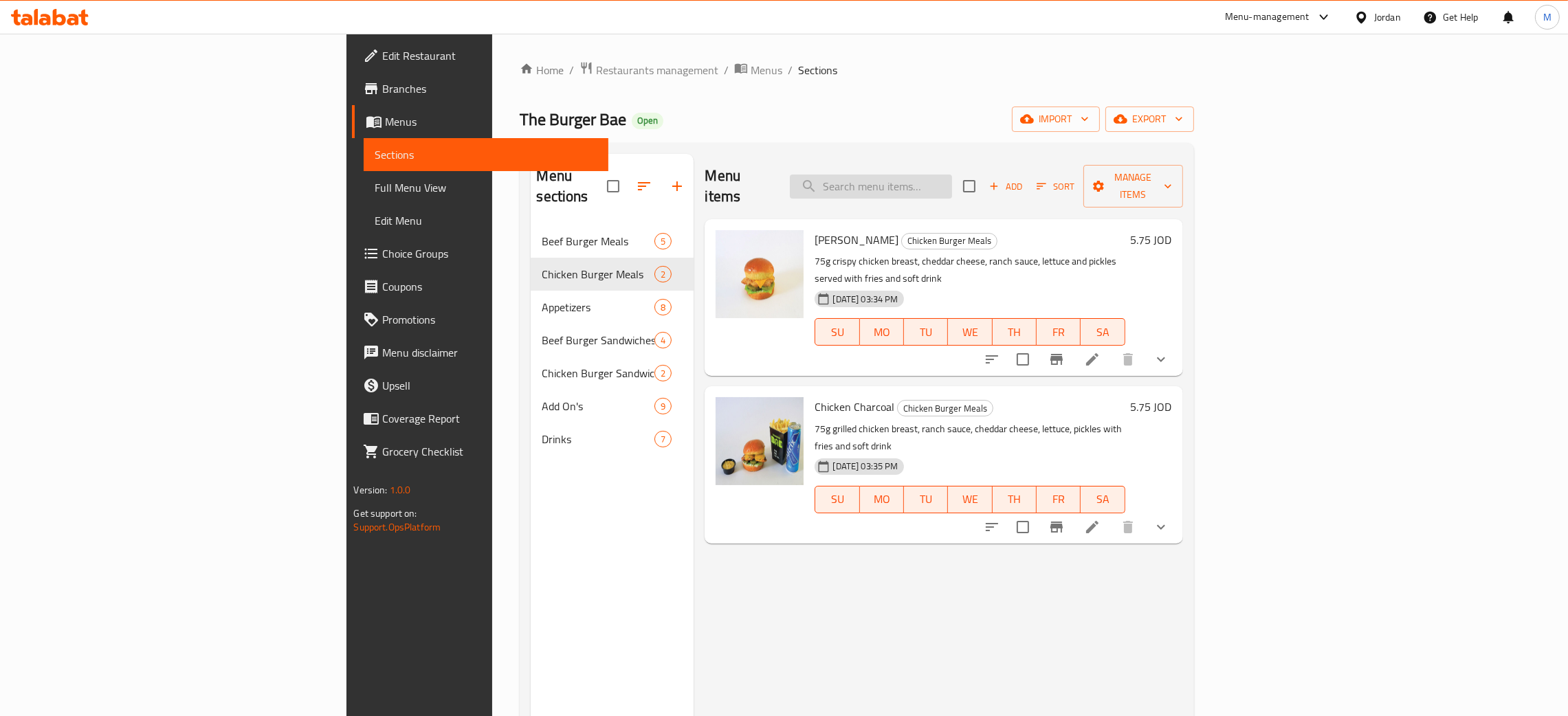
click at [952, 175] on input "search" at bounding box center [871, 186] width 162 height 24
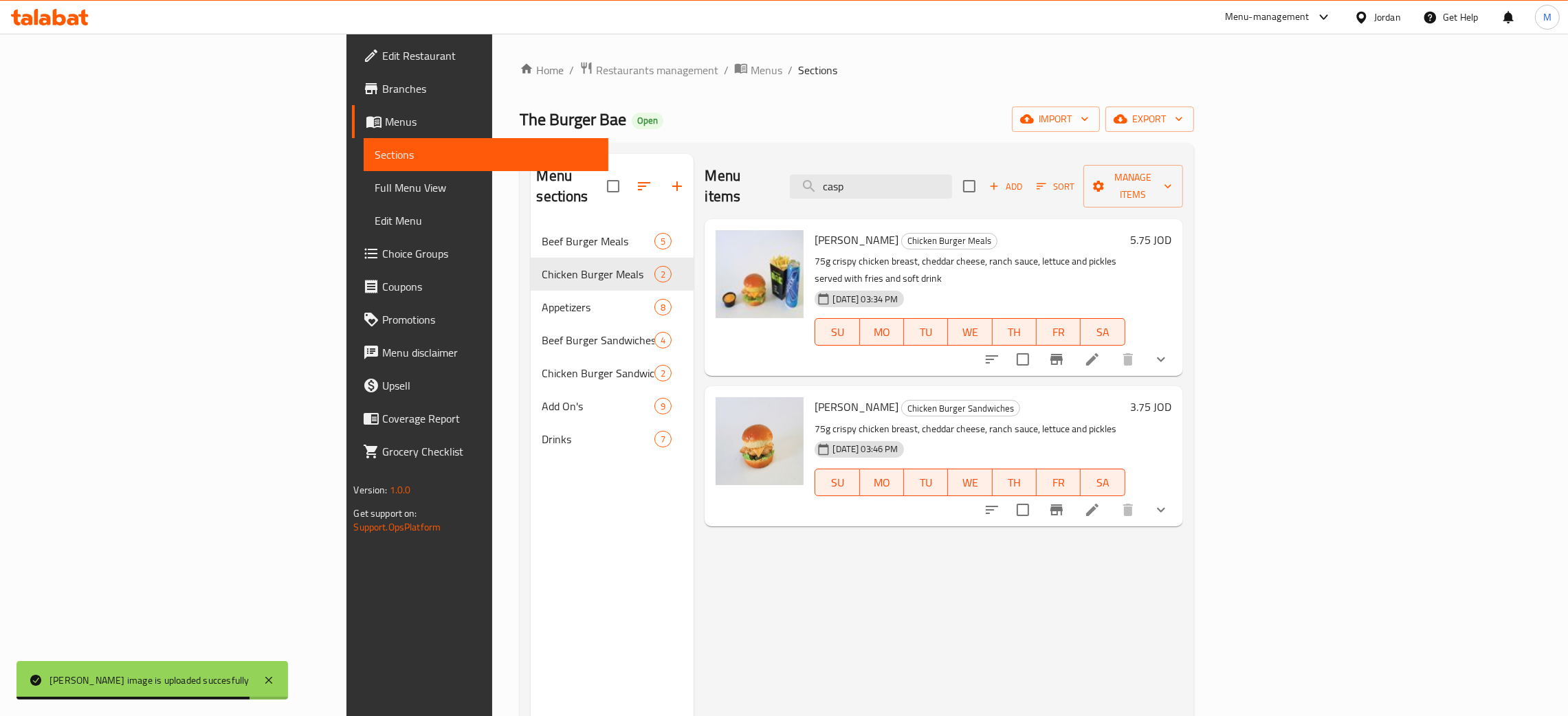
type input "casp"
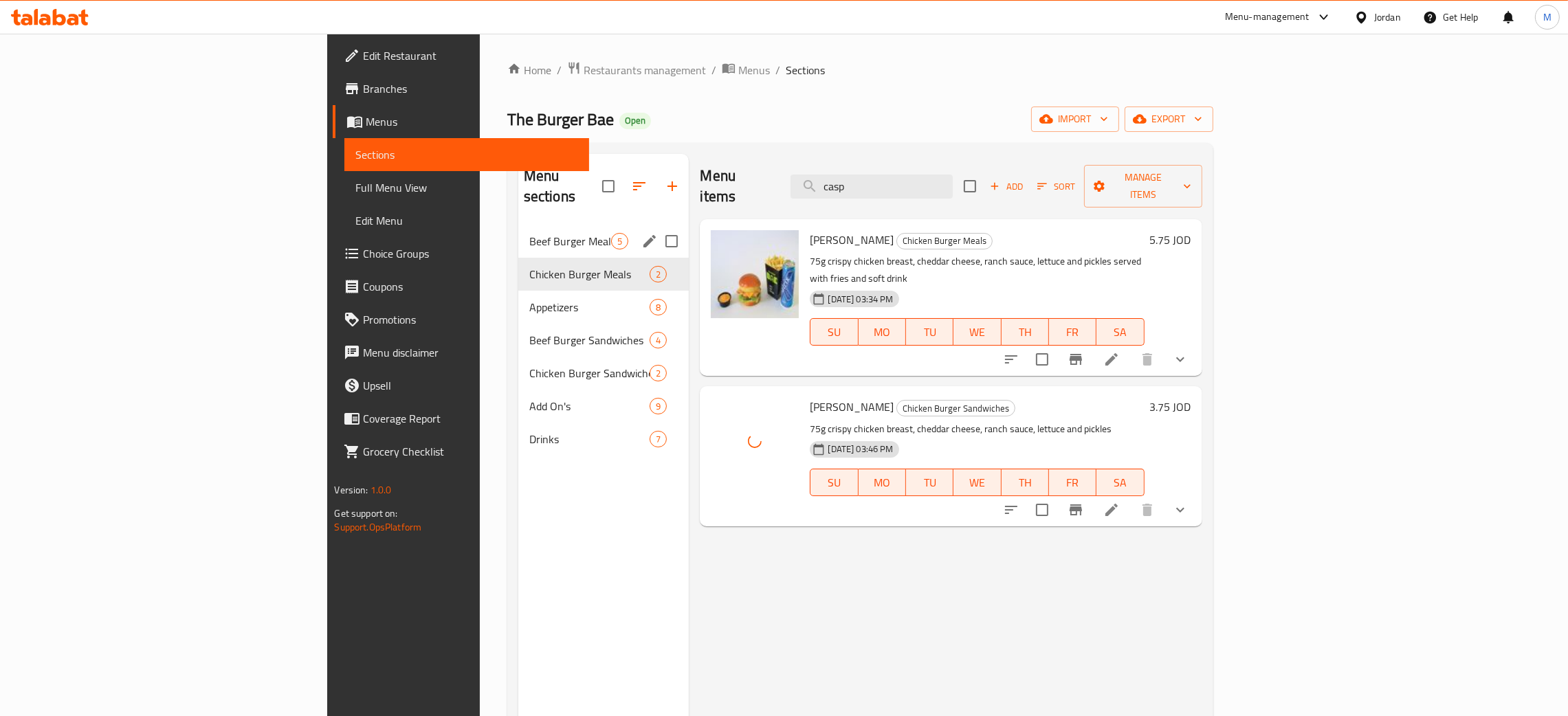
click at [518, 225] on div "Beef Burger Meals 5" at bounding box center [603, 242] width 171 height 33
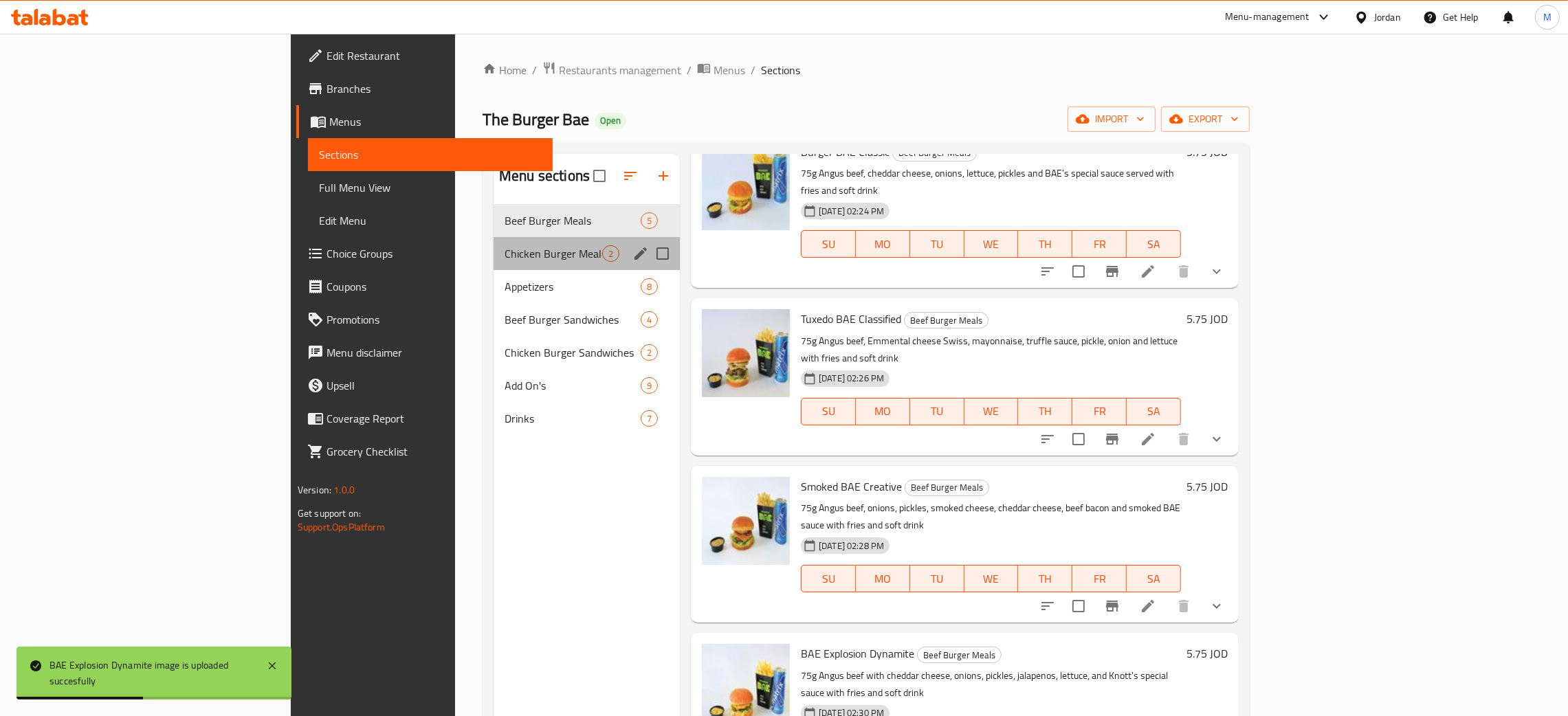
click at [494, 243] on div "Chicken Burger Meals 2" at bounding box center [587, 253] width 187 height 33
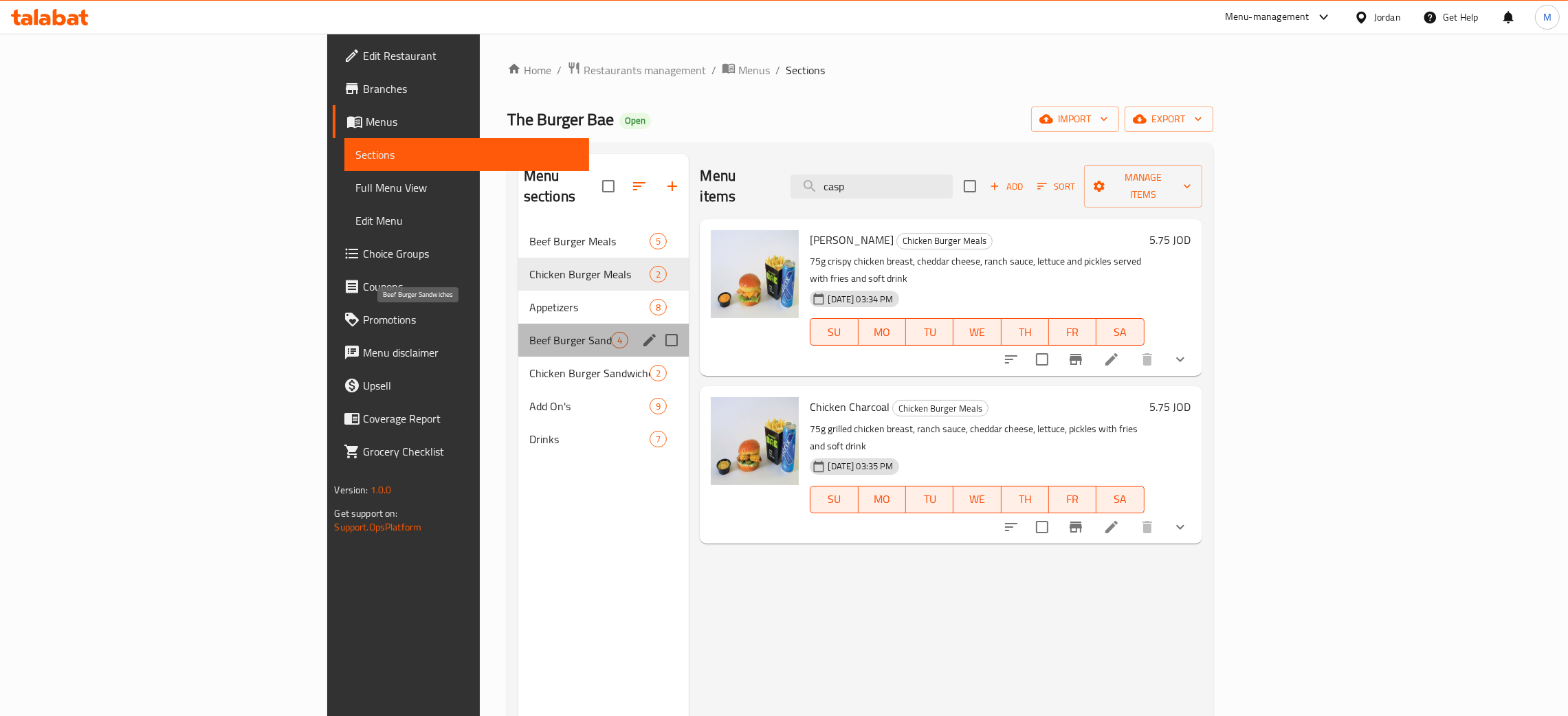
click at [530, 332] on span "Beef Burger Sandwiches" at bounding box center [570, 340] width 82 height 16
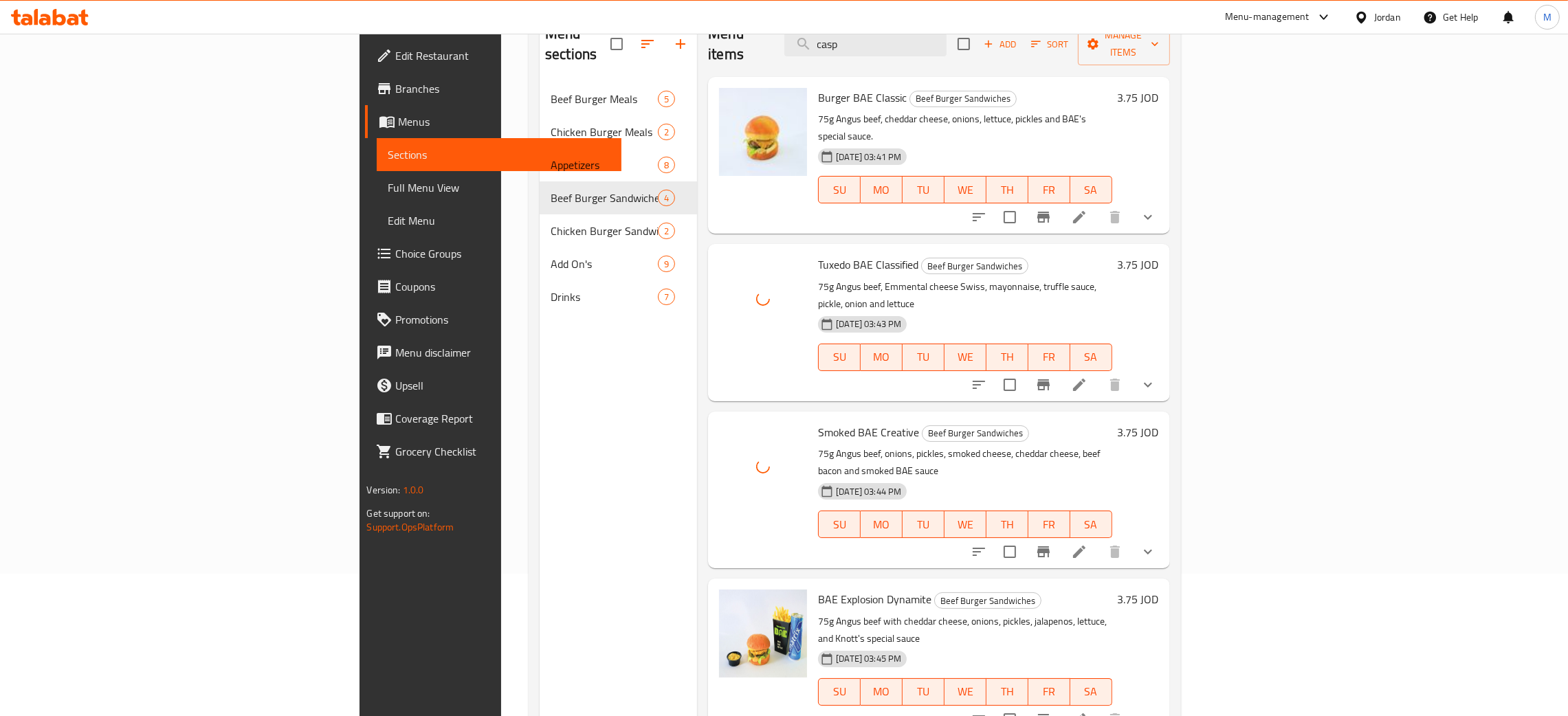
scroll to position [194, 0]
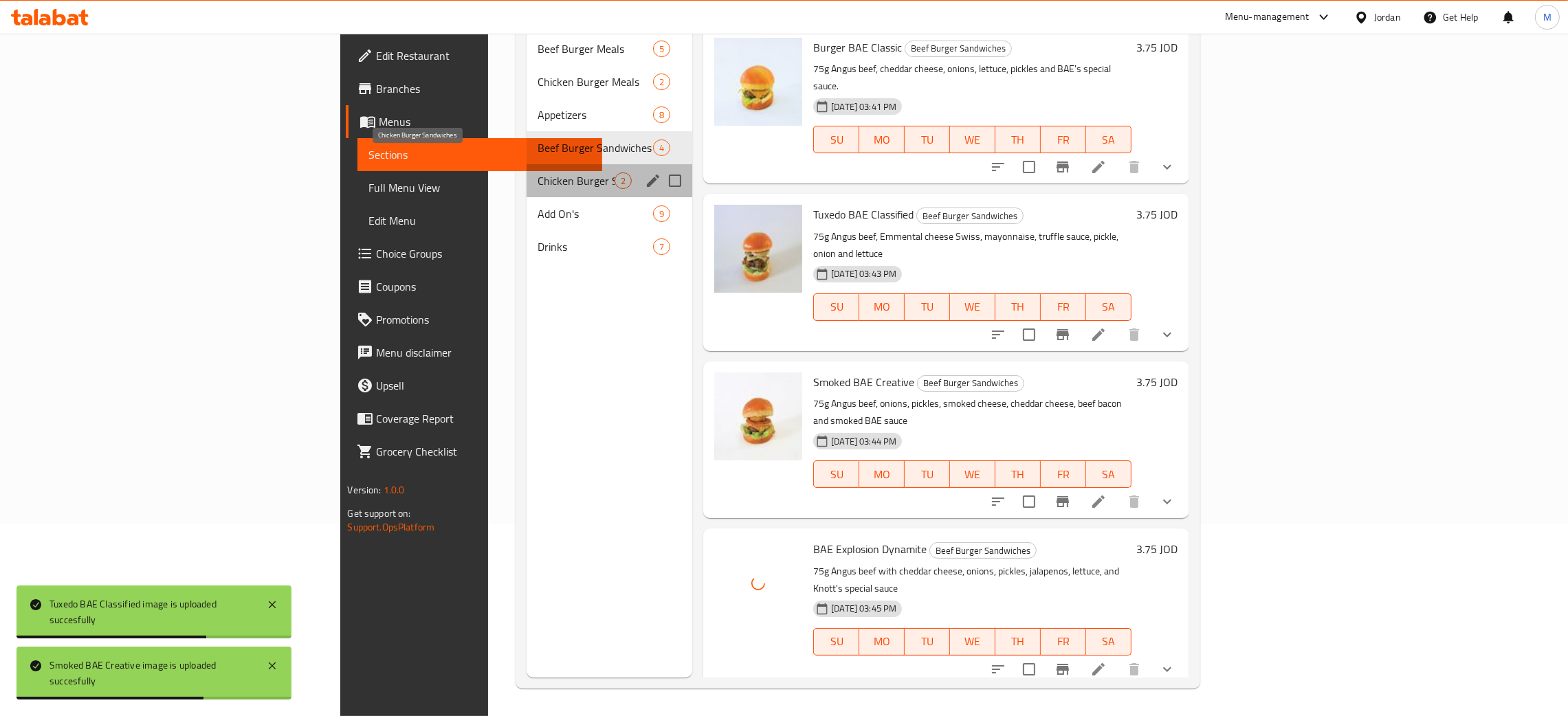
click at [537, 173] on span "Chicken Burger Sandwiches" at bounding box center [576, 181] width 77 height 16
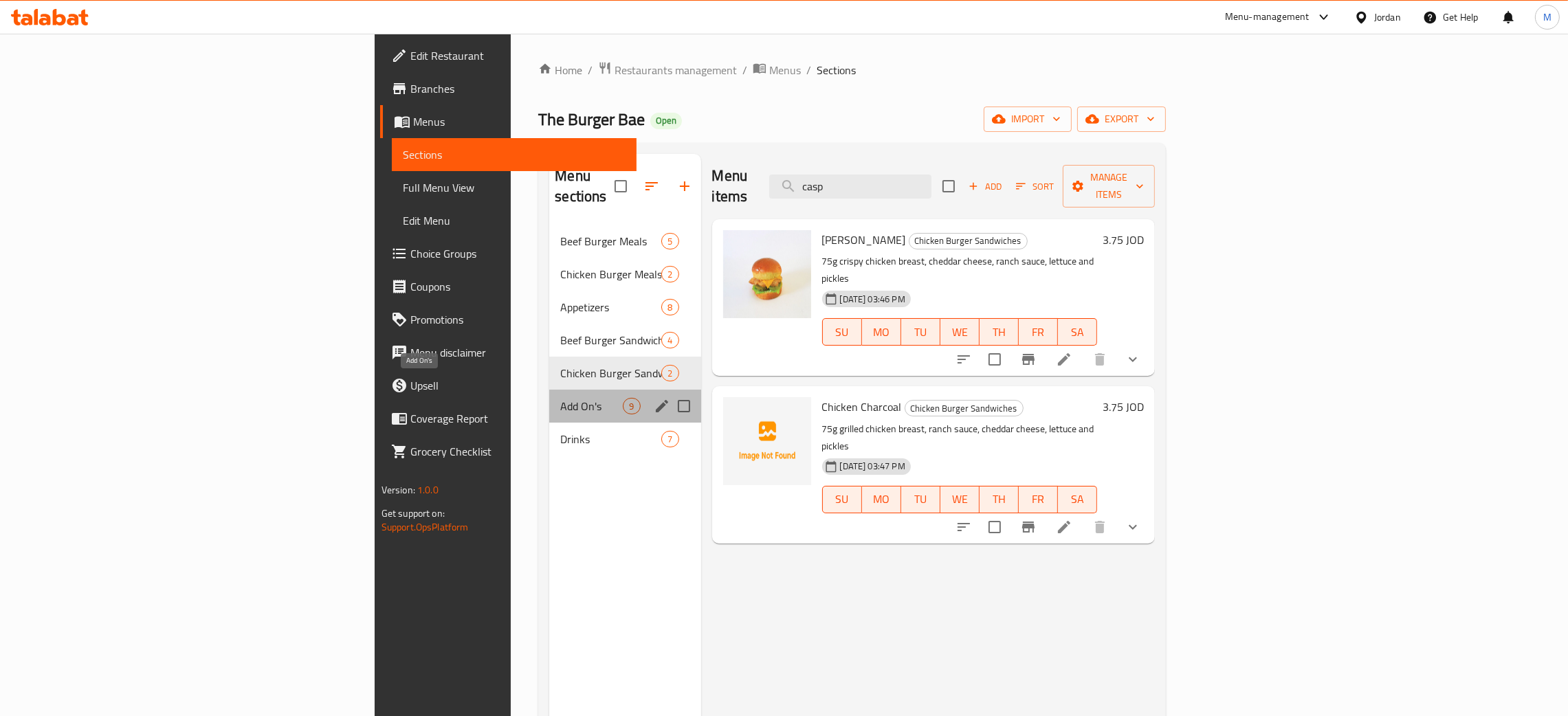
click at [561, 398] on span "Add On's" at bounding box center [592, 406] width 63 height 16
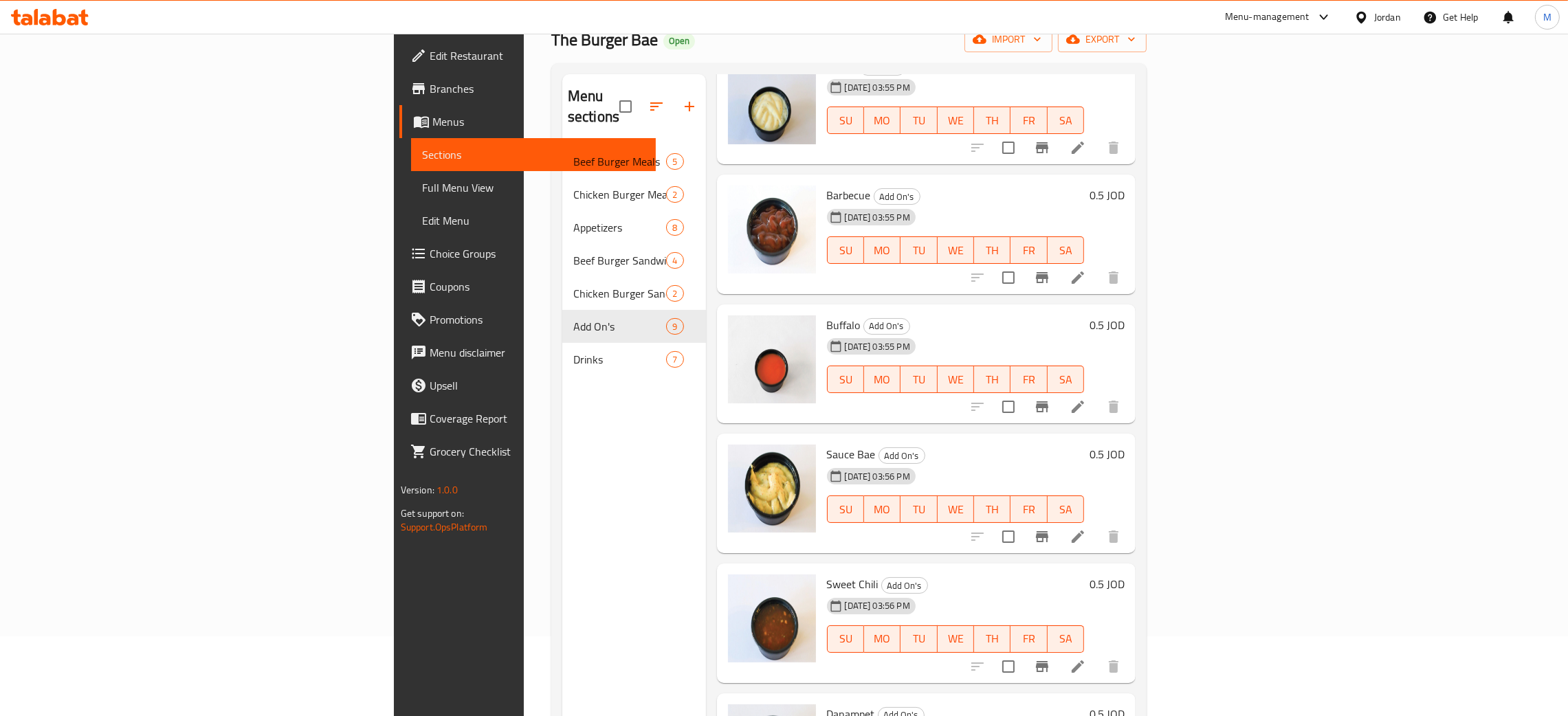
scroll to position [194, 0]
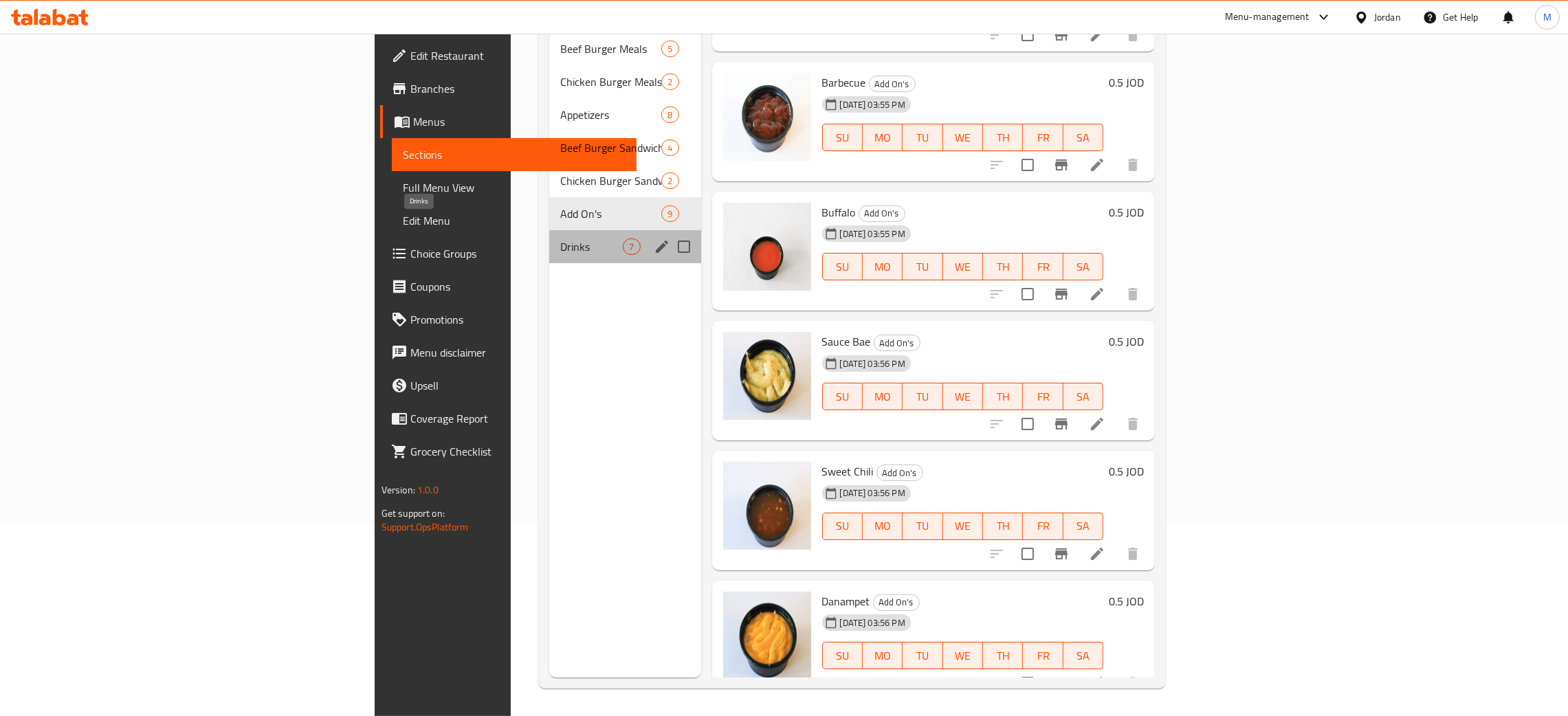
click at [561, 239] on span "Drinks" at bounding box center [592, 246] width 63 height 16
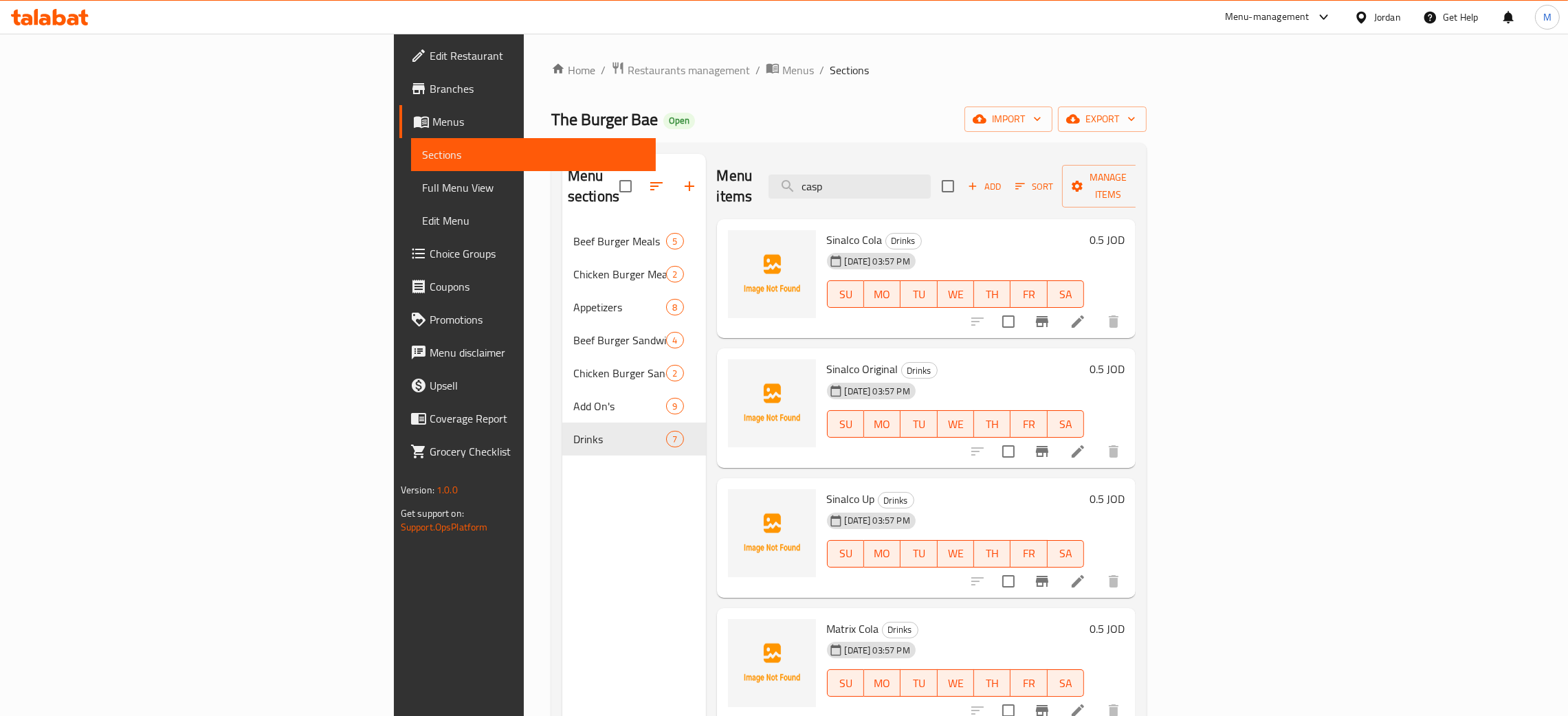
click at [422, 182] on span "Full Menu View" at bounding box center [534, 187] width 222 height 16
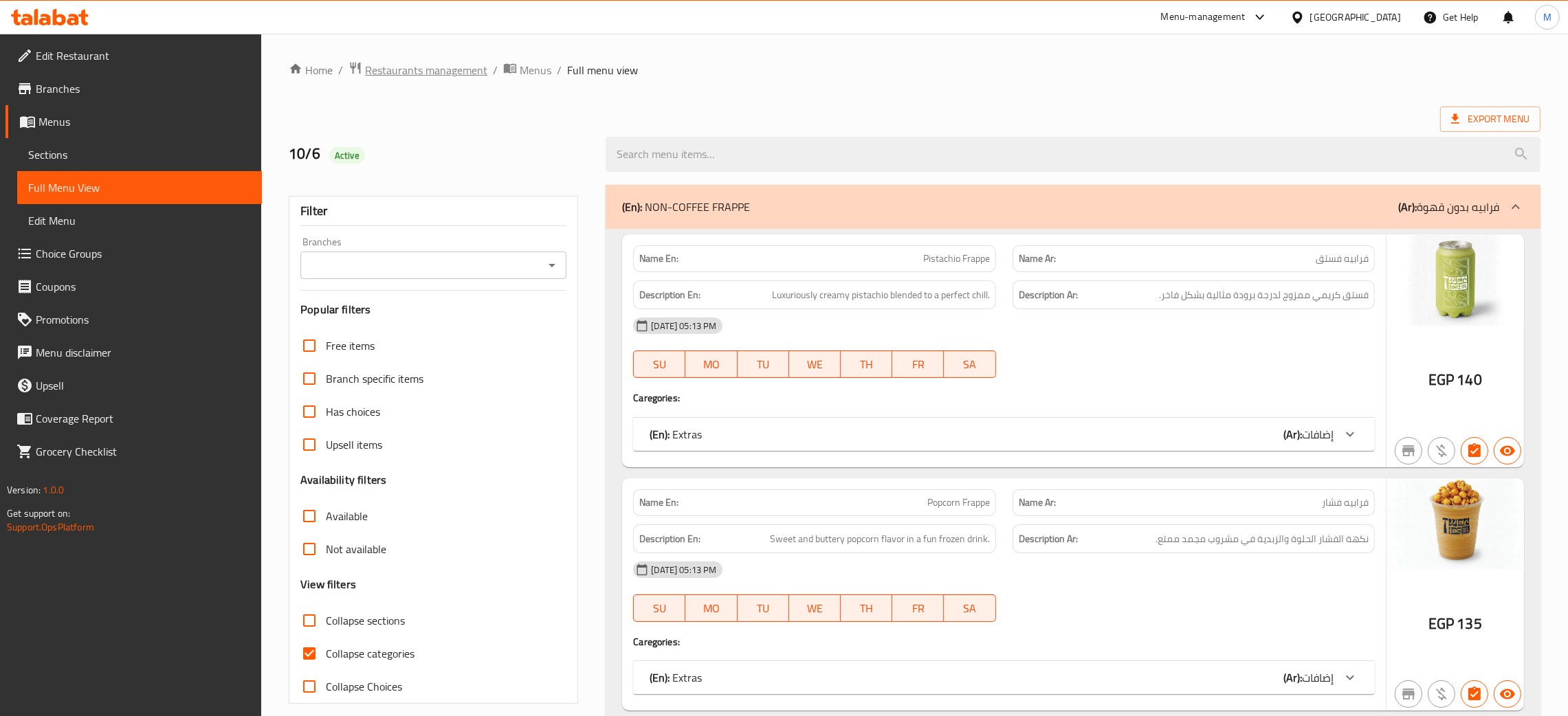
click at [432, 62] on span "Restaurants management" at bounding box center [426, 70] width 123 height 16
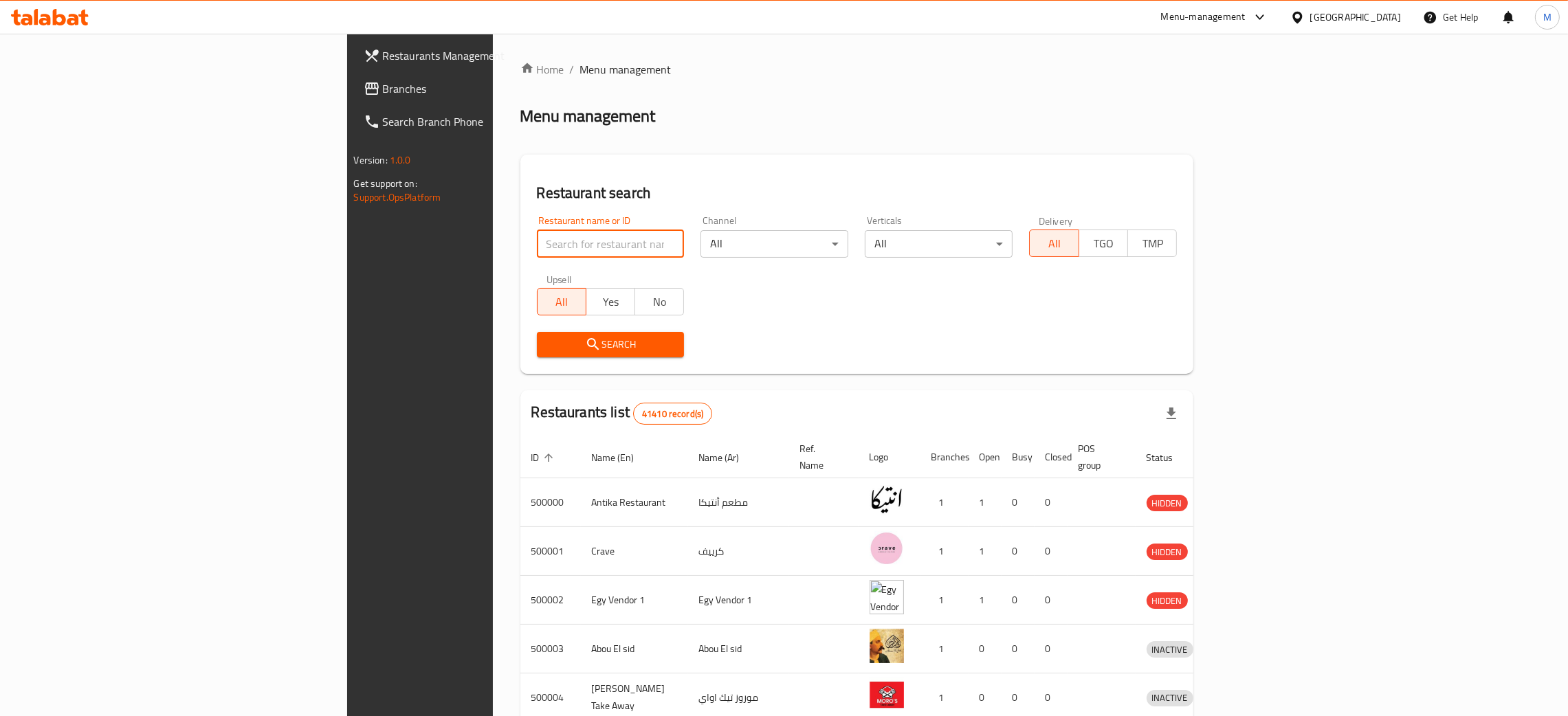
click at [537, 239] on input "search" at bounding box center [610, 243] width 148 height 27
paste input "510587"
type input "510587"
click at [548, 338] on span "Search" at bounding box center [611, 345] width 126 height 17
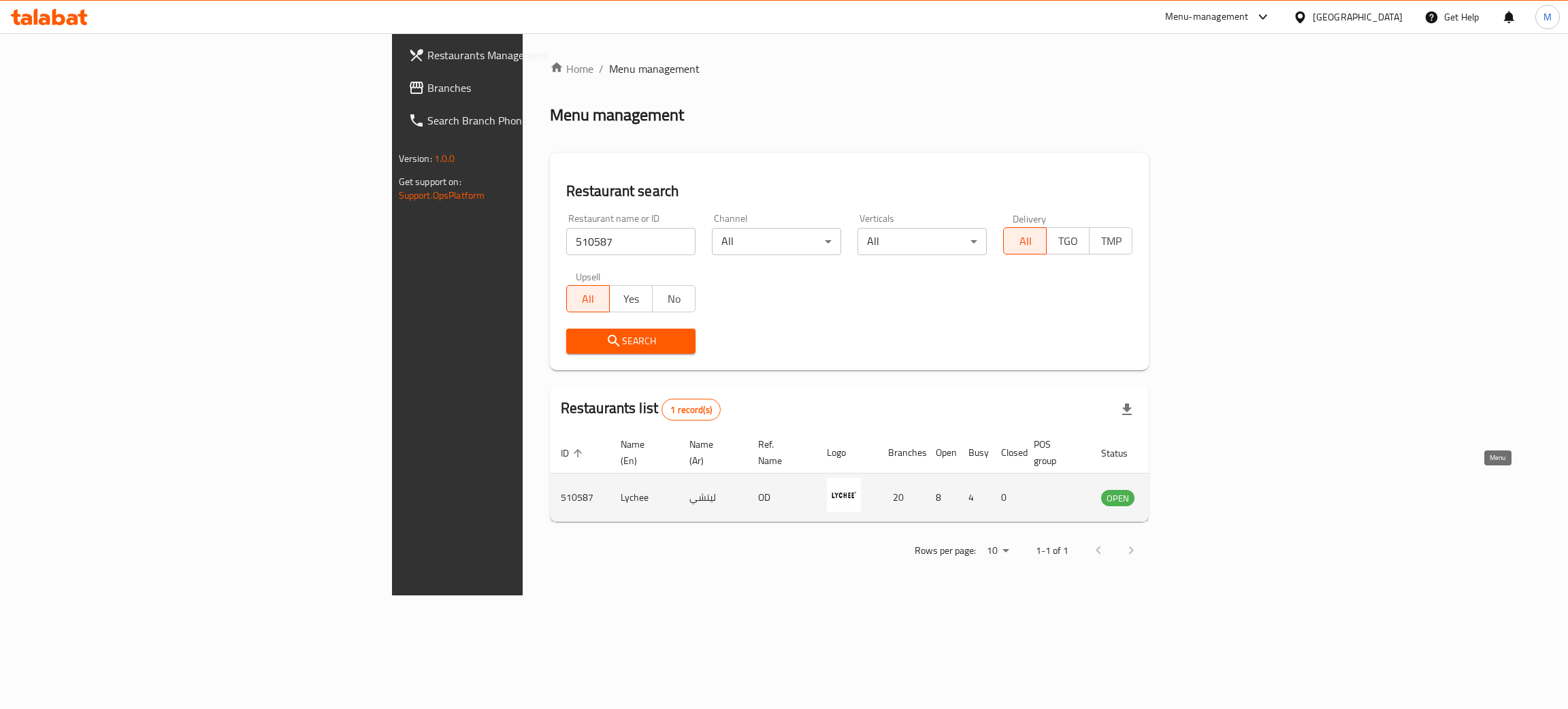
click at [1188, 493] on icon "enhanced table" at bounding box center [1181, 499] width 15 height 11
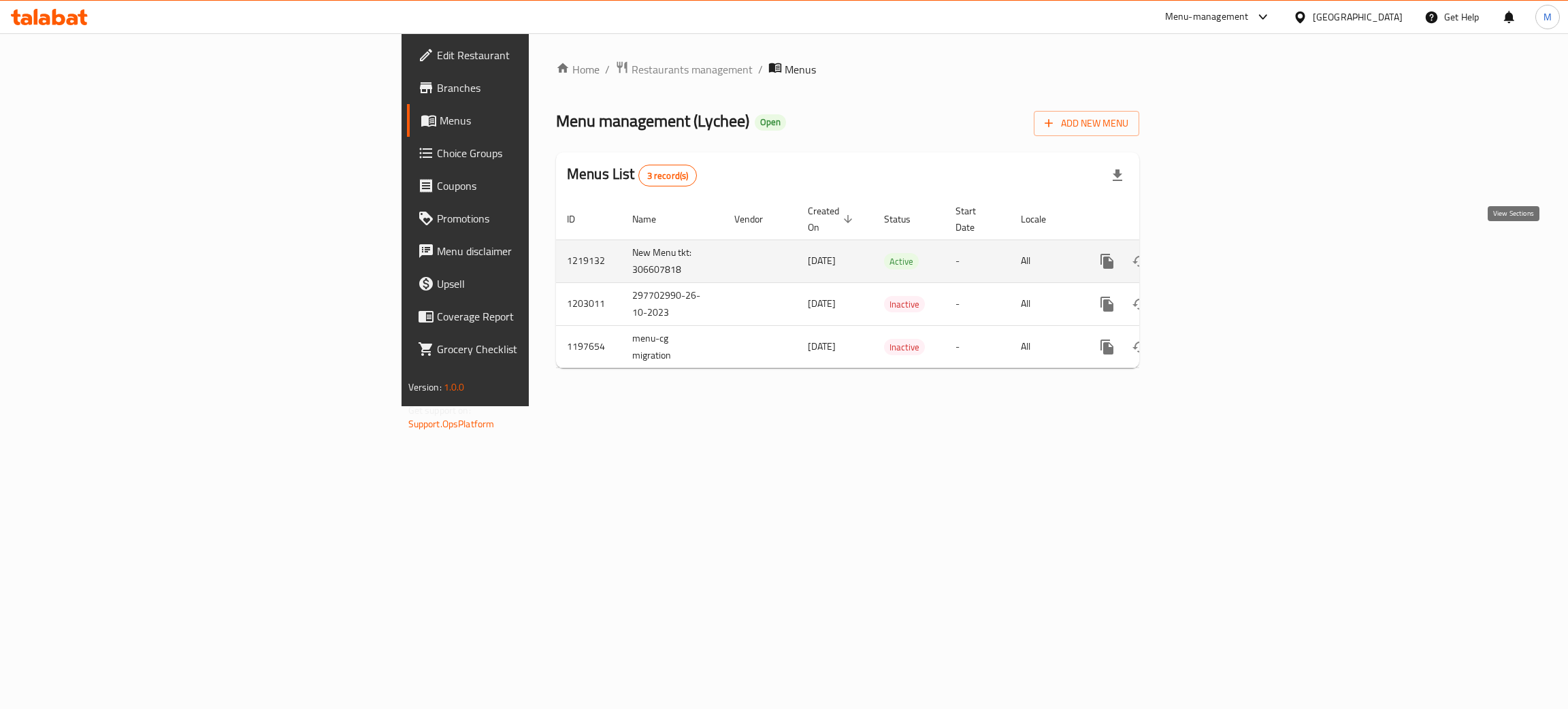
click at [1213, 254] on icon "enhanced table" at bounding box center [1204, 261] width 16 height 16
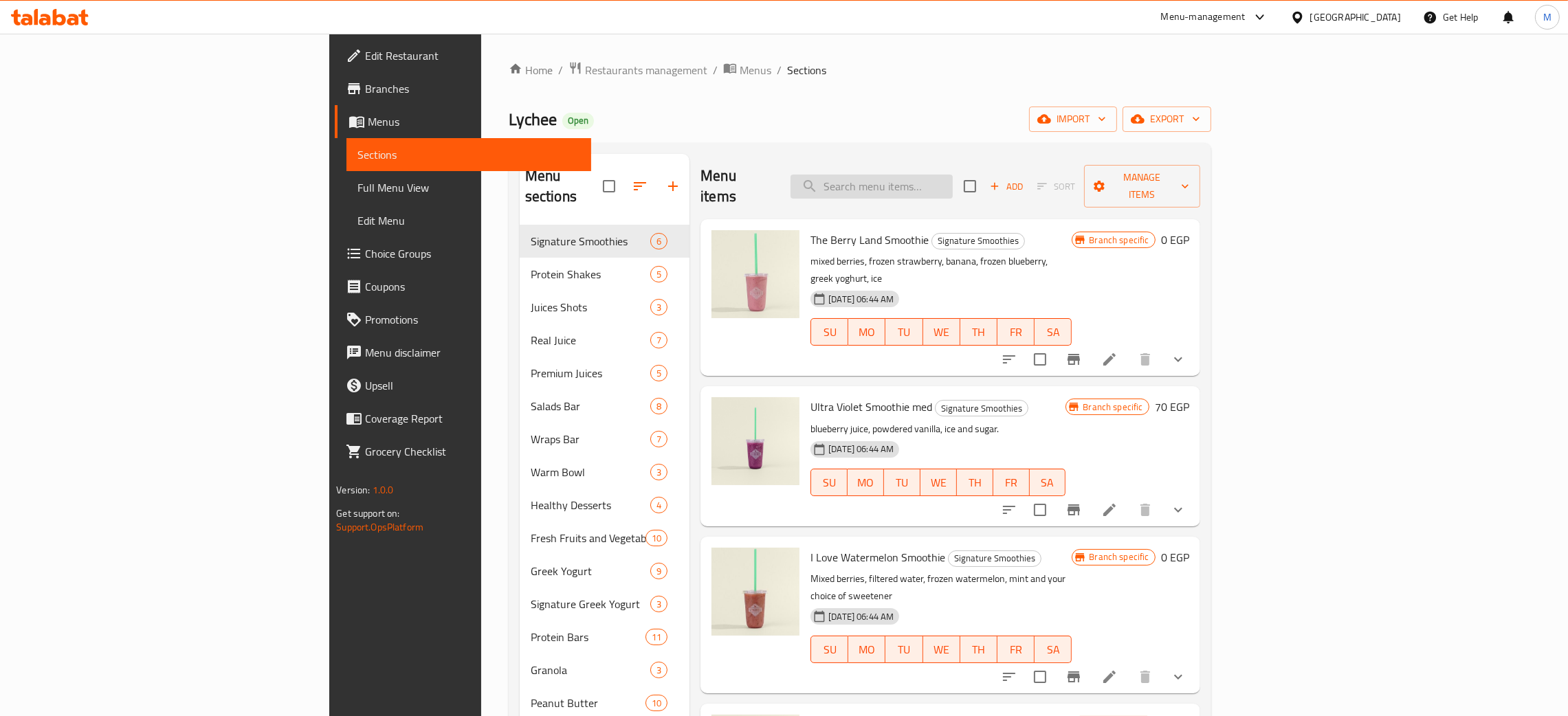
click at [953, 175] on input "search" at bounding box center [872, 186] width 162 height 24
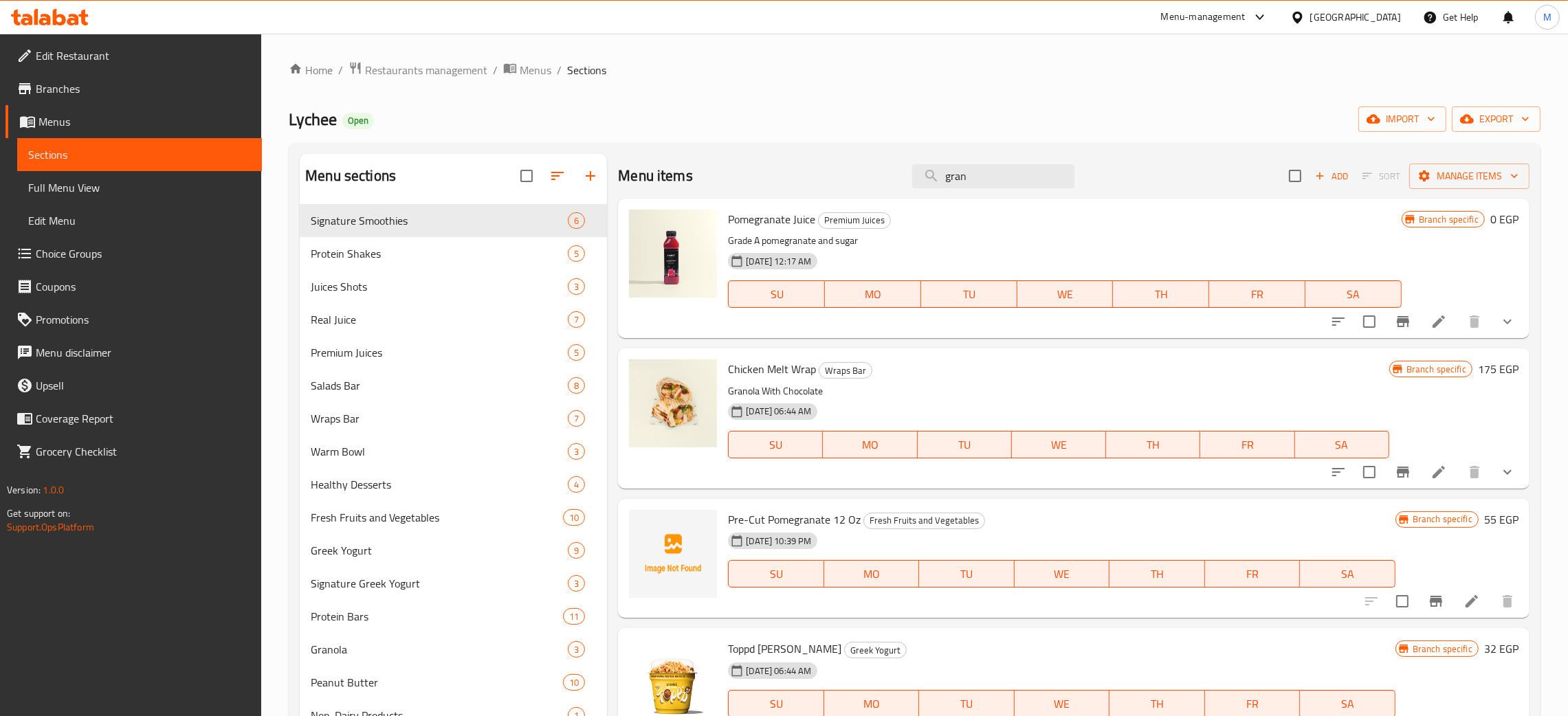
type input "gran"
drag, startPoint x: 976, startPoint y: 180, endPoint x: 872, endPoint y: 151, distance: 108.0
click at [871, 156] on div "Menu items gran Add Sort Manage items" at bounding box center [1073, 176] width 912 height 44
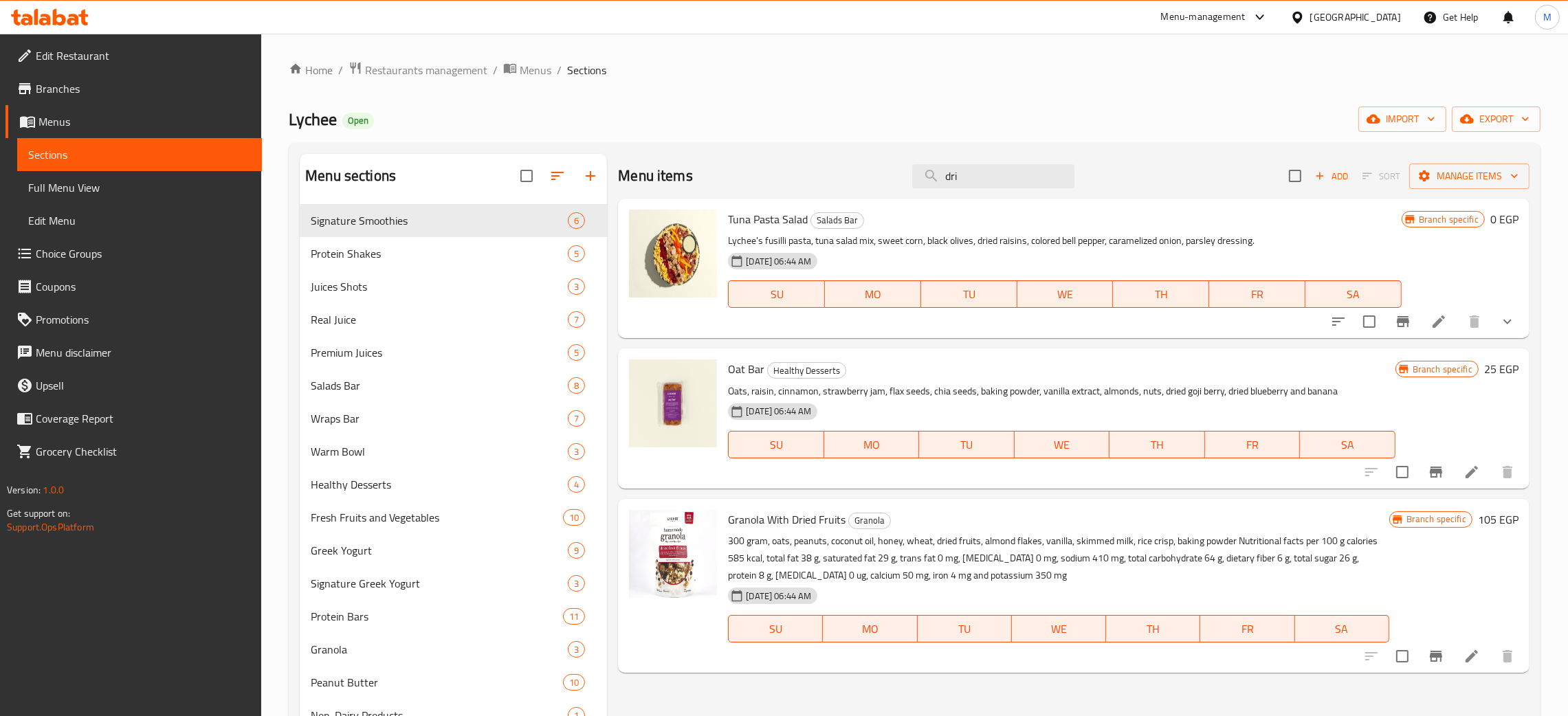
type input "dri"
drag, startPoint x: 984, startPoint y: 184, endPoint x: 919, endPoint y: 171, distance: 66.3
click at [922, 182] on input "dri" at bounding box center [994, 176] width 162 height 24
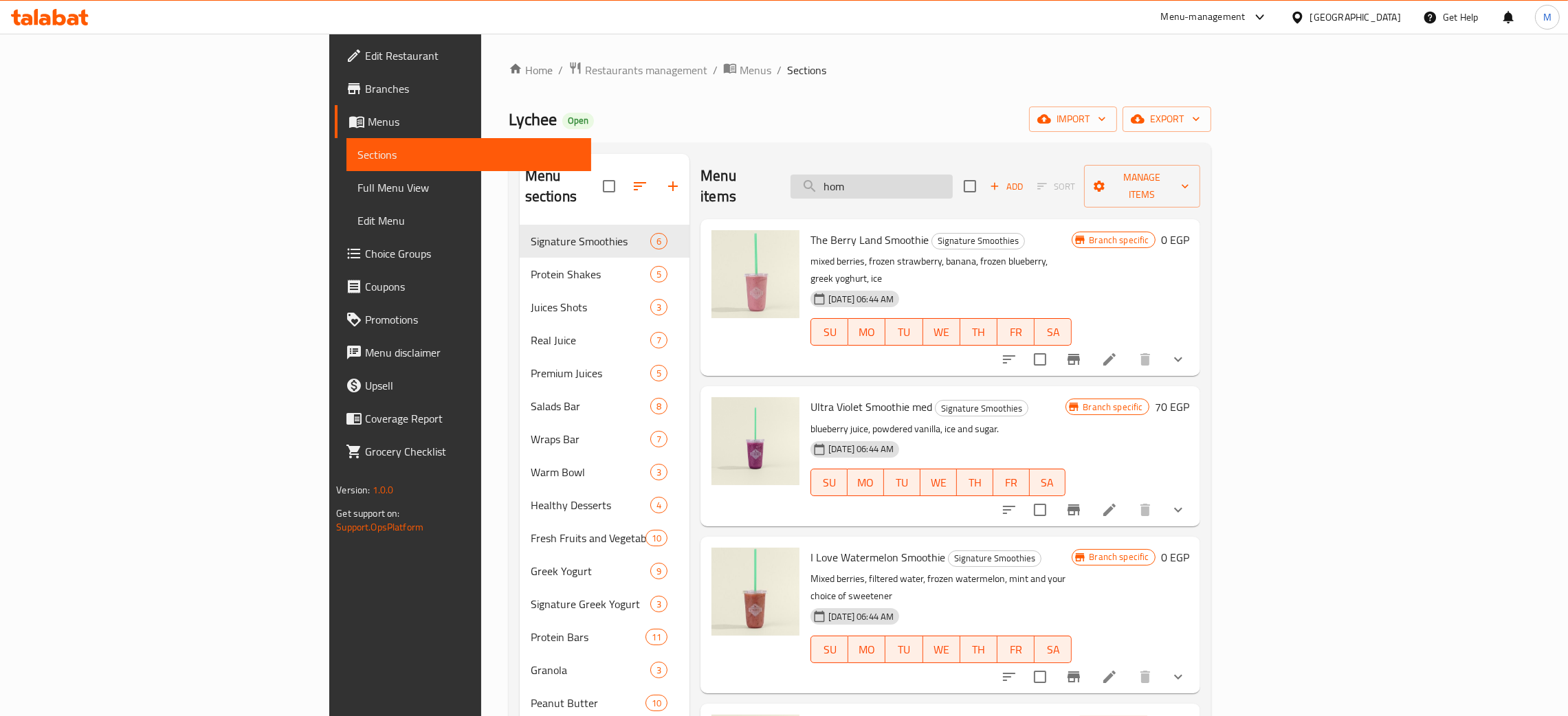
type input "home"
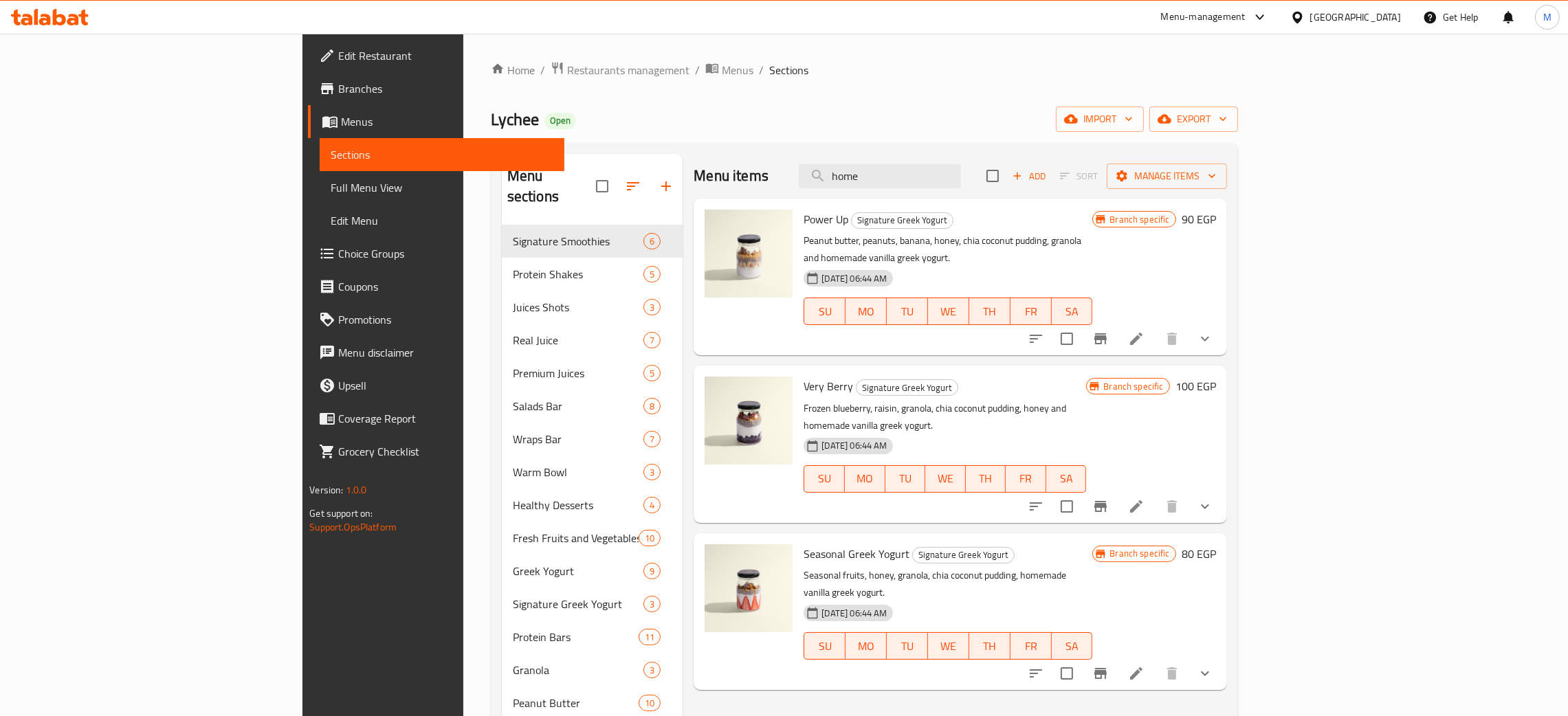
drag, startPoint x: 992, startPoint y: 170, endPoint x: 898, endPoint y: 149, distance: 96.3
click at [898, 149] on div "Menu sections Signature Smoothies 6 Protein Shakes 5 Juices Shots 3 Real Juice …" at bounding box center [864, 522] width 747 height 758
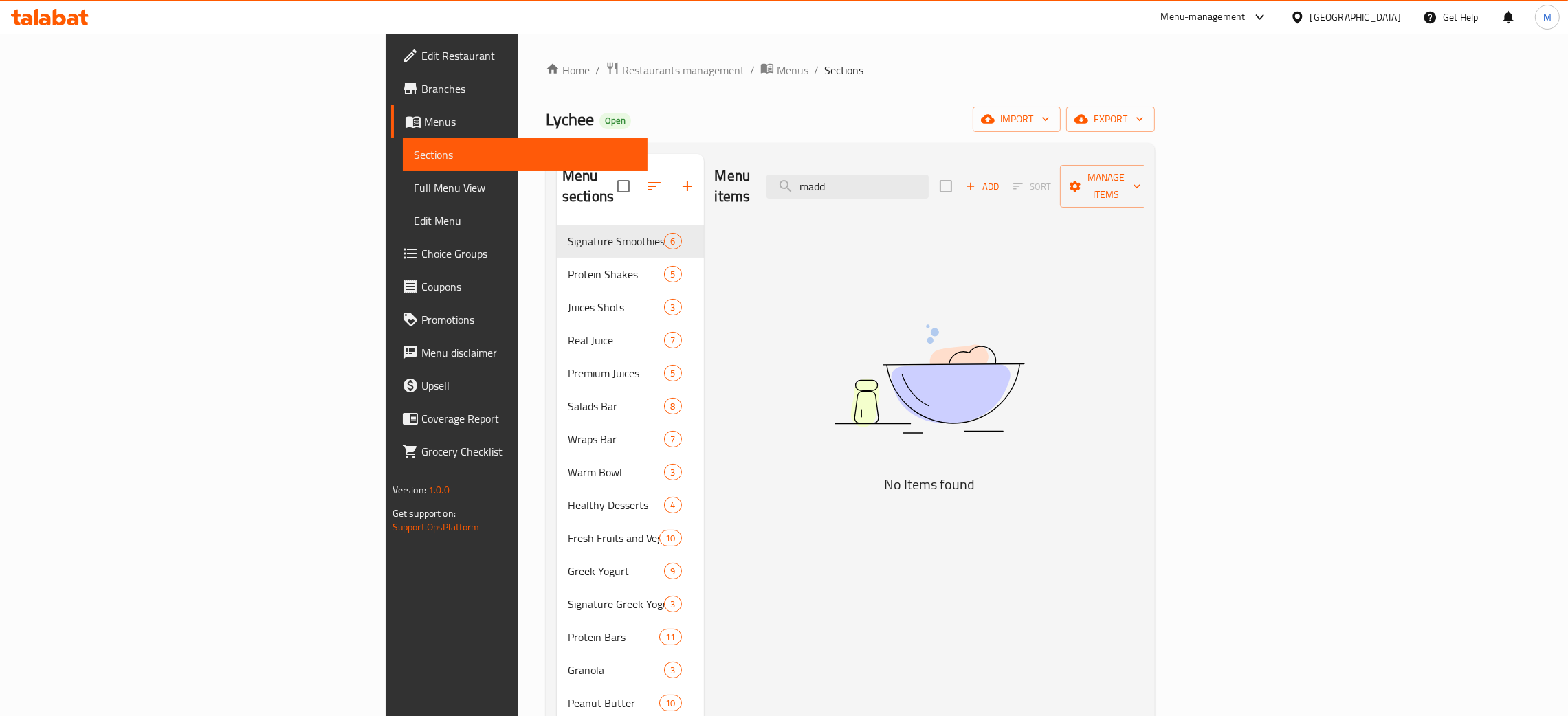
type input "mad"
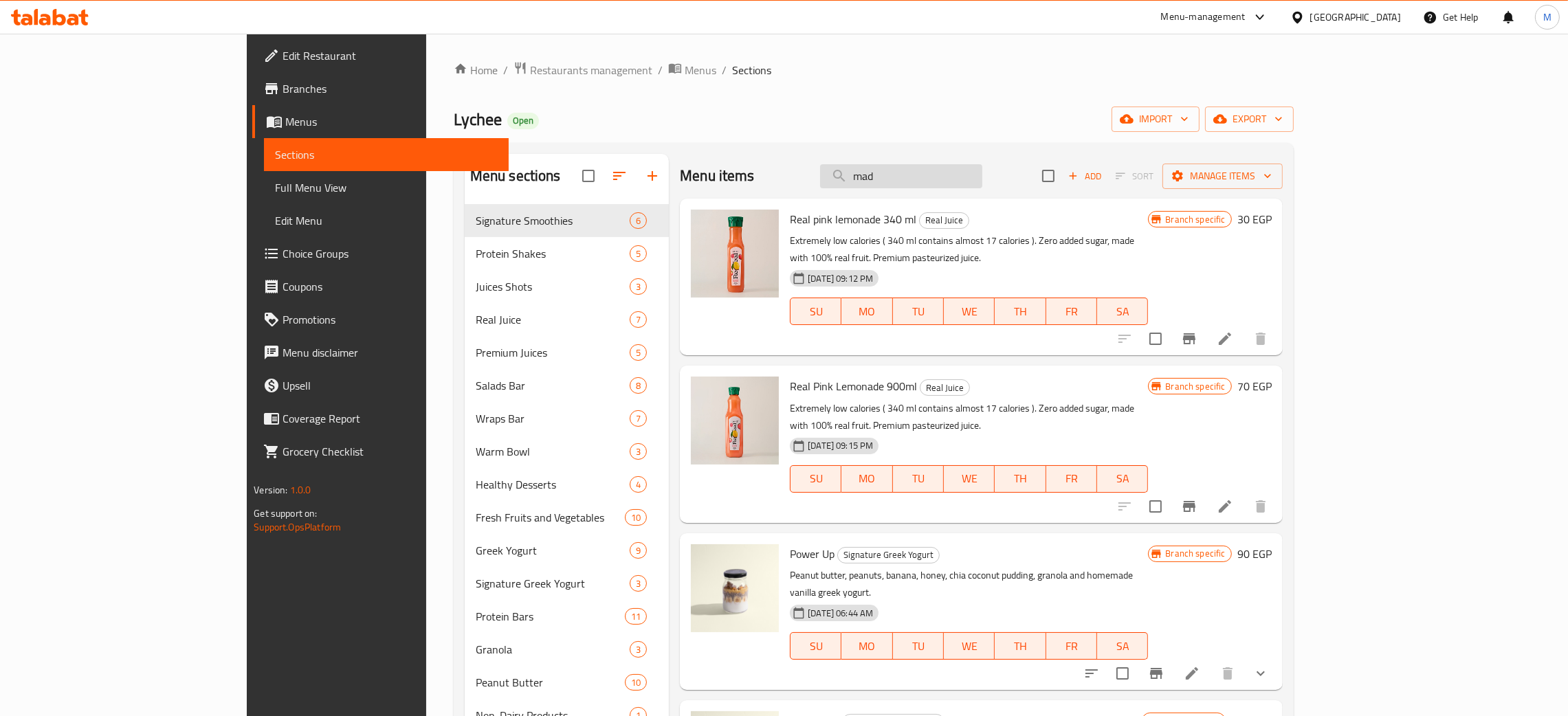
drag, startPoint x: 968, startPoint y: 184, endPoint x: 919, endPoint y: 180, distance: 49.2
click at [919, 180] on input "mad" at bounding box center [901, 176] width 162 height 24
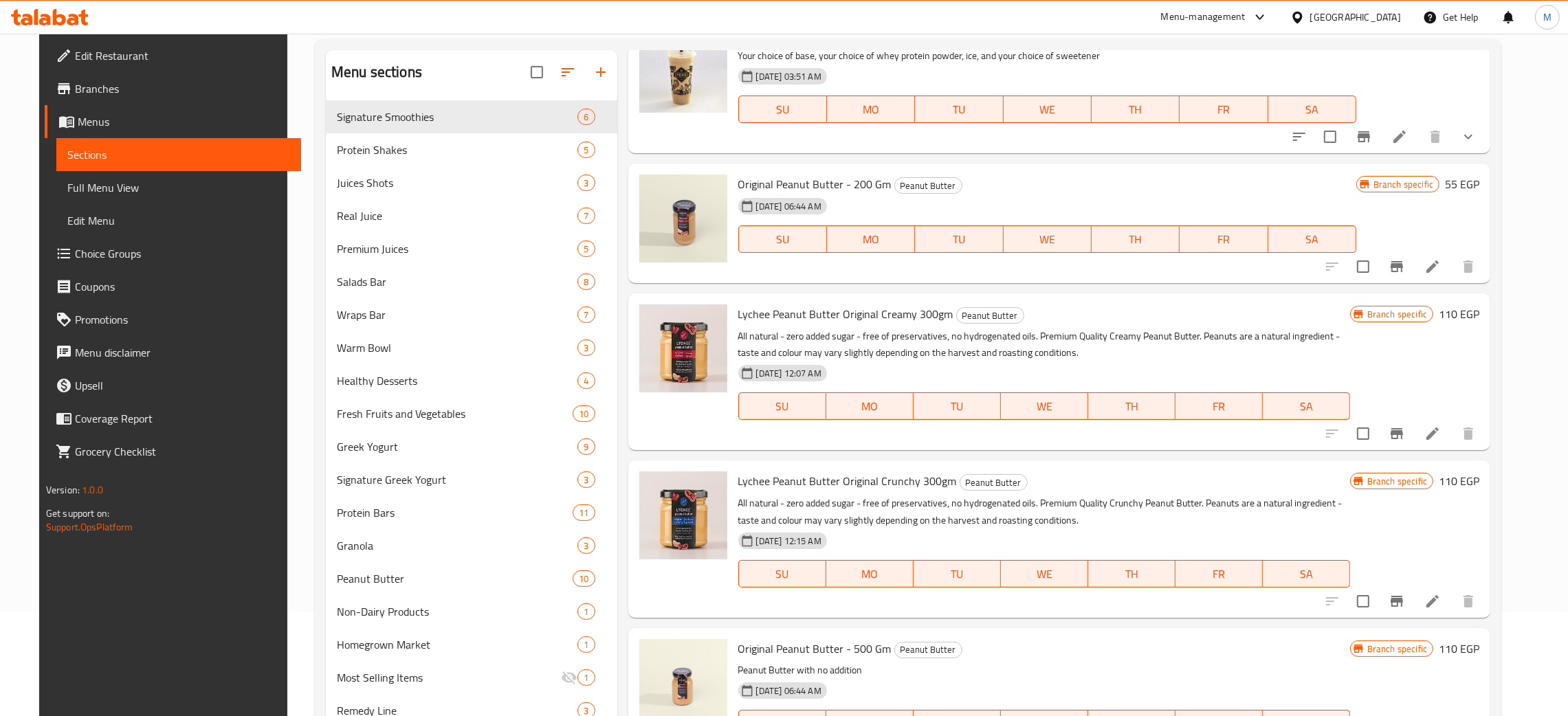
scroll to position [194, 0]
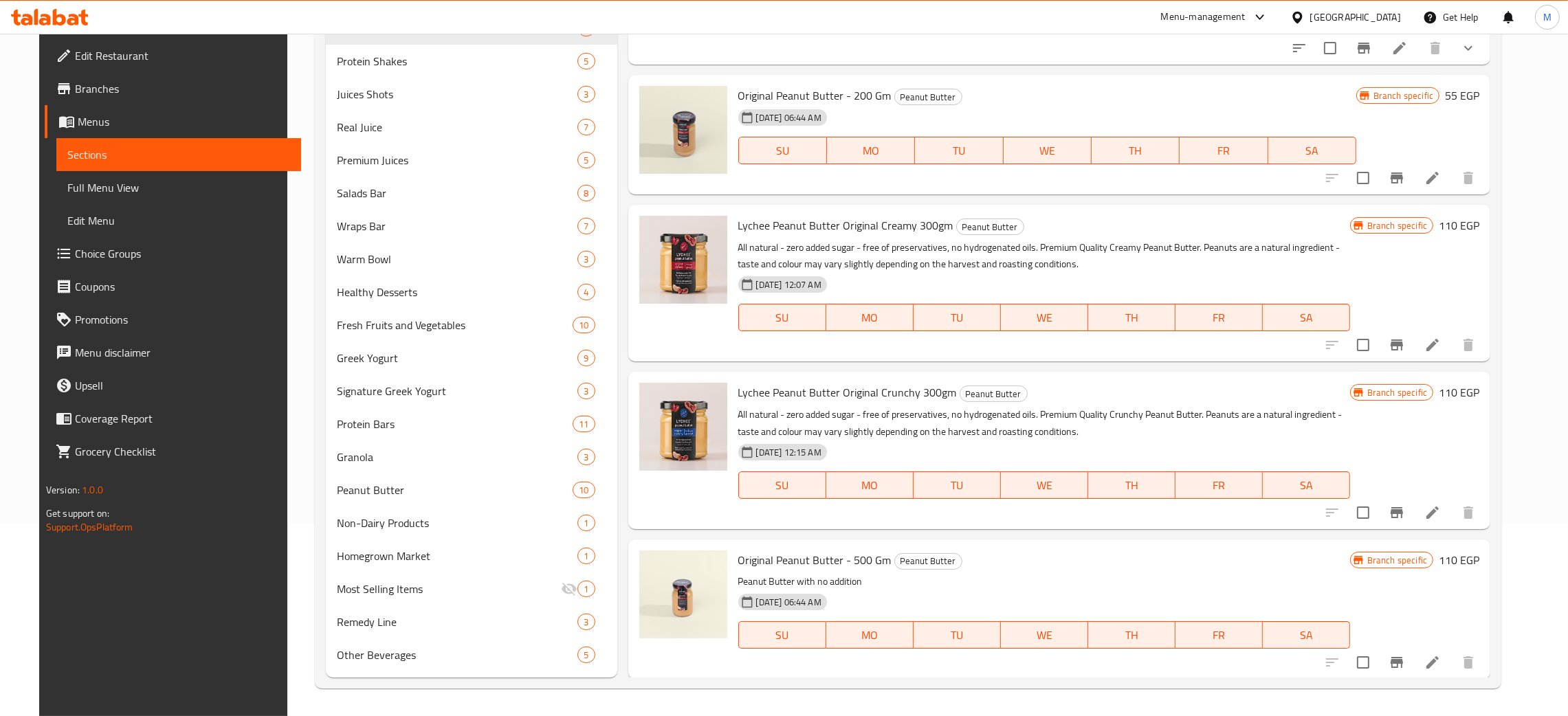
type input "orig"
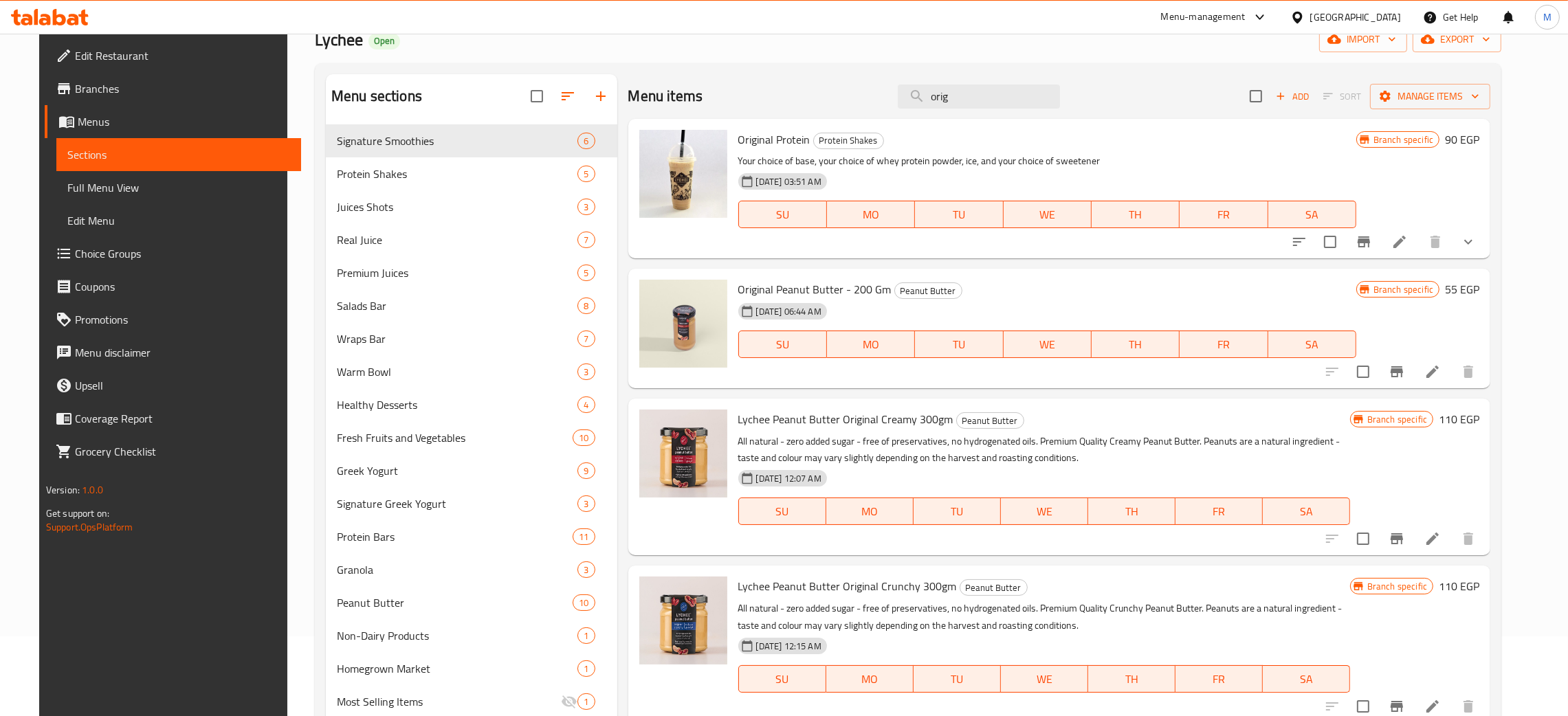
scroll to position [0, 0]
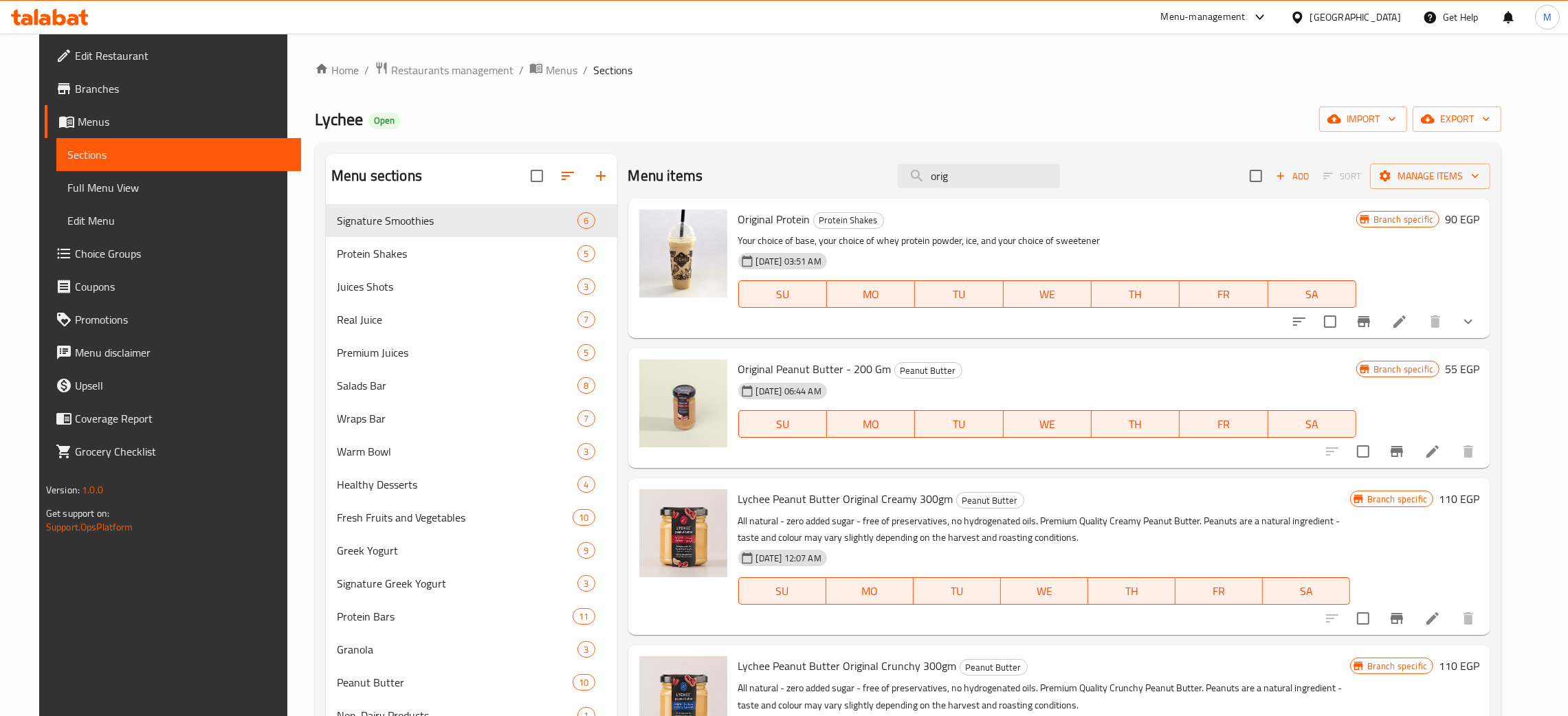
drag, startPoint x: 974, startPoint y: 180, endPoint x: 887, endPoint y: 181, distance: 87.0
click at [887, 181] on div "Menu items orig Add Sort Manage items" at bounding box center [1060, 176] width 863 height 44
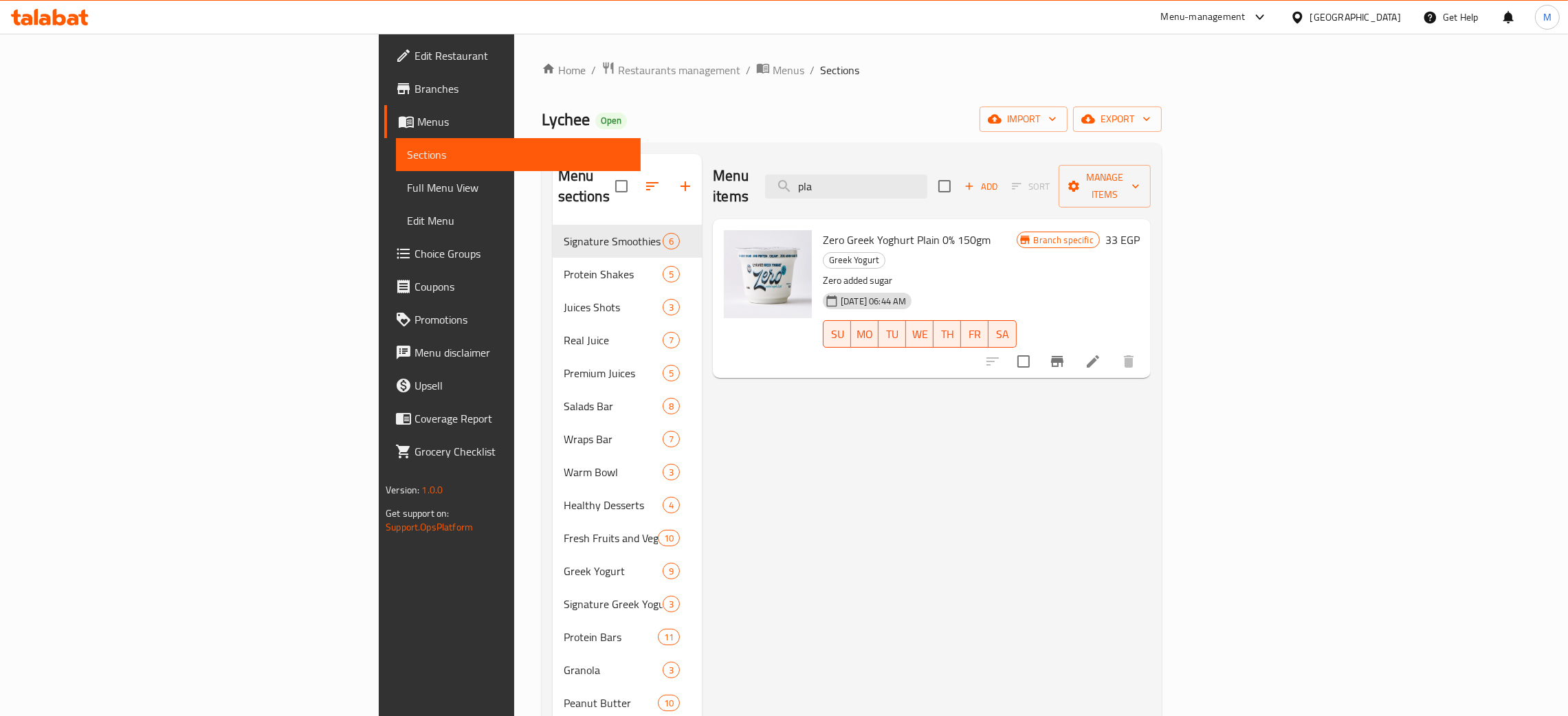
type input "pla"
drag, startPoint x: 949, startPoint y: 175, endPoint x: 851, endPoint y: 144, distance: 102.8
click at [851, 144] on div "Menu sections Signature Smoothies 6 Protein Shakes 5 Juices Shots 3 Real Juice …" at bounding box center [852, 522] width 621 height 758
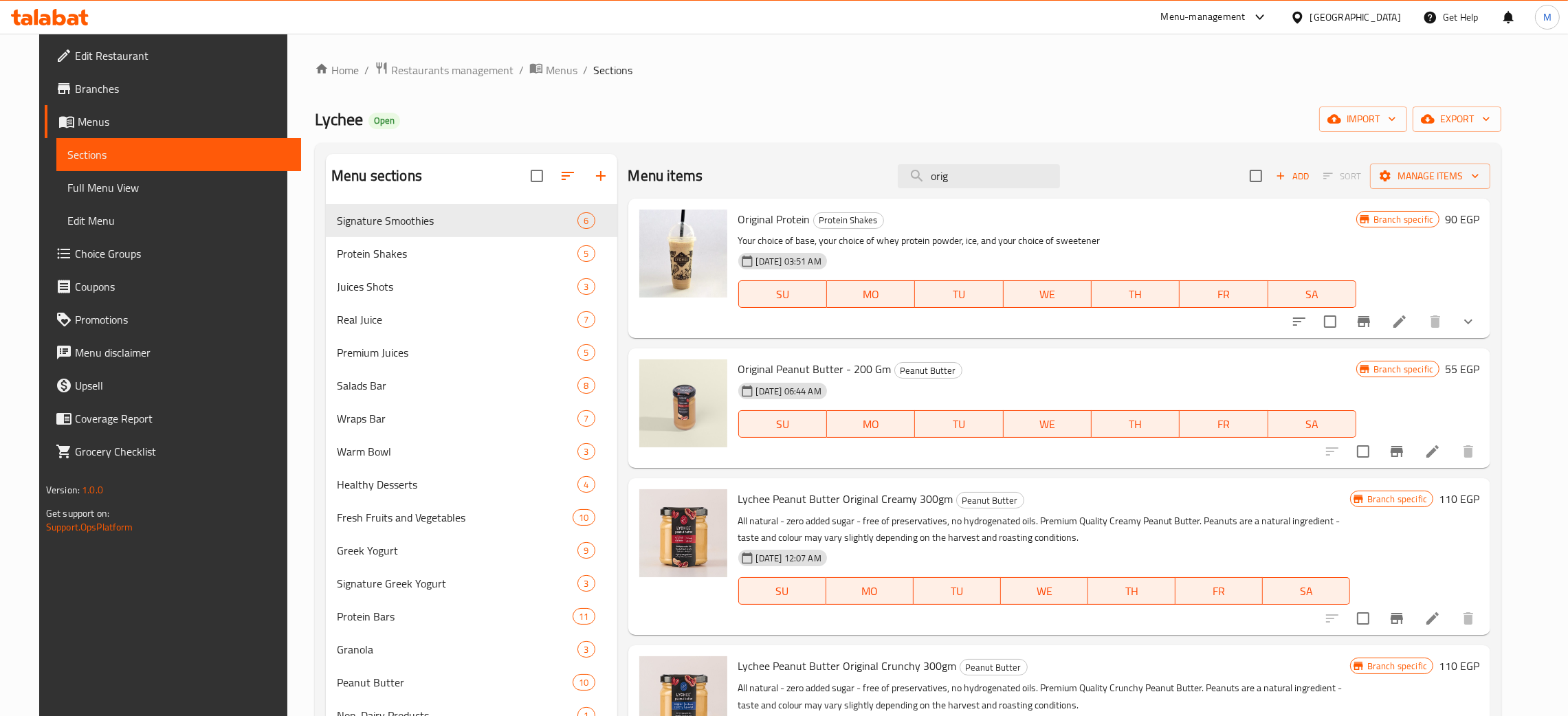
type input "orig"
drag, startPoint x: 965, startPoint y: 188, endPoint x: 901, endPoint y: 153, distance: 72.9
click at [889, 169] on div "Menu items orig Add Sort Manage items" at bounding box center [1060, 176] width 863 height 44
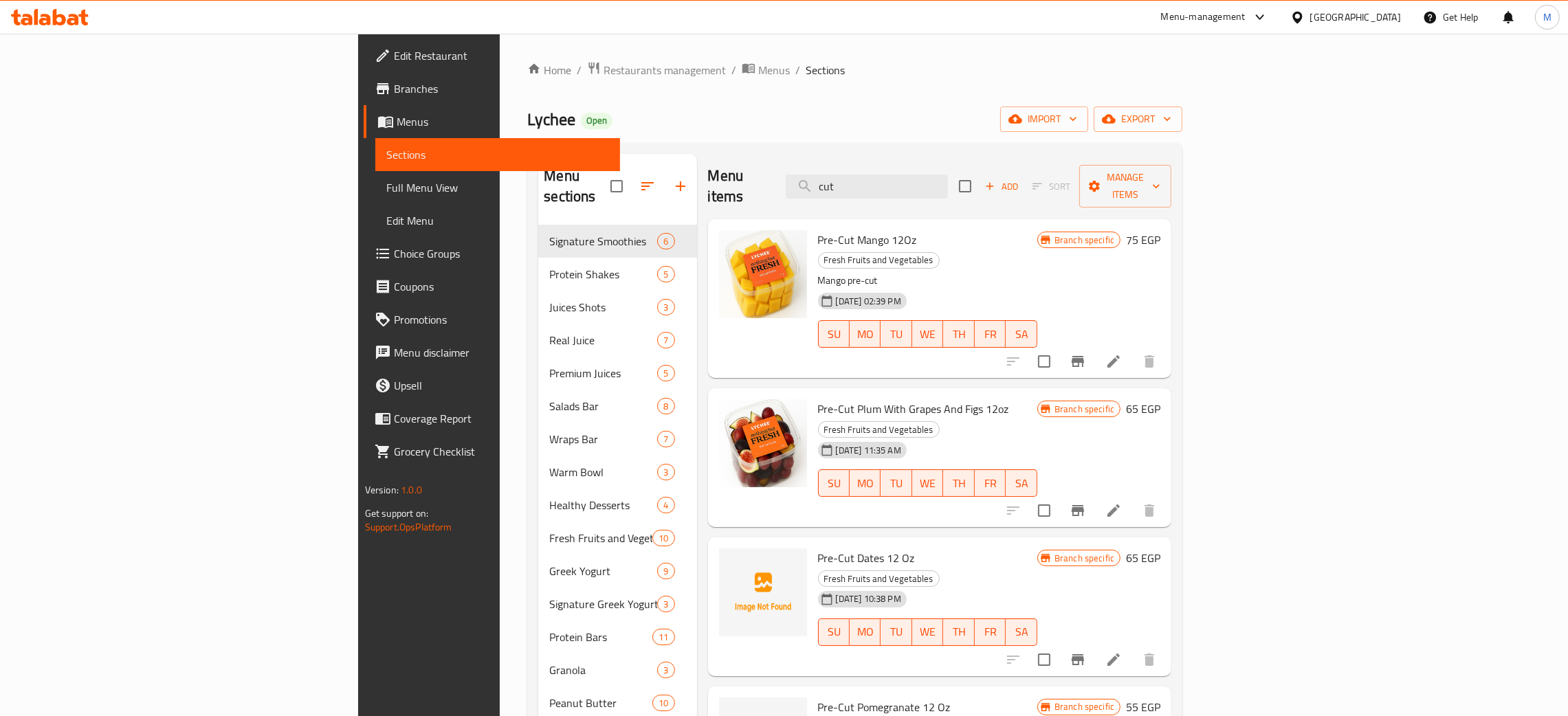
type input "cut"
drag, startPoint x: 976, startPoint y: 177, endPoint x: 920, endPoint y: 152, distance: 61.3
click at [919, 175] on input "cut" at bounding box center [867, 186] width 162 height 24
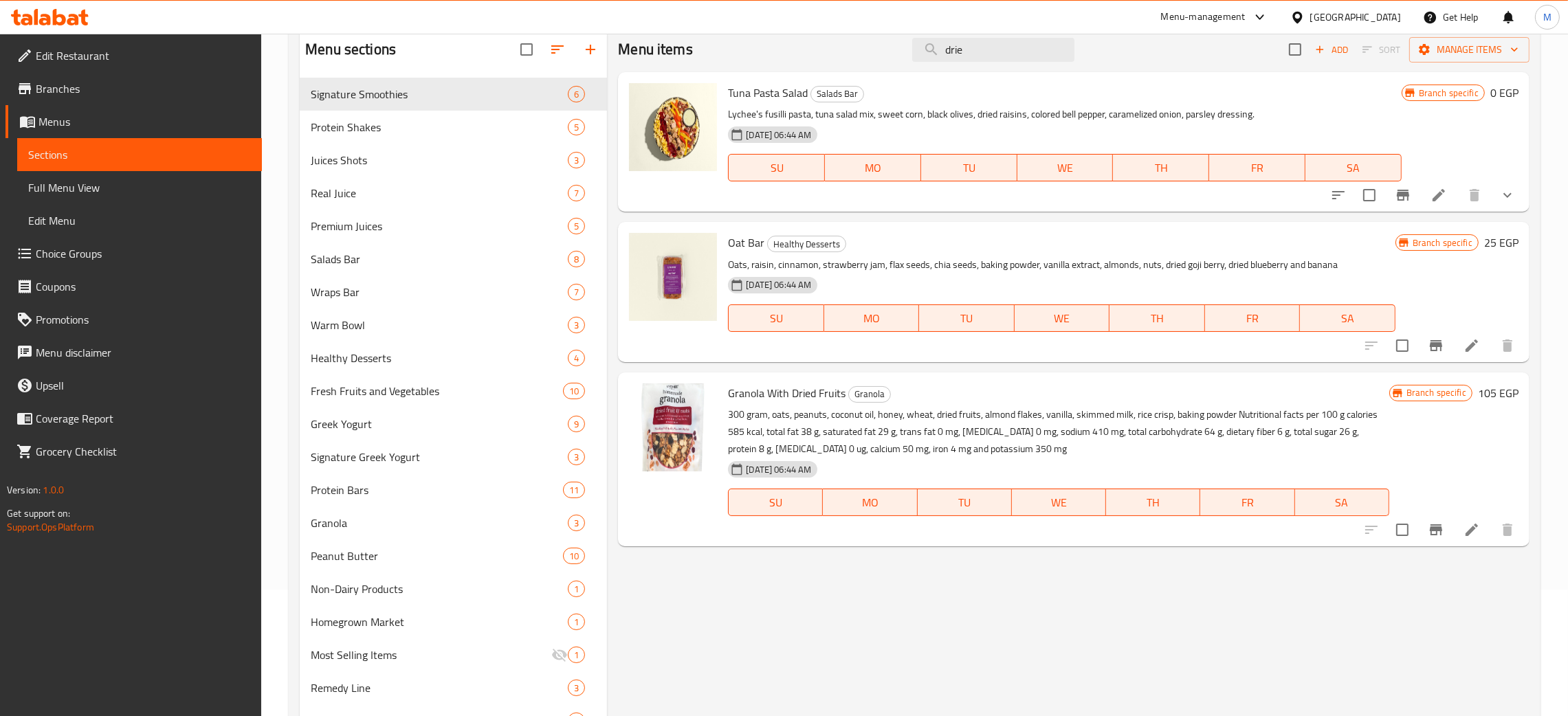
scroll to position [91, 0]
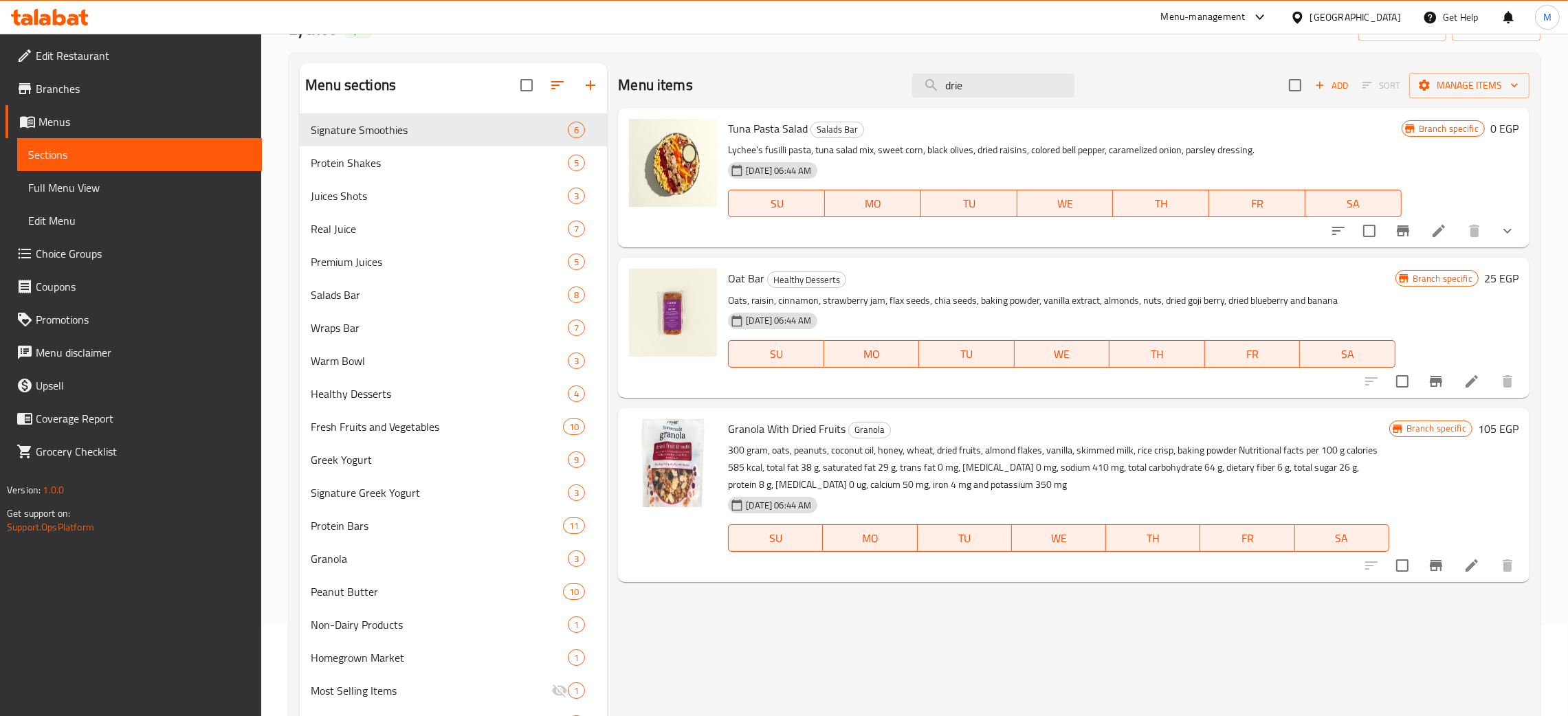
type input "drie"
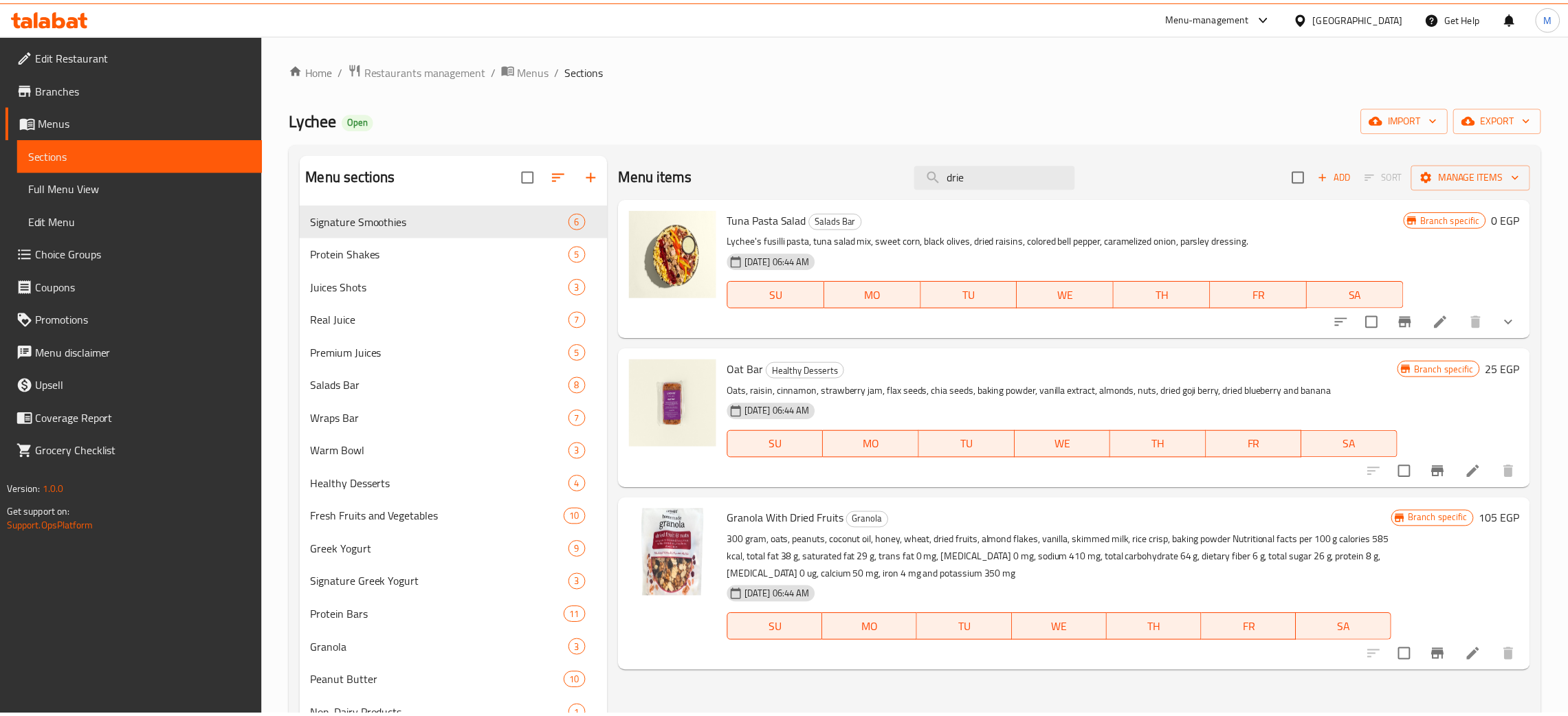
scroll to position [194, 0]
